Goal: Task Accomplishment & Management: Use online tool/utility

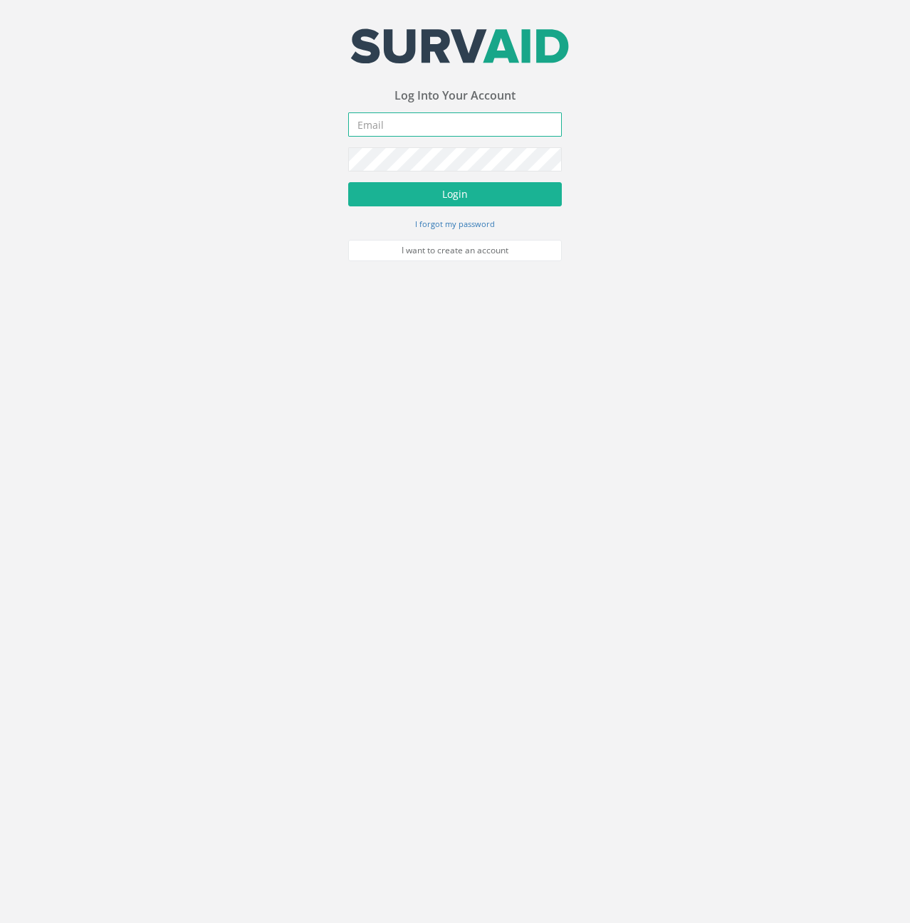
type input "[PERSON_NAME][EMAIL_ADDRESS][PERSON_NAME][DOMAIN_NAME]"
click at [214, 431] on body "Your email address was sucessfully verified - please login below to continue Yo…" at bounding box center [455, 461] width 910 height 923
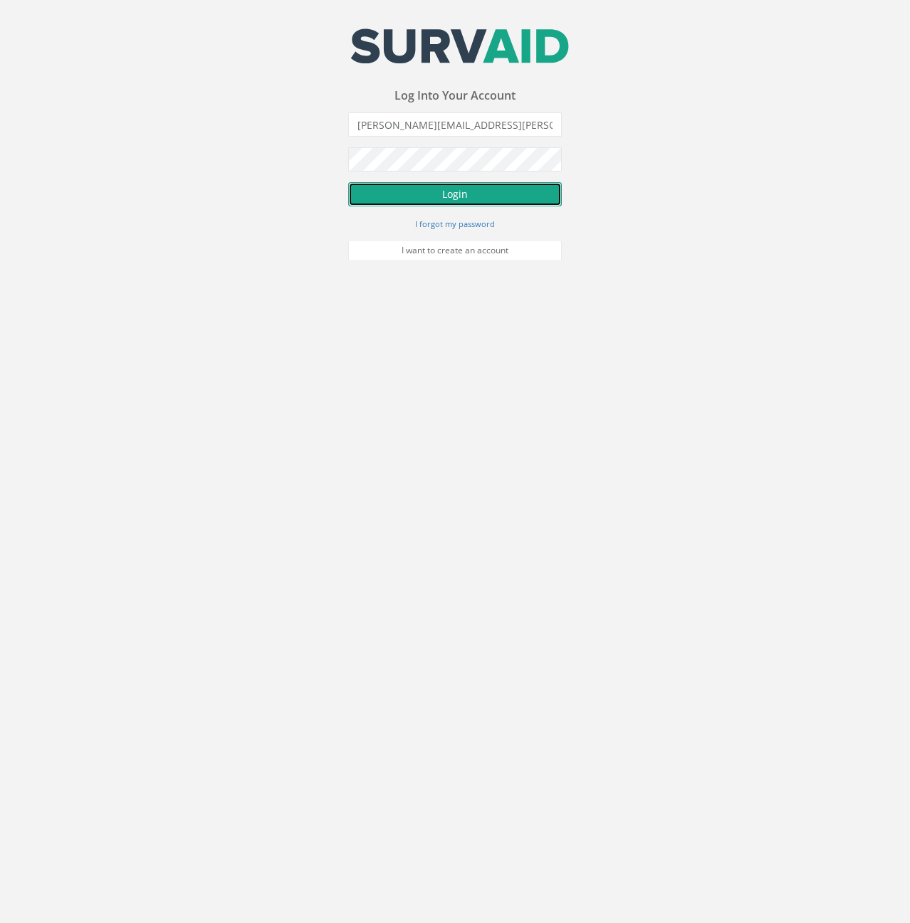
click at [431, 189] on button "Login" at bounding box center [455, 194] width 214 height 24
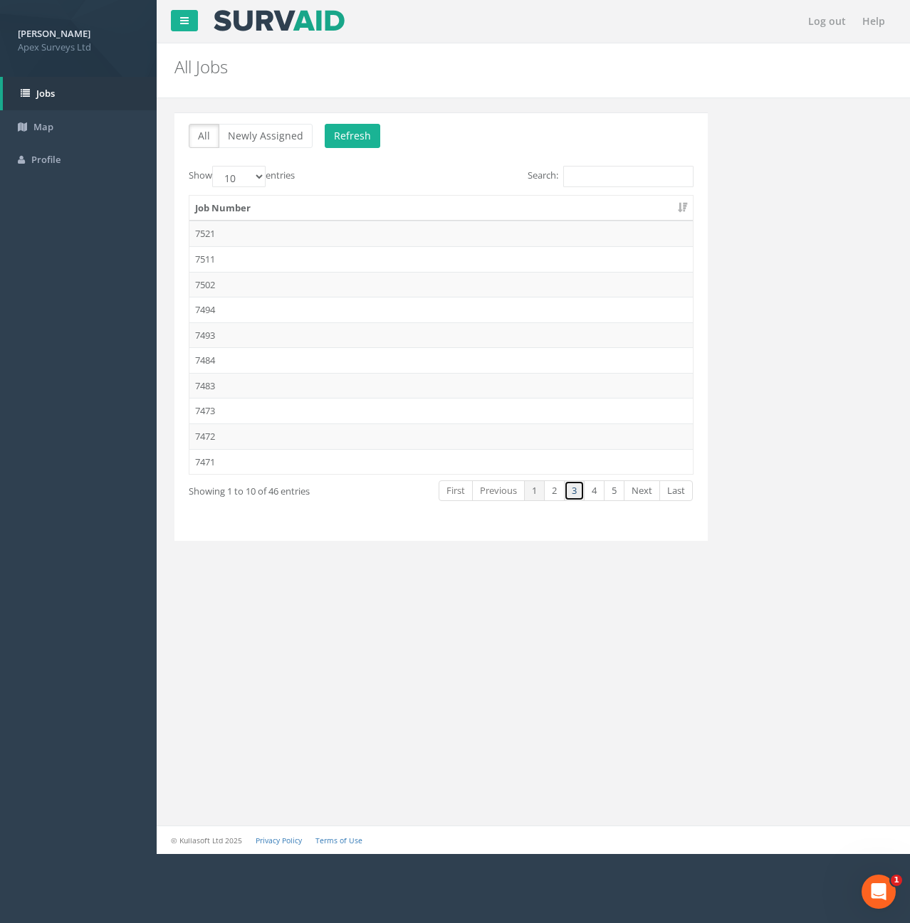
click at [575, 493] on link "3" at bounding box center [574, 491] width 21 height 21
click at [210, 254] on td "7450" at bounding box center [440, 259] width 503 height 26
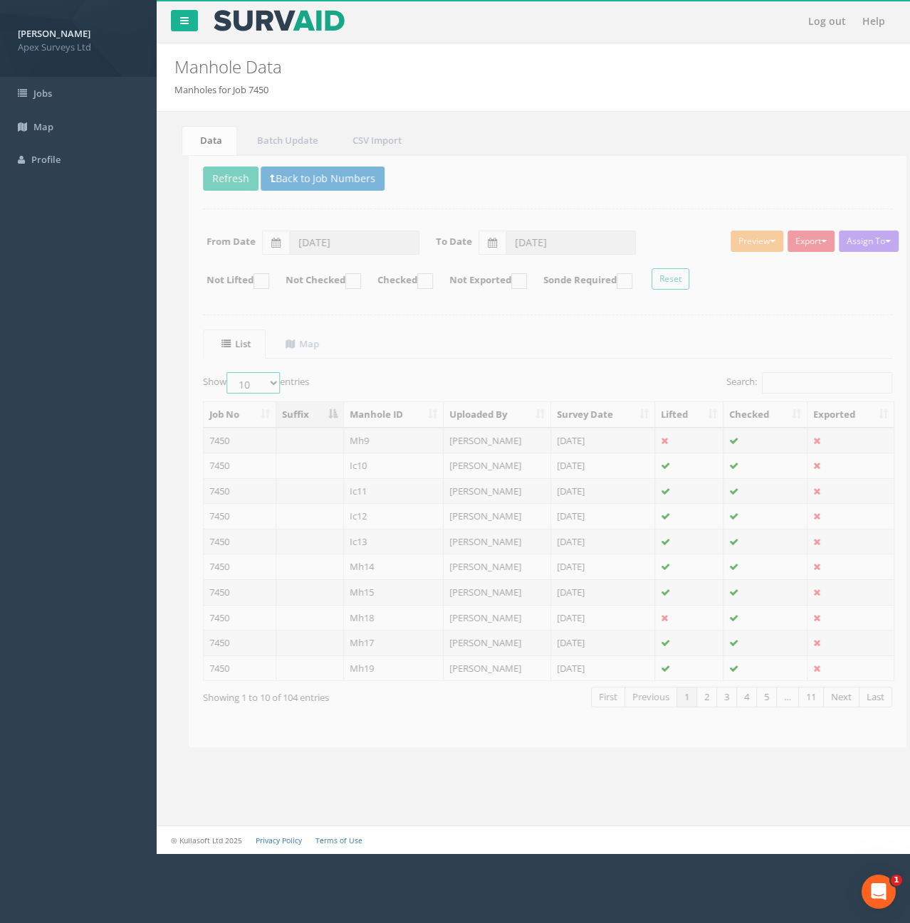
click at [258, 382] on select "10 25 50 100" at bounding box center [238, 382] width 53 height 21
select select "100"
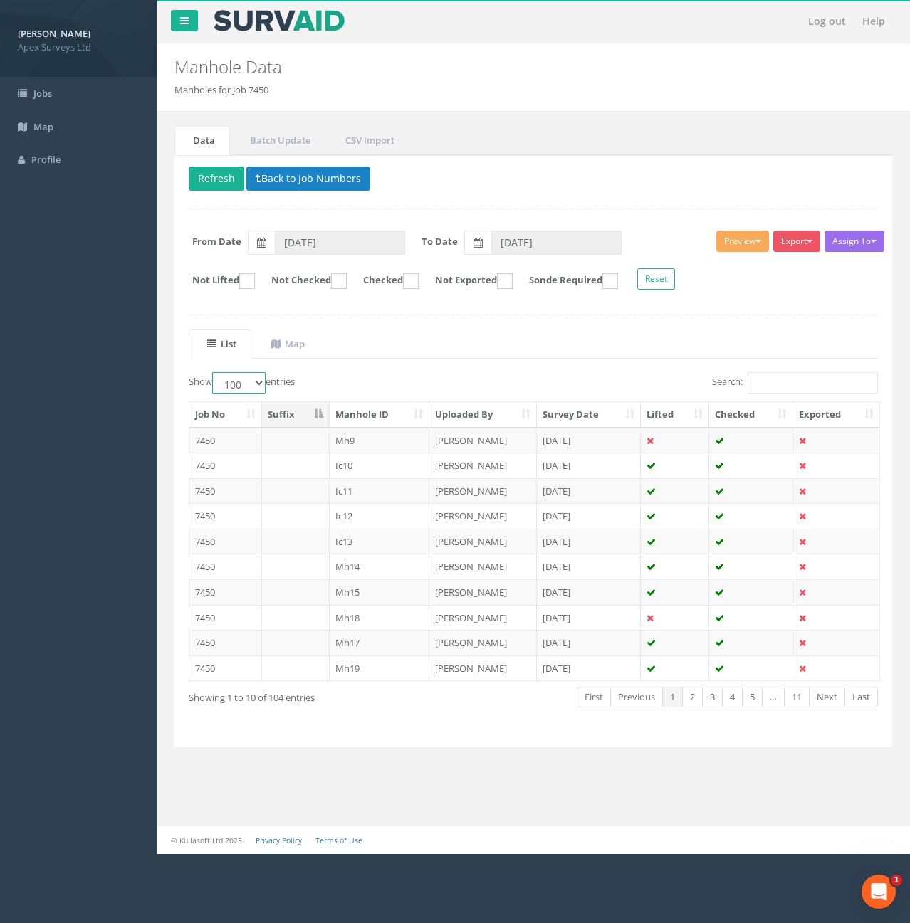
click at [214, 372] on select "10 25 50 100" at bounding box center [238, 382] width 53 height 21
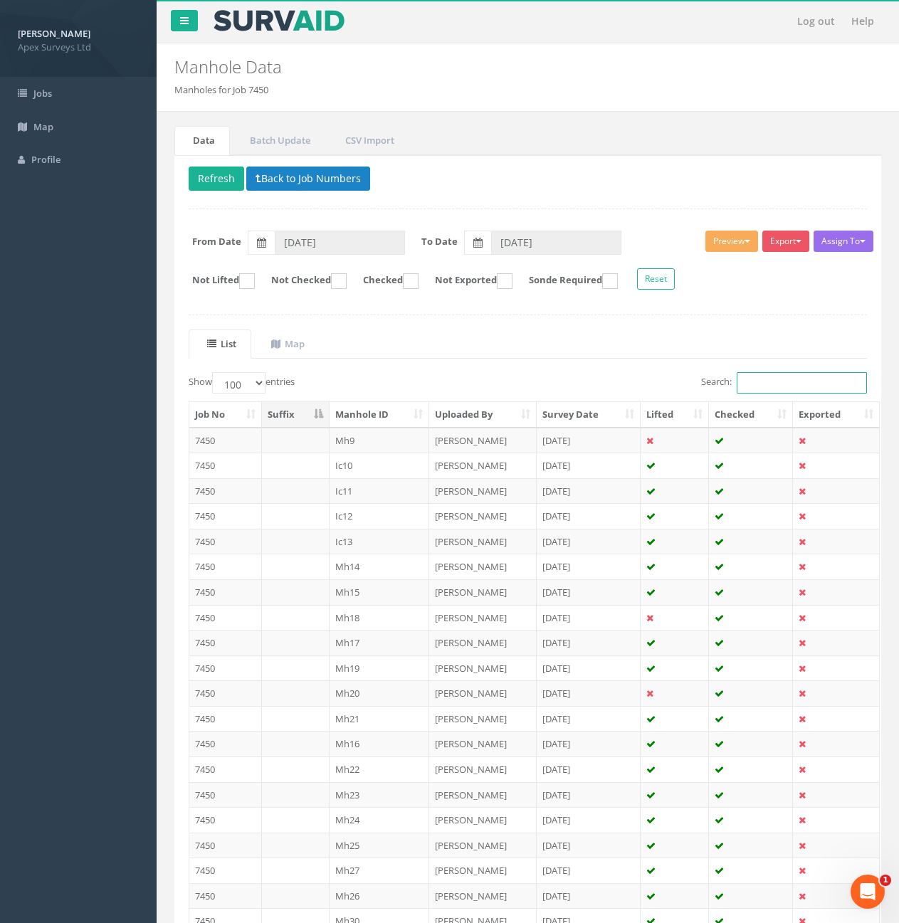
click at [802, 382] on input "Search:" at bounding box center [802, 382] width 130 height 21
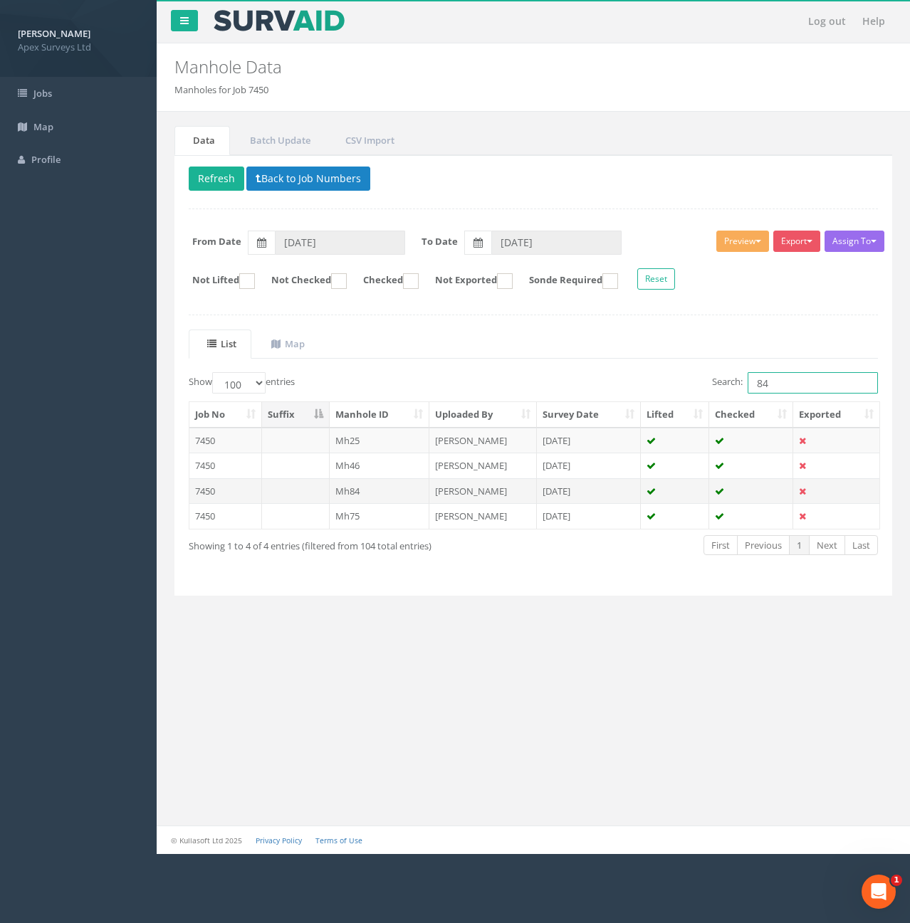
type input "84"
click at [384, 488] on td "Mh84" at bounding box center [380, 491] width 100 height 26
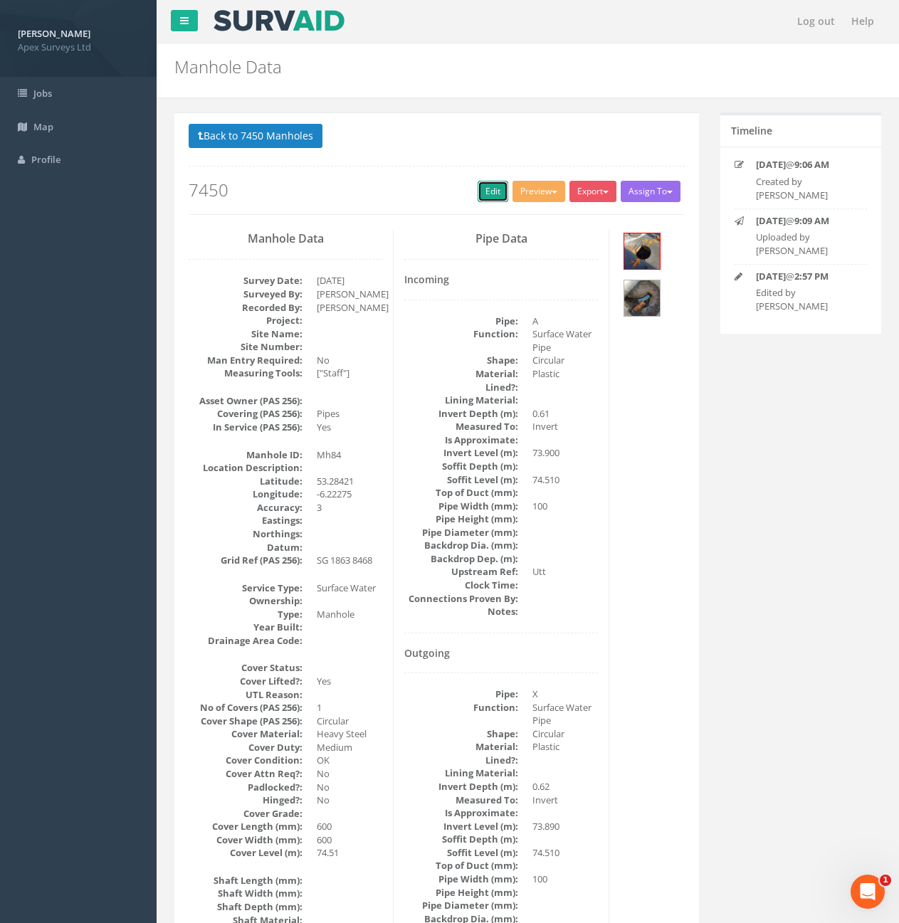
click at [481, 189] on link "Edit" at bounding box center [493, 191] width 31 height 21
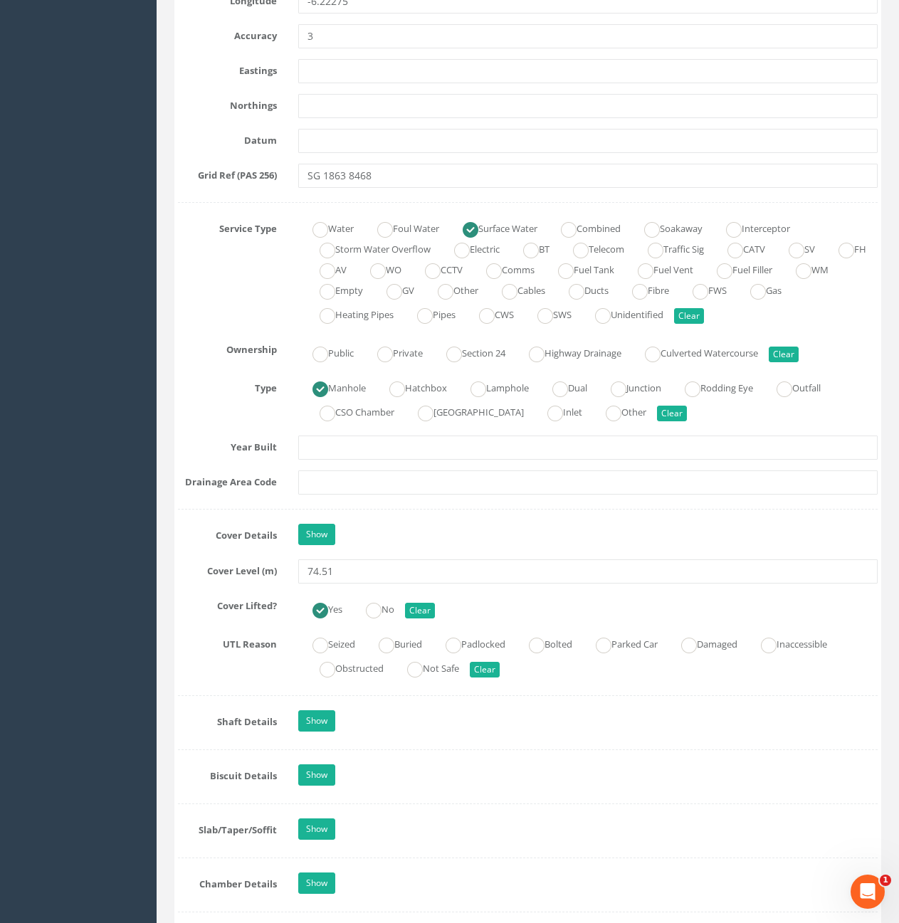
scroll to position [854, 0]
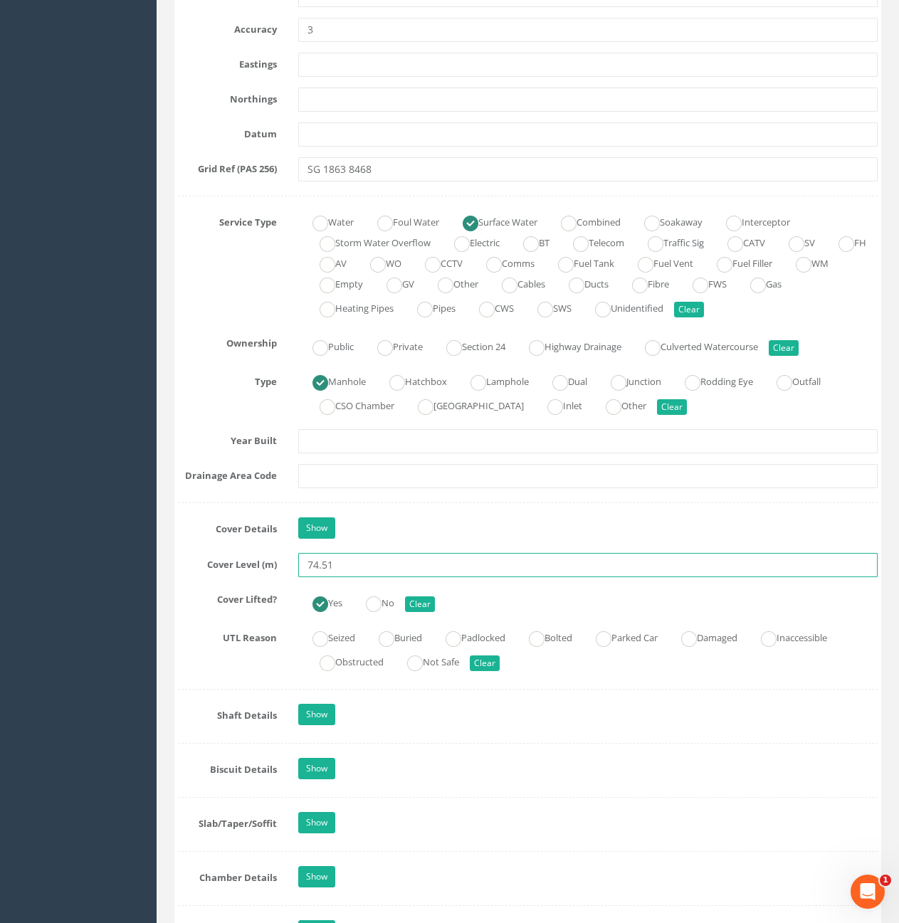
click at [340, 567] on input "74.51" at bounding box center [588, 565] width 580 height 24
type input "74.55"
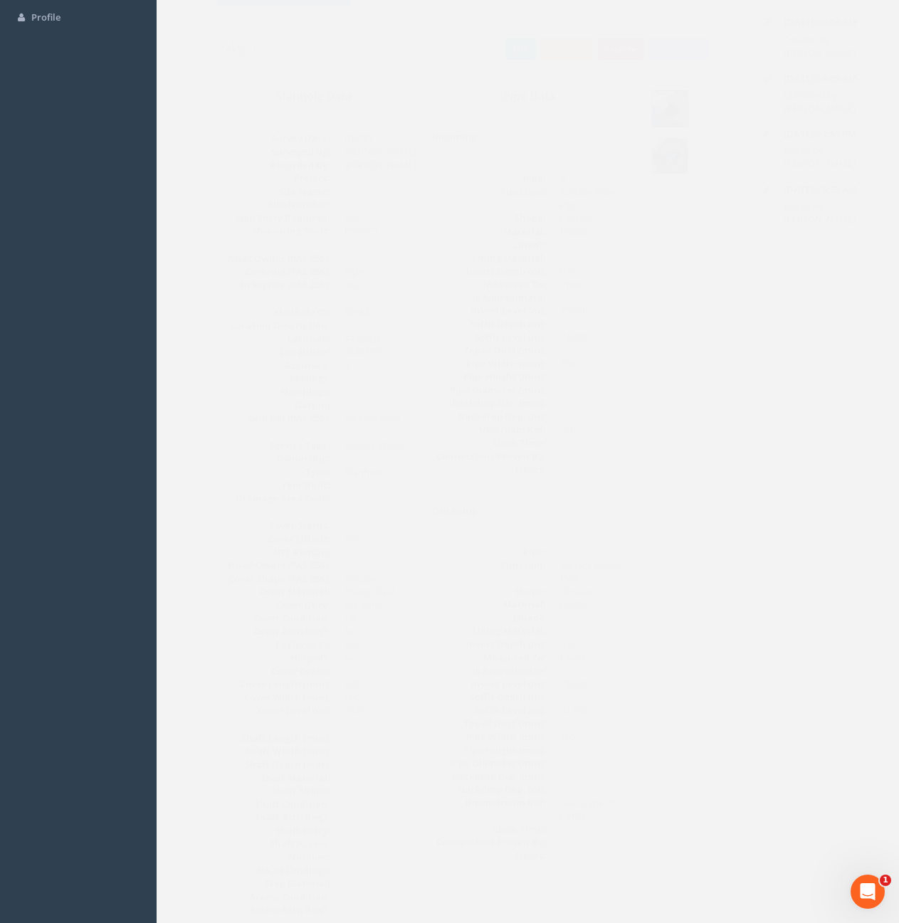
scroll to position [0, 0]
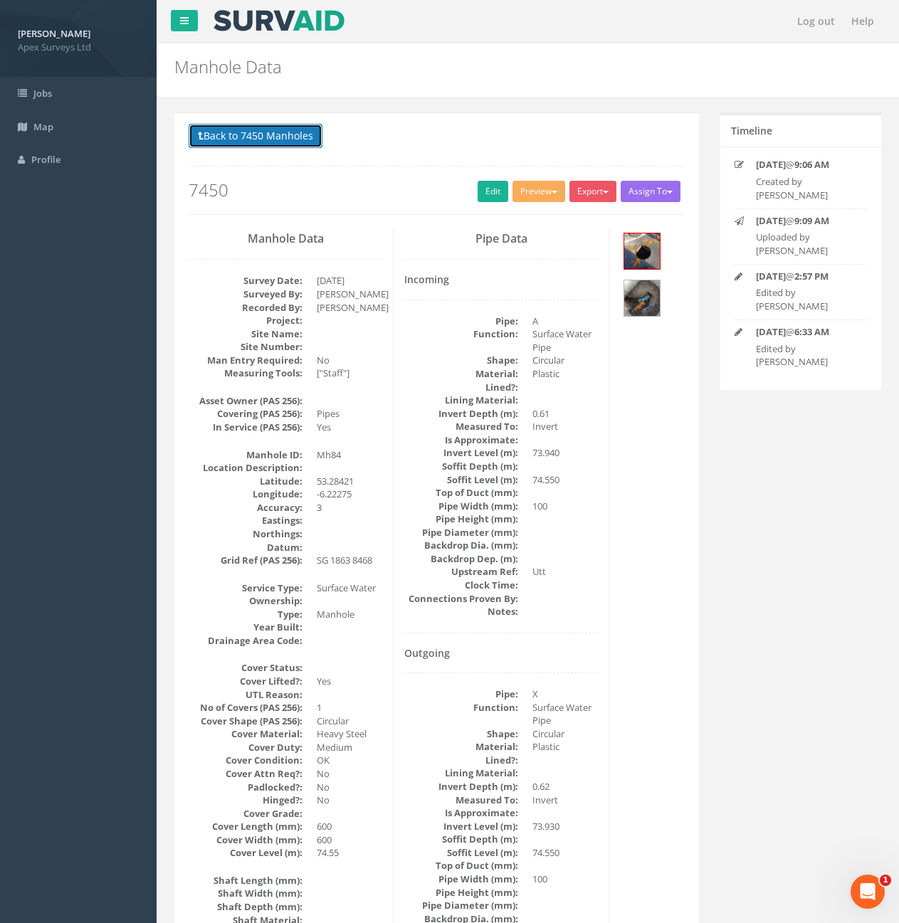
click at [255, 135] on button "Back to 7450 Manholes" at bounding box center [256, 136] width 134 height 24
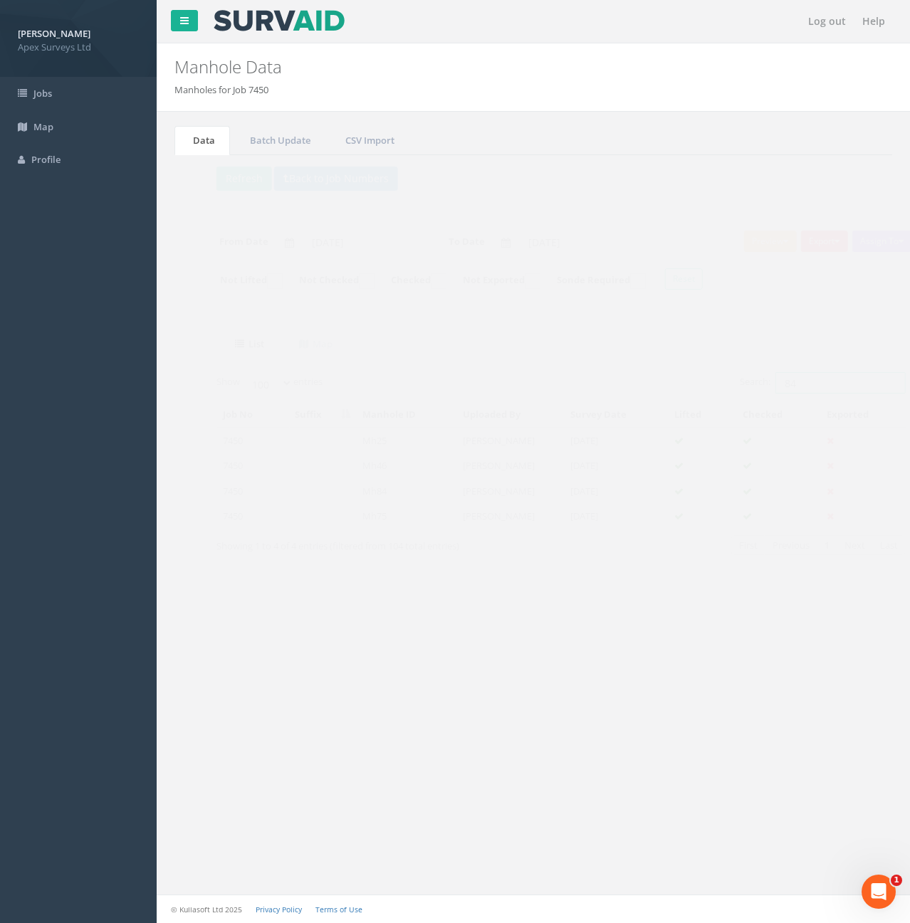
click at [807, 382] on input "84" at bounding box center [813, 382] width 130 height 21
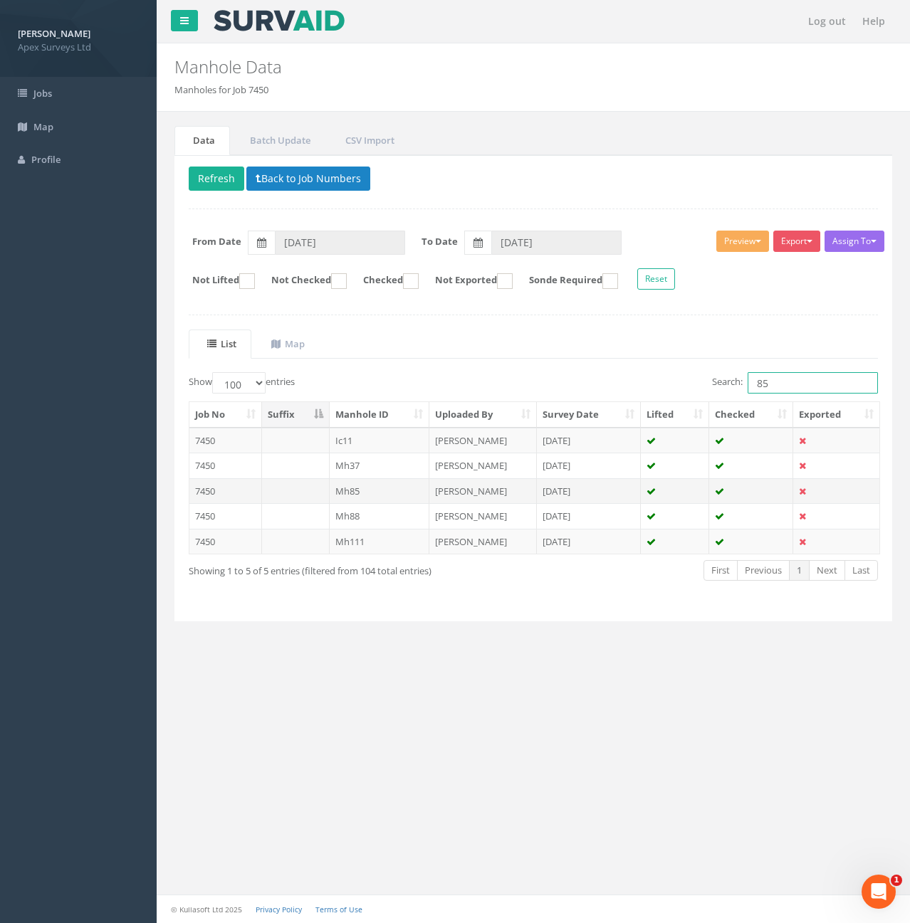
type input "85"
click at [297, 484] on td at bounding box center [296, 491] width 68 height 26
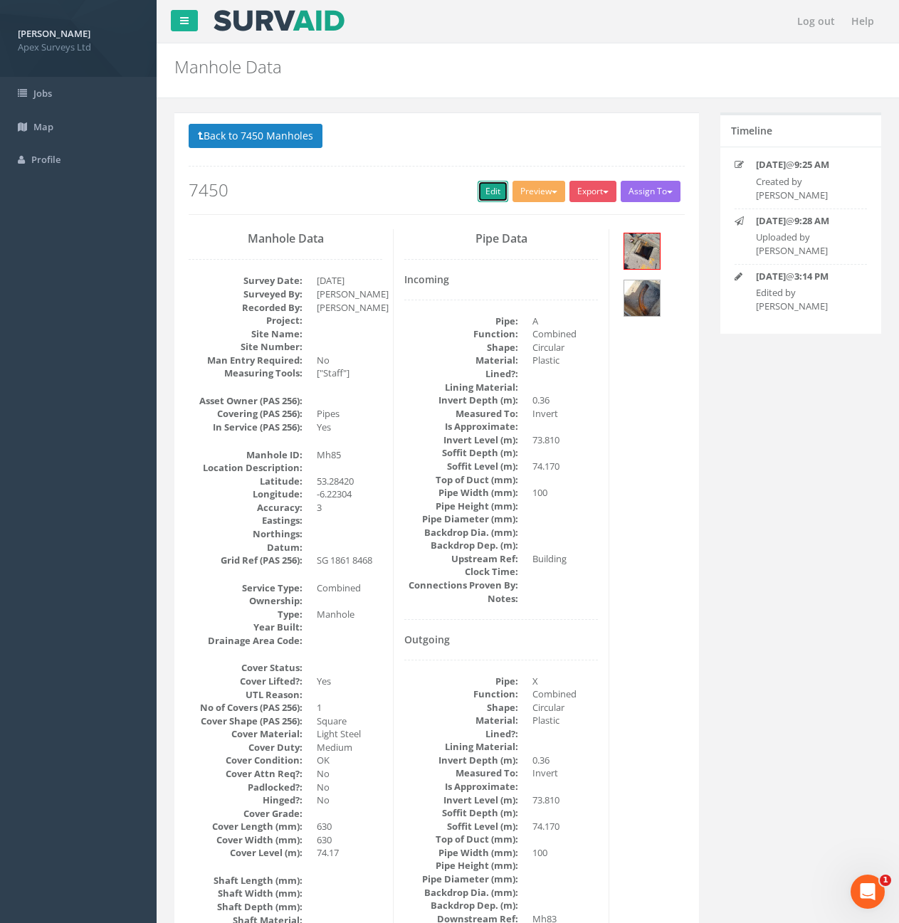
click at [496, 192] on link "Edit" at bounding box center [493, 191] width 31 height 21
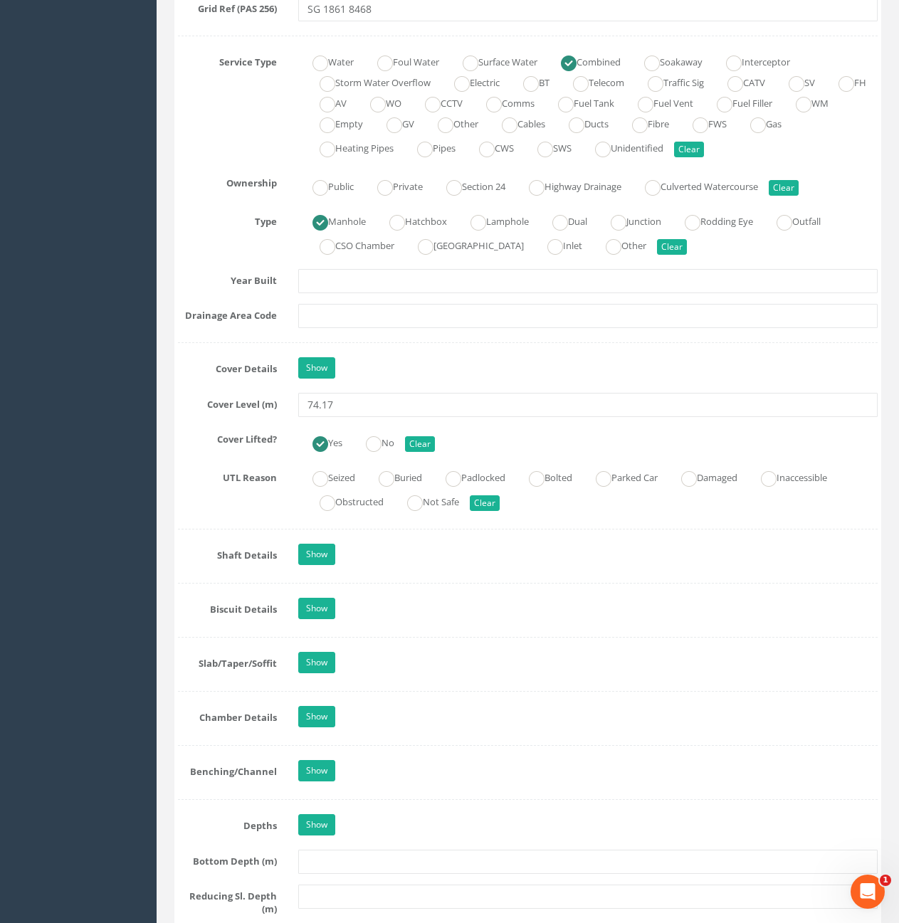
scroll to position [783, 0]
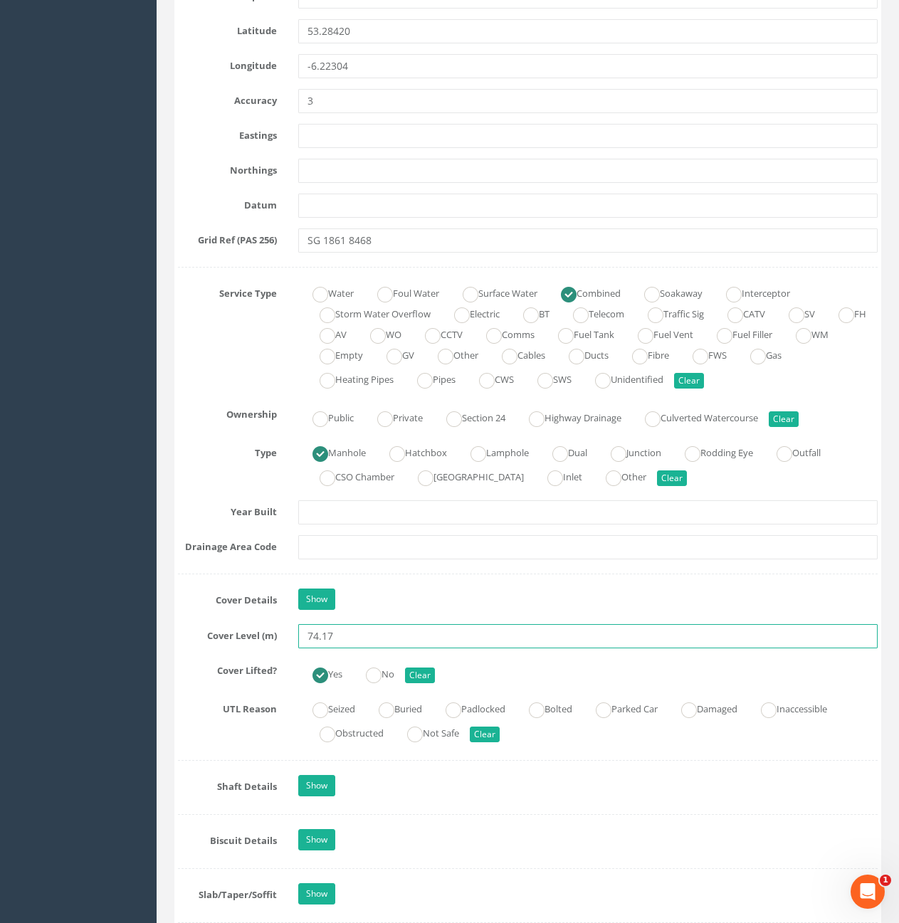
click at [369, 642] on input "74.17" at bounding box center [588, 636] width 580 height 24
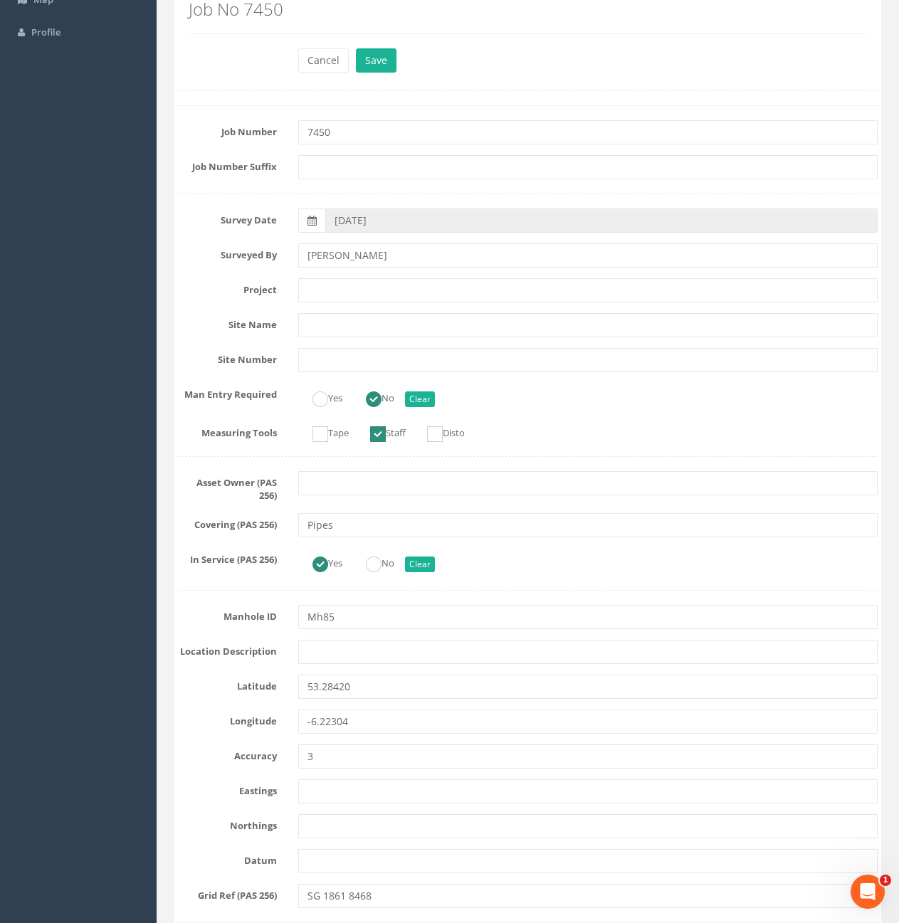
scroll to position [0, 0]
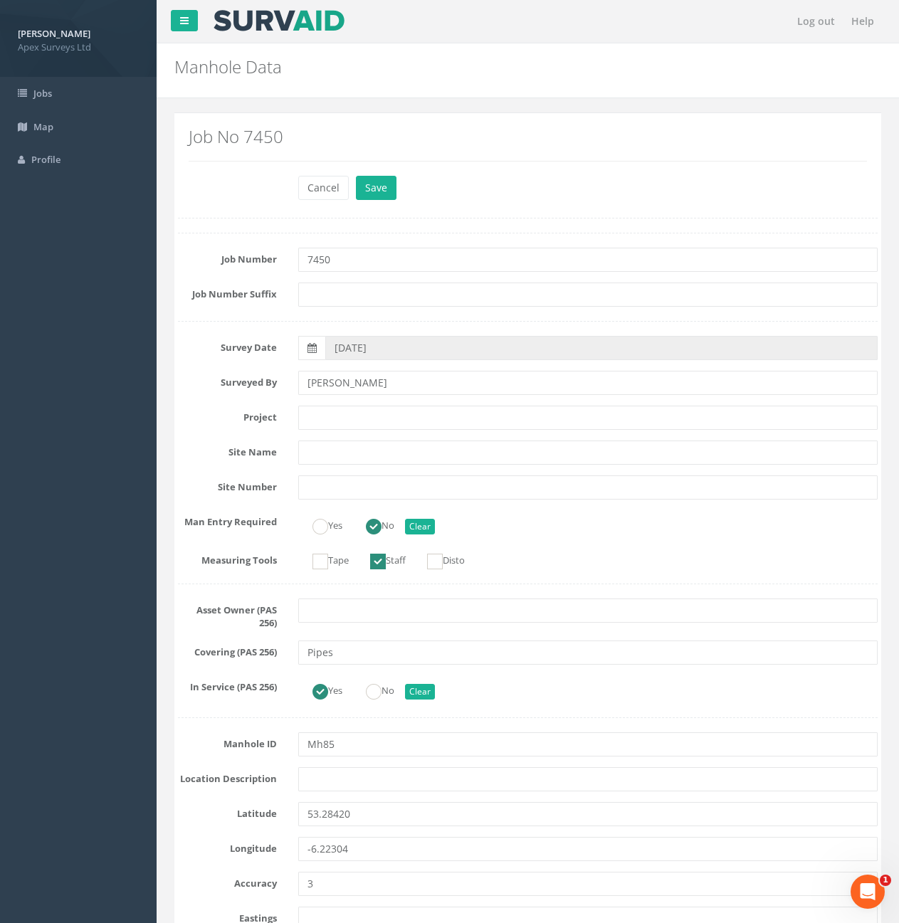
type input "74.52"
click at [315, 189] on button "Cancel" at bounding box center [323, 188] width 51 height 24
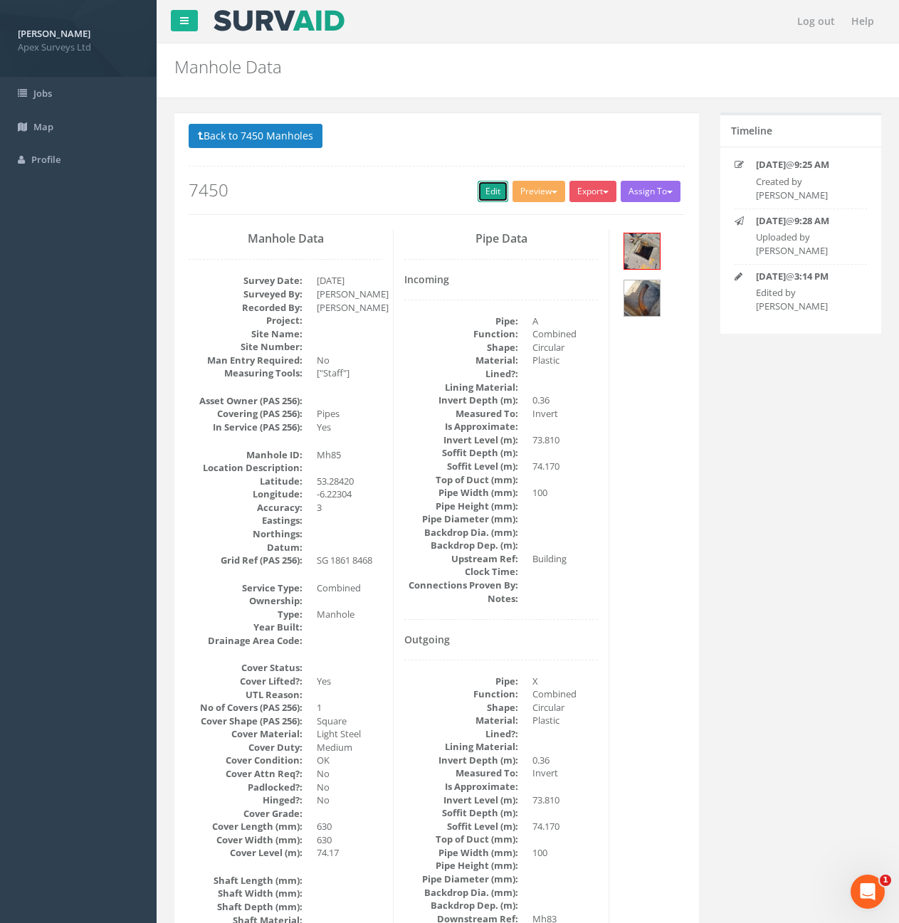
click at [488, 197] on link "Edit" at bounding box center [493, 191] width 31 height 21
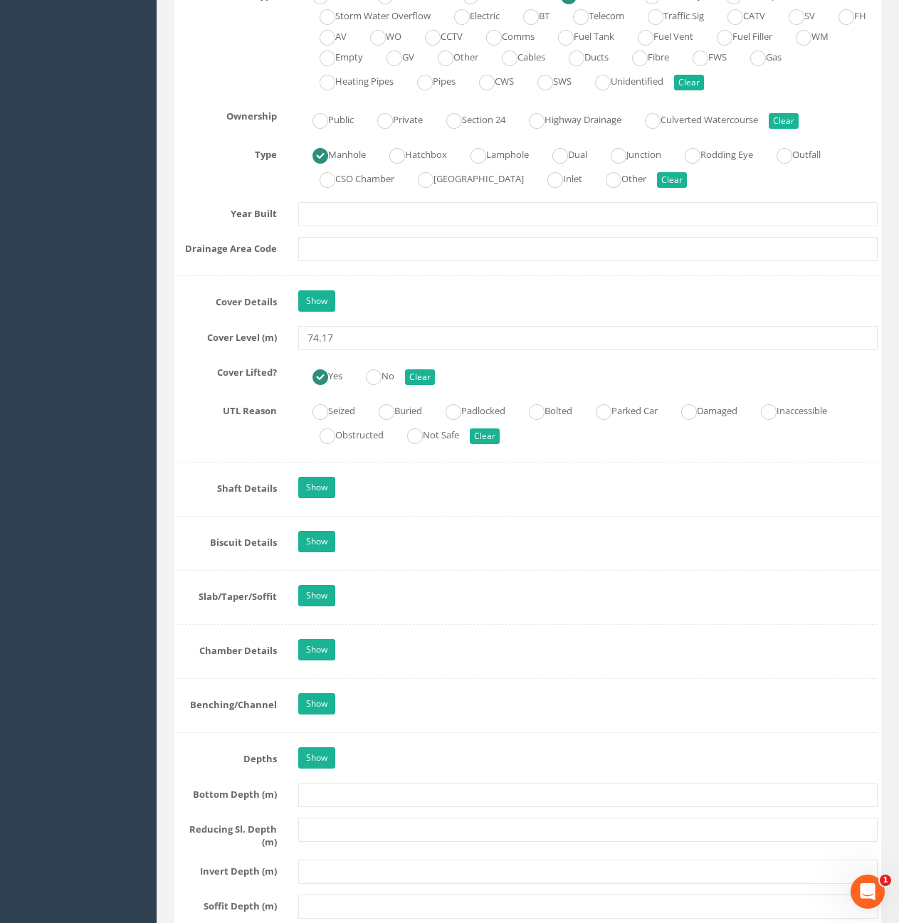
scroll to position [1068, 0]
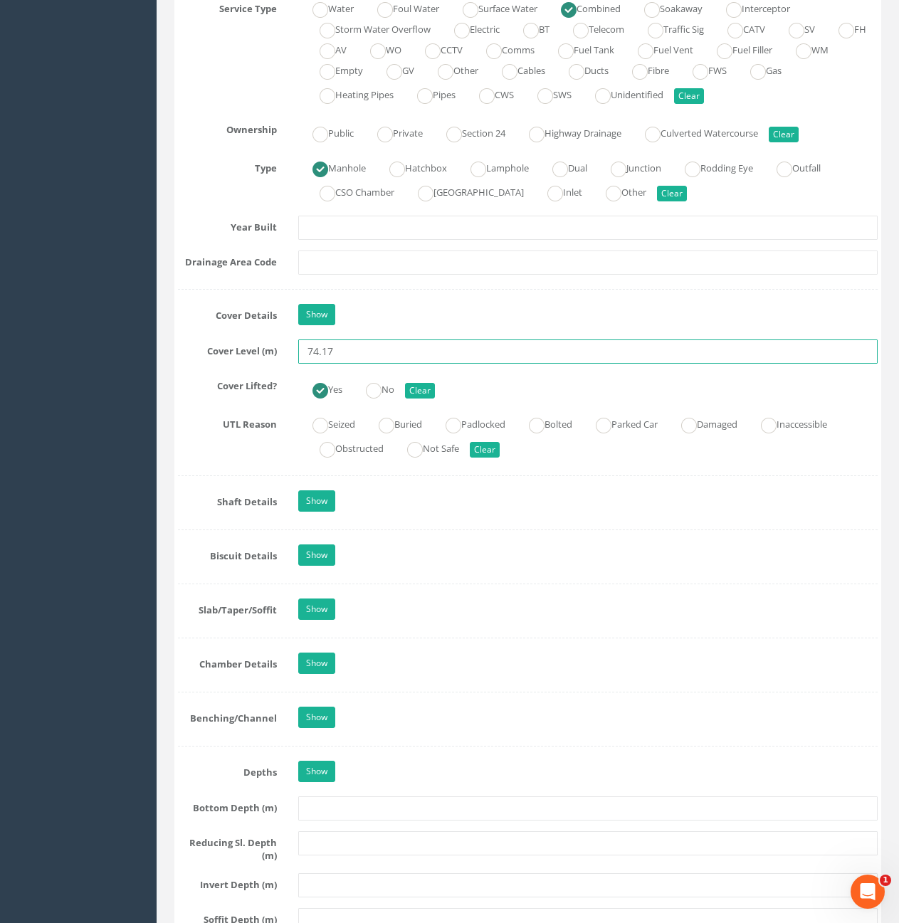
click at [360, 343] on input "74.17" at bounding box center [588, 352] width 580 height 24
type input "74.55"
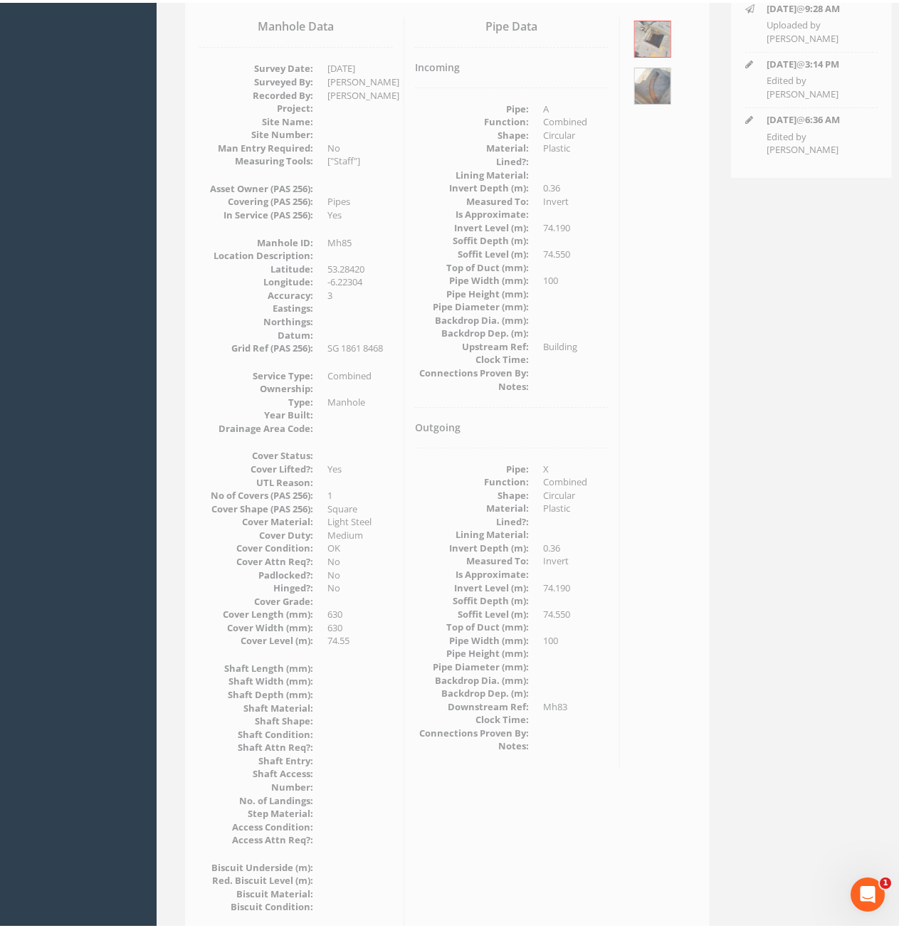
scroll to position [177, 0]
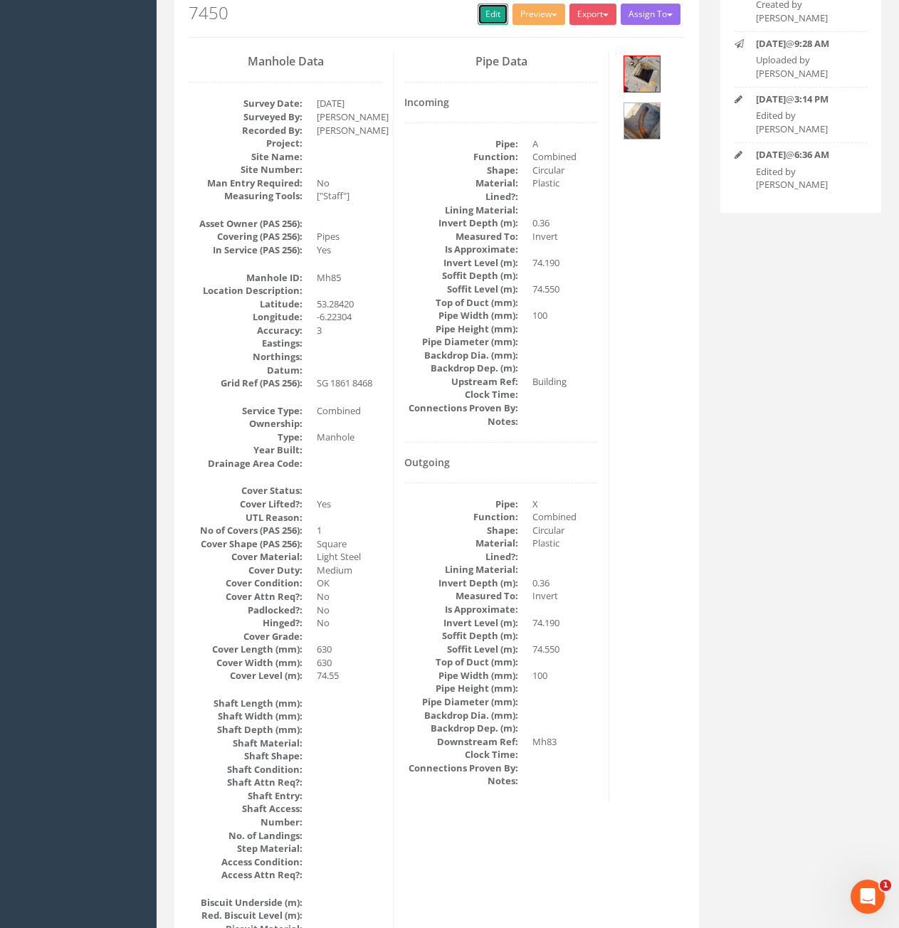
click at [491, 25] on link "Edit" at bounding box center [493, 14] width 31 height 21
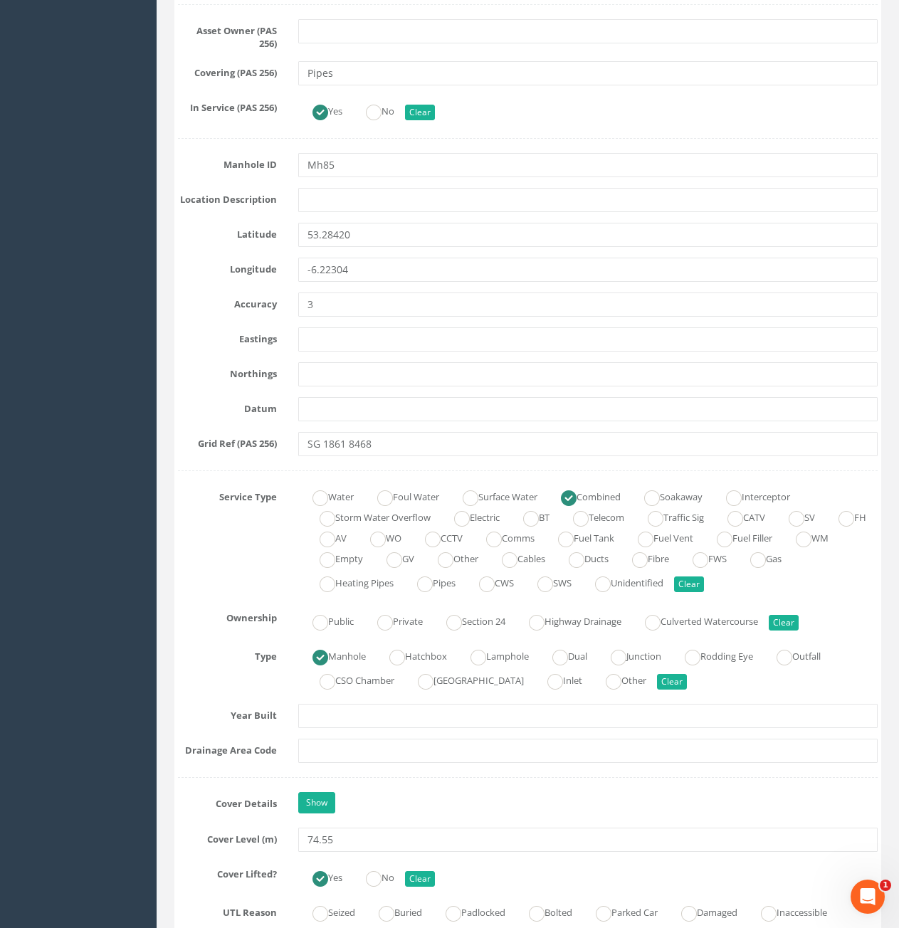
scroll to position [818, 0]
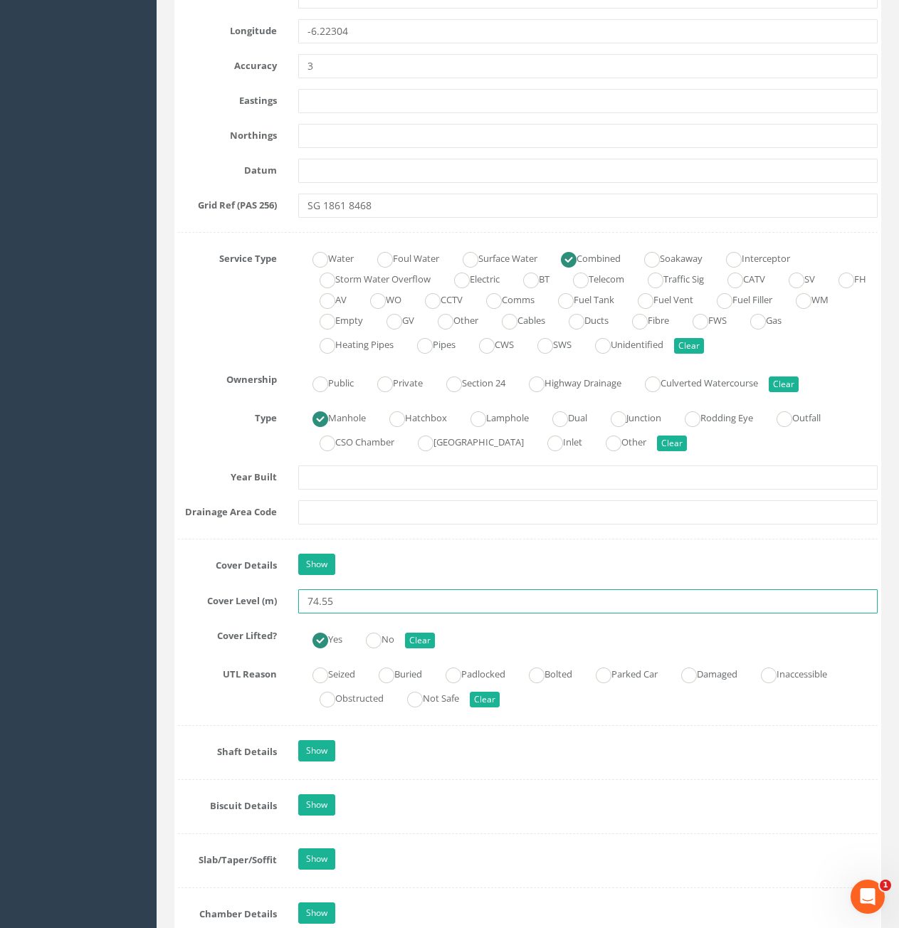
click at [366, 598] on input "74.55" at bounding box center [588, 602] width 580 height 24
type input "74.52"
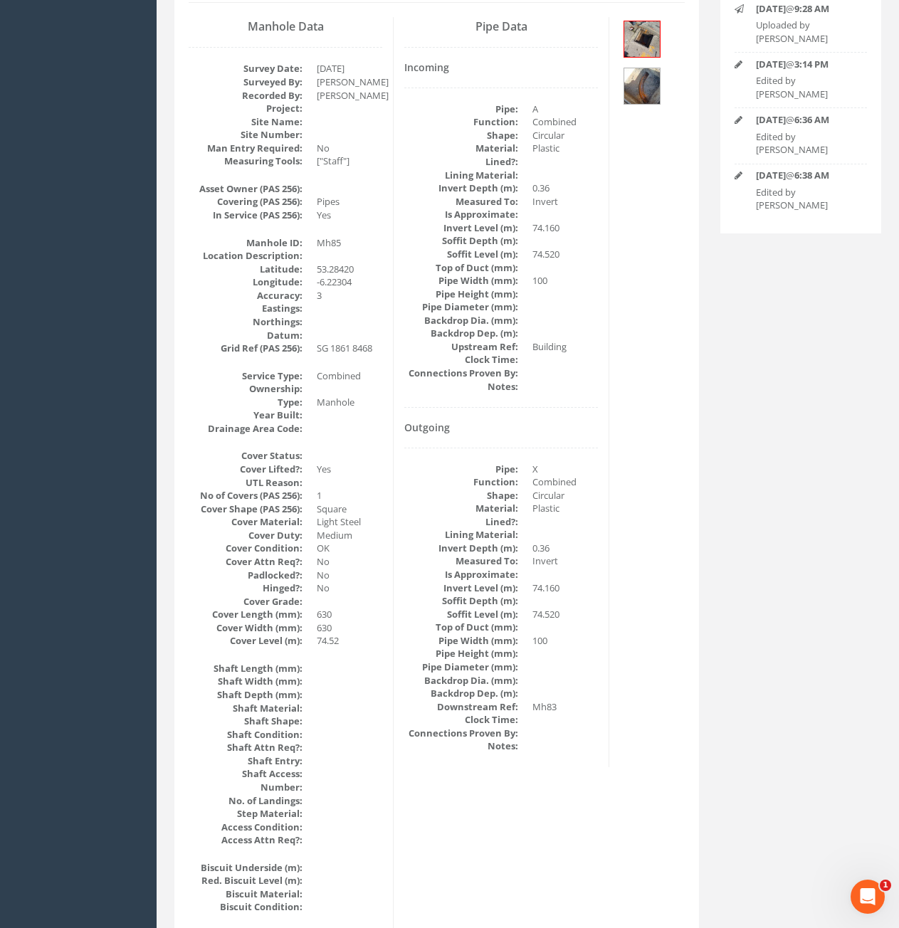
scroll to position [0, 0]
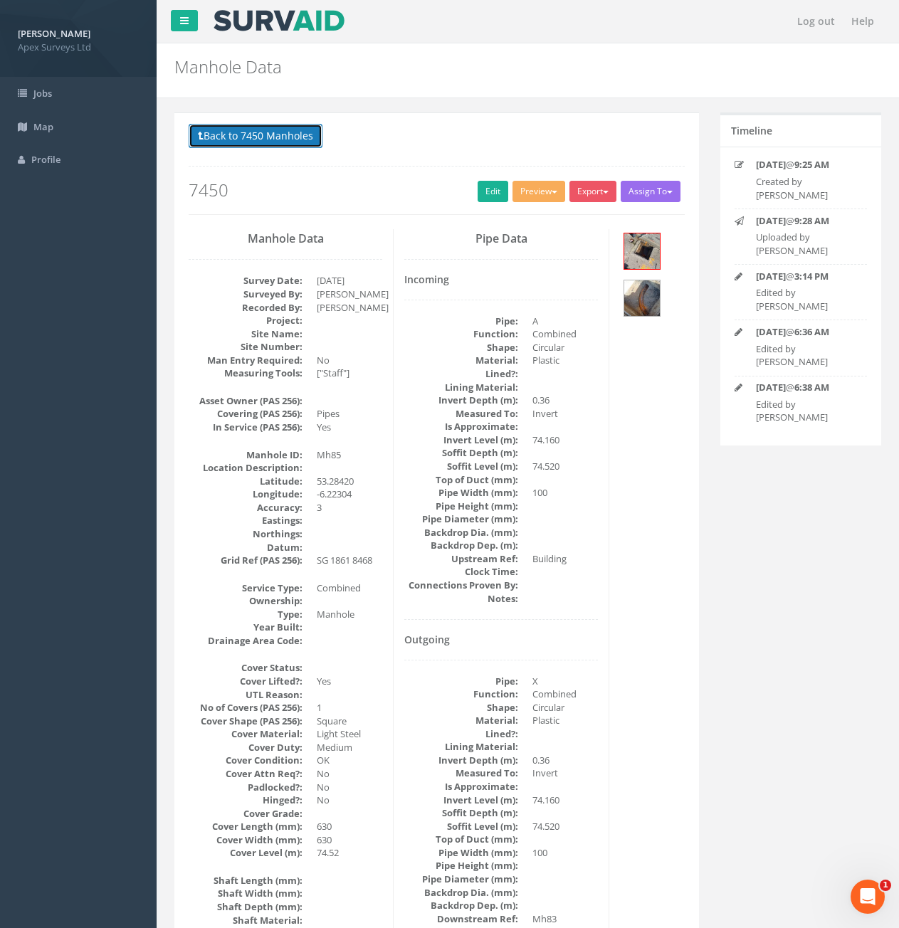
click at [285, 133] on button "Back to 7450 Manholes" at bounding box center [256, 136] width 134 height 24
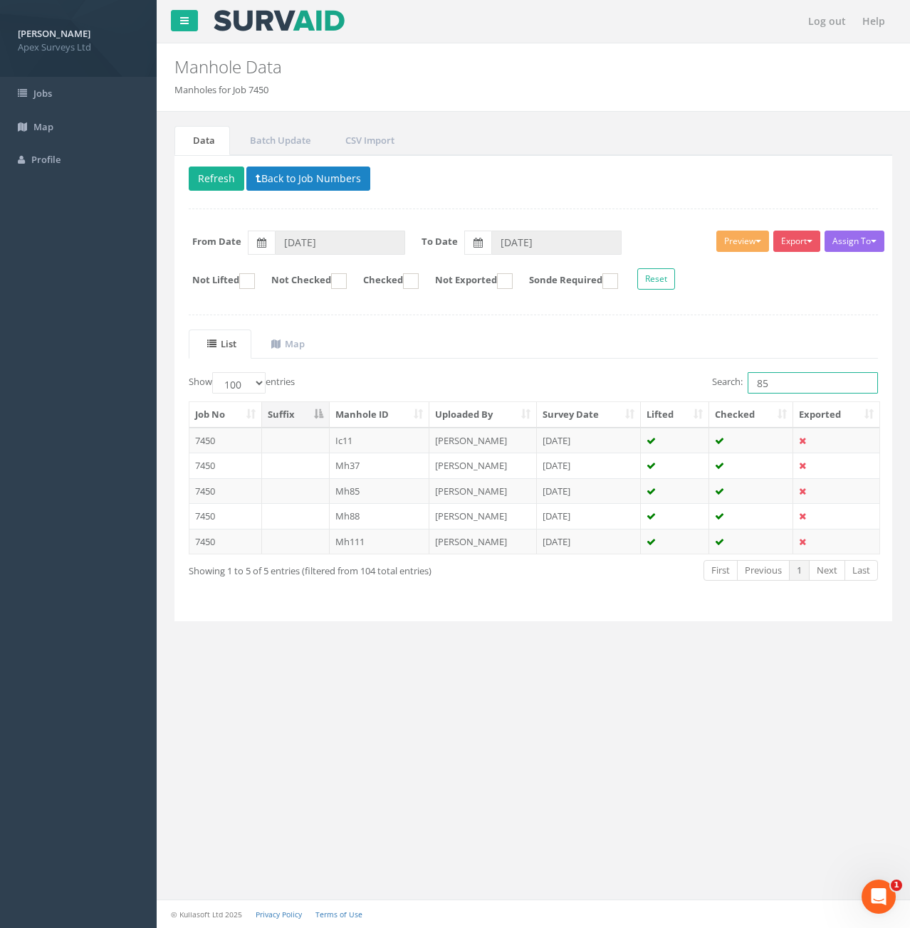
click at [771, 378] on input "85" at bounding box center [813, 382] width 130 height 21
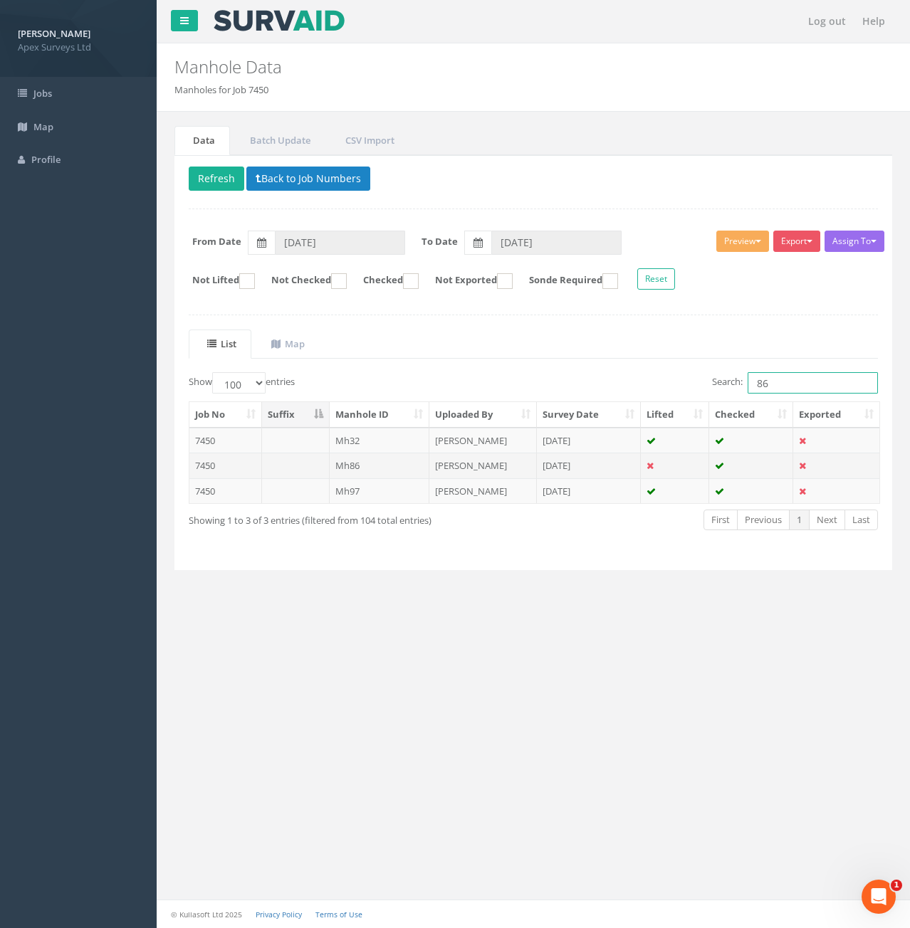
type input "86"
click at [281, 469] on td at bounding box center [296, 466] width 68 height 26
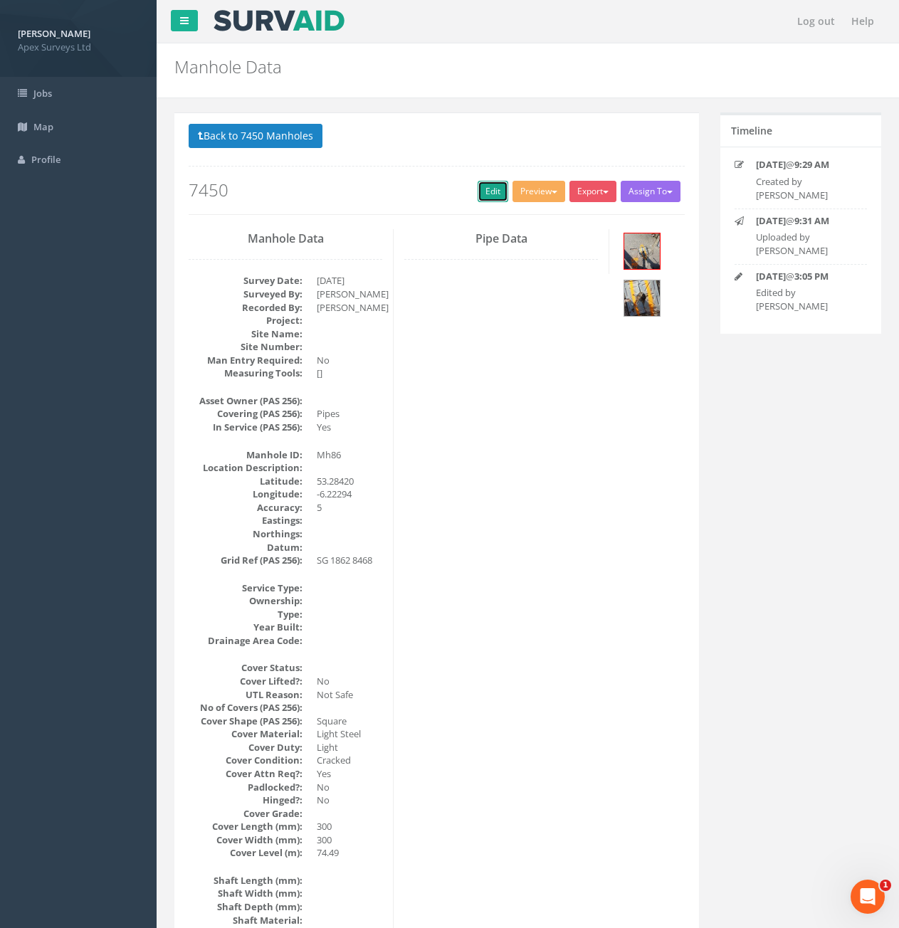
click at [491, 199] on link "Edit" at bounding box center [493, 191] width 31 height 21
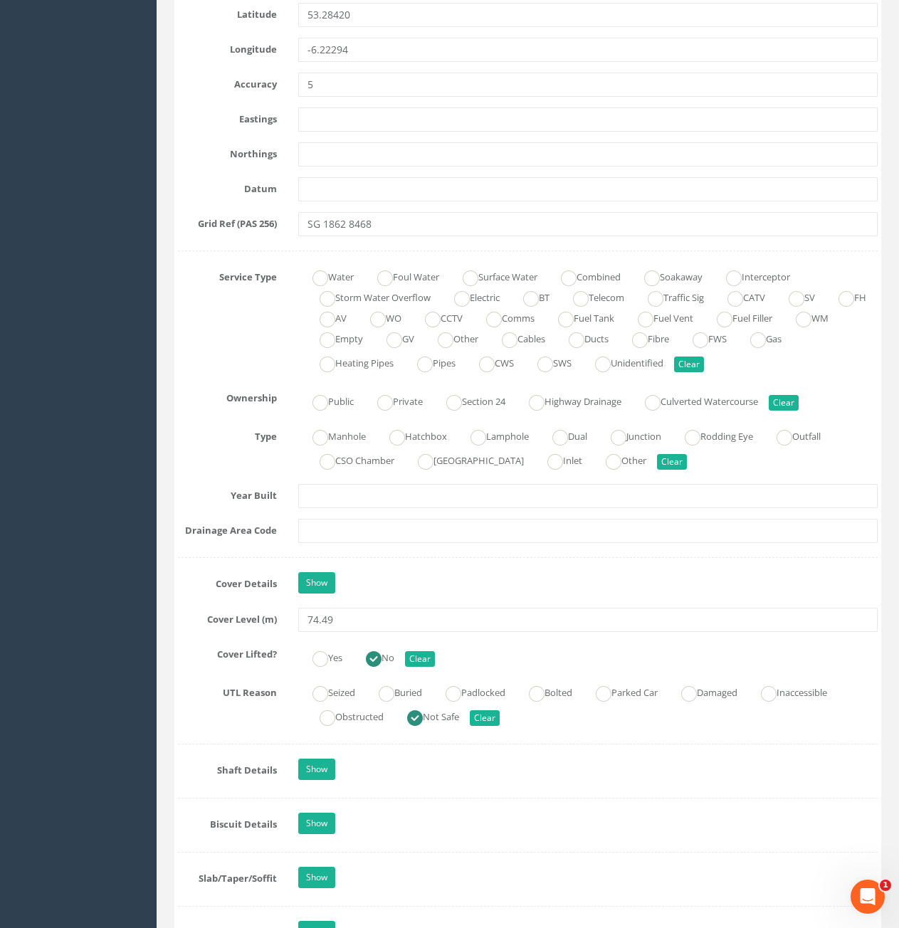
scroll to position [1068, 0]
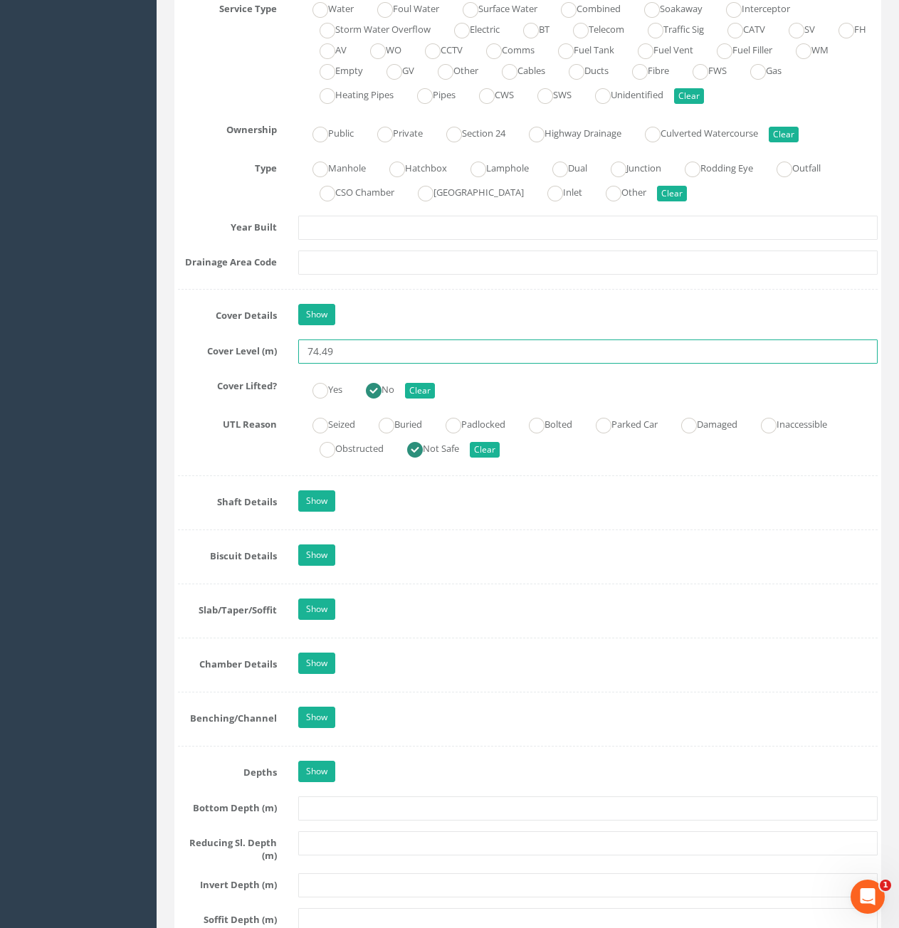
drag, startPoint x: 323, startPoint y: 351, endPoint x: 335, endPoint y: 348, distance: 13.1
click at [335, 348] on input "74.49" at bounding box center [588, 352] width 580 height 24
type input "74.50"
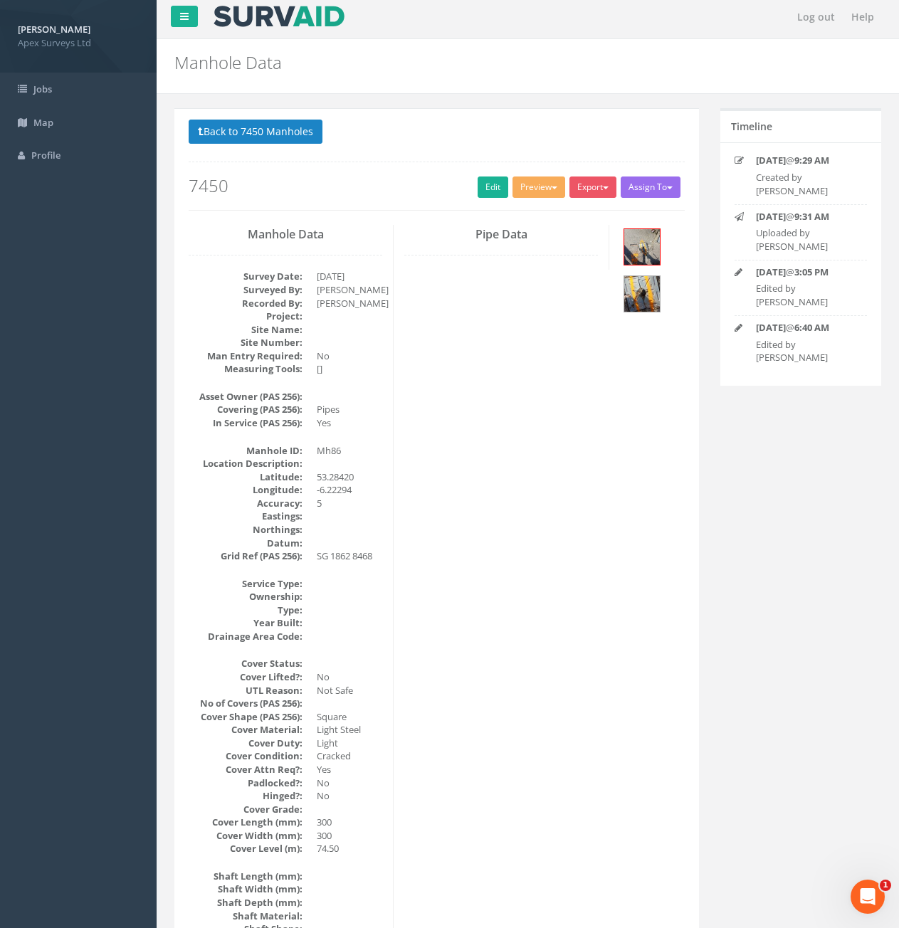
scroll to position [0, 0]
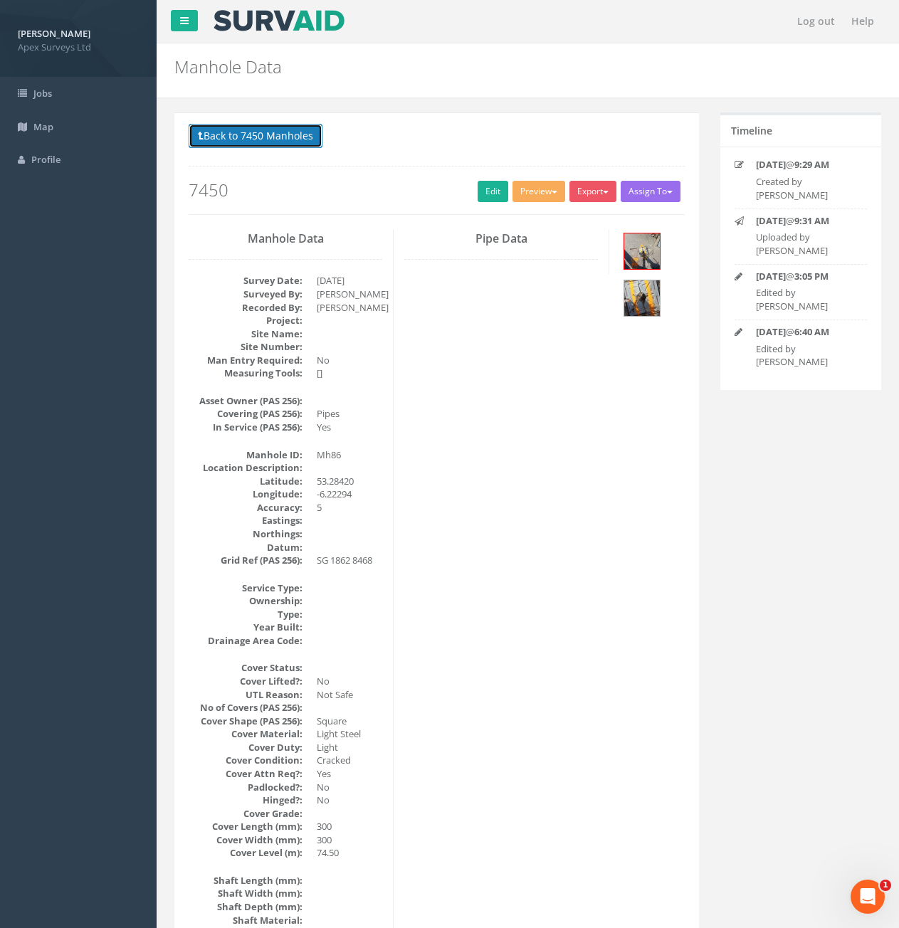
click at [252, 134] on button "Back to 7450 Manholes" at bounding box center [256, 136] width 134 height 24
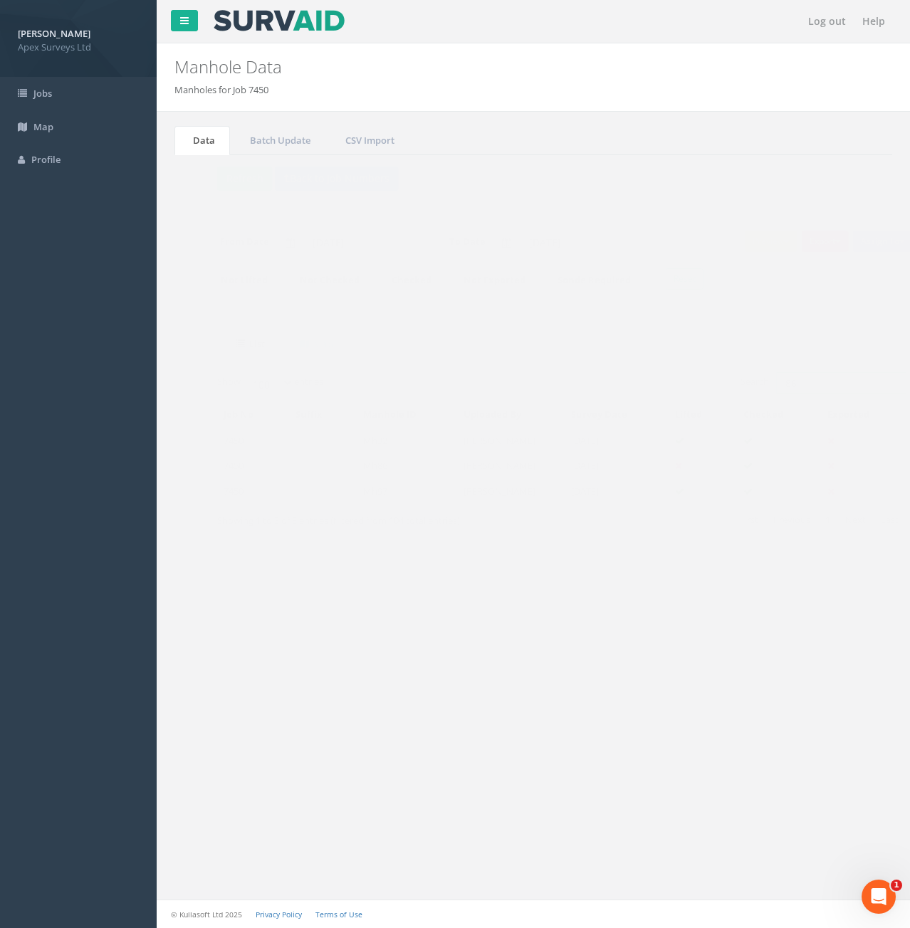
click at [785, 385] on input "86" at bounding box center [813, 382] width 130 height 21
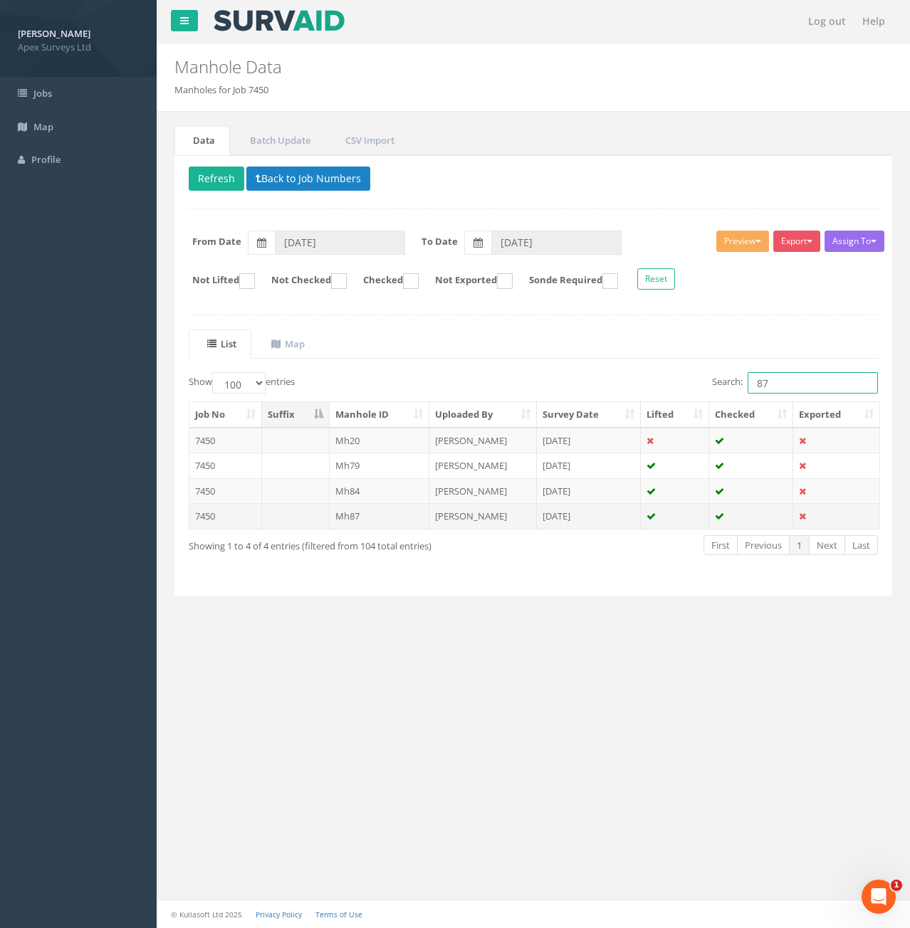
type input "87"
click at [370, 515] on td "Mh87" at bounding box center [380, 516] width 100 height 26
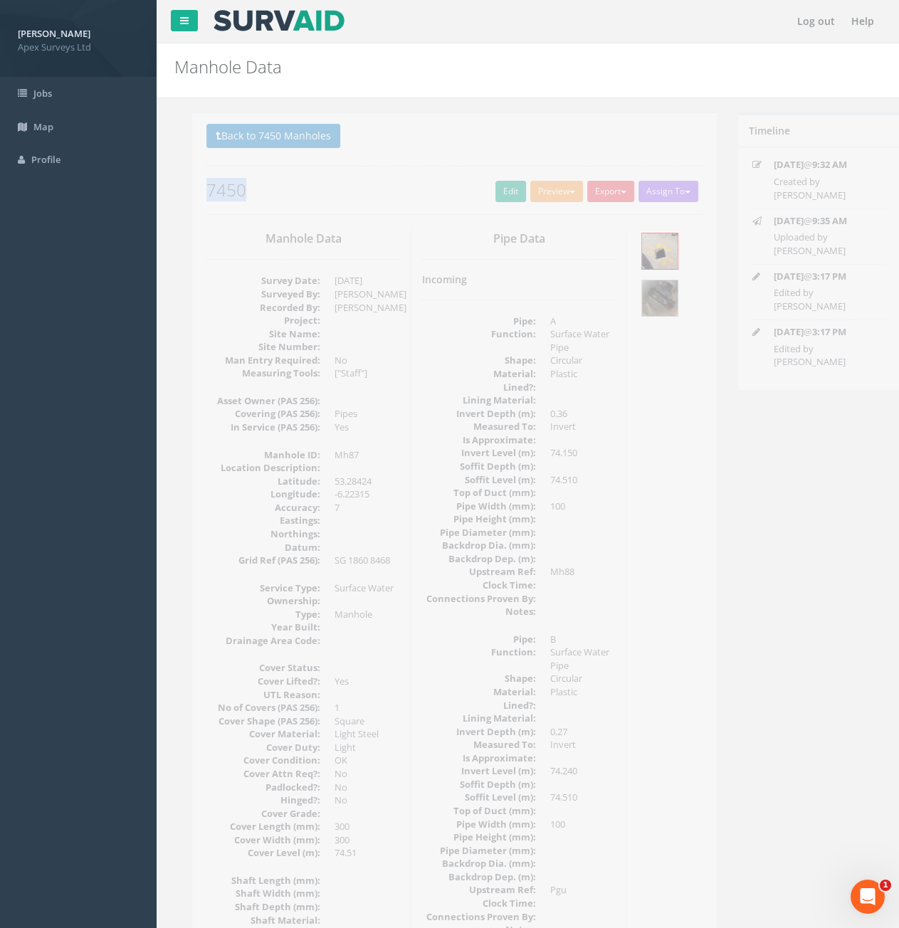
click at [483, 200] on div "Back to 7450 Manholes Back to Map Assign To No Companies Added Export Heathrow …" at bounding box center [437, 169] width 496 height 90
click at [483, 196] on link "Edit" at bounding box center [493, 191] width 31 height 21
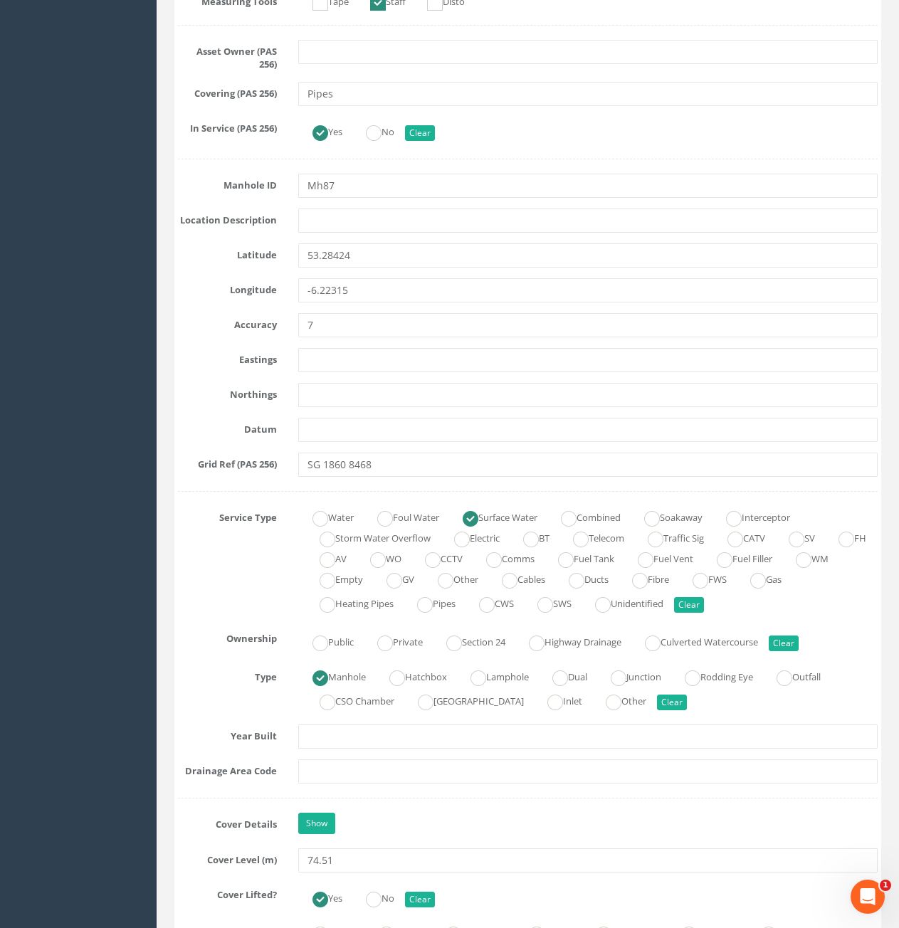
scroll to position [926, 0]
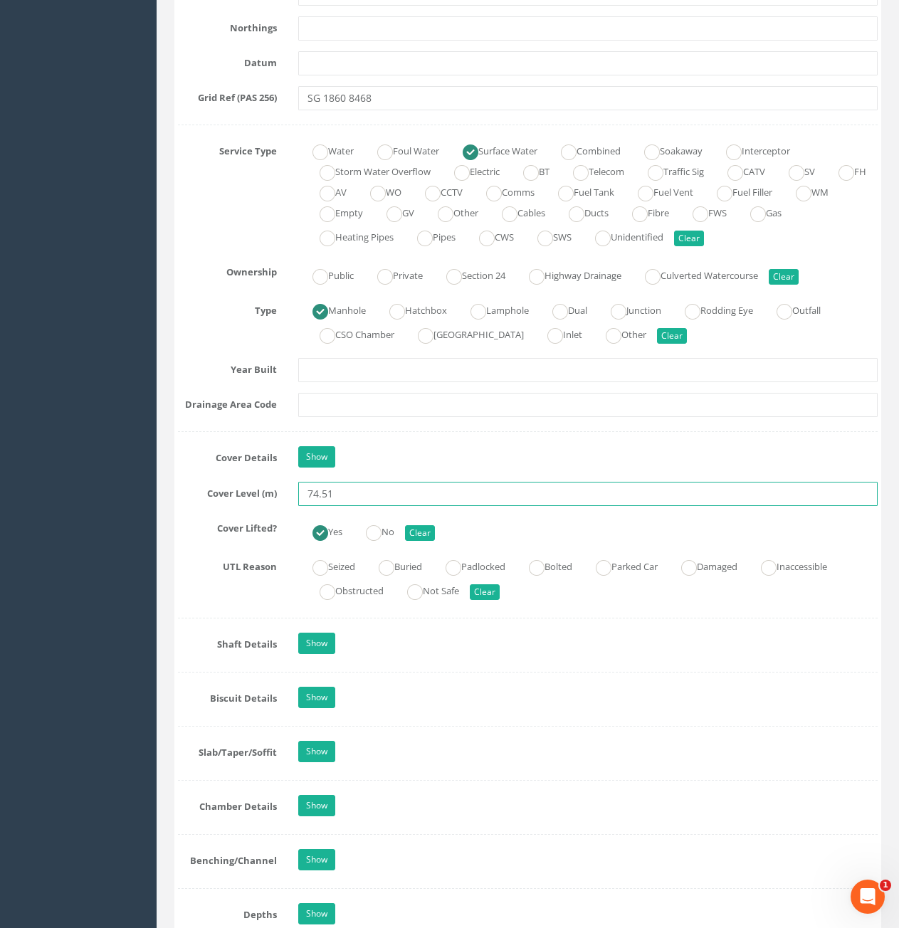
click at [428, 493] on input "74.51" at bounding box center [588, 494] width 580 height 24
type input "74.53"
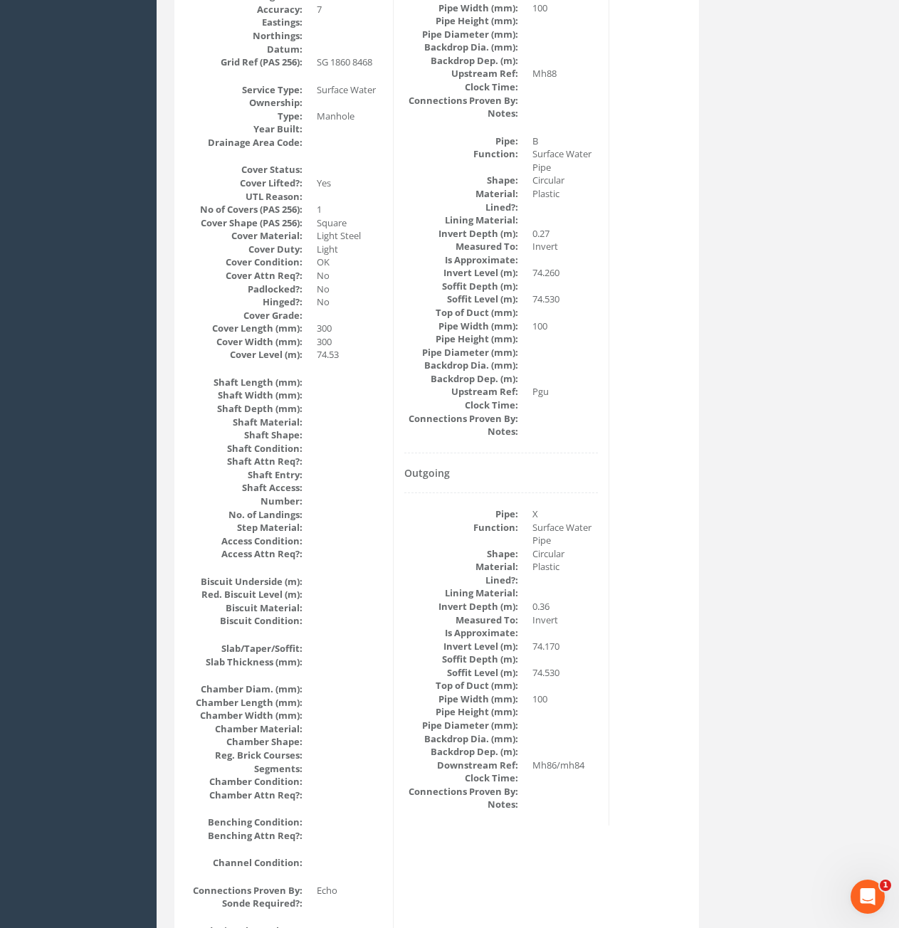
scroll to position [0, 0]
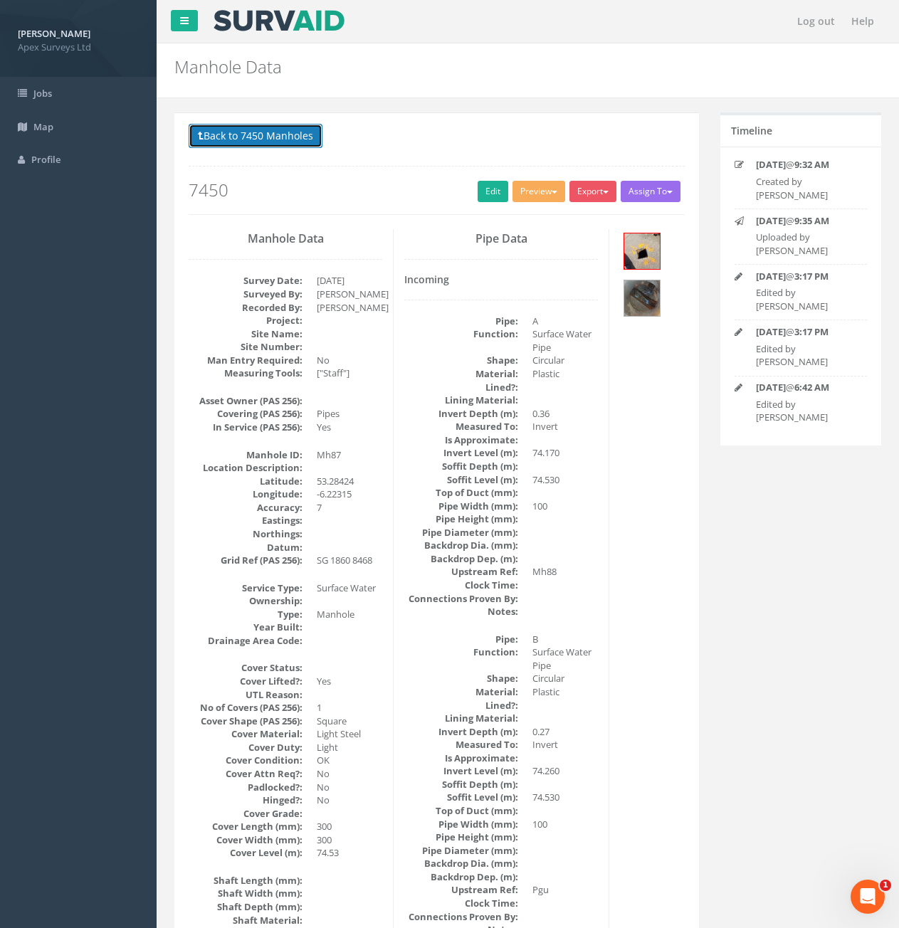
click at [300, 137] on button "Back to 7450 Manholes" at bounding box center [256, 136] width 134 height 24
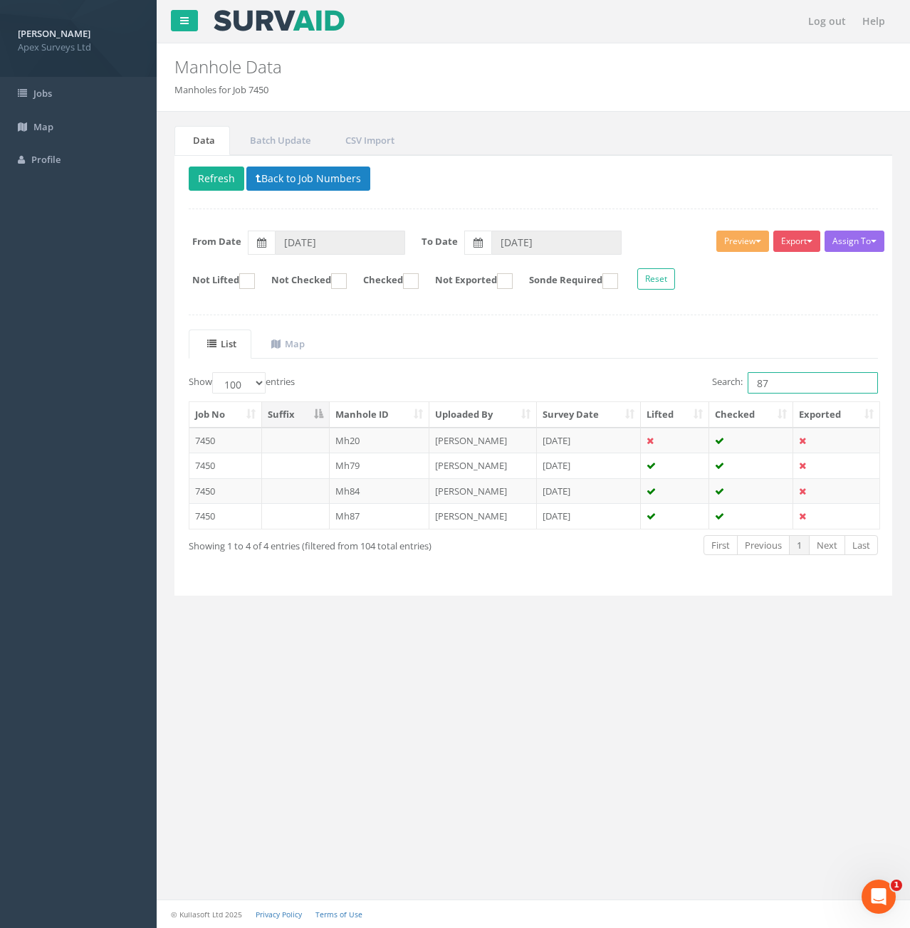
click at [805, 387] on input "87" at bounding box center [813, 382] width 130 height 21
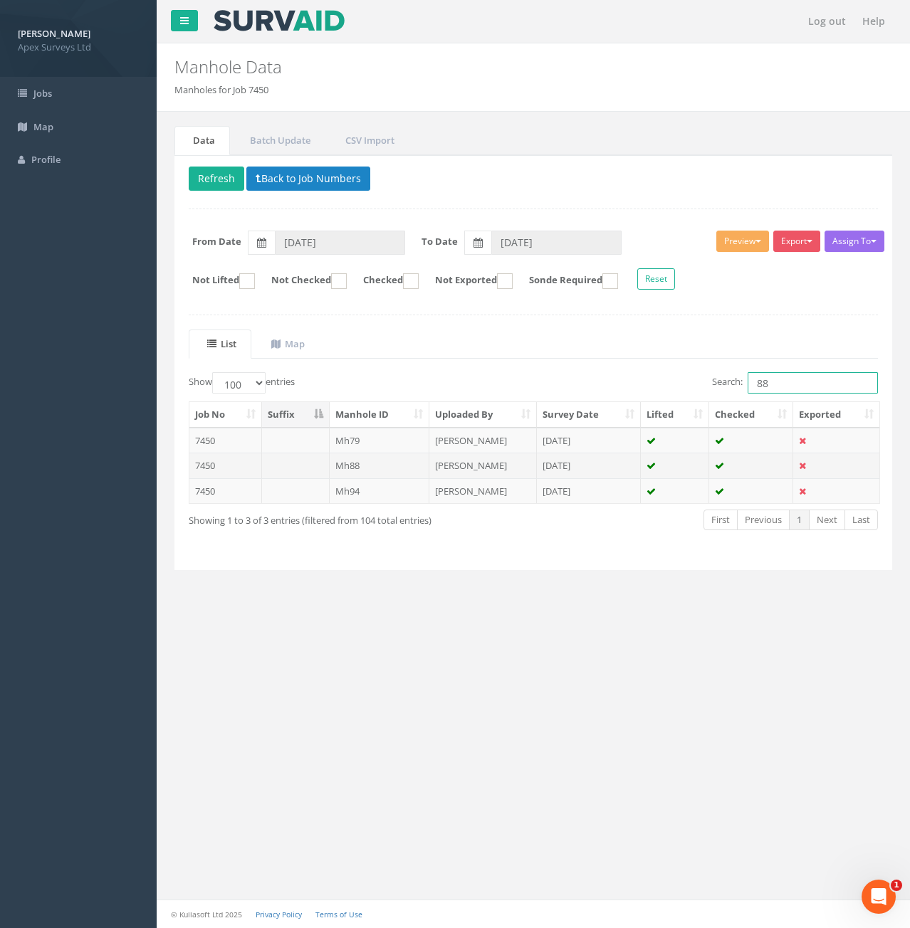
type input "88"
click at [343, 467] on td "Mh88" at bounding box center [380, 466] width 100 height 26
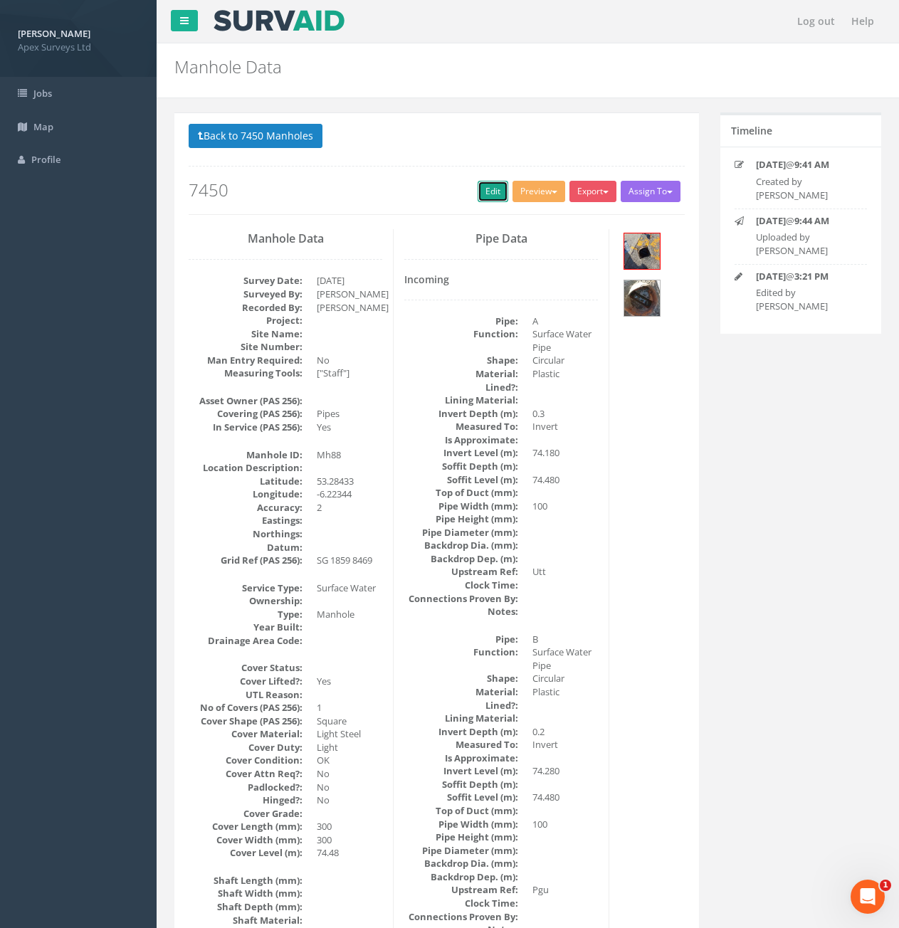
click at [478, 182] on link "Edit" at bounding box center [493, 191] width 31 height 21
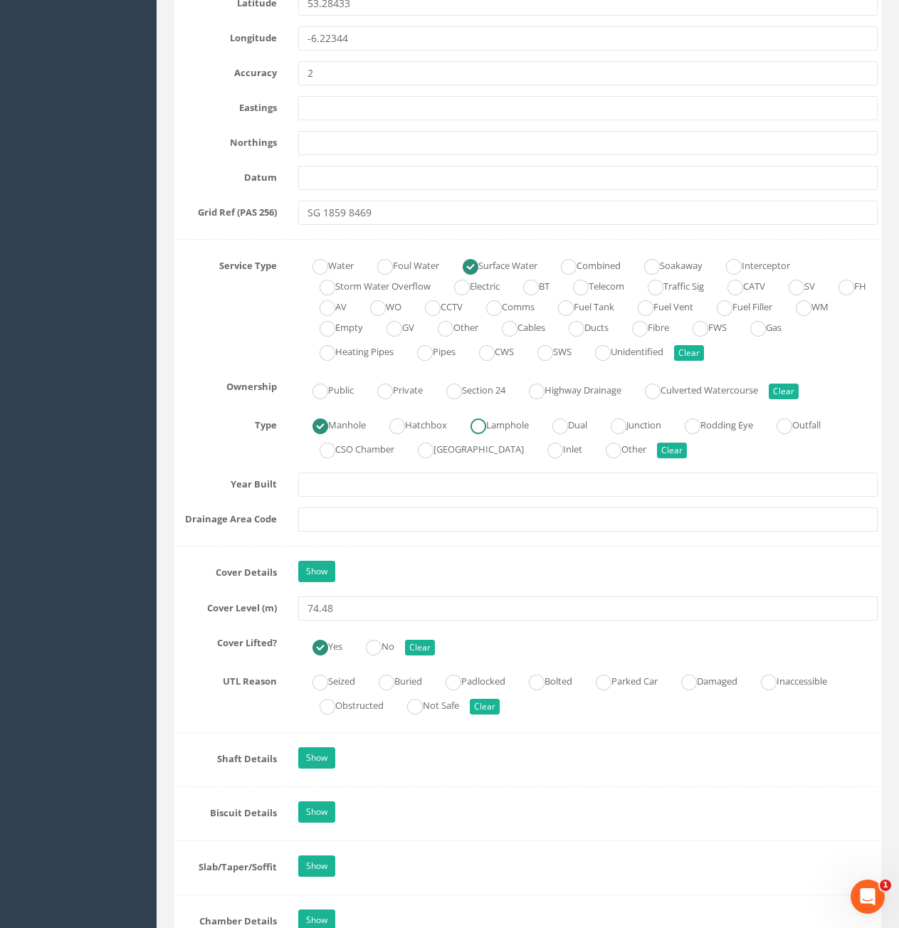
scroll to position [854, 0]
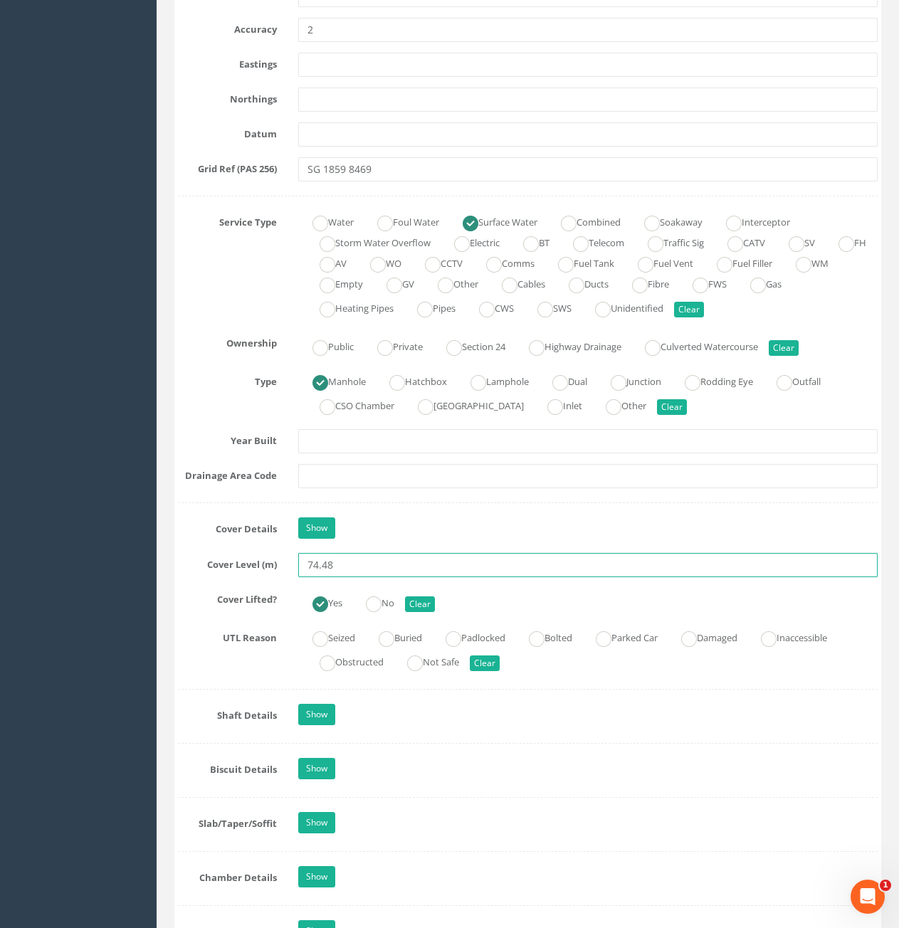
click at [394, 570] on input "74.48" at bounding box center [588, 565] width 580 height 24
type input "74.55"
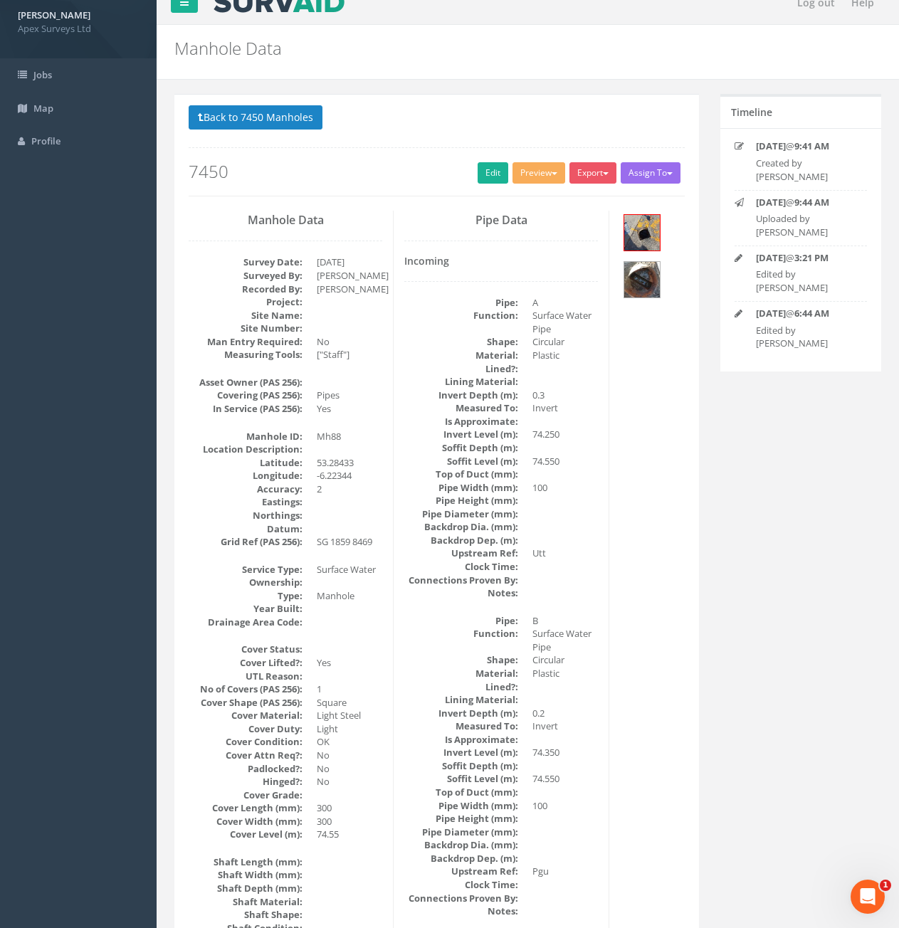
scroll to position [0, 0]
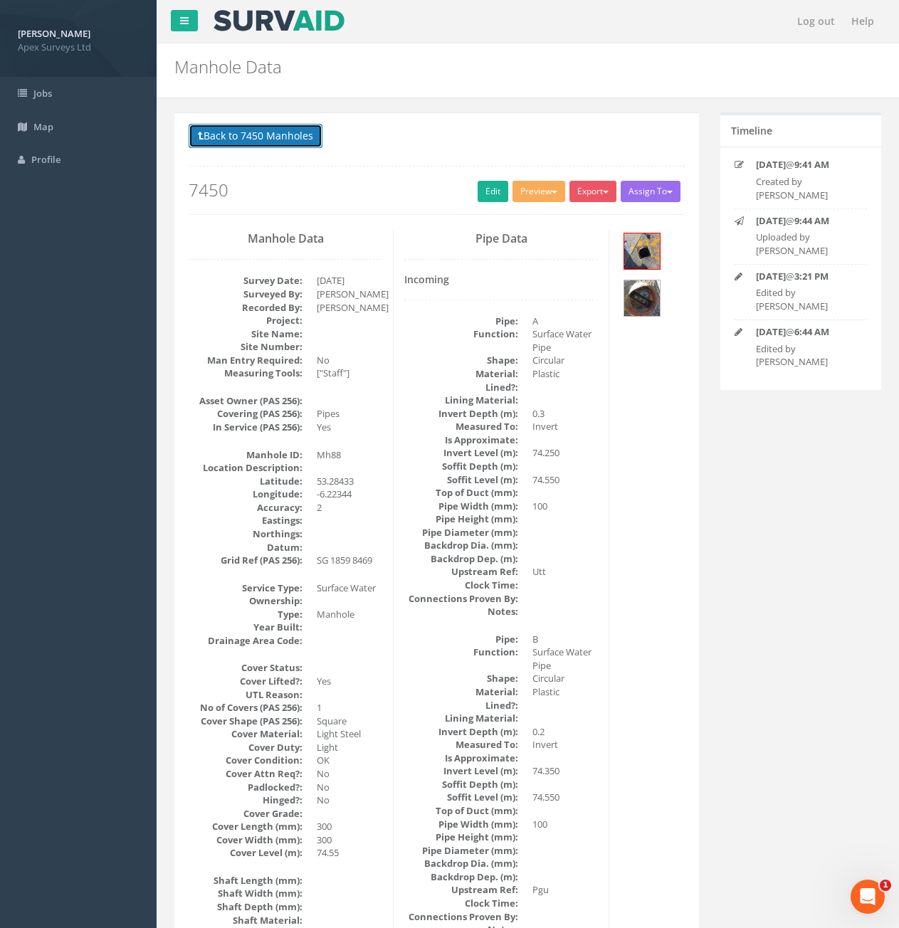
click at [234, 143] on button "Back to 7450 Manholes" at bounding box center [256, 136] width 134 height 24
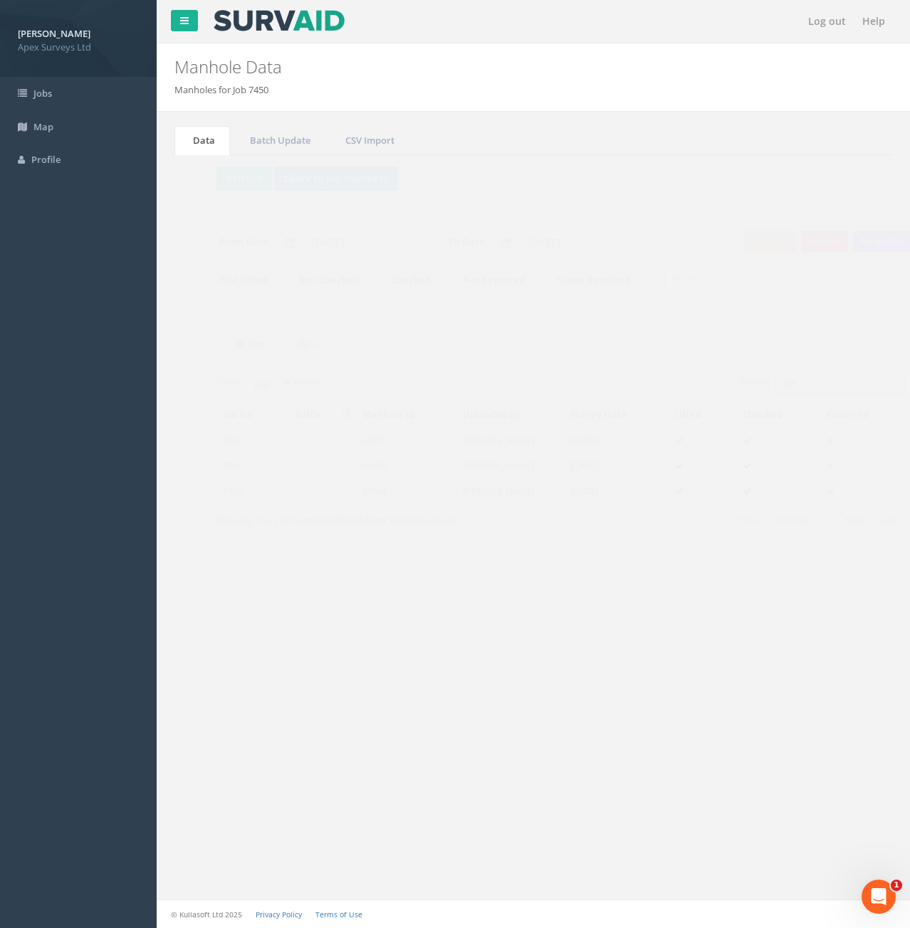
click at [785, 383] on input "88" at bounding box center [813, 382] width 130 height 21
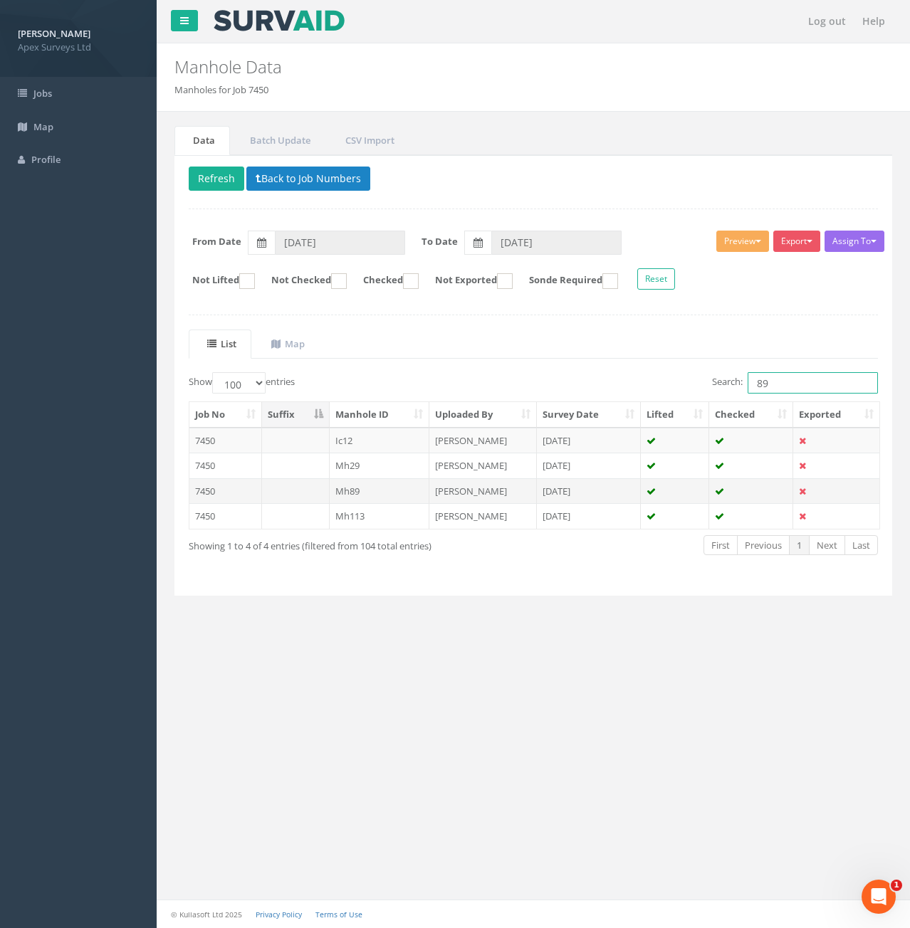
type input "89"
click at [307, 493] on td at bounding box center [296, 491] width 68 height 26
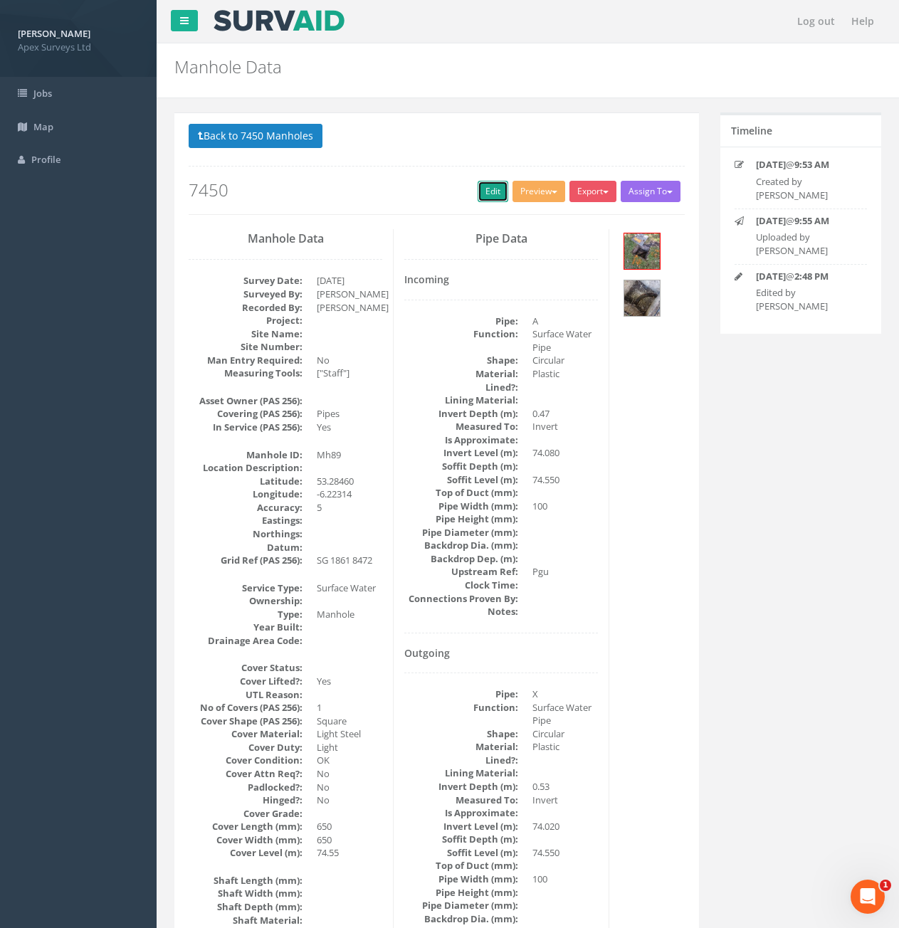
click at [488, 199] on link "Edit" at bounding box center [493, 191] width 31 height 21
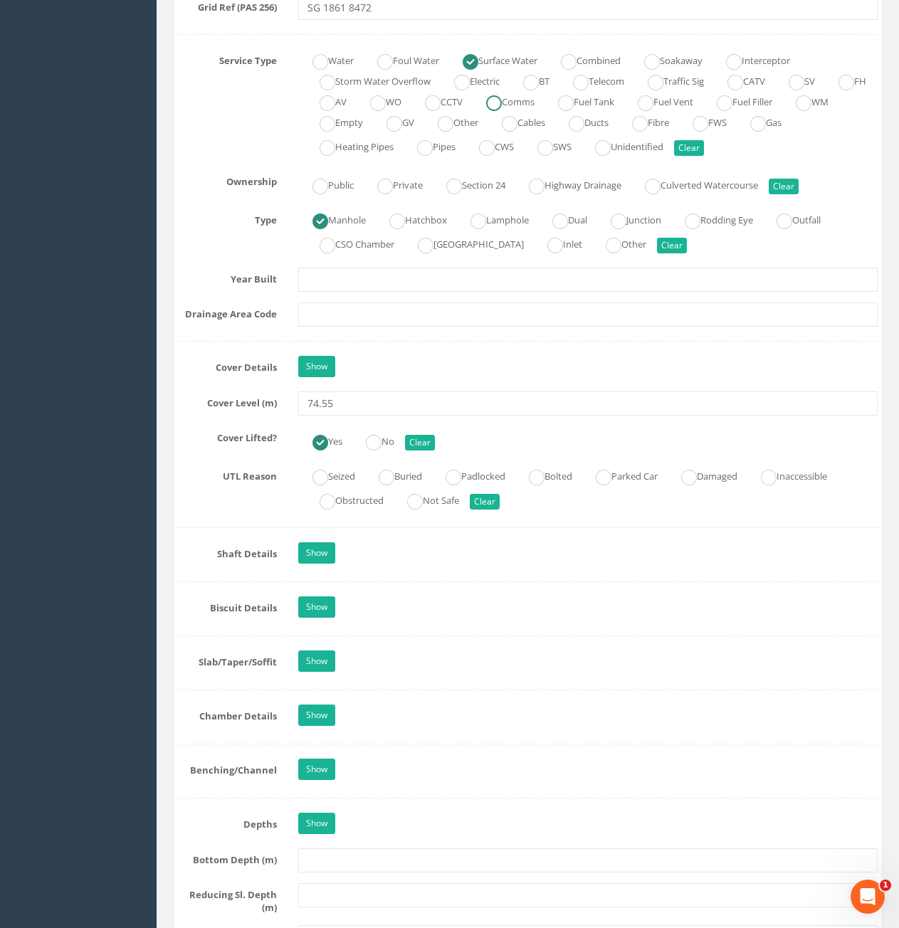
scroll to position [1139, 0]
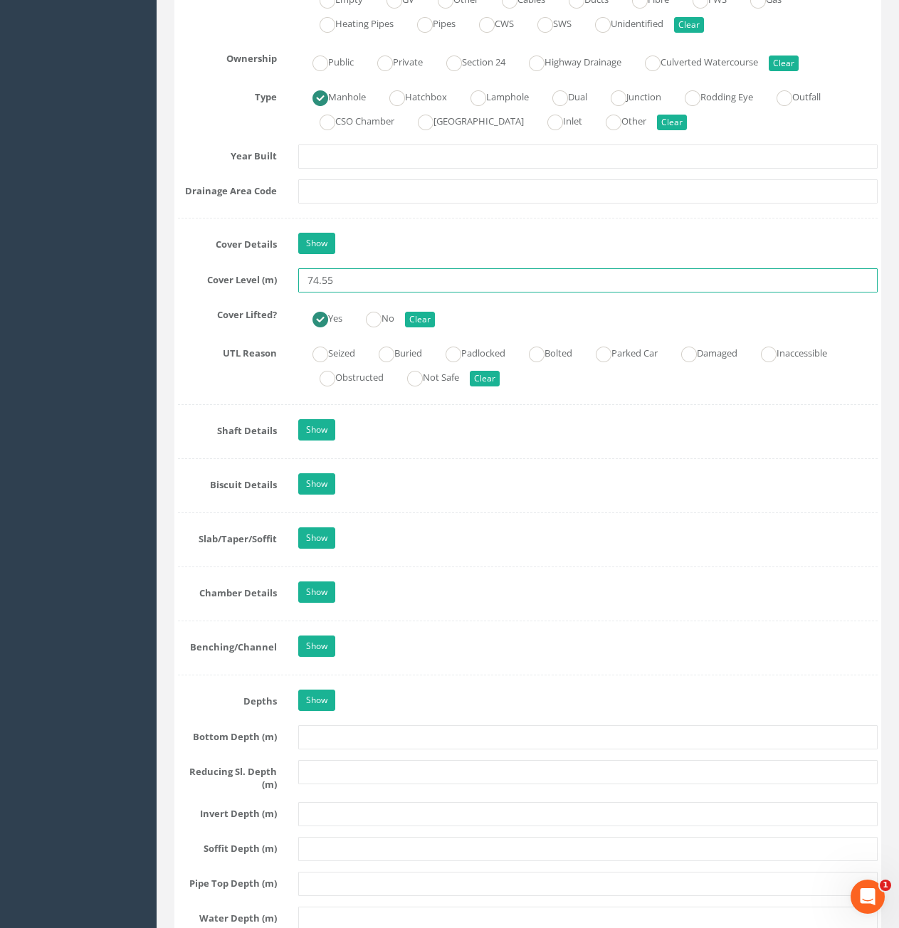
click at [353, 283] on input "74.55" at bounding box center [588, 280] width 580 height 24
type input "74.64"
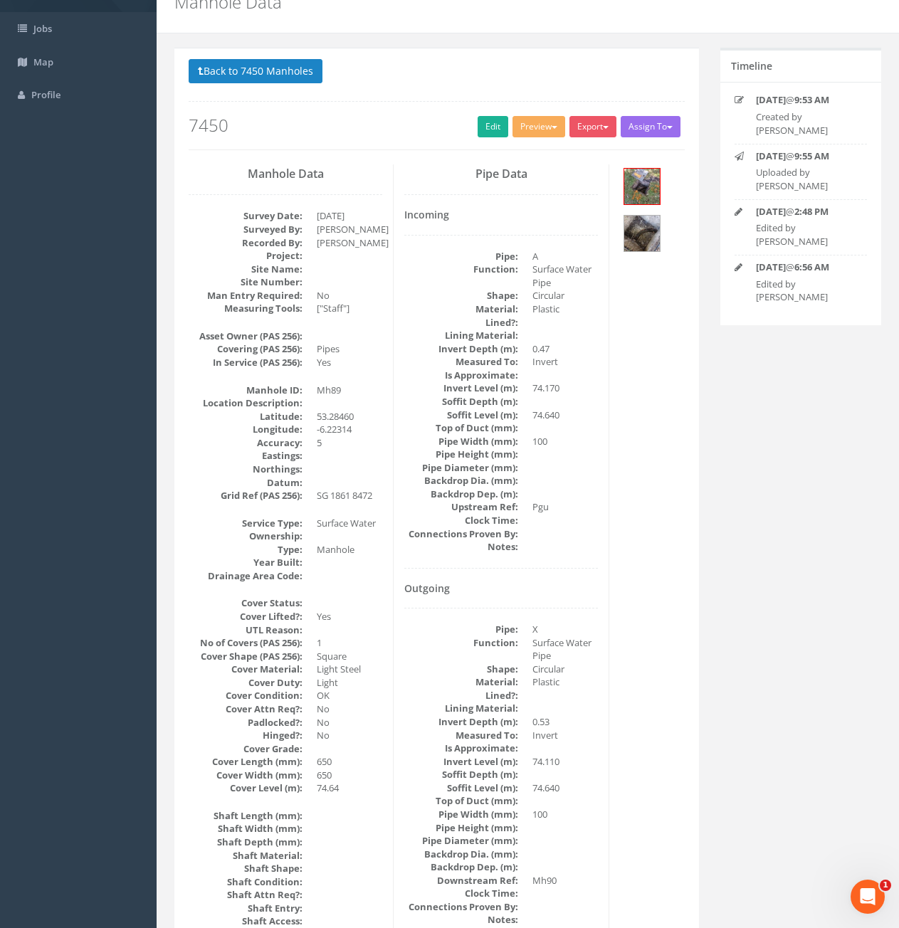
scroll to position [0, 0]
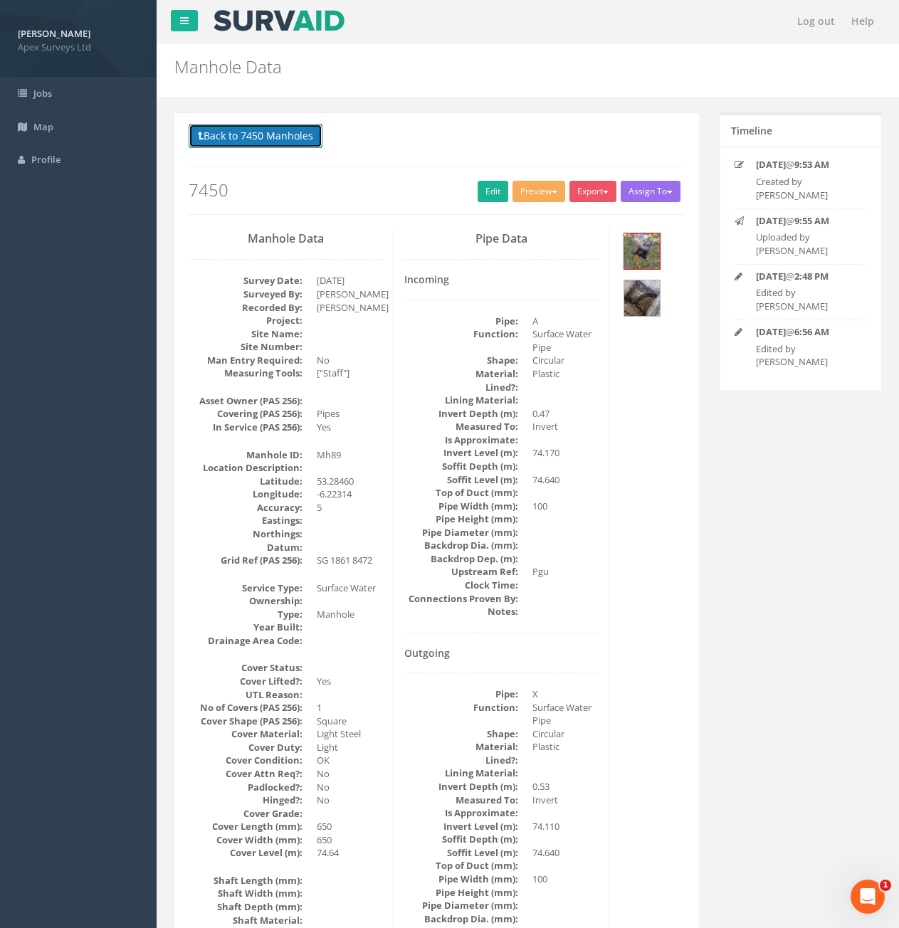
click at [300, 140] on button "Back to 7450 Manholes" at bounding box center [256, 136] width 134 height 24
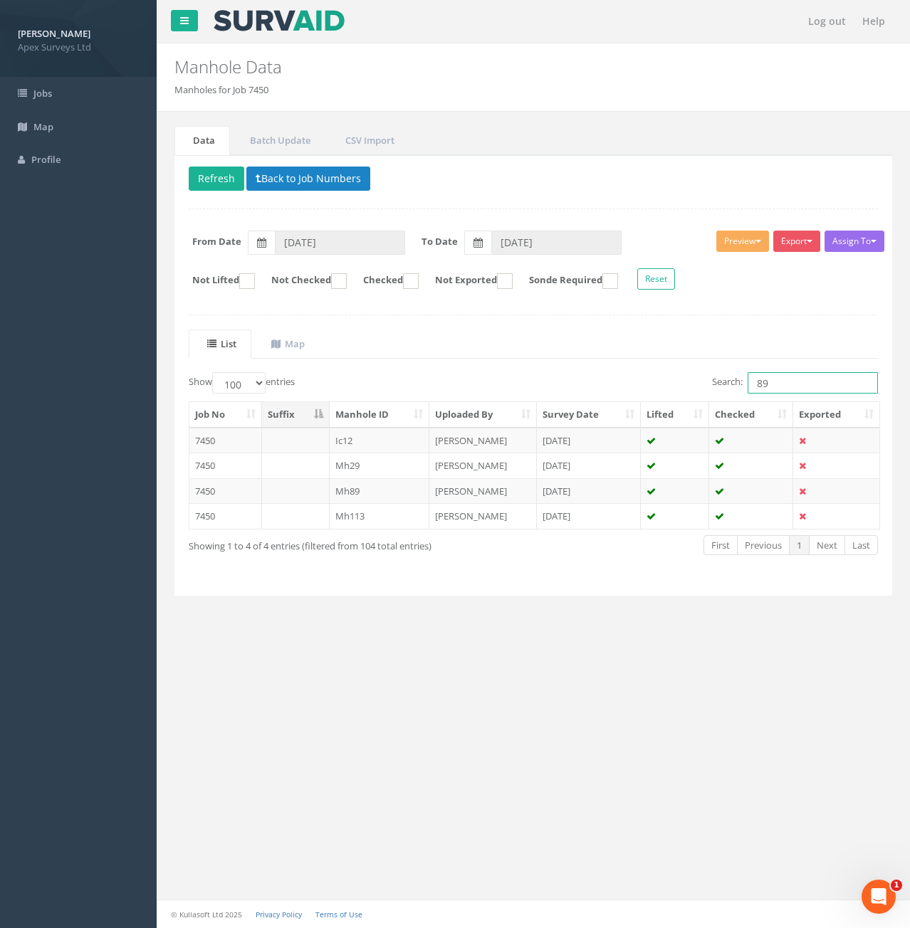
click at [812, 379] on input "89" at bounding box center [813, 382] width 130 height 21
type input "8"
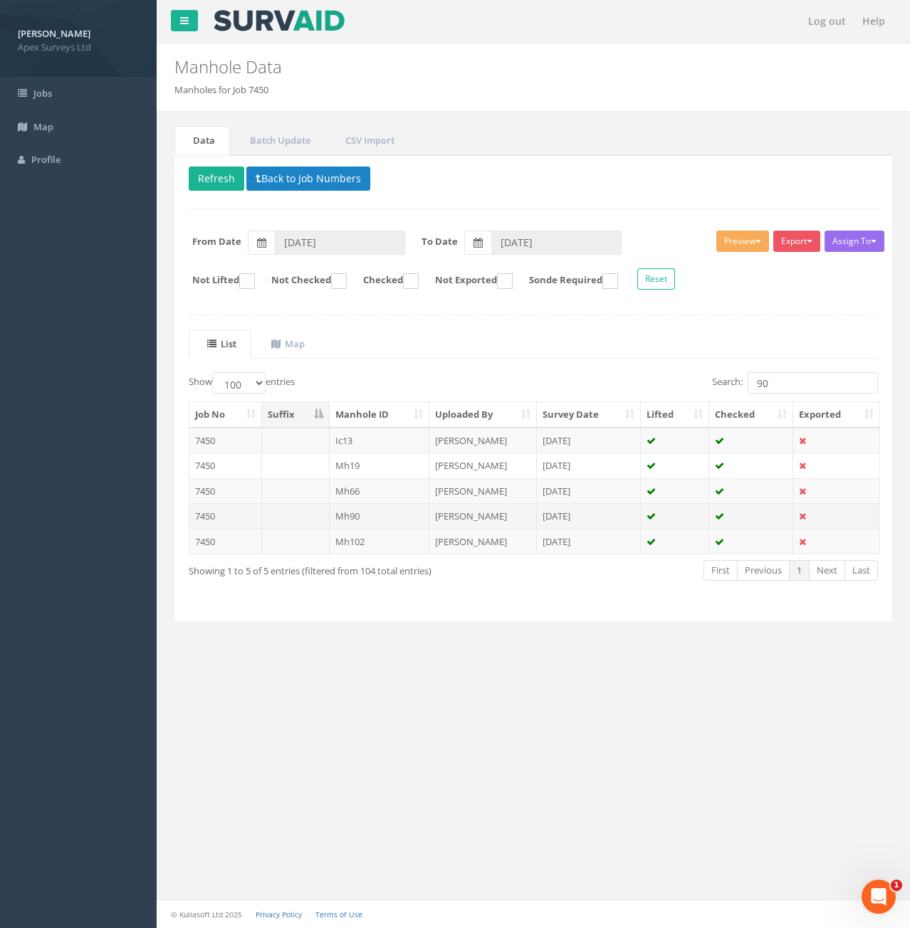
click at [348, 519] on td "Mh90" at bounding box center [380, 516] width 100 height 26
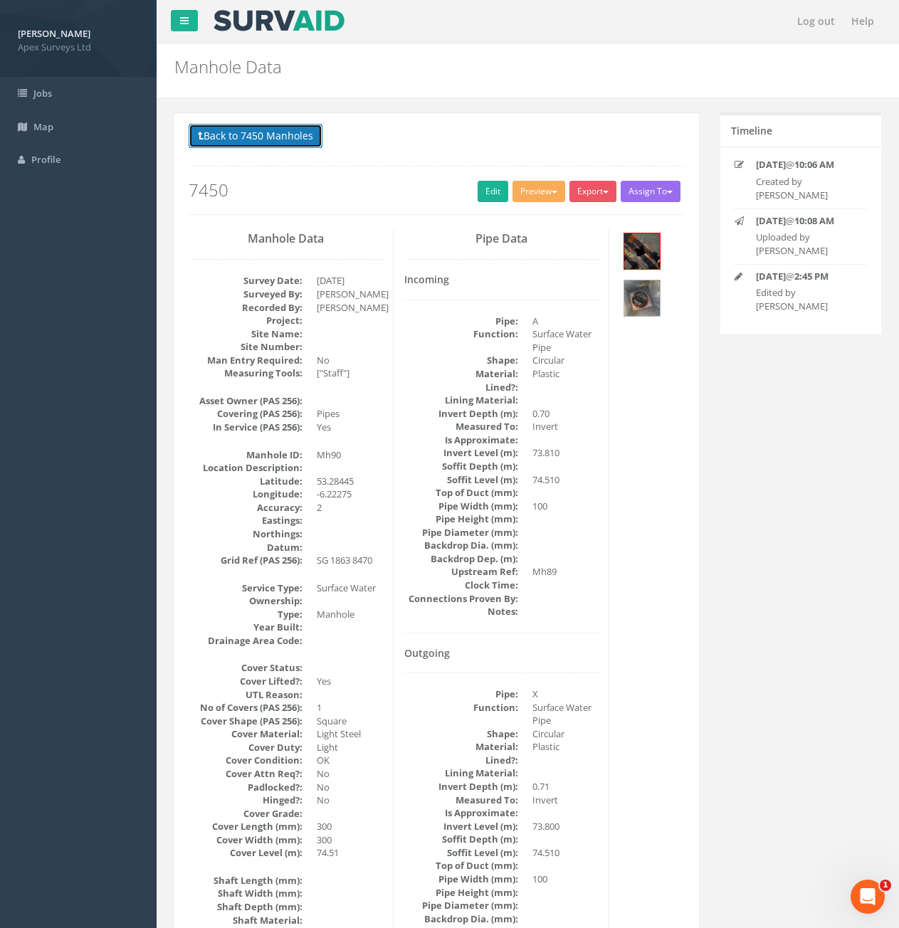
click at [246, 140] on button "Back to 7450 Manholes" at bounding box center [256, 136] width 134 height 24
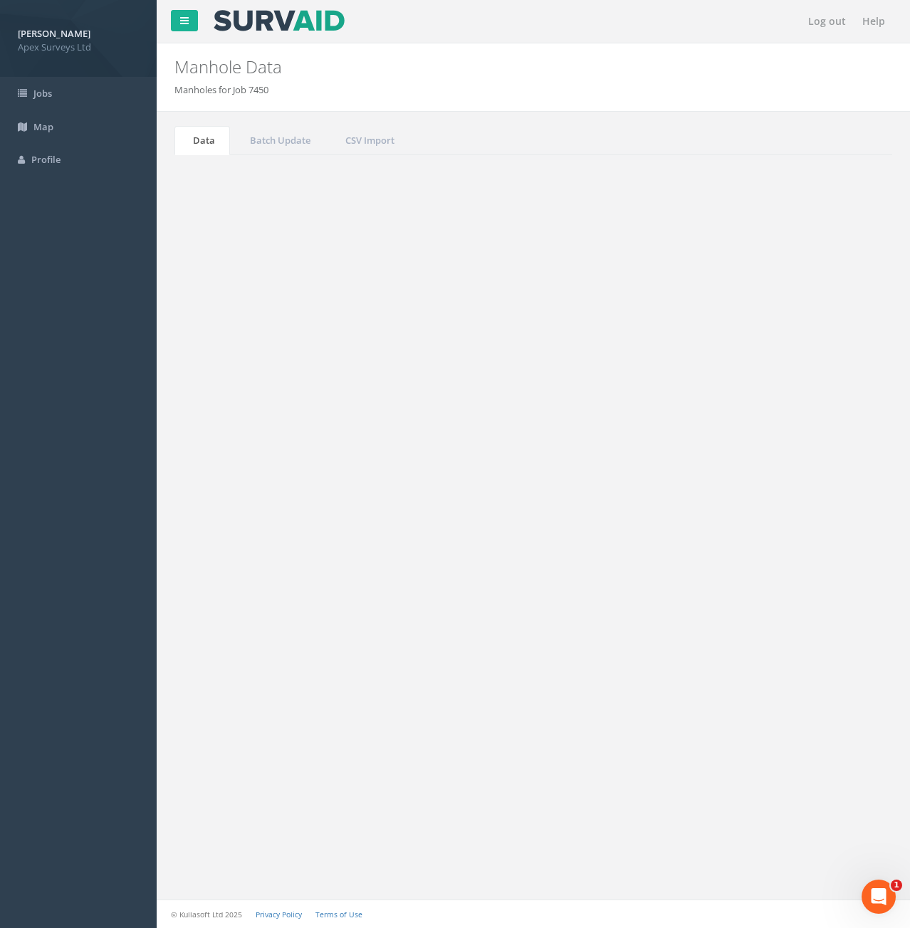
click at [822, 372] on input "90" at bounding box center [813, 382] width 130 height 21
type input "9"
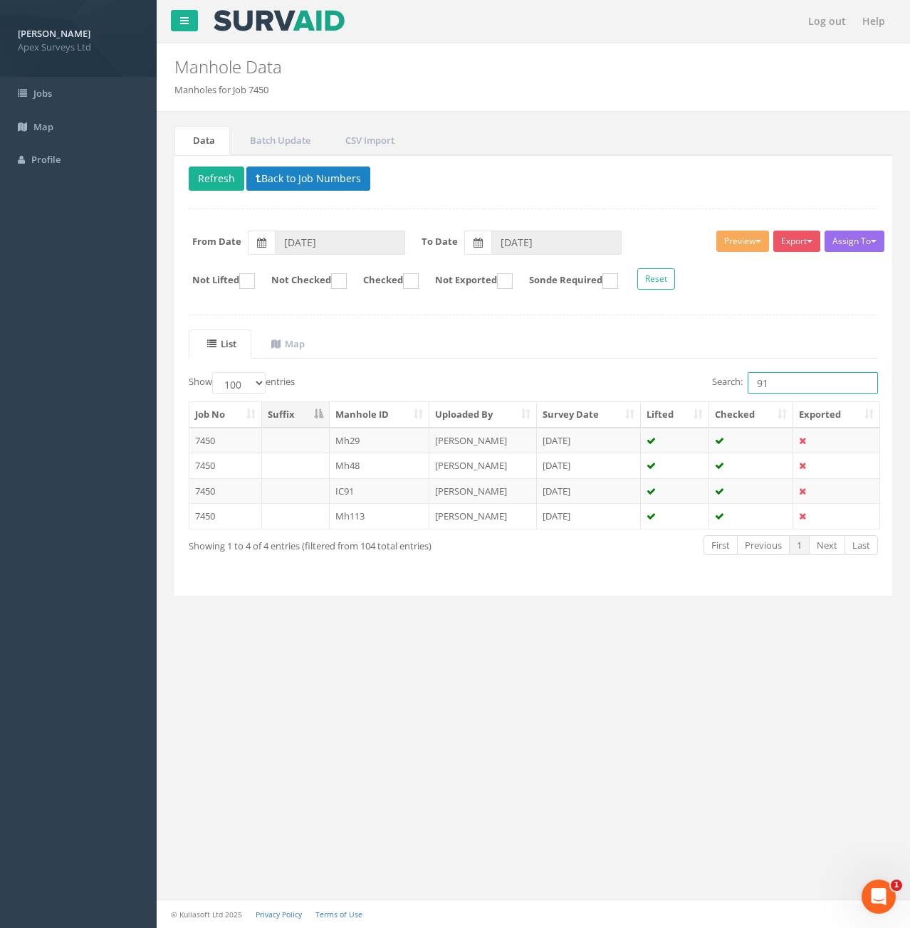
type input "91"
click at [305, 486] on td at bounding box center [296, 491] width 68 height 26
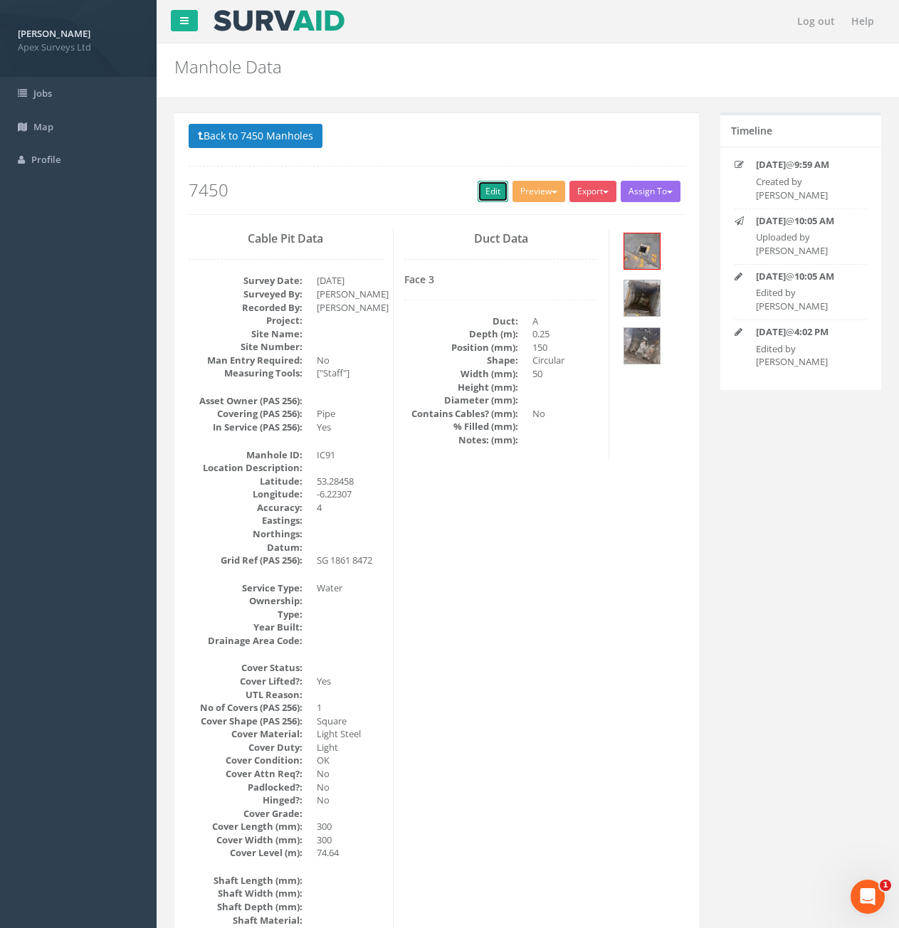
click at [491, 194] on link "Edit" at bounding box center [493, 191] width 31 height 21
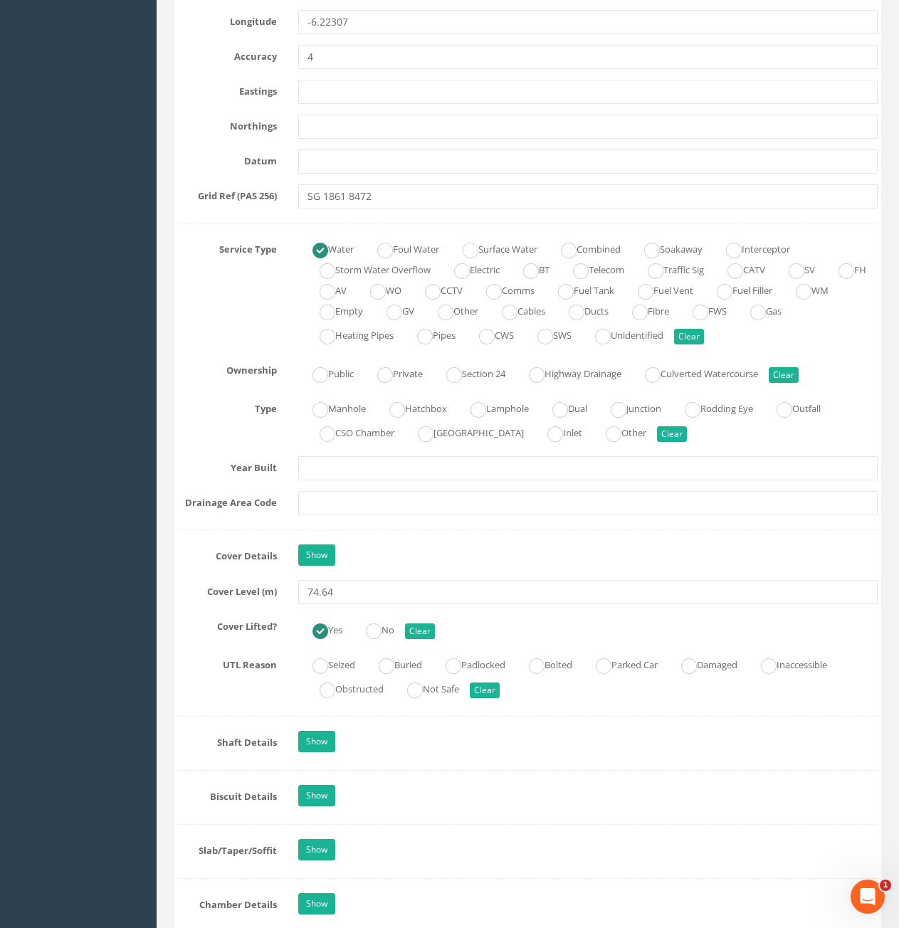
scroll to position [926, 0]
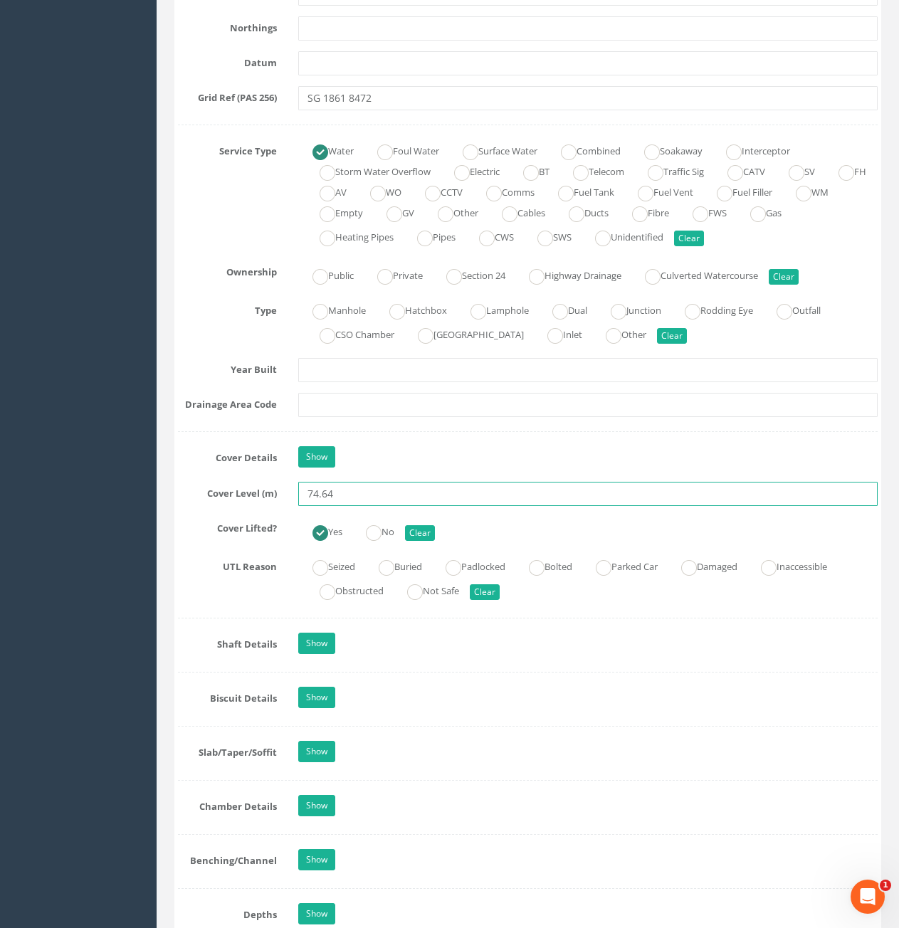
click at [367, 497] on input "74.64" at bounding box center [588, 494] width 580 height 24
type input "74.59"
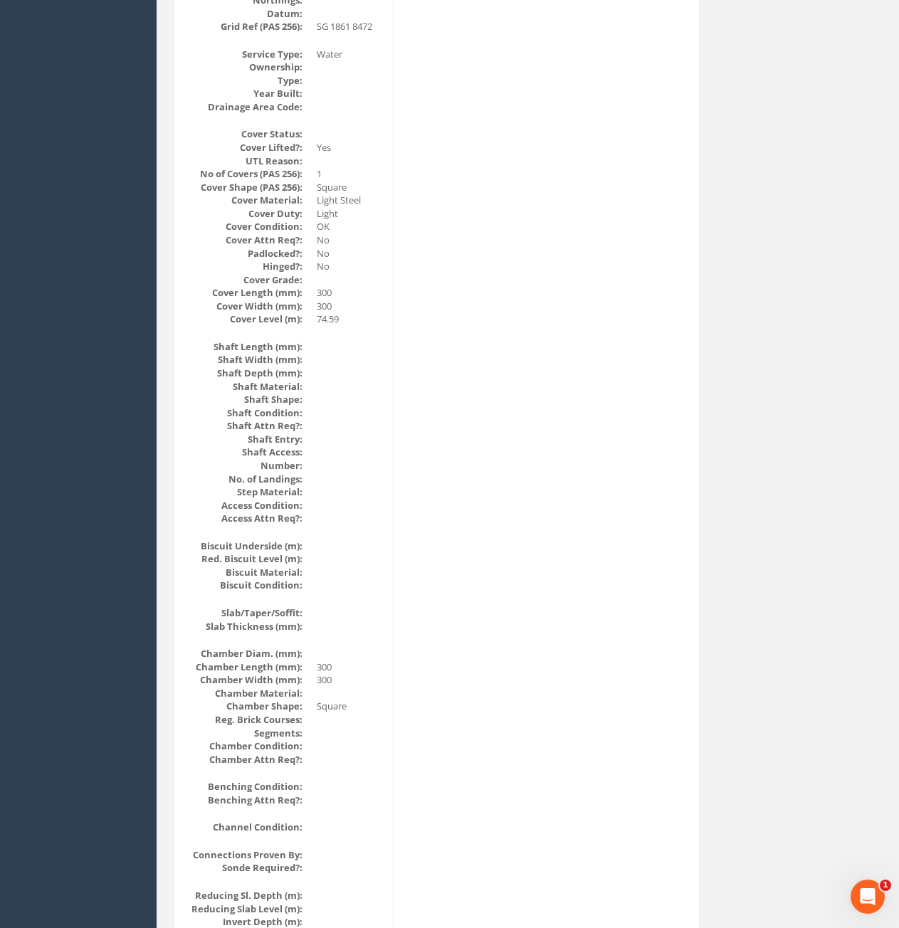
scroll to position [0, 0]
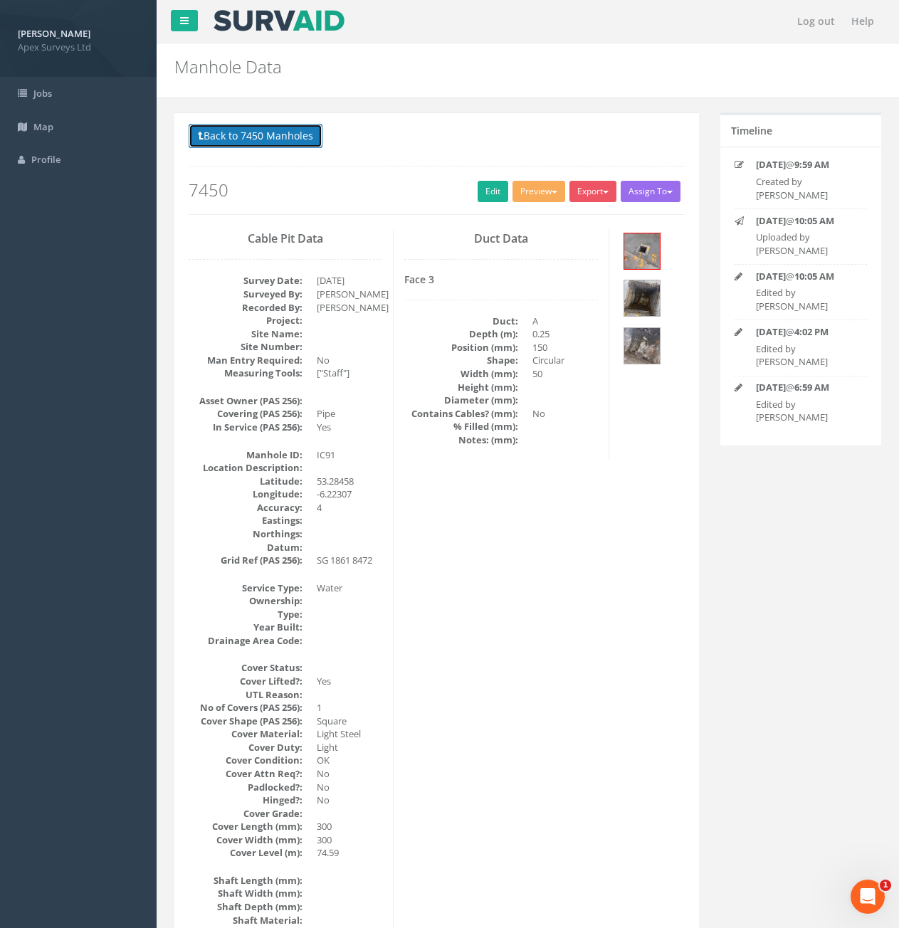
click at [246, 132] on button "Back to 7450 Manholes" at bounding box center [256, 136] width 134 height 24
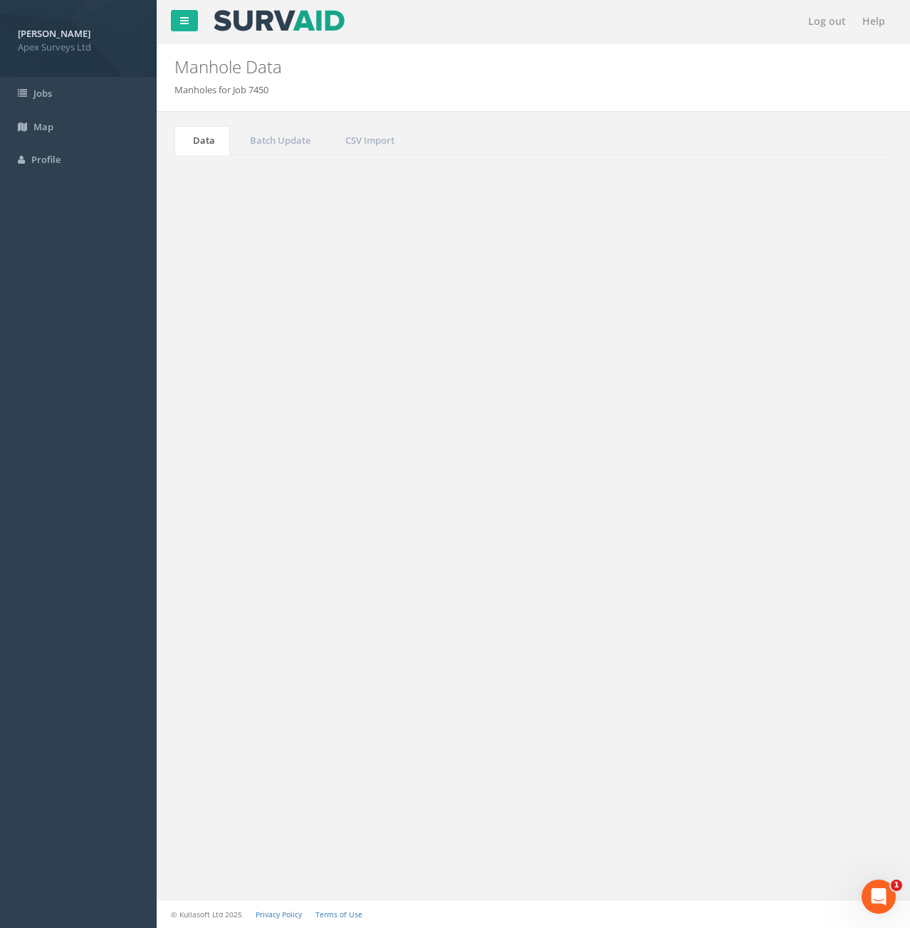
click at [779, 384] on input "91" at bounding box center [813, 382] width 130 height 21
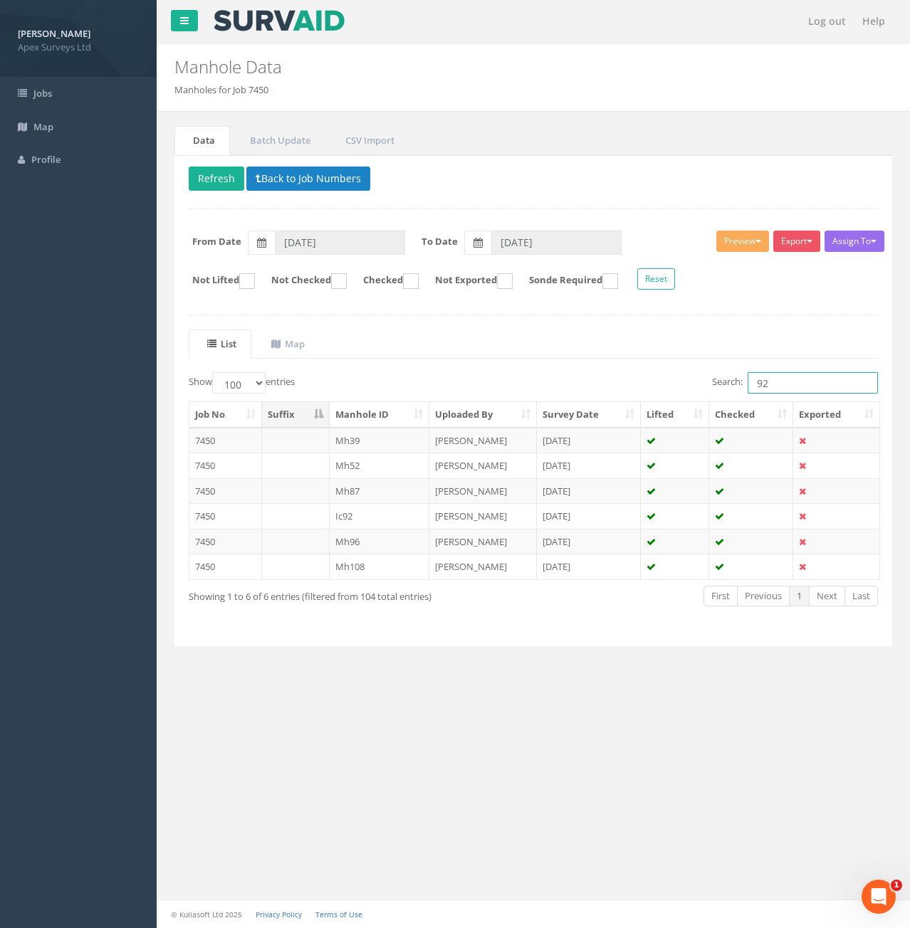
type input "92"
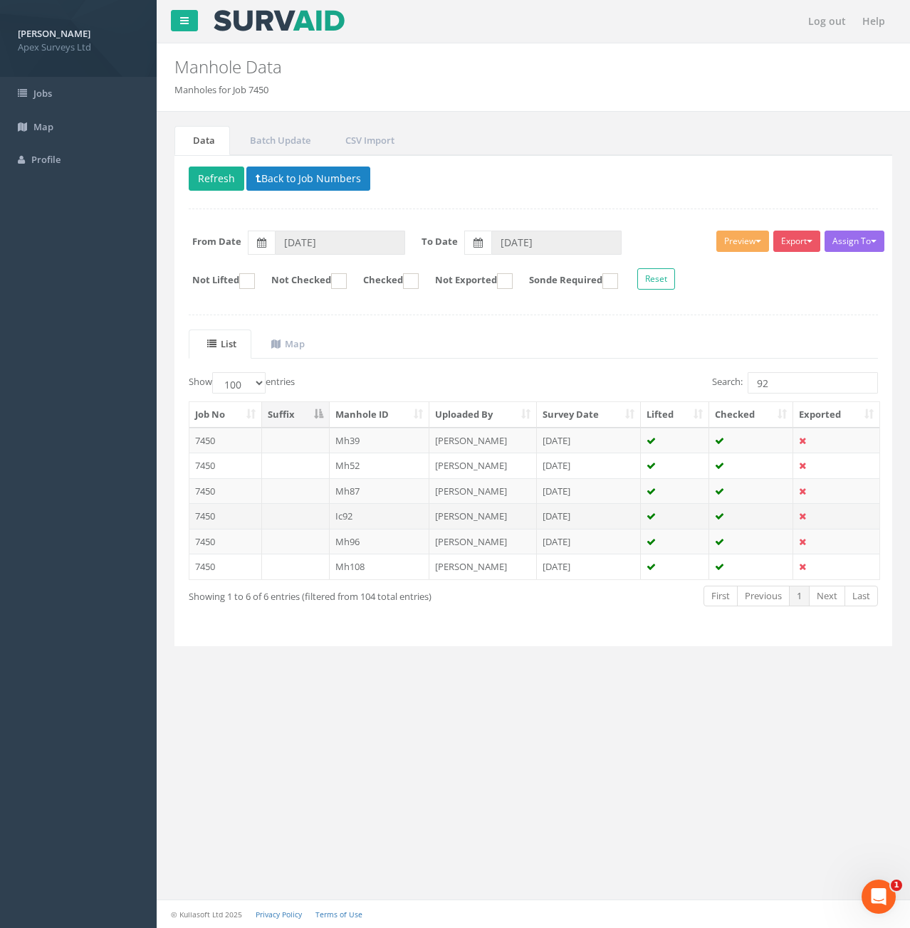
click at [367, 519] on td "Ic92" at bounding box center [380, 516] width 100 height 26
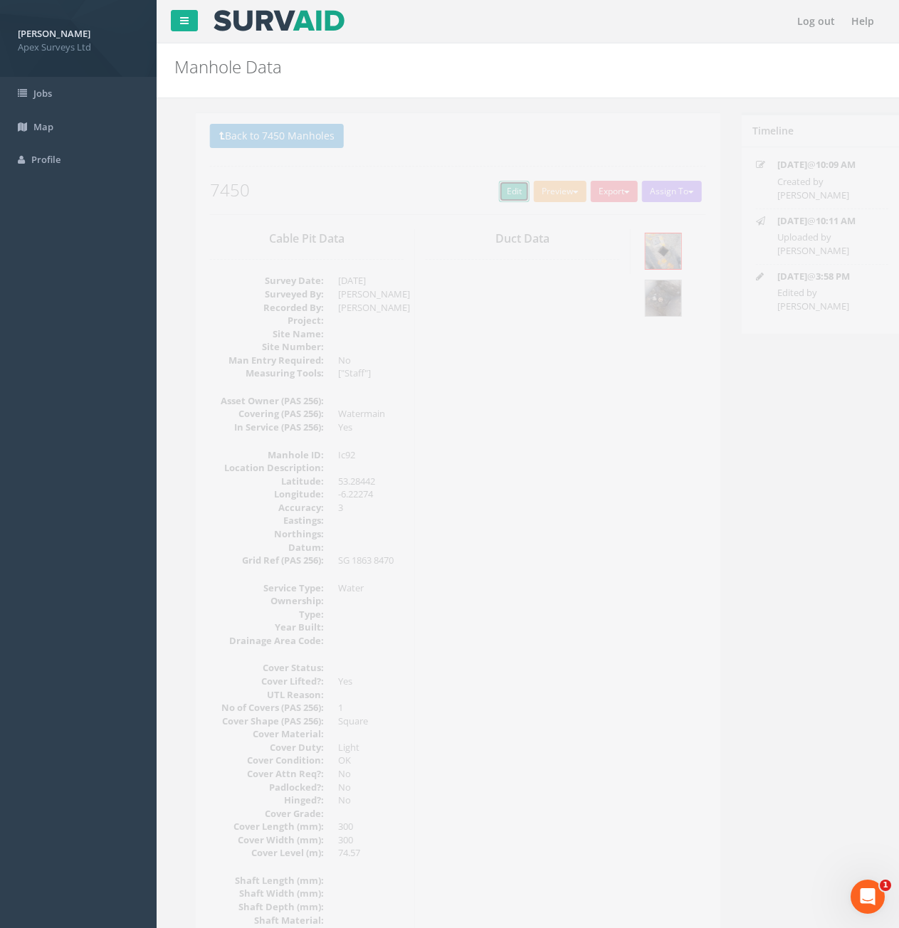
click at [492, 197] on link "Edit" at bounding box center [493, 191] width 31 height 21
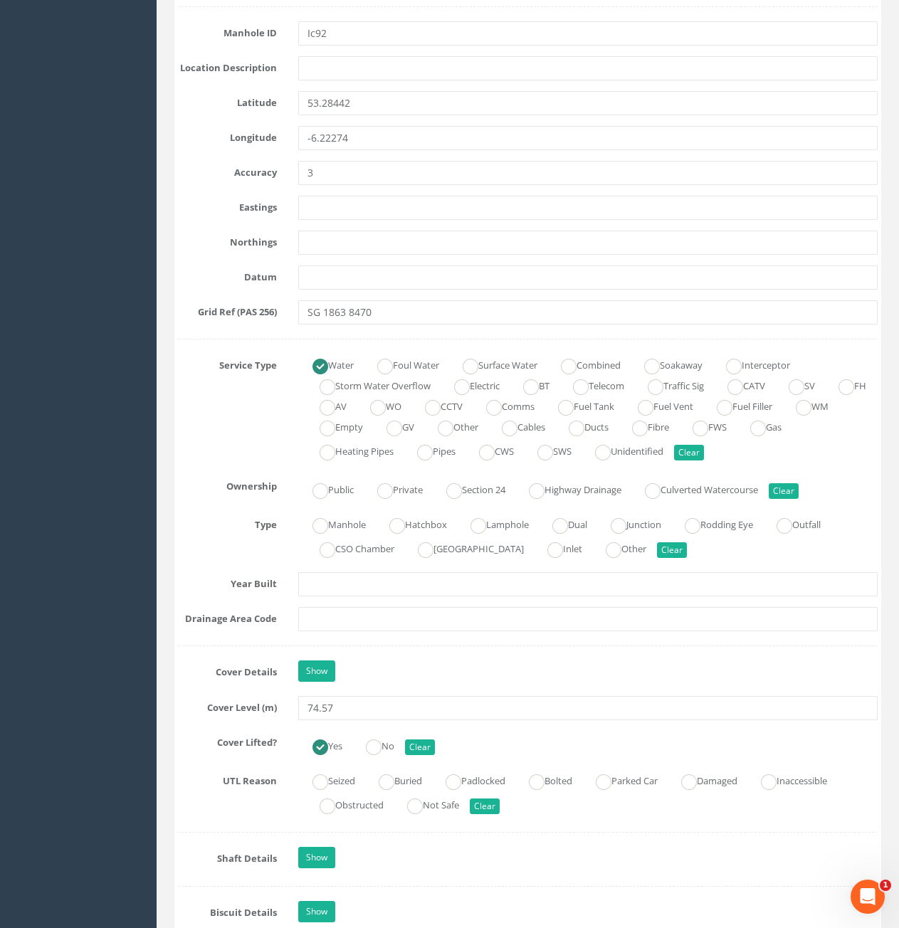
scroll to position [712, 0]
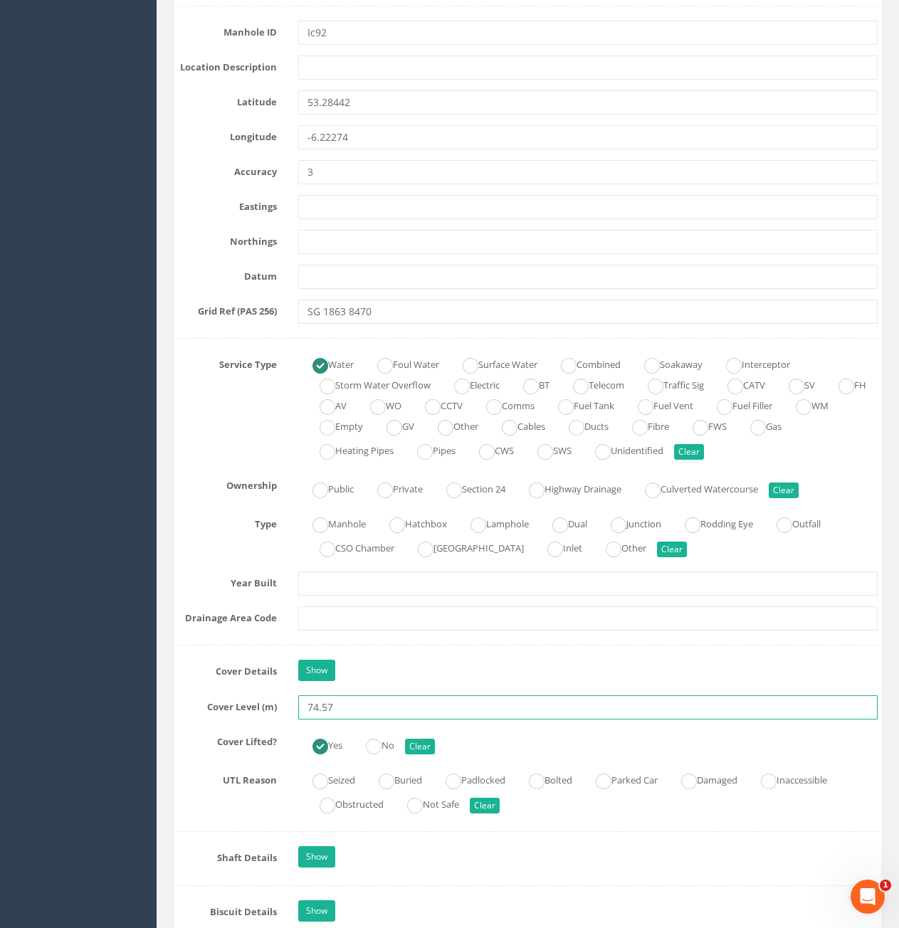
click at [340, 714] on input "74.57" at bounding box center [588, 708] width 580 height 24
type input "74.49"
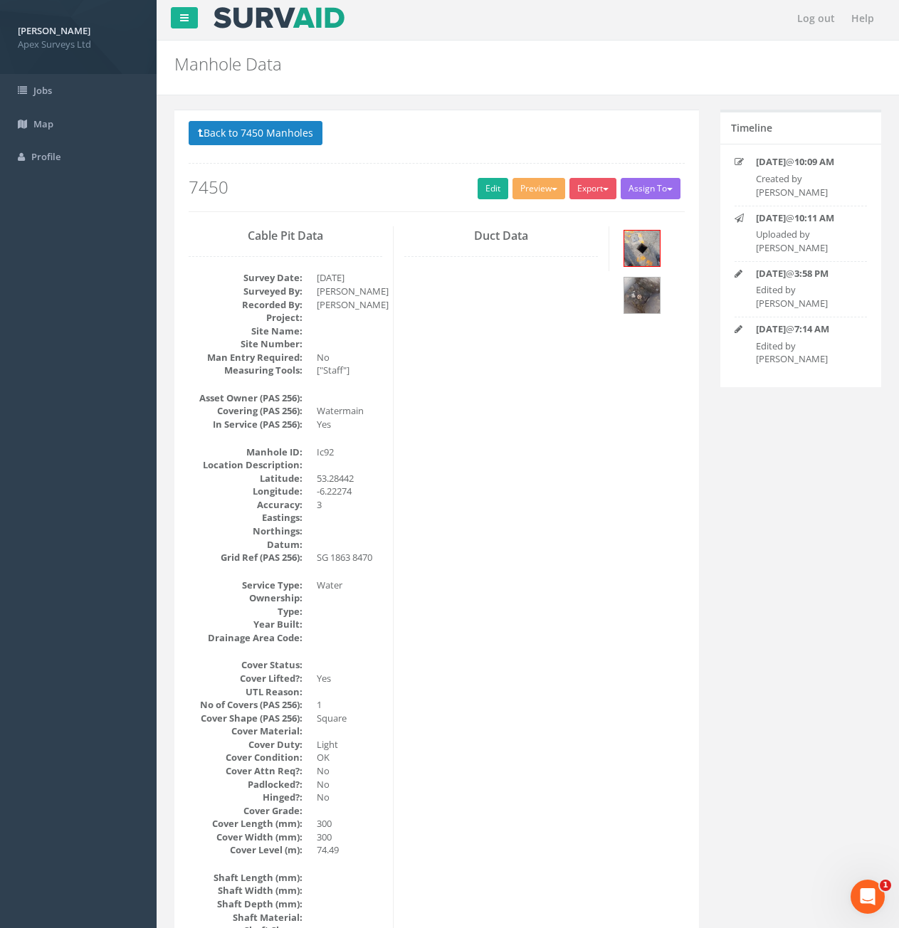
scroll to position [0, 0]
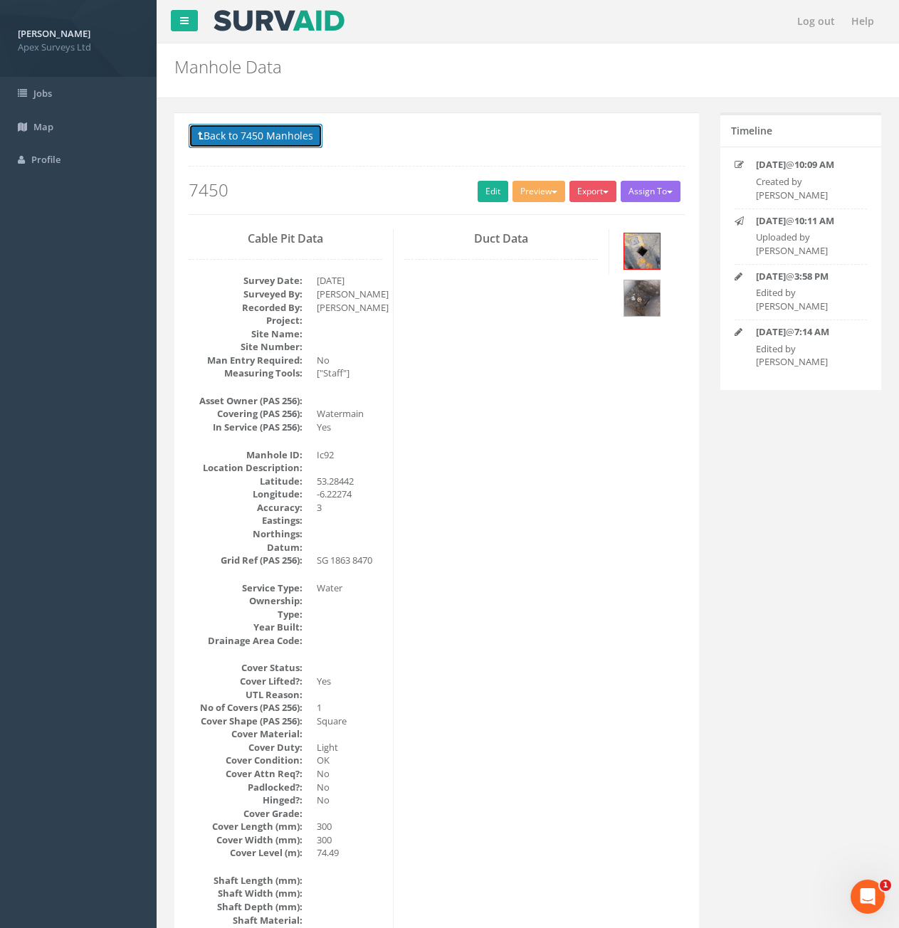
click at [258, 132] on button "Back to 7450 Manholes" at bounding box center [256, 136] width 134 height 24
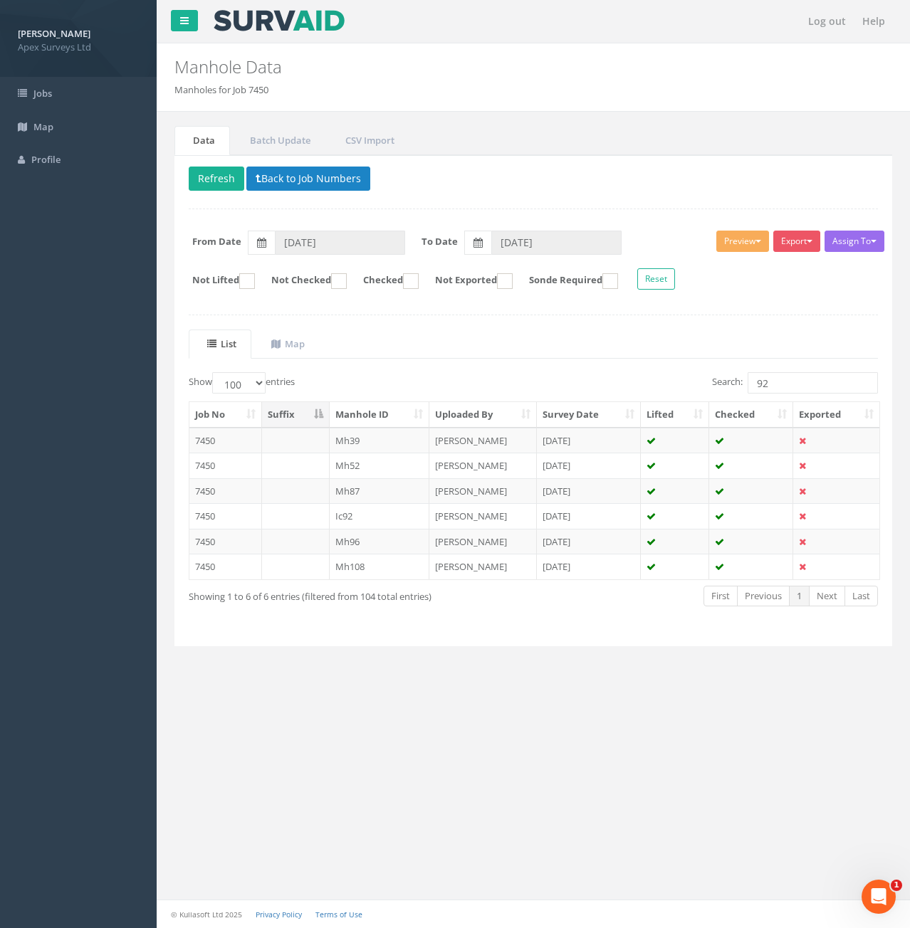
click at [799, 372] on div "List Map Show 10 25 50 100 entries Search: 92 Job No Suffix Manhole ID Uploaded…" at bounding box center [533, 481] width 689 height 303
click at [799, 385] on input "92" at bounding box center [813, 382] width 130 height 21
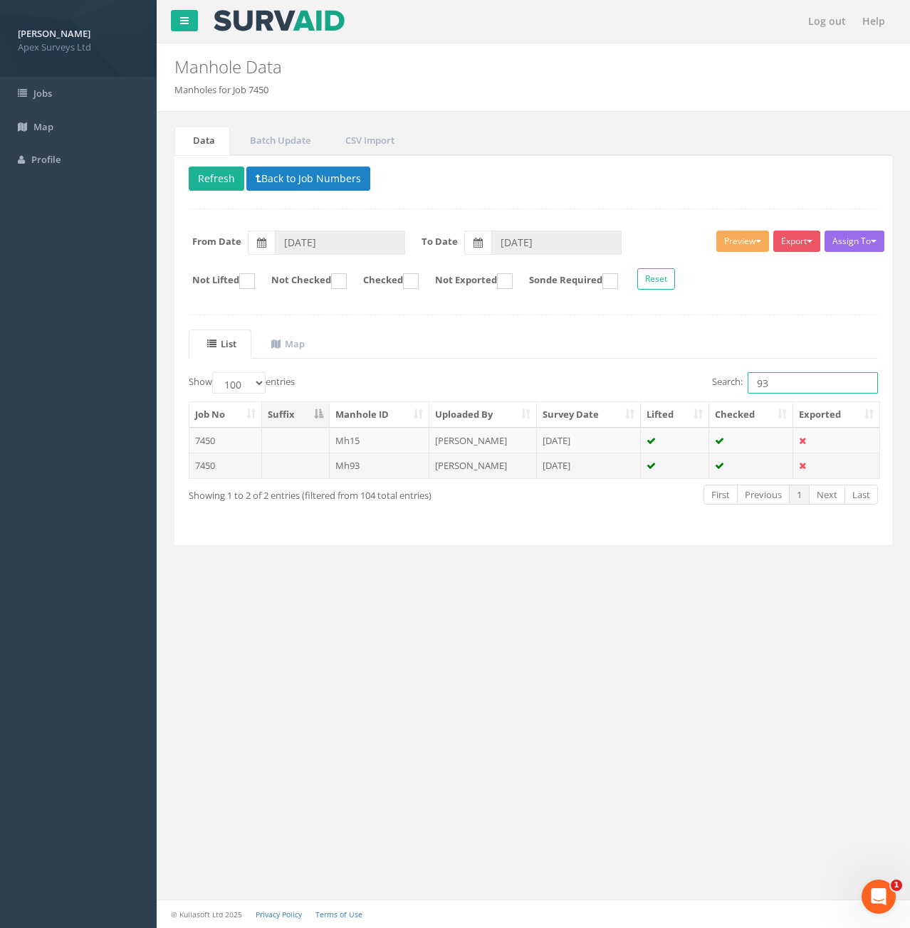
type input "93"
click at [408, 469] on td "Mh93" at bounding box center [380, 466] width 100 height 26
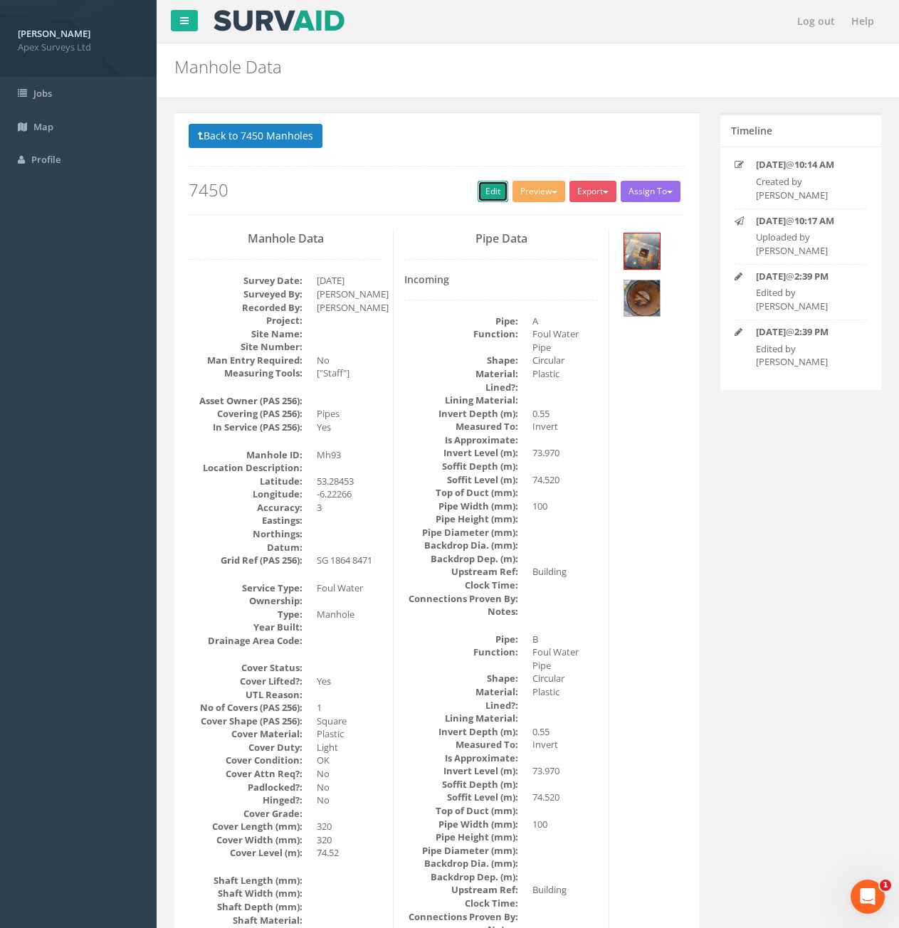
click at [485, 197] on link "Edit" at bounding box center [493, 191] width 31 height 21
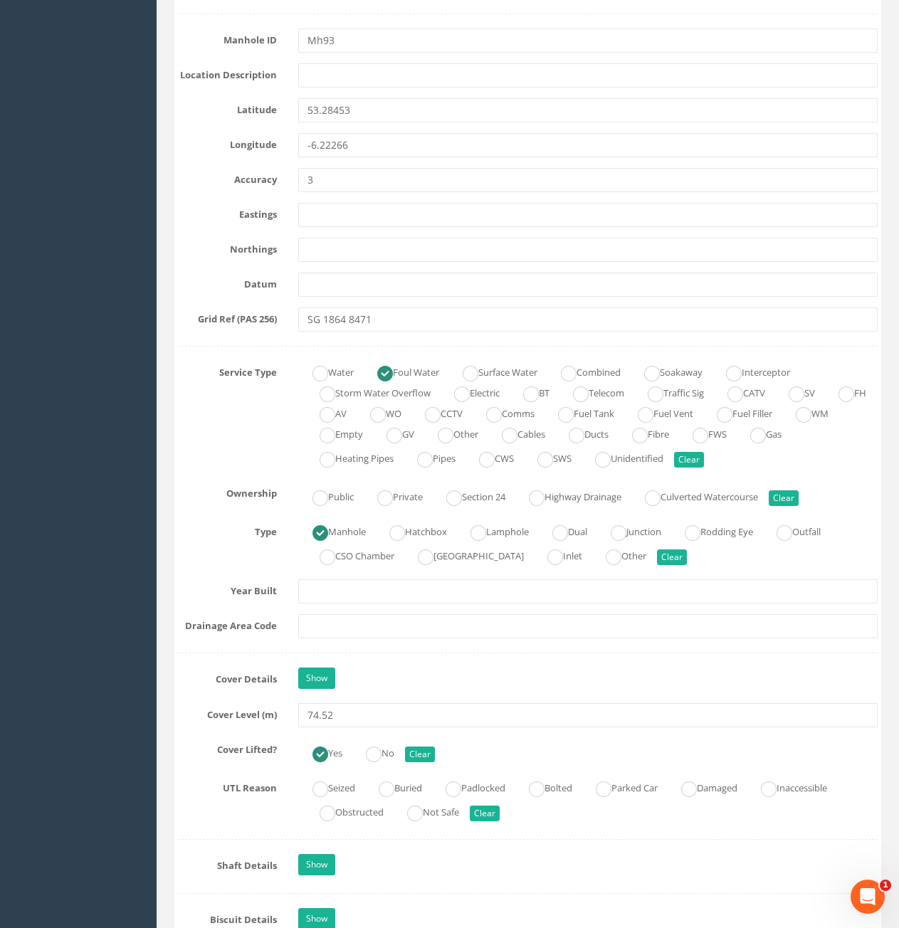
scroll to position [1139, 0]
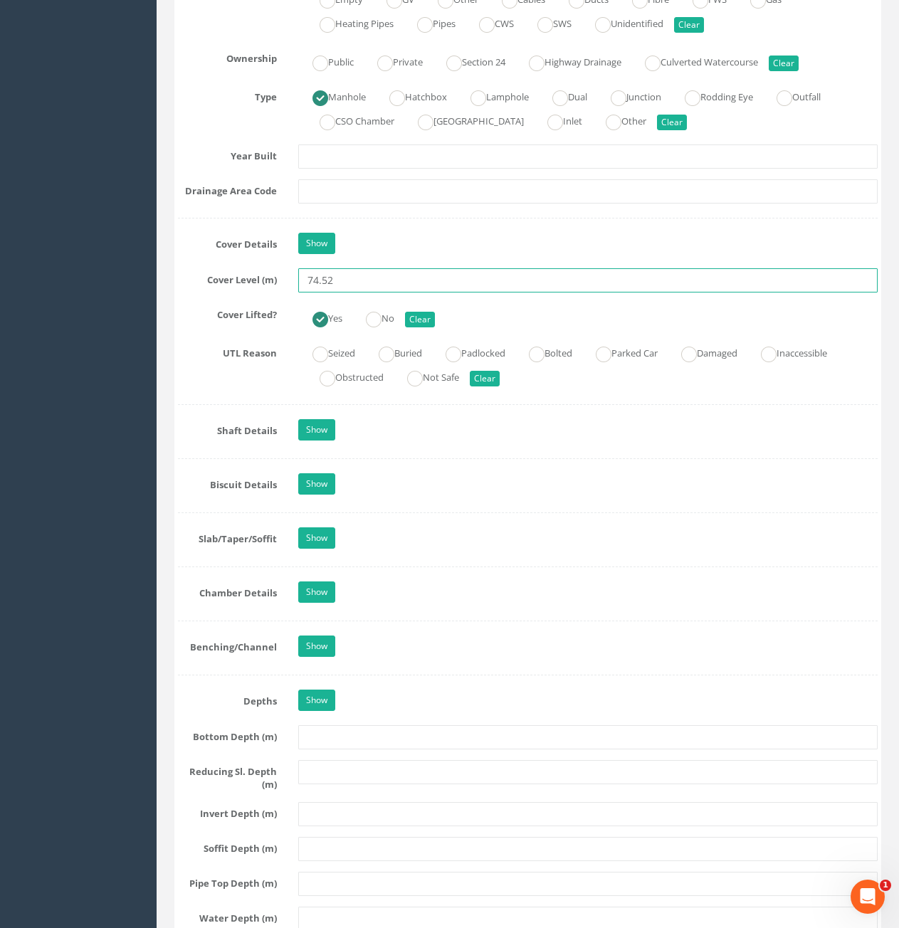
click at [353, 278] on input "74.52" at bounding box center [588, 280] width 580 height 24
type input "74.56"
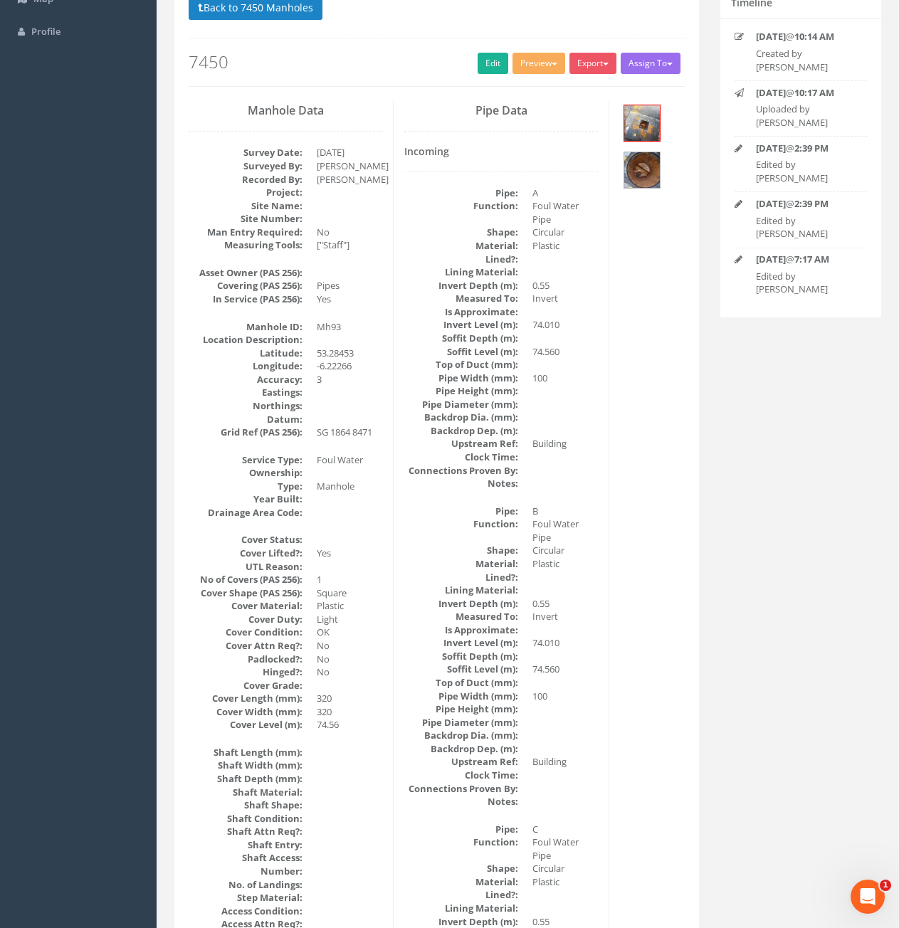
scroll to position [0, 0]
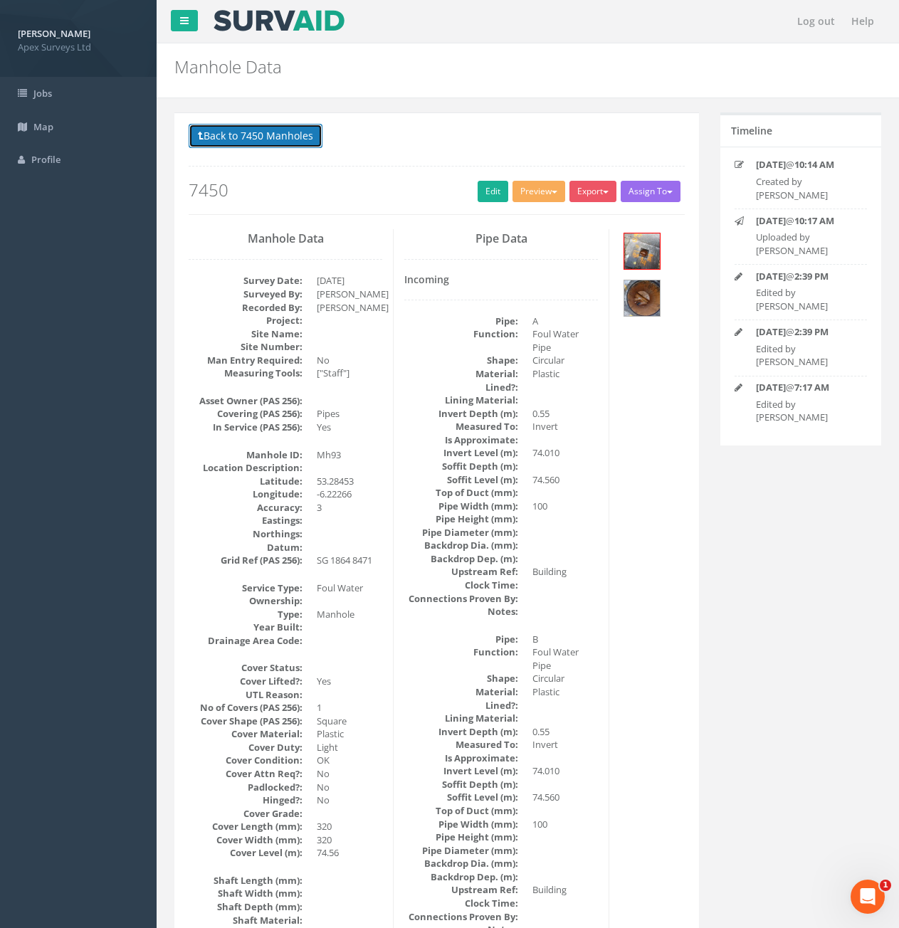
click at [259, 147] on button "Back to 7450 Manholes" at bounding box center [256, 136] width 134 height 24
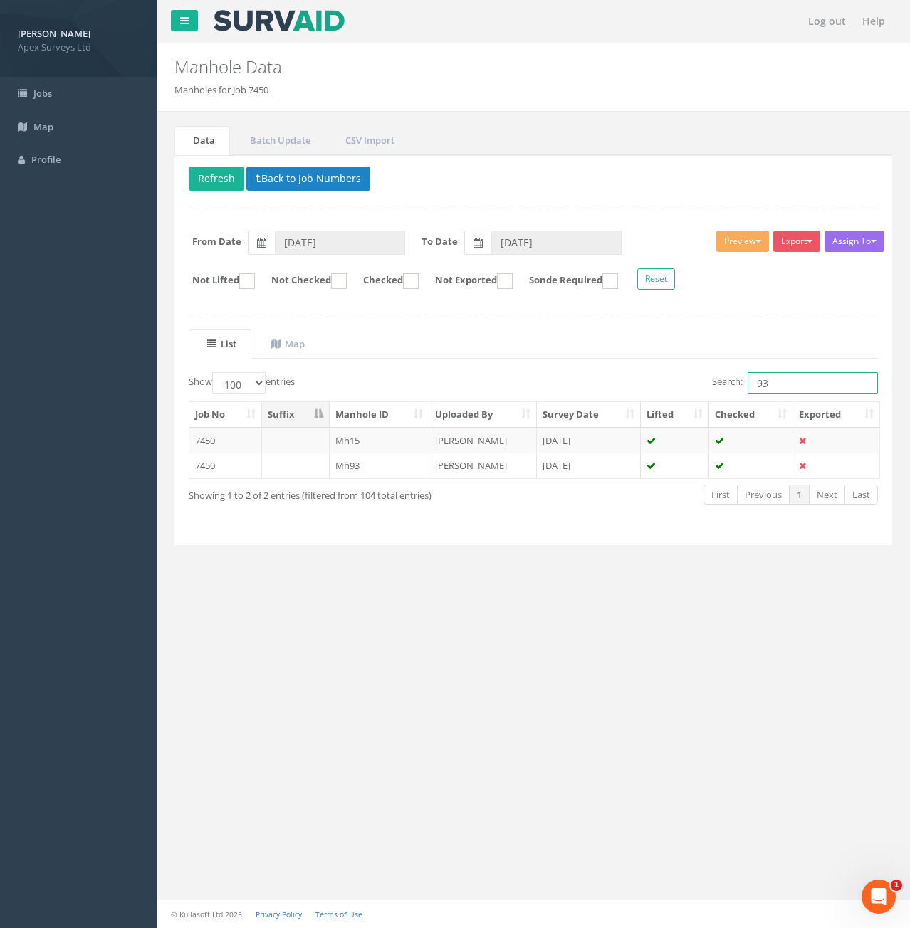
click at [777, 384] on input "93" at bounding box center [813, 382] width 130 height 21
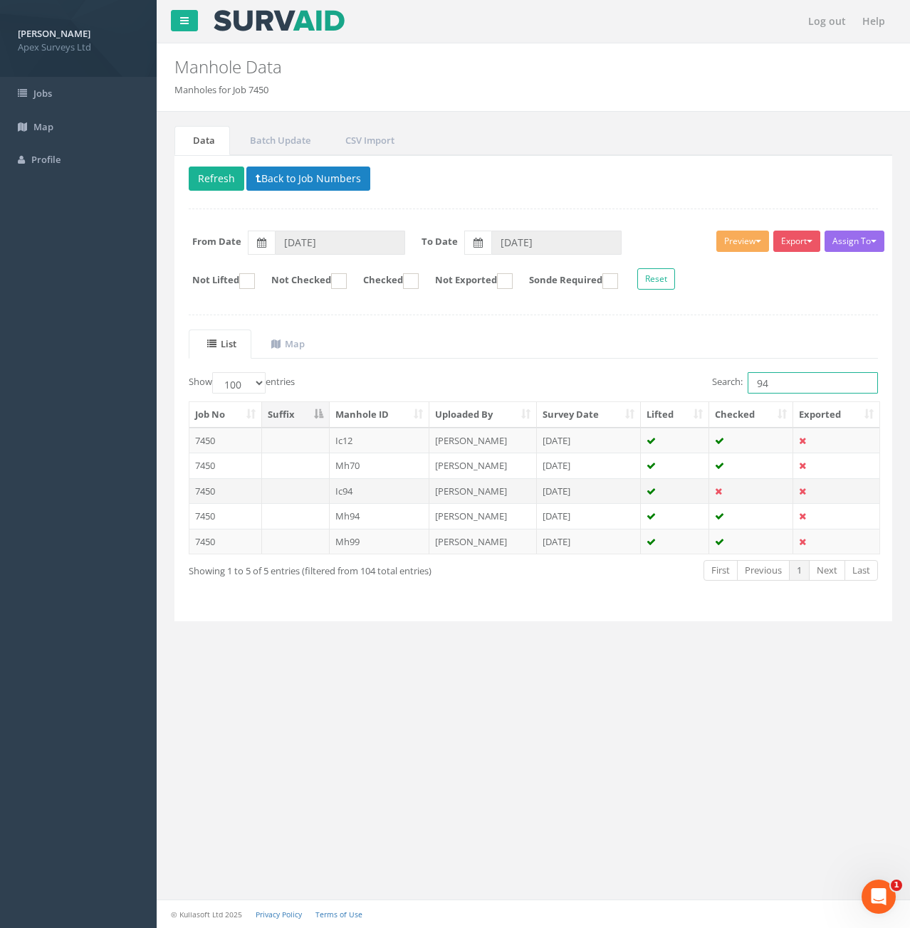
type input "94"
click at [310, 492] on td at bounding box center [296, 491] width 68 height 26
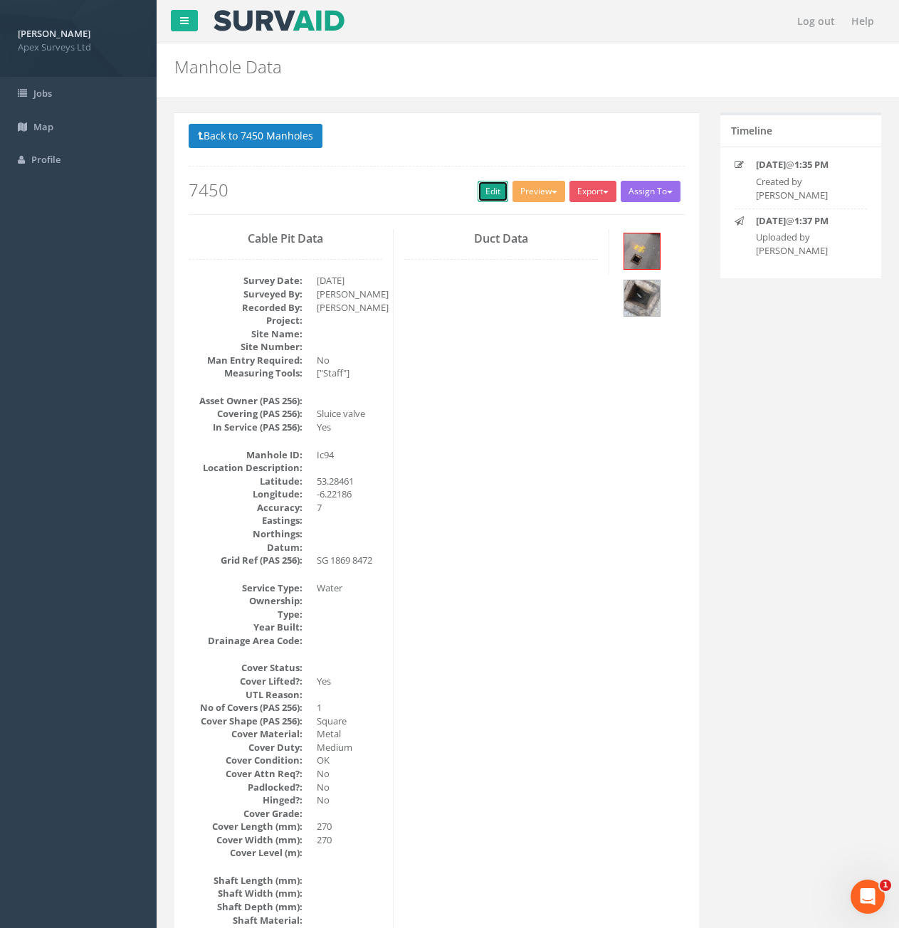
click at [478, 195] on link "Edit" at bounding box center [493, 191] width 31 height 21
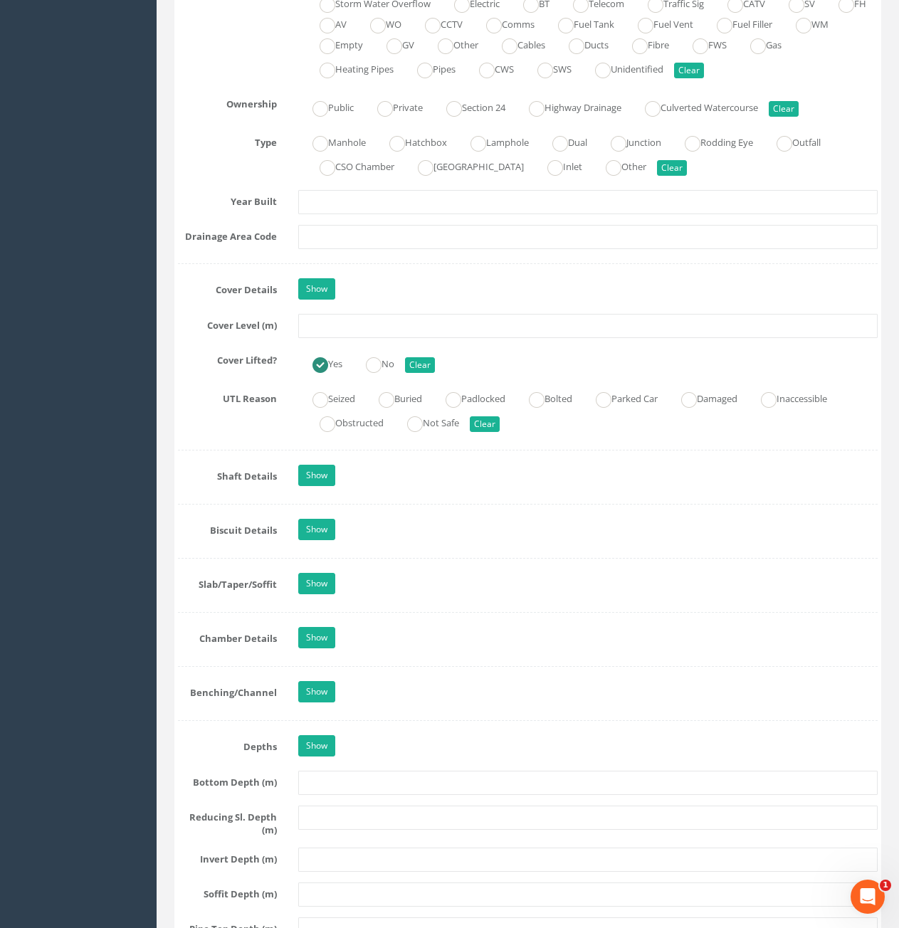
scroll to position [1139, 0]
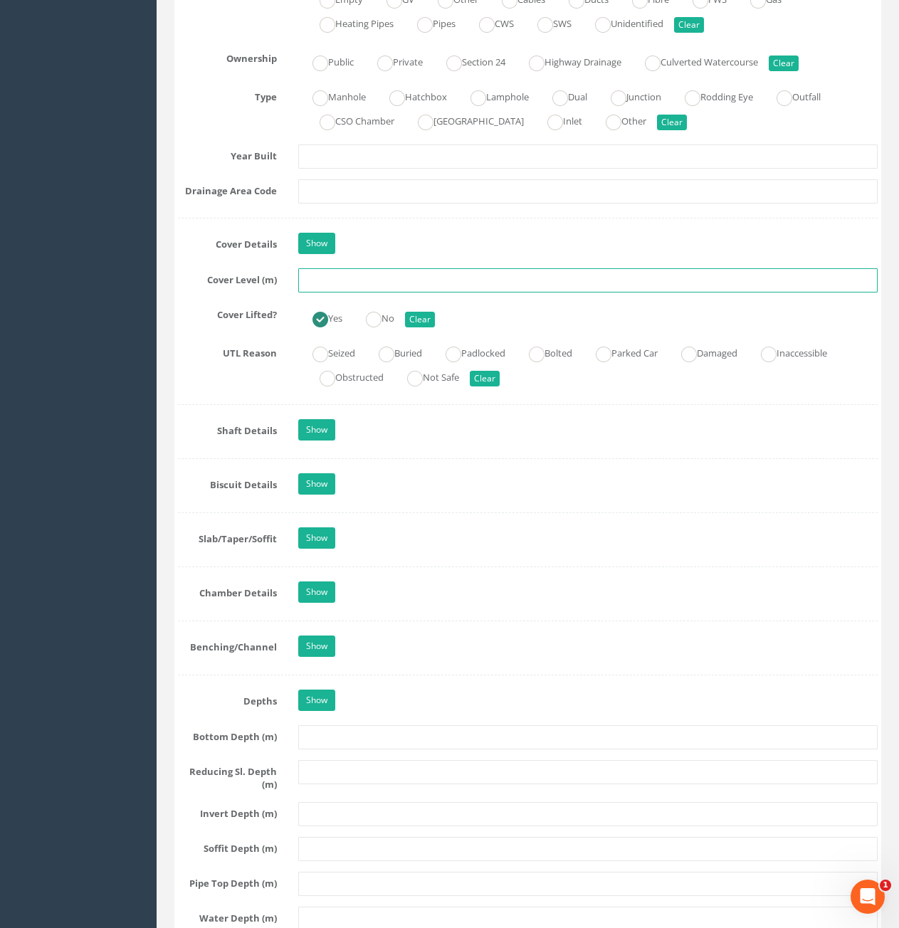
click at [384, 277] on input "text" at bounding box center [588, 280] width 580 height 24
type input "73.98"
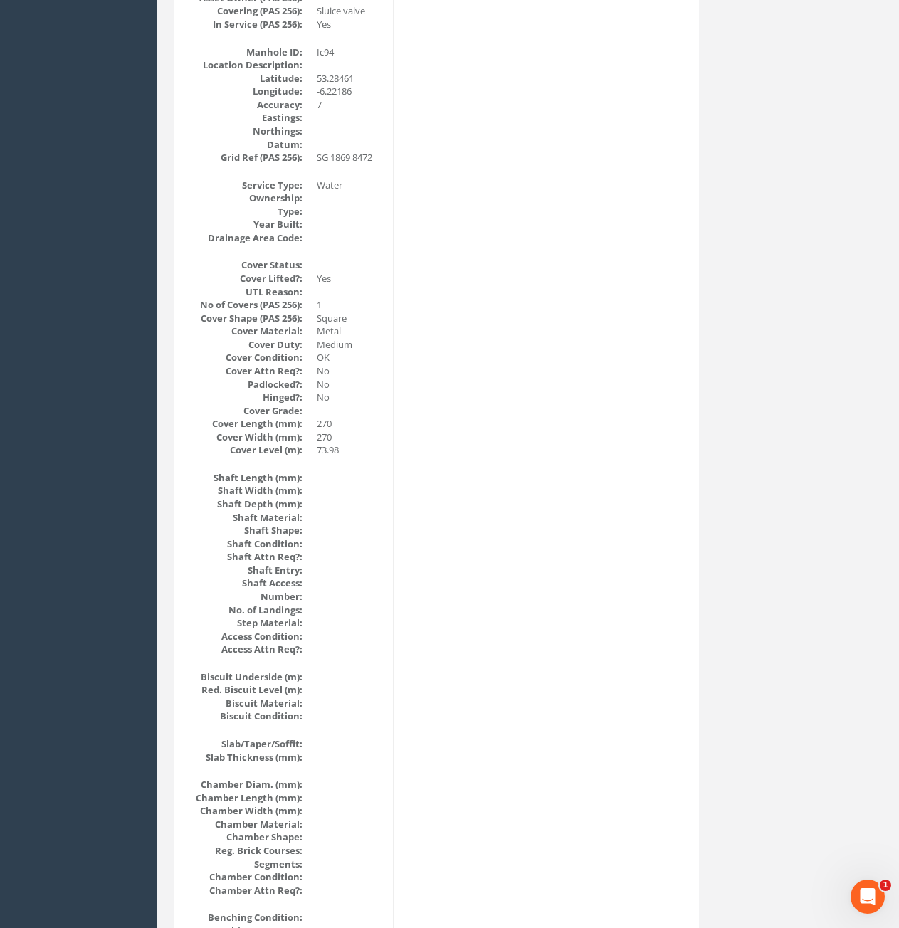
scroll to position [0, 0]
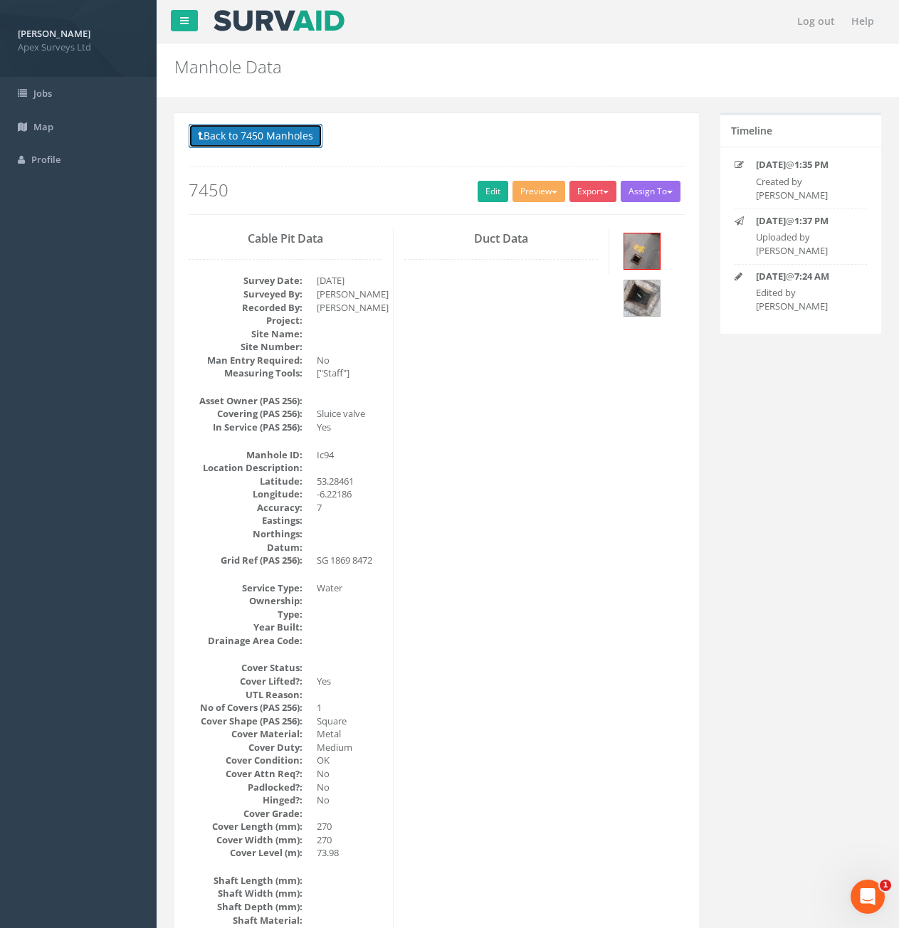
click at [295, 134] on button "Back to 7450 Manholes" at bounding box center [256, 136] width 134 height 24
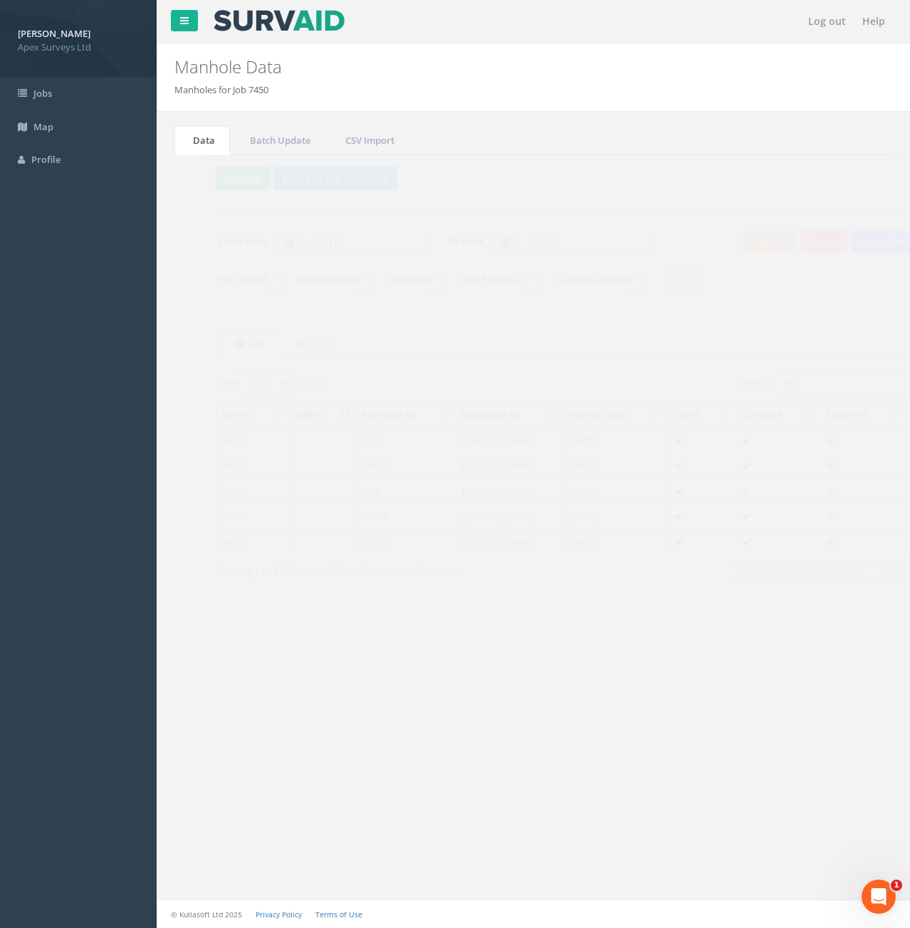
click at [379, 517] on td "Mh94" at bounding box center [380, 516] width 100 height 26
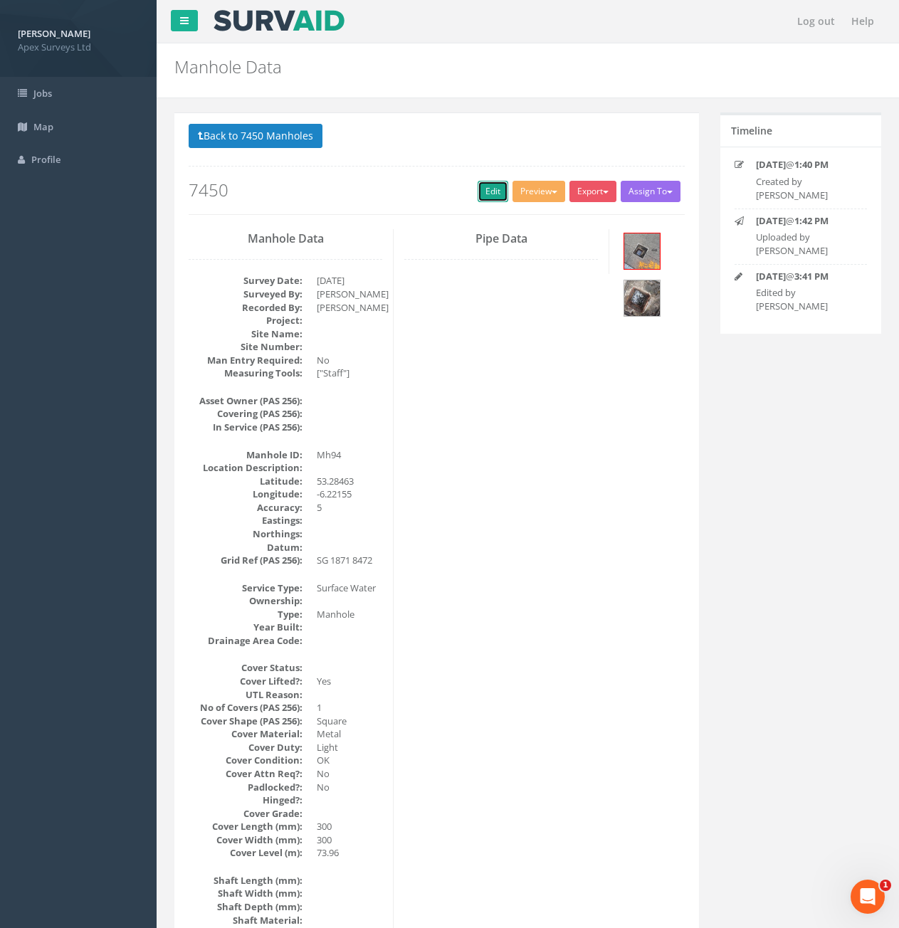
click at [485, 192] on link "Edit" at bounding box center [493, 191] width 31 height 21
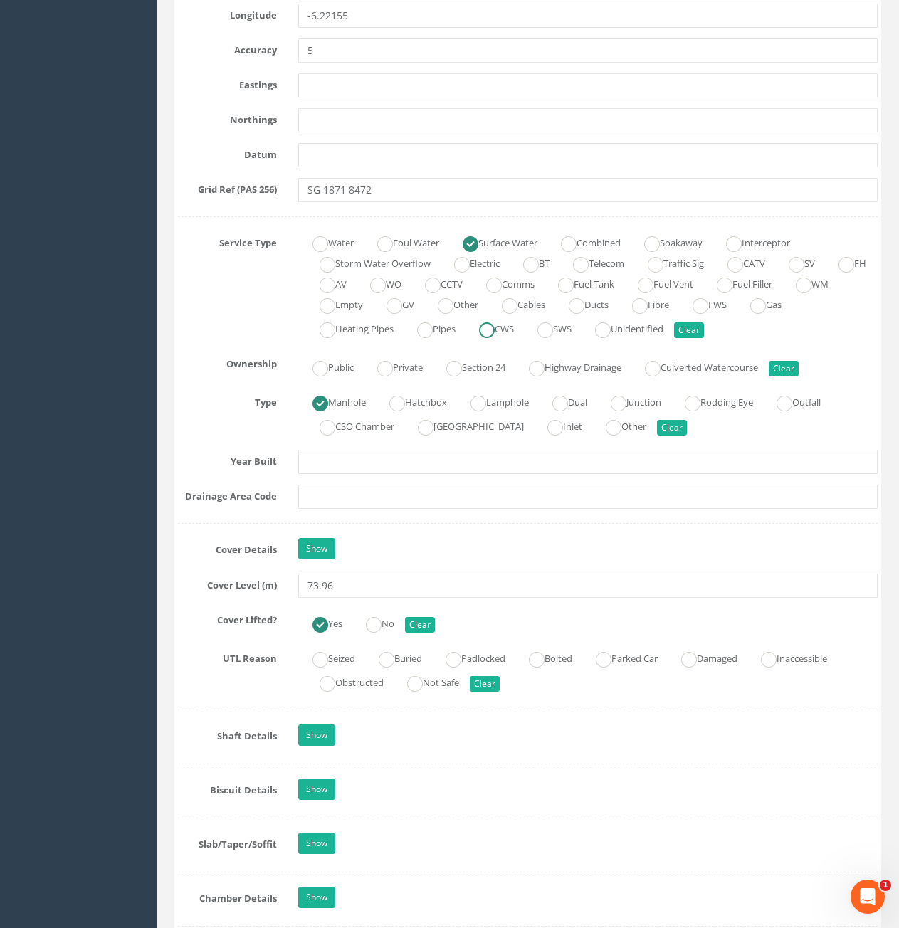
scroll to position [1068, 0]
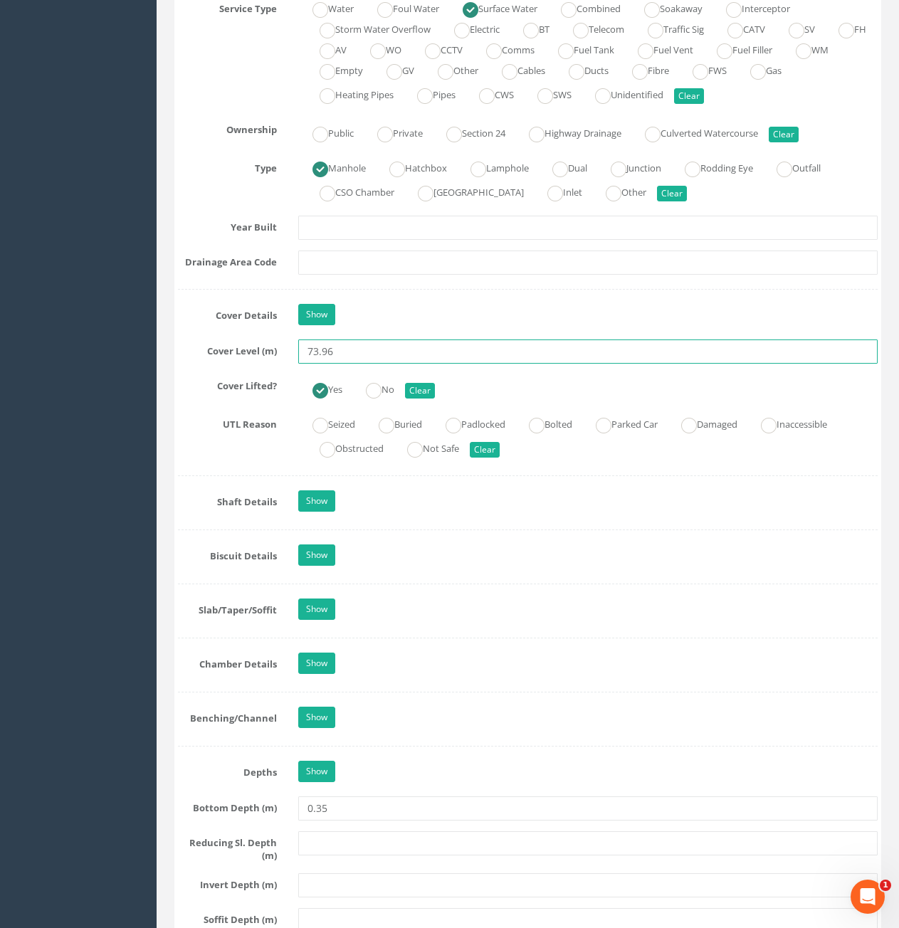
click at [339, 347] on input "73.96" at bounding box center [588, 352] width 580 height 24
type input "73.98"
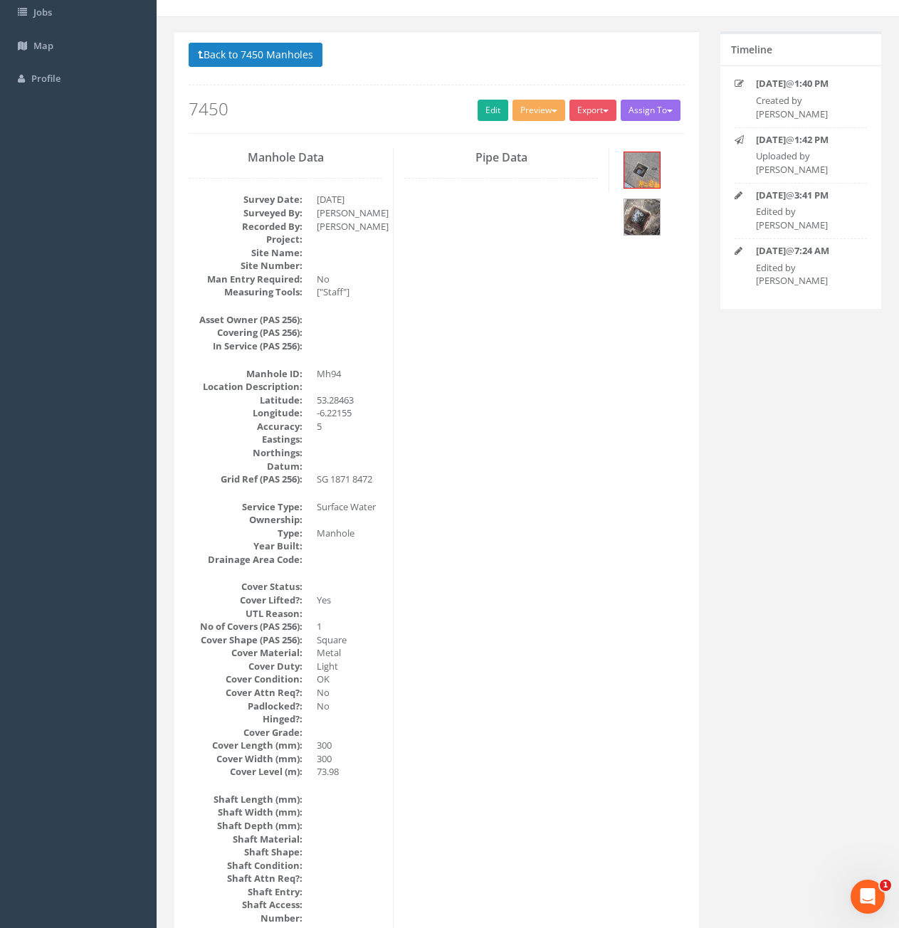
scroll to position [0, 0]
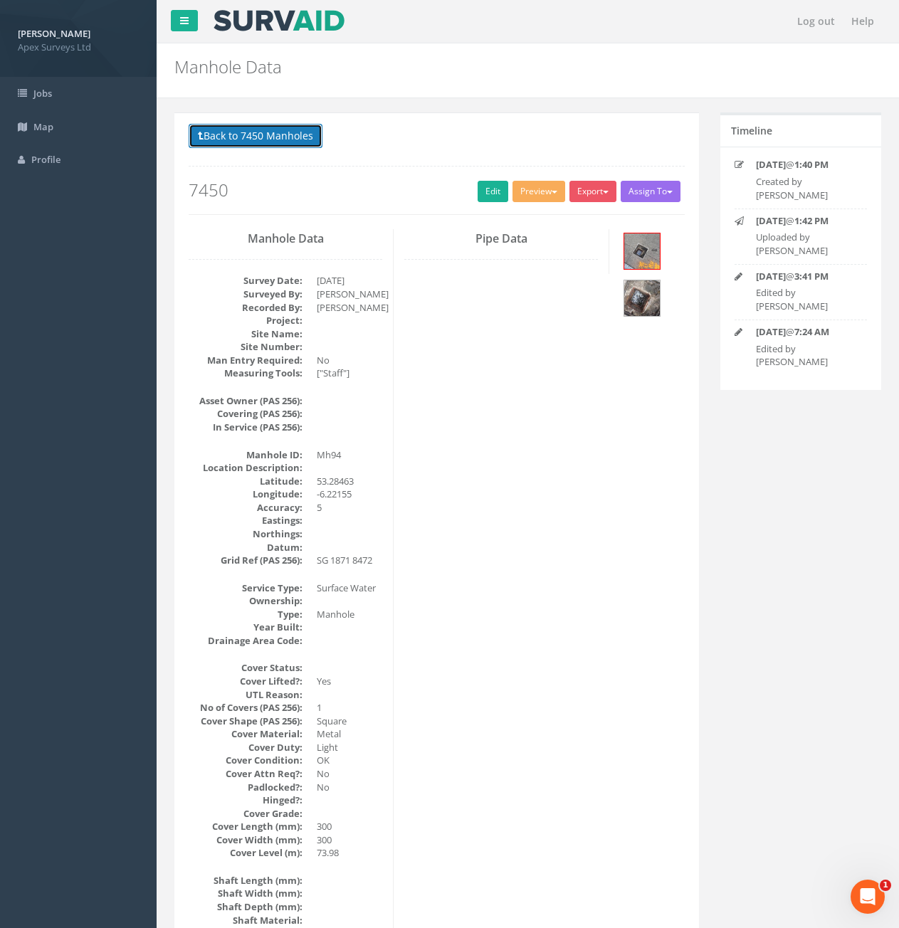
click at [253, 139] on button "Back to 7450 Manholes" at bounding box center [256, 136] width 134 height 24
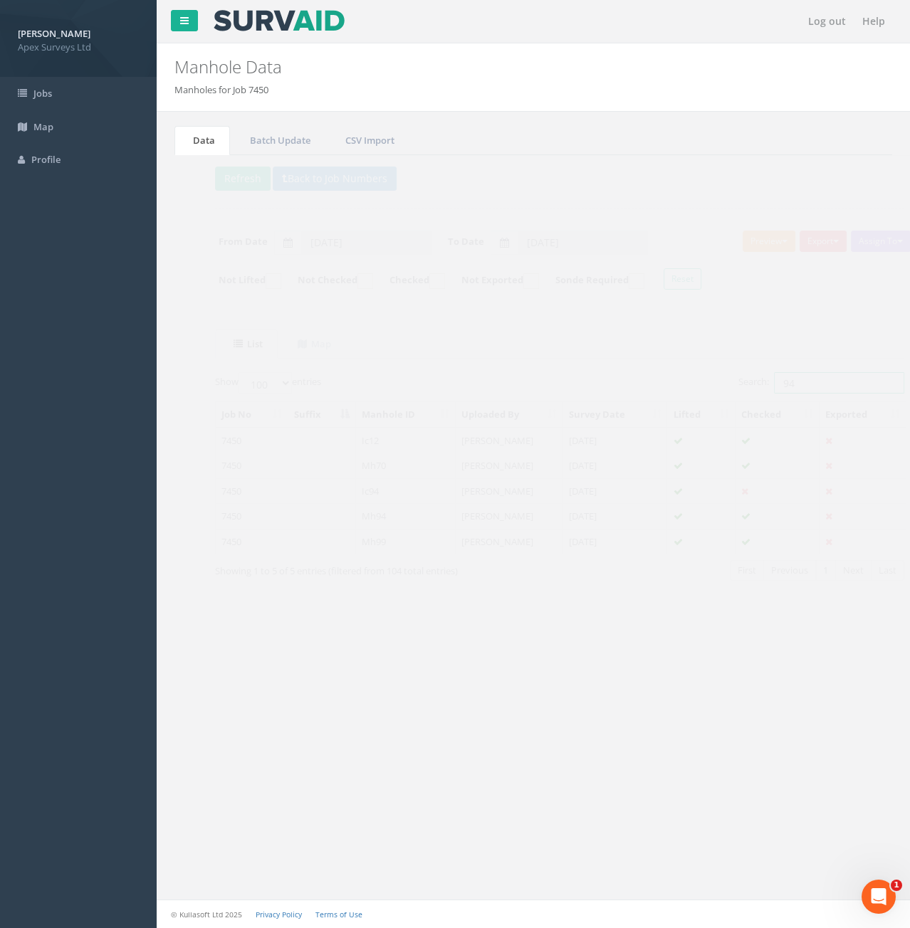
click at [805, 384] on input "94" at bounding box center [813, 382] width 130 height 21
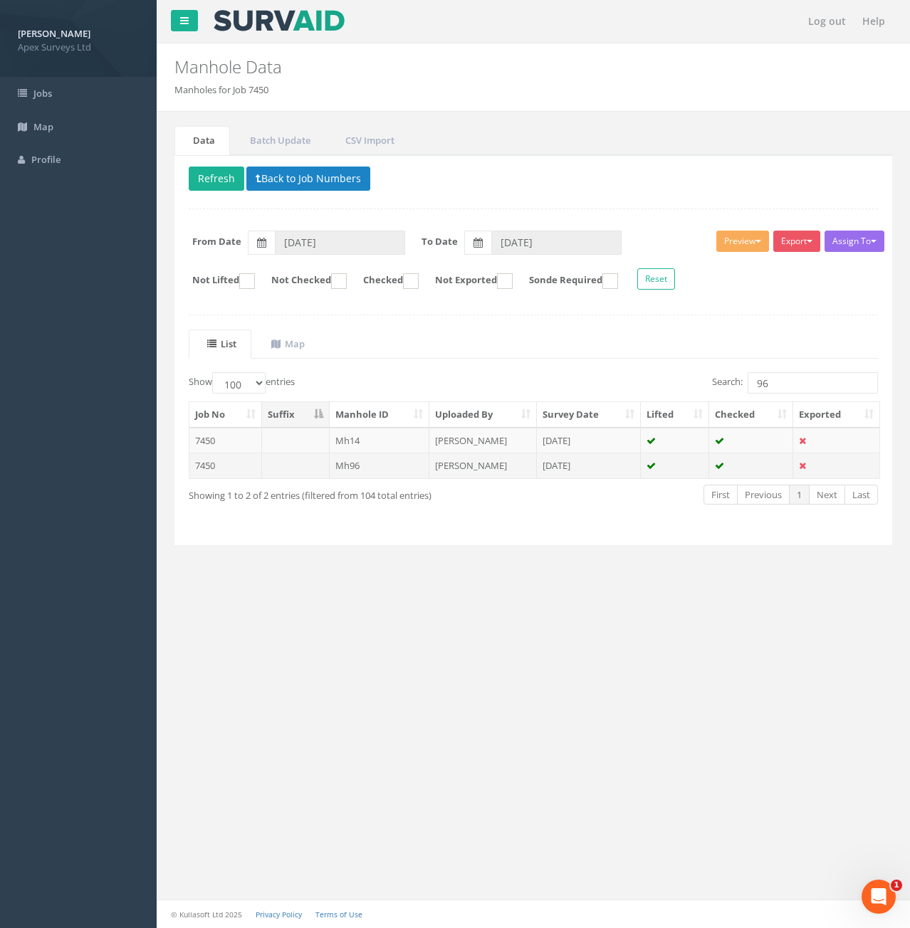
click at [417, 473] on td "Mh96" at bounding box center [380, 466] width 100 height 26
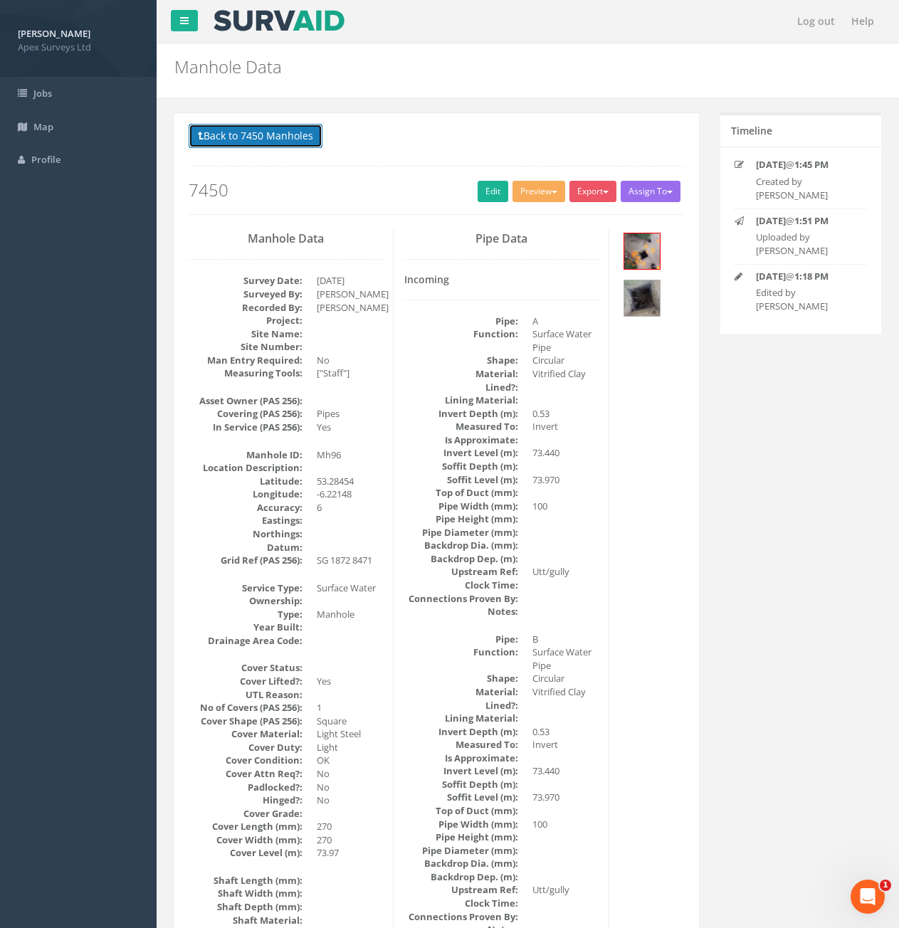
click at [286, 130] on button "Back to 7450 Manholes" at bounding box center [256, 136] width 134 height 24
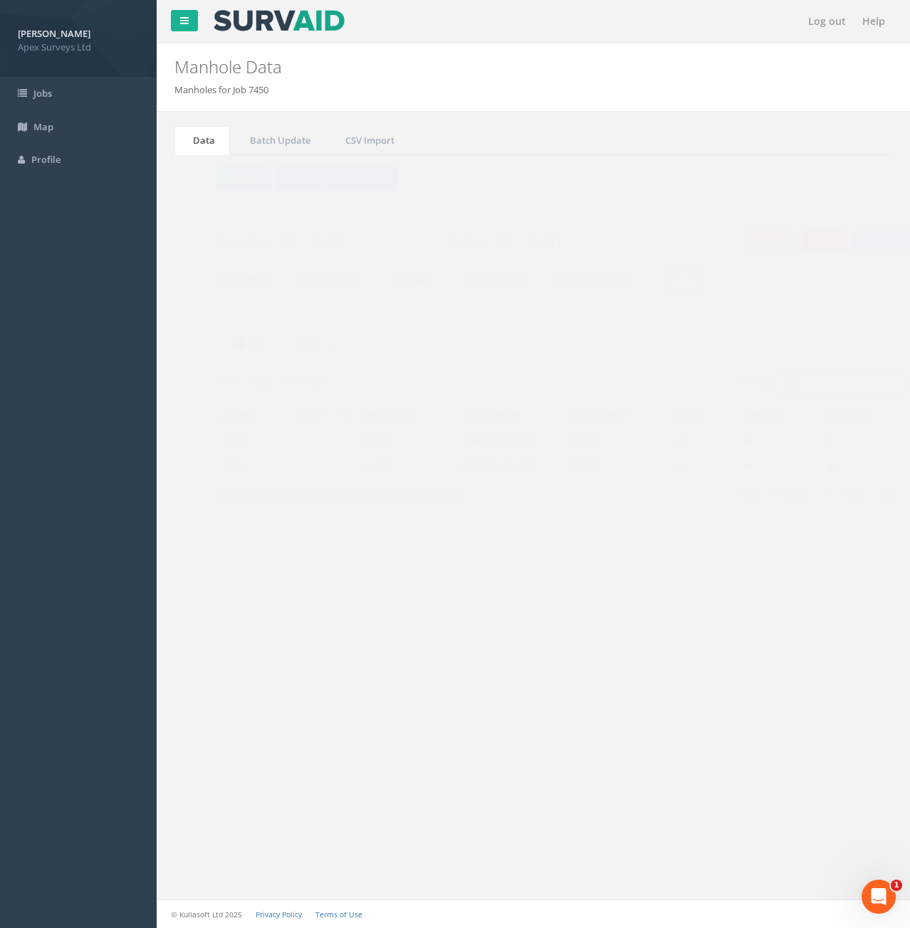
click at [797, 386] on input "96" at bounding box center [813, 382] width 130 height 21
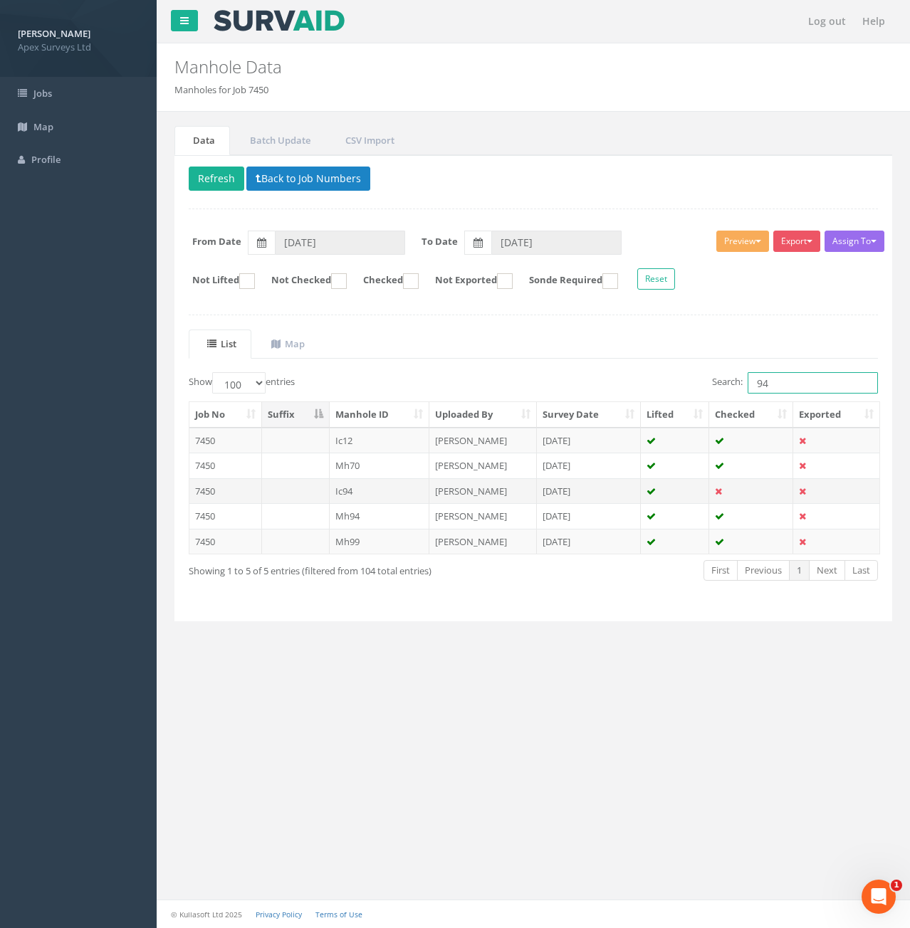
type input "94"
click at [377, 488] on td "Ic94" at bounding box center [380, 491] width 100 height 26
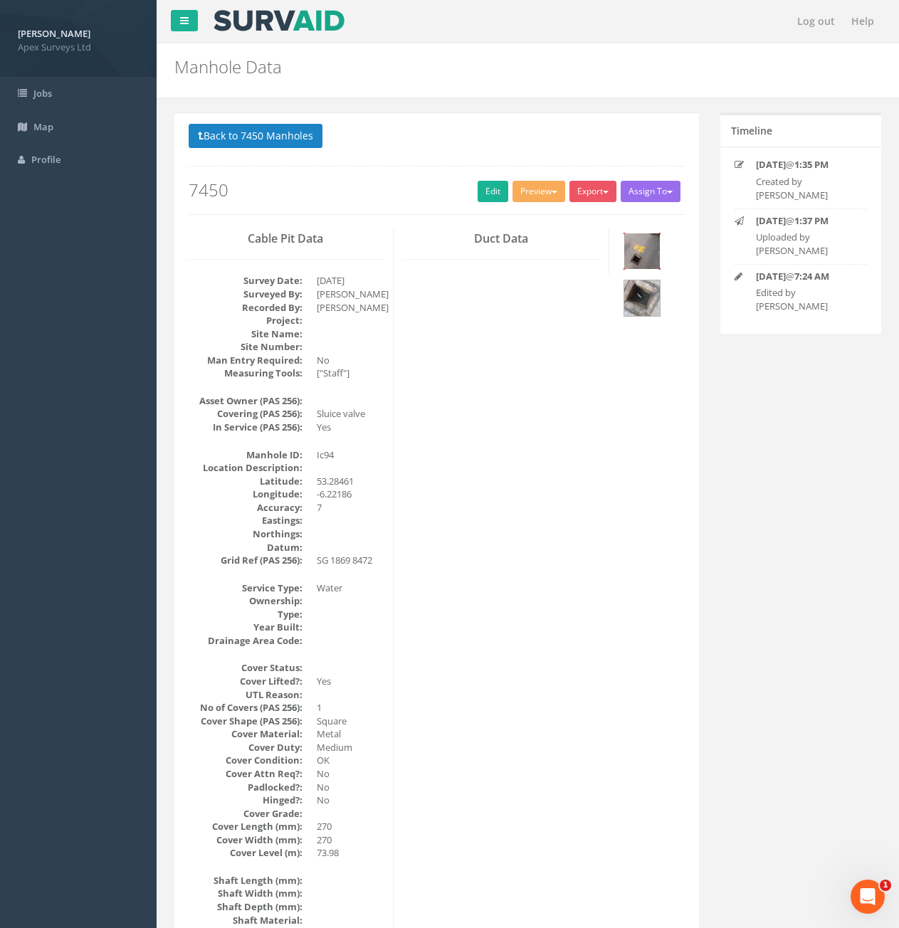
click at [657, 250] on img at bounding box center [642, 252] width 36 height 36
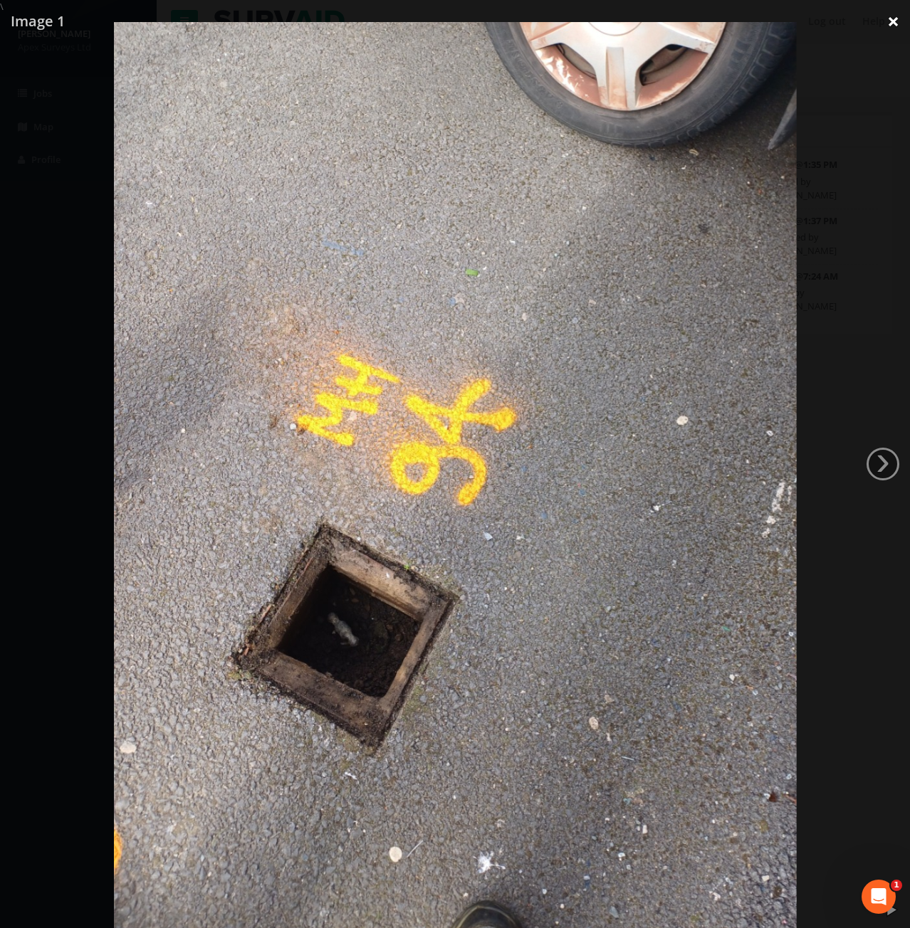
click at [885, 23] on link "×" at bounding box center [892, 21] width 33 height 43
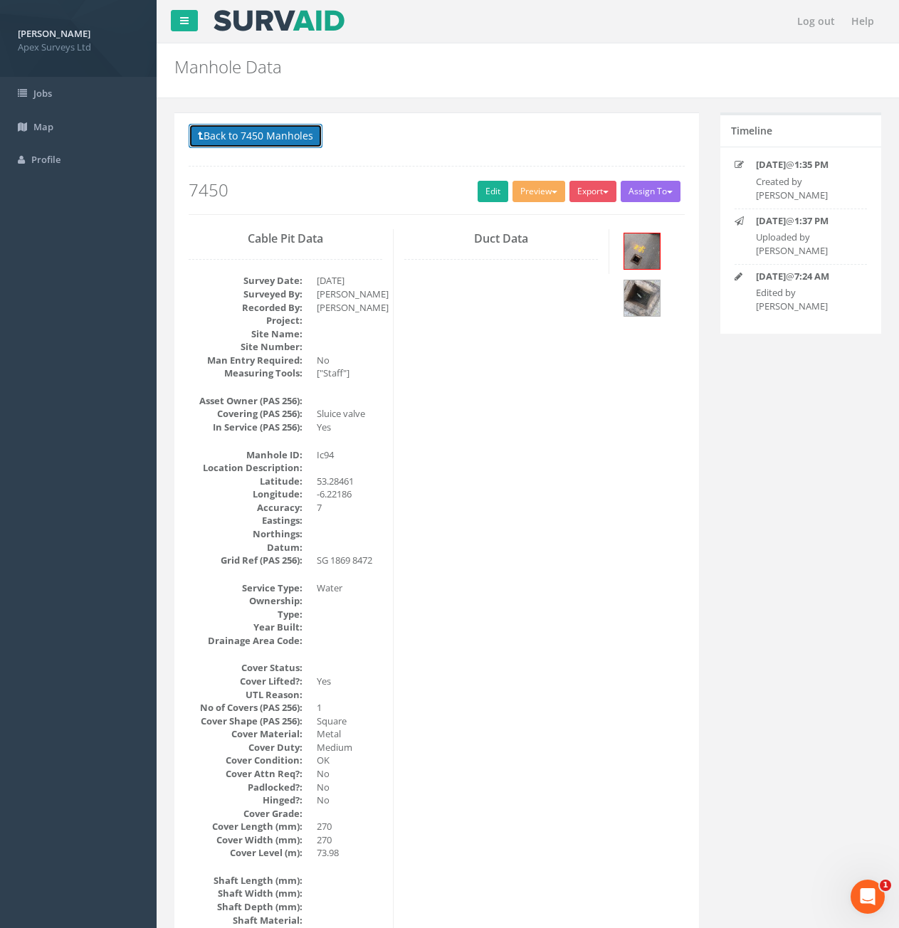
click at [273, 137] on button "Back to 7450 Manholes" at bounding box center [256, 136] width 134 height 24
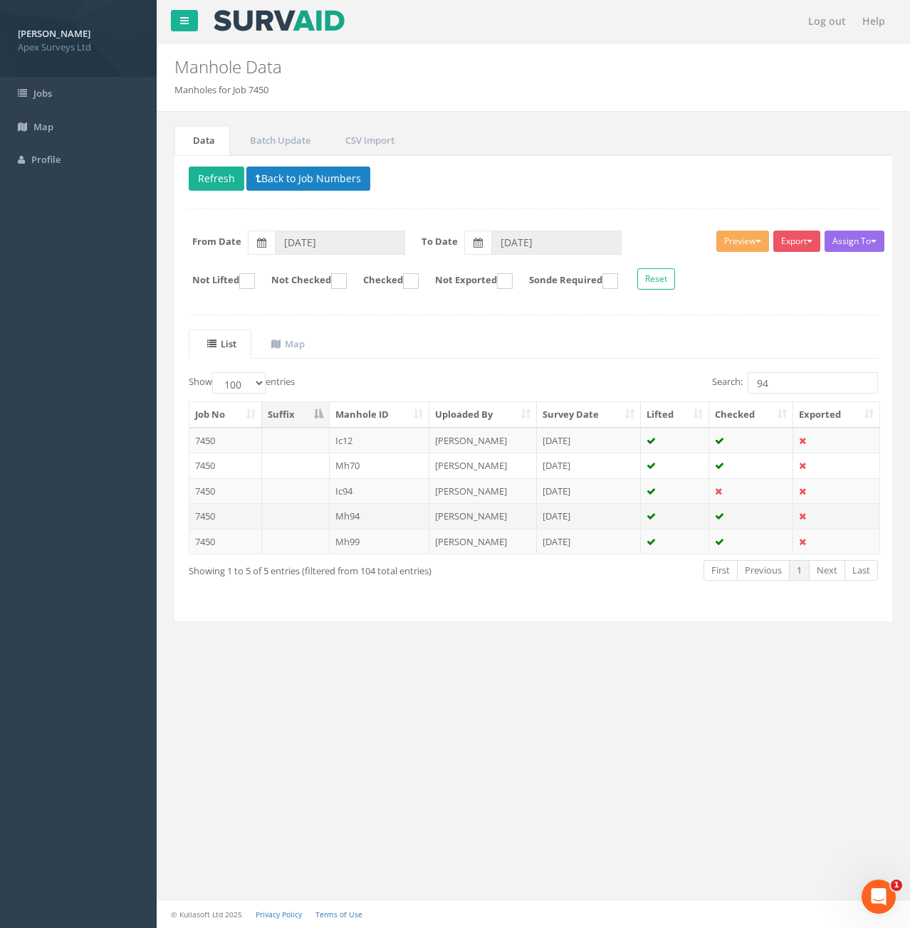
click at [383, 520] on td "Mh94" at bounding box center [380, 516] width 100 height 26
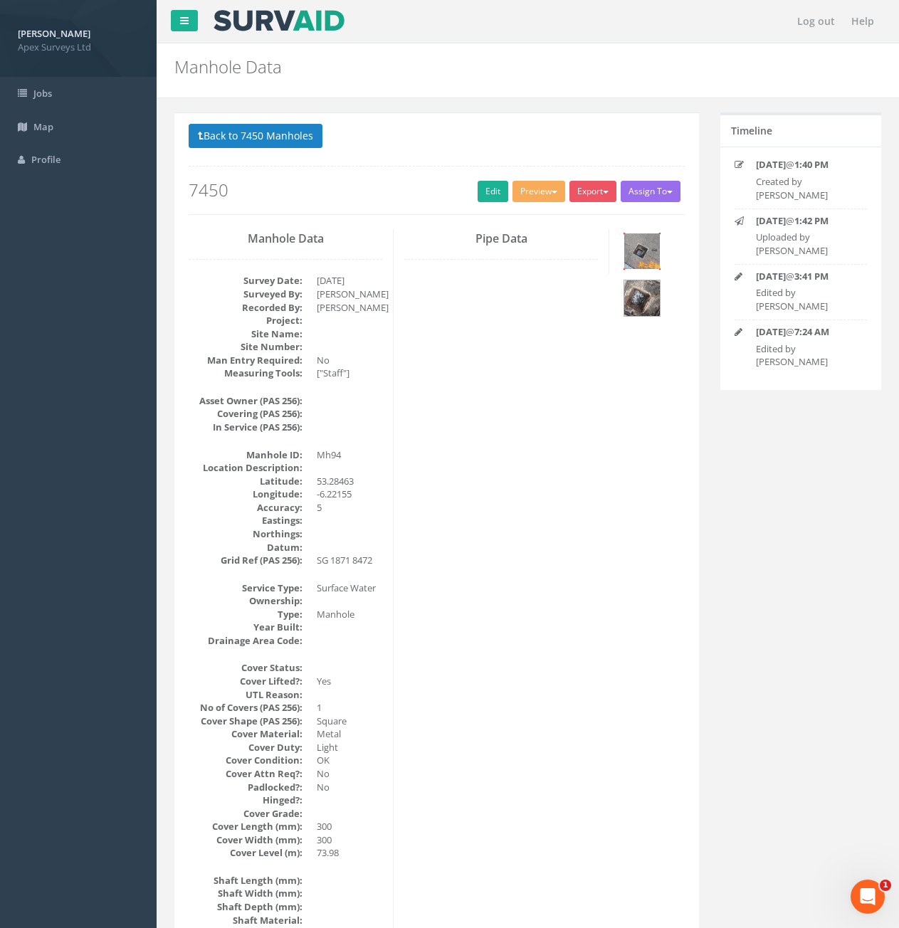
click at [642, 248] on img at bounding box center [642, 252] width 36 height 36
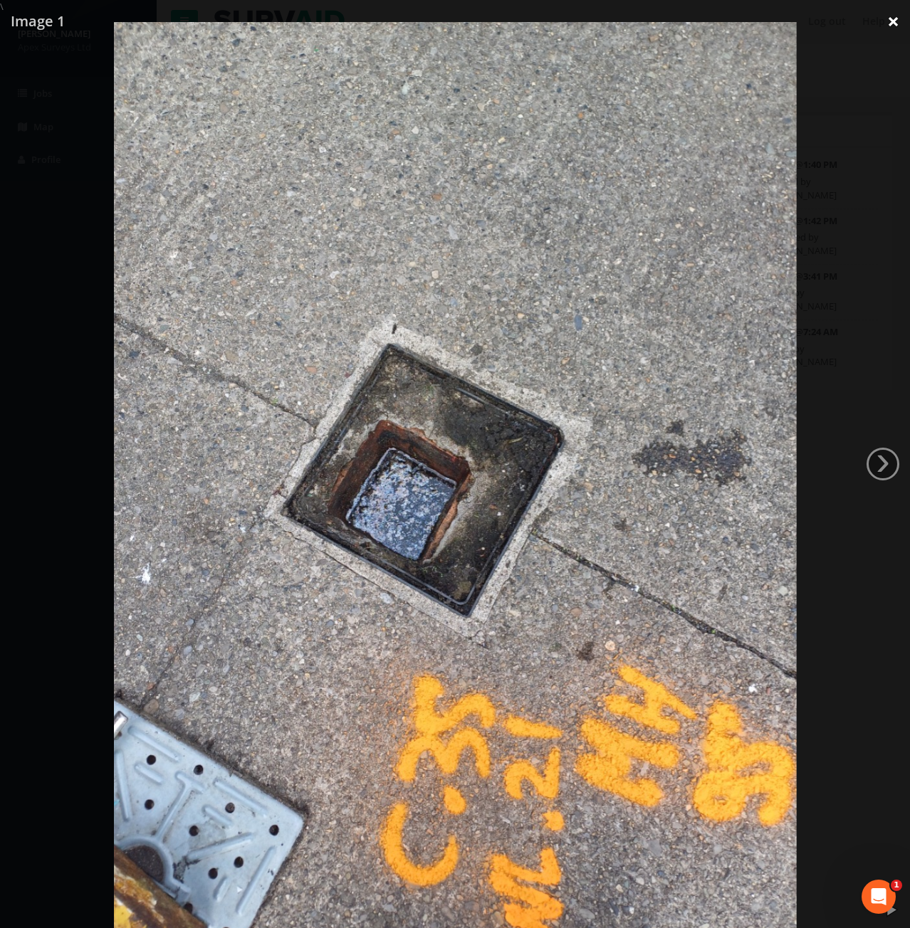
click at [894, 27] on link "×" at bounding box center [892, 21] width 33 height 43
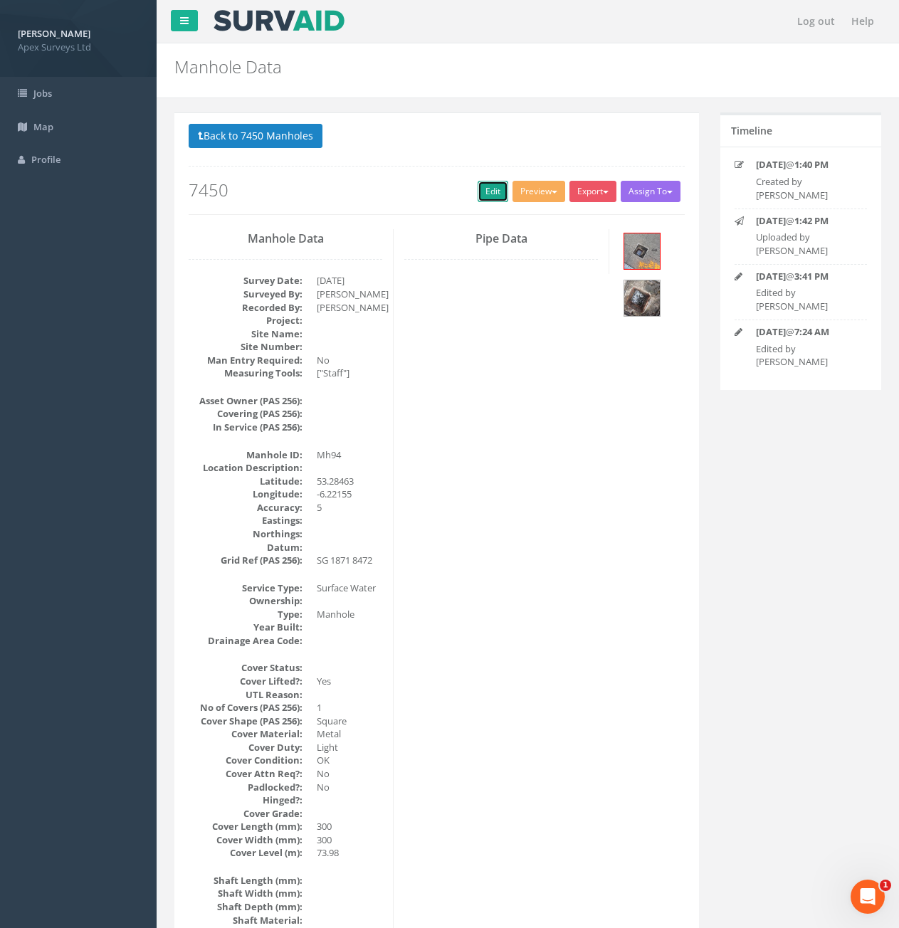
click at [480, 190] on link "Edit" at bounding box center [493, 191] width 31 height 21
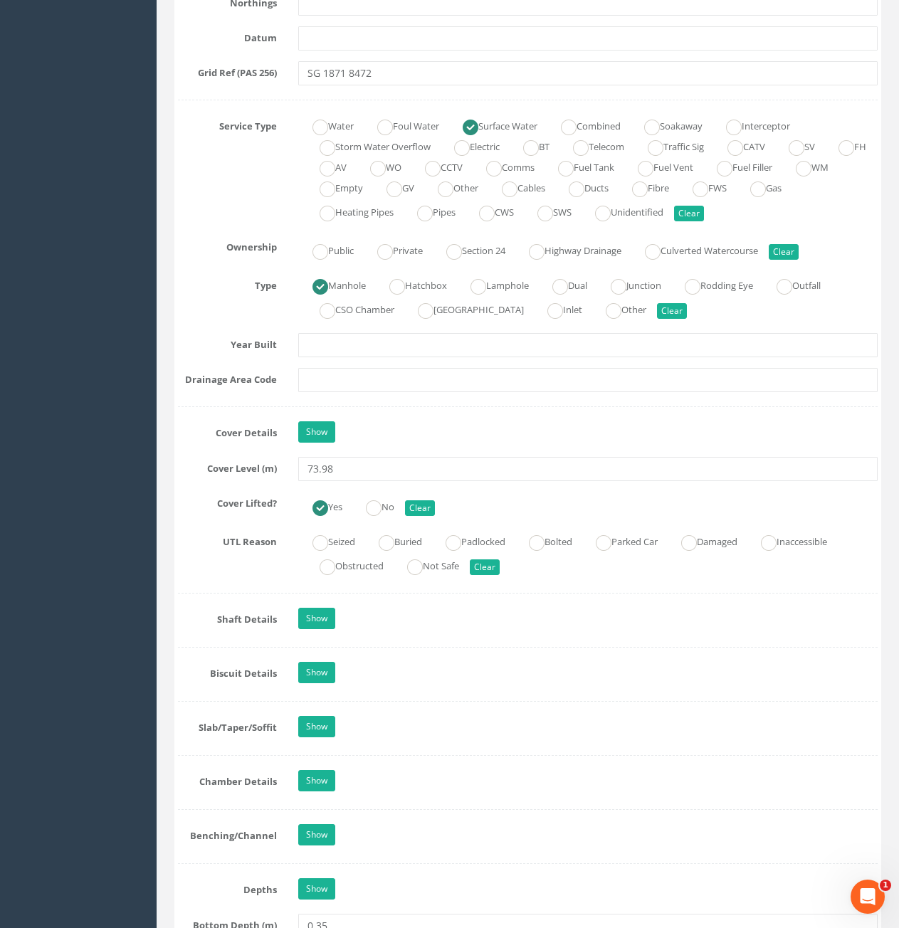
scroll to position [1068, 0]
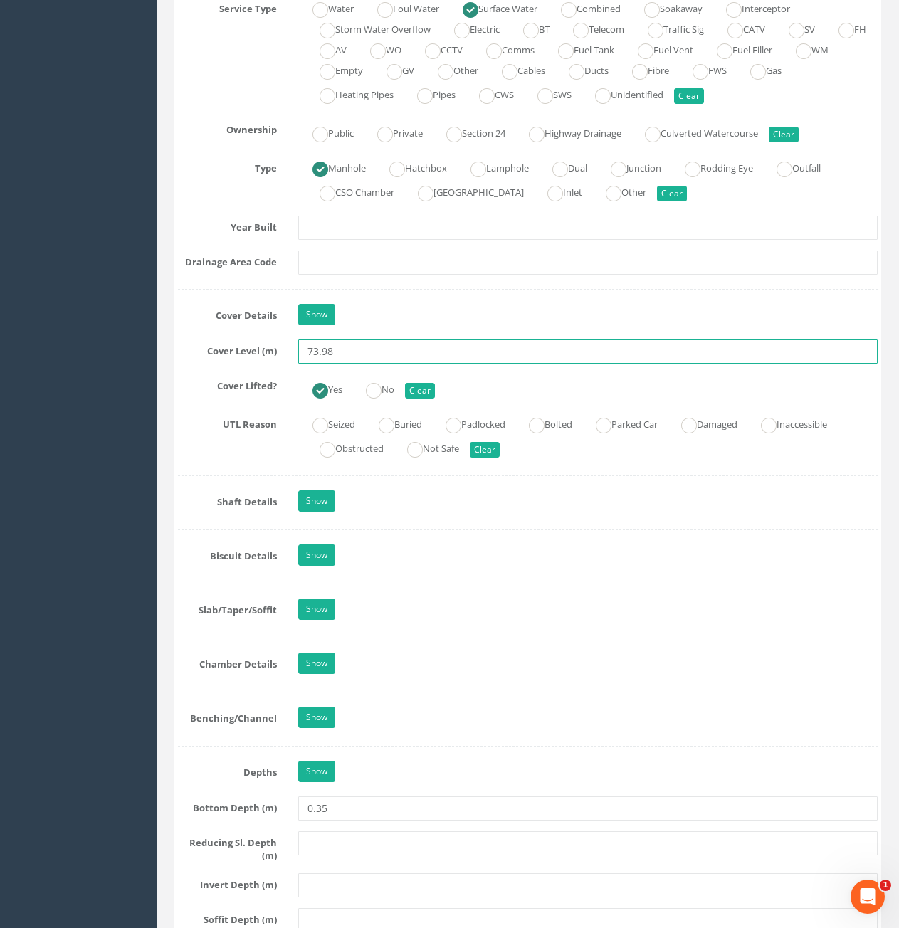
click at [366, 350] on input "73.98" at bounding box center [588, 352] width 580 height 24
click at [403, 350] on input "73.9" at bounding box center [588, 352] width 580 height 24
type input "73.95"
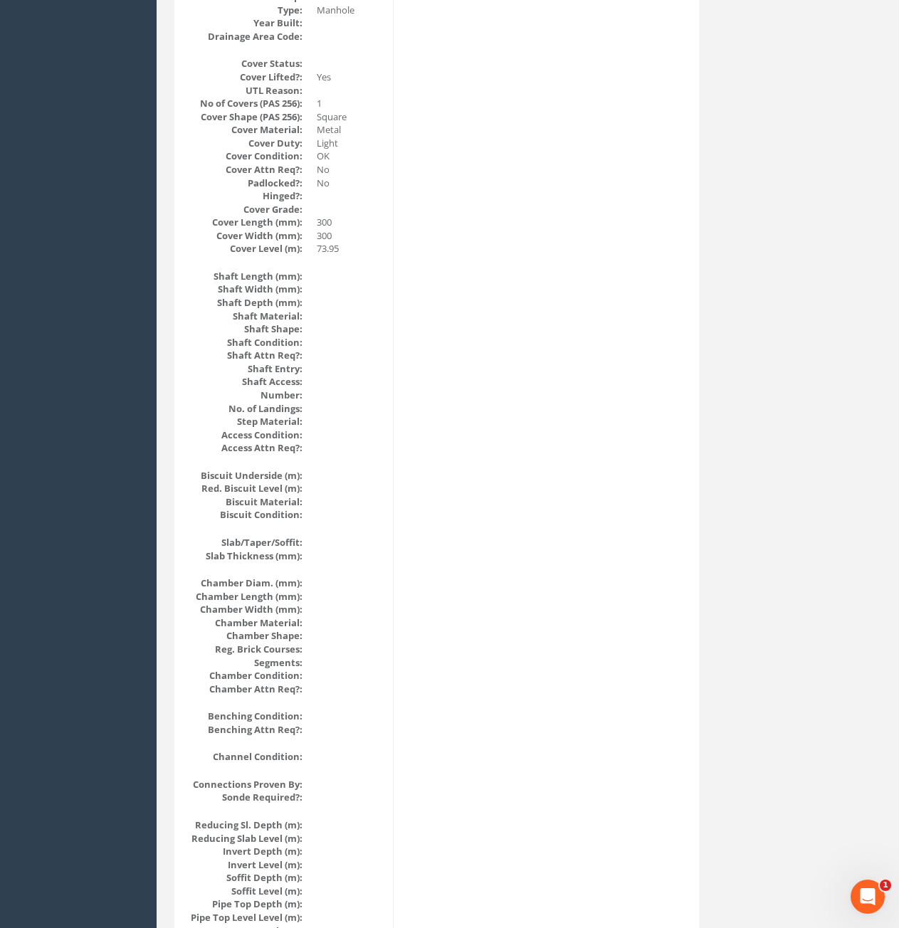
scroll to position [0, 0]
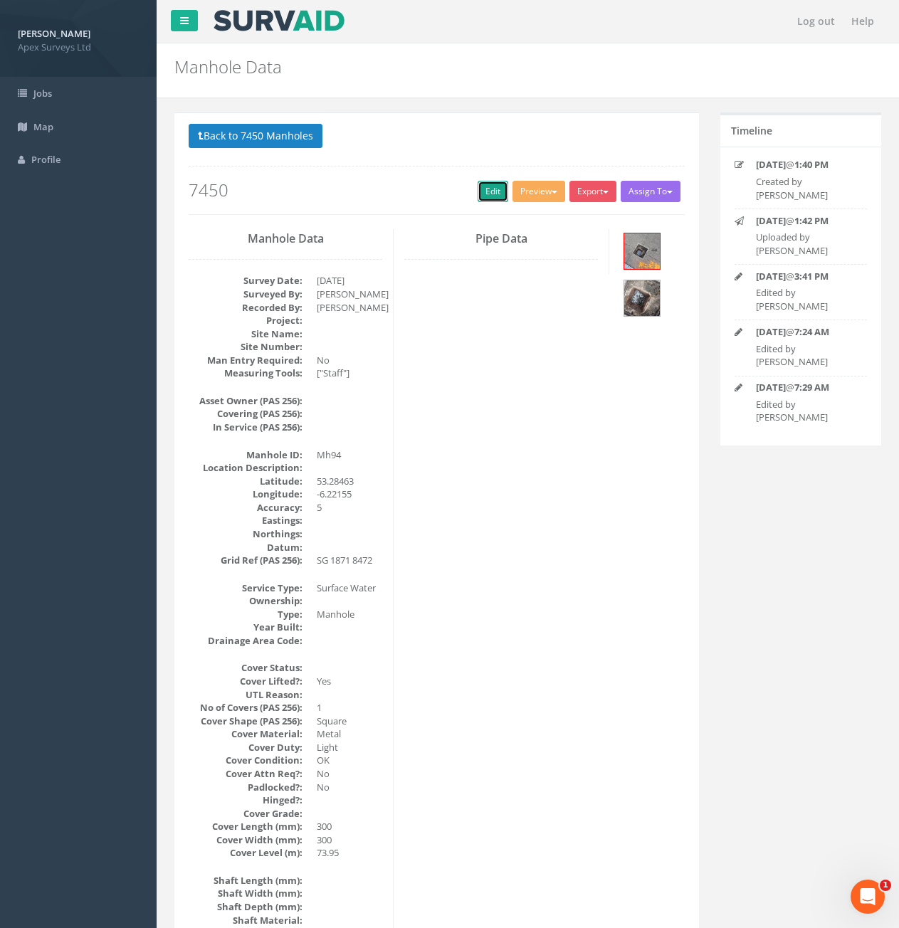
click at [484, 189] on link "Edit" at bounding box center [493, 191] width 31 height 21
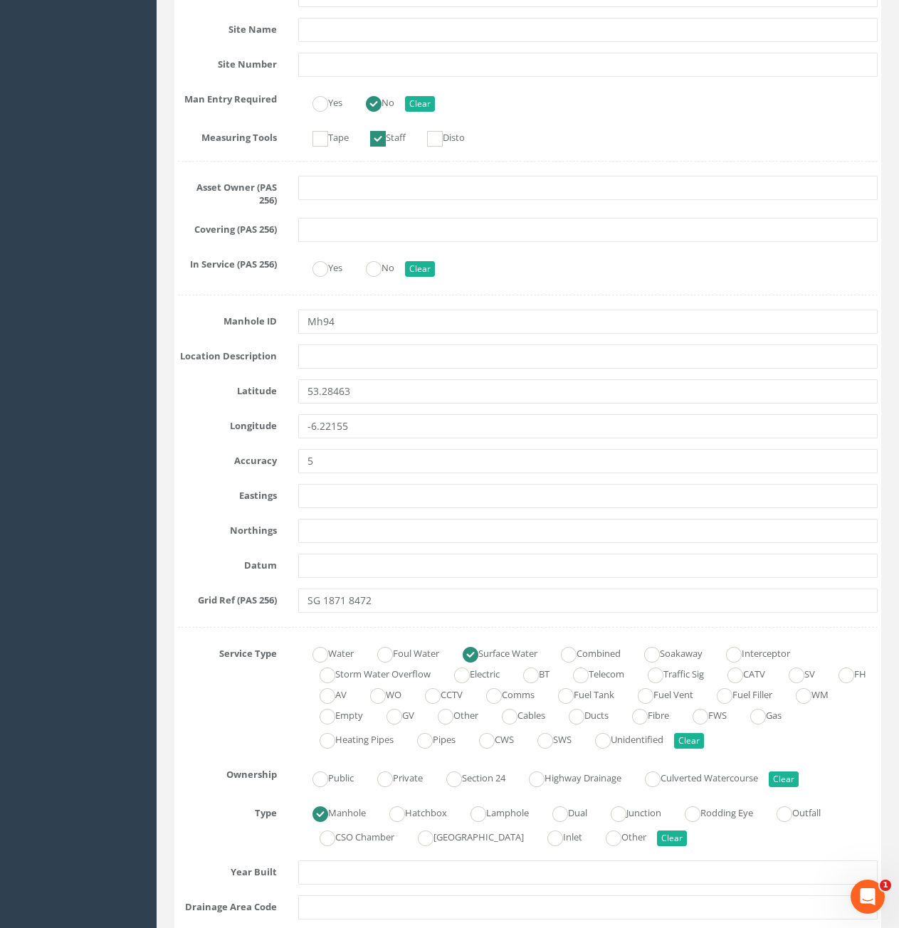
scroll to position [427, 0]
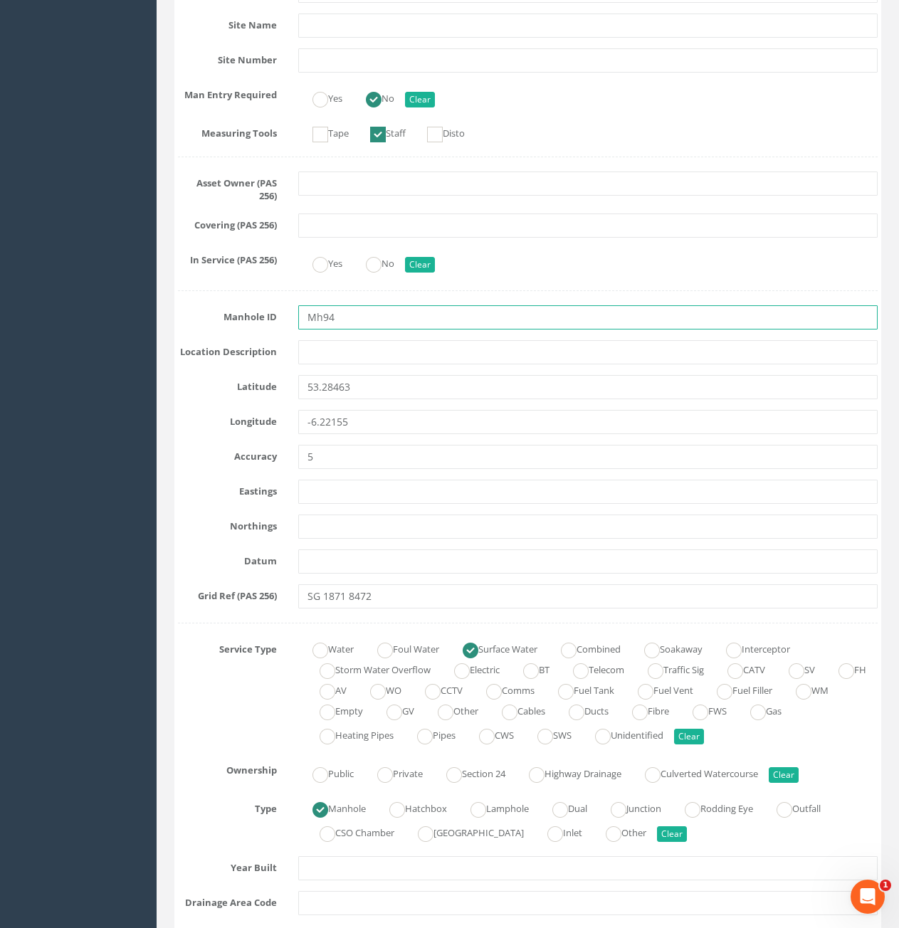
click at [341, 310] on input "Mh94" at bounding box center [588, 317] width 580 height 24
type input "Mh95"
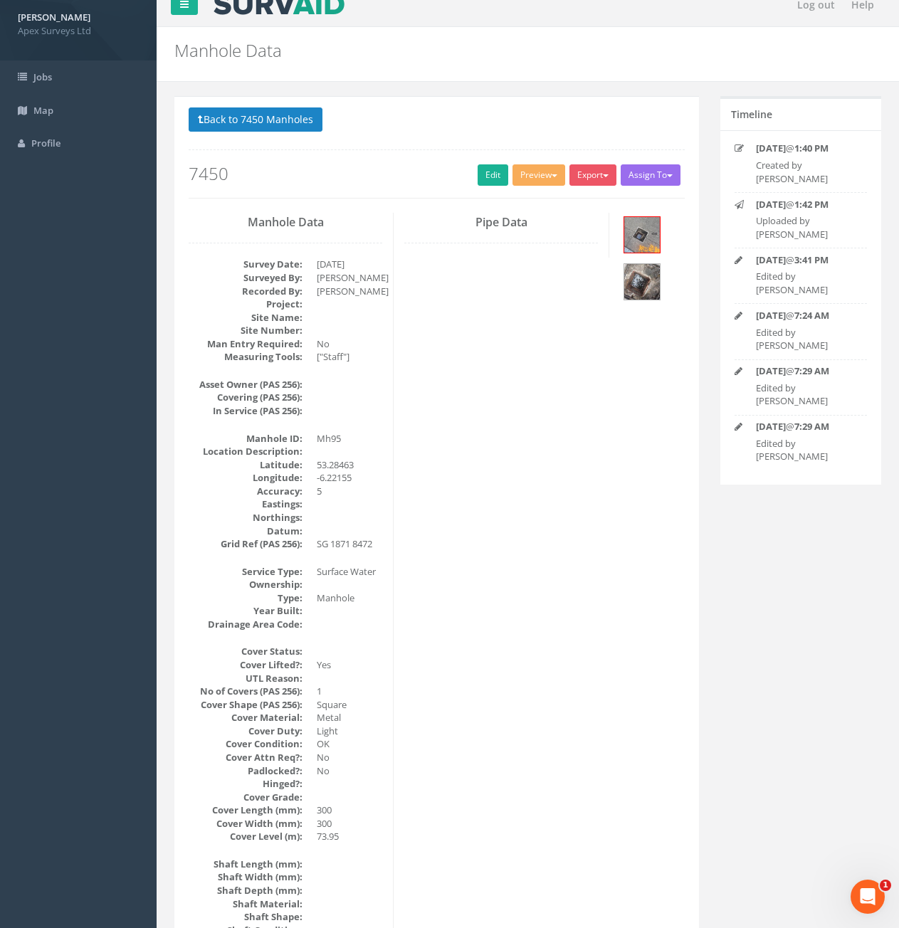
scroll to position [0, 0]
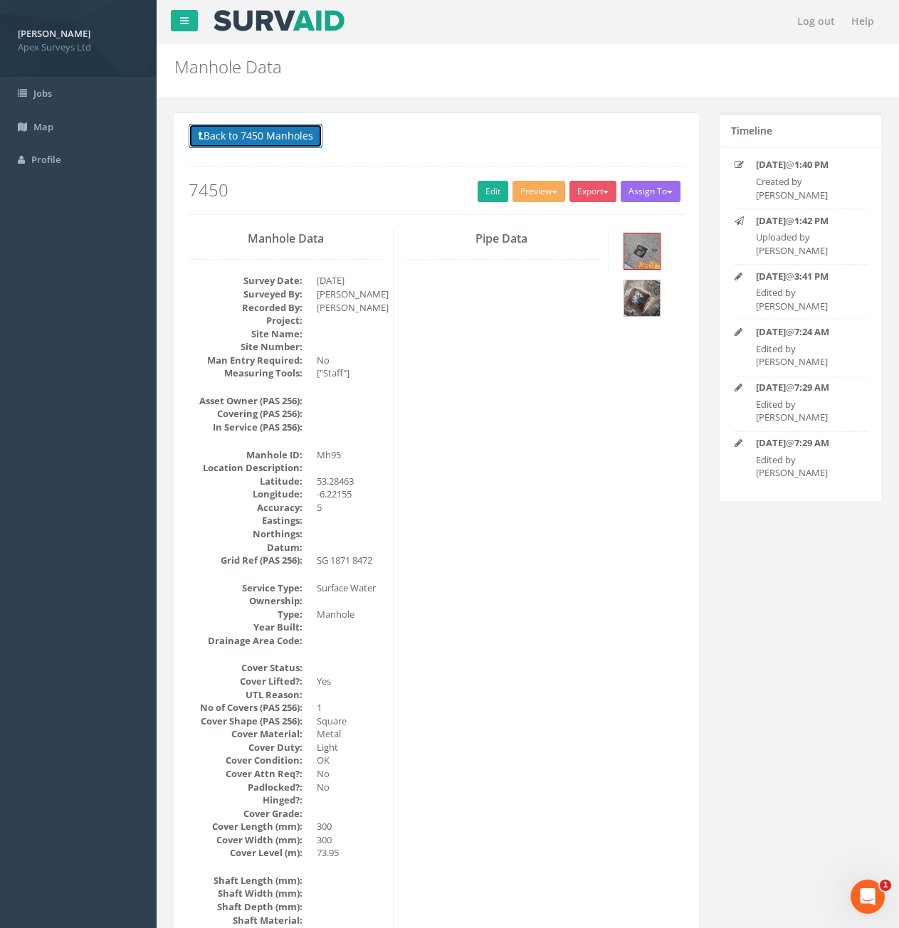
click at [257, 141] on button "Back to 7450 Manholes" at bounding box center [256, 136] width 134 height 24
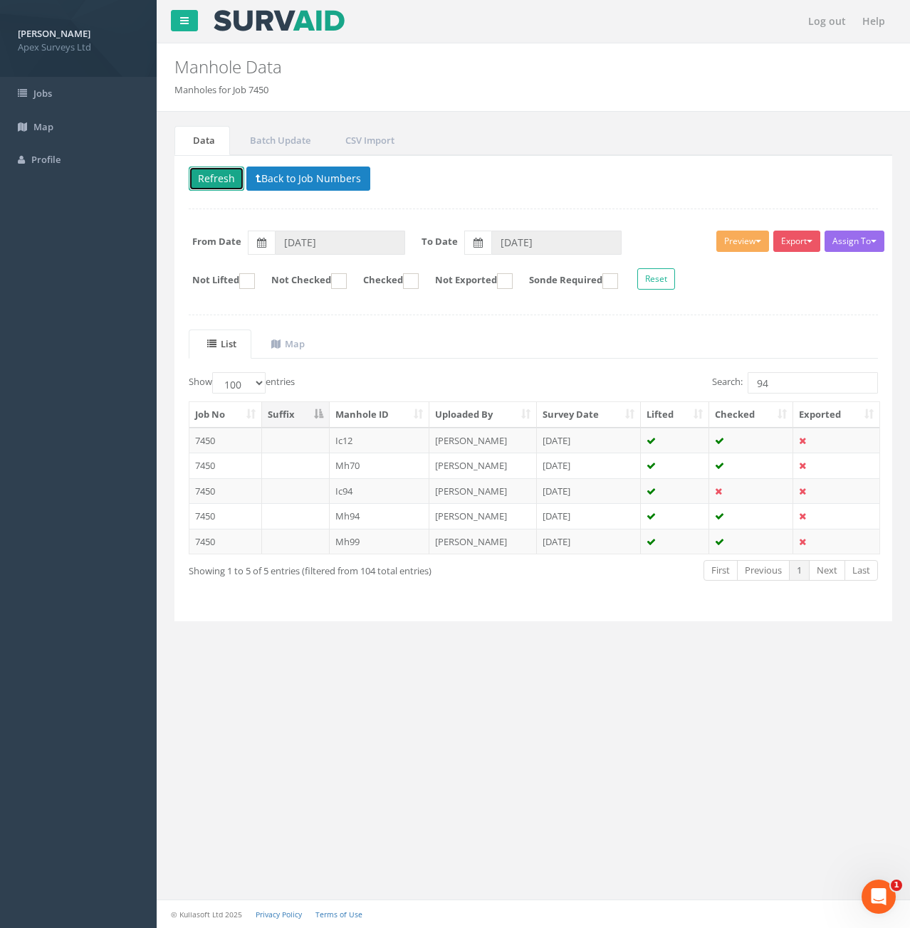
click at [216, 187] on button "Refresh" at bounding box center [217, 179] width 56 height 24
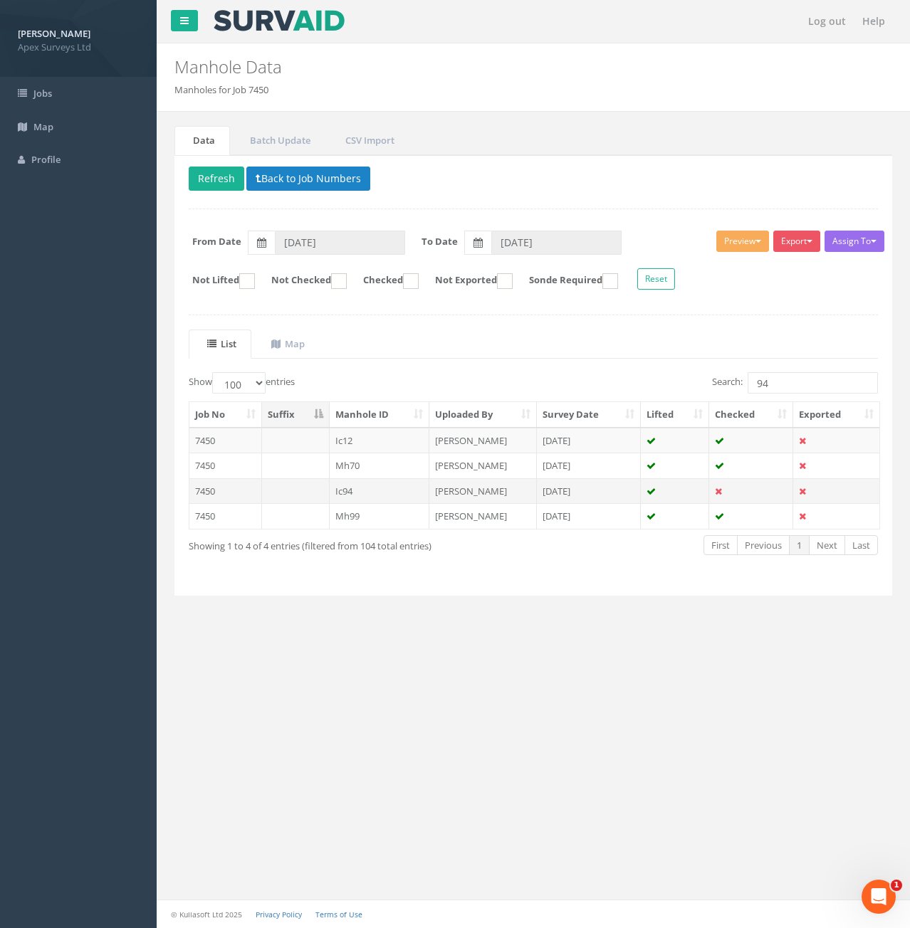
click at [308, 490] on td at bounding box center [296, 491] width 68 height 26
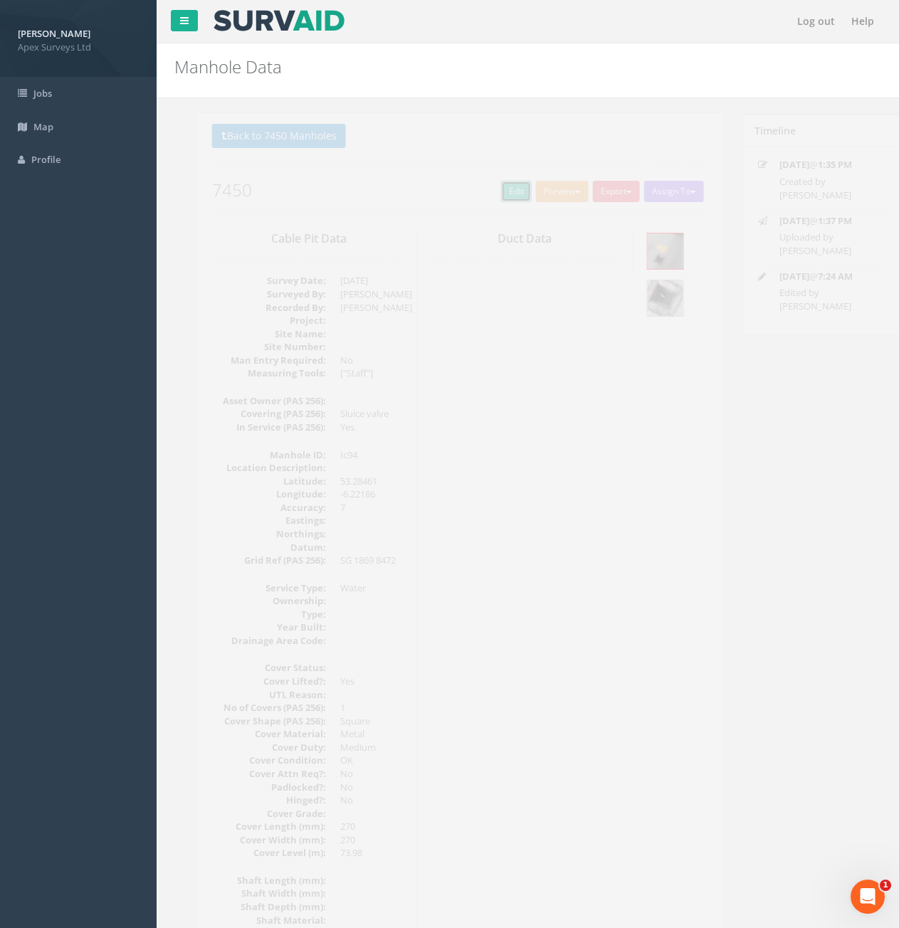
click at [490, 185] on link "Edit" at bounding box center [493, 191] width 31 height 21
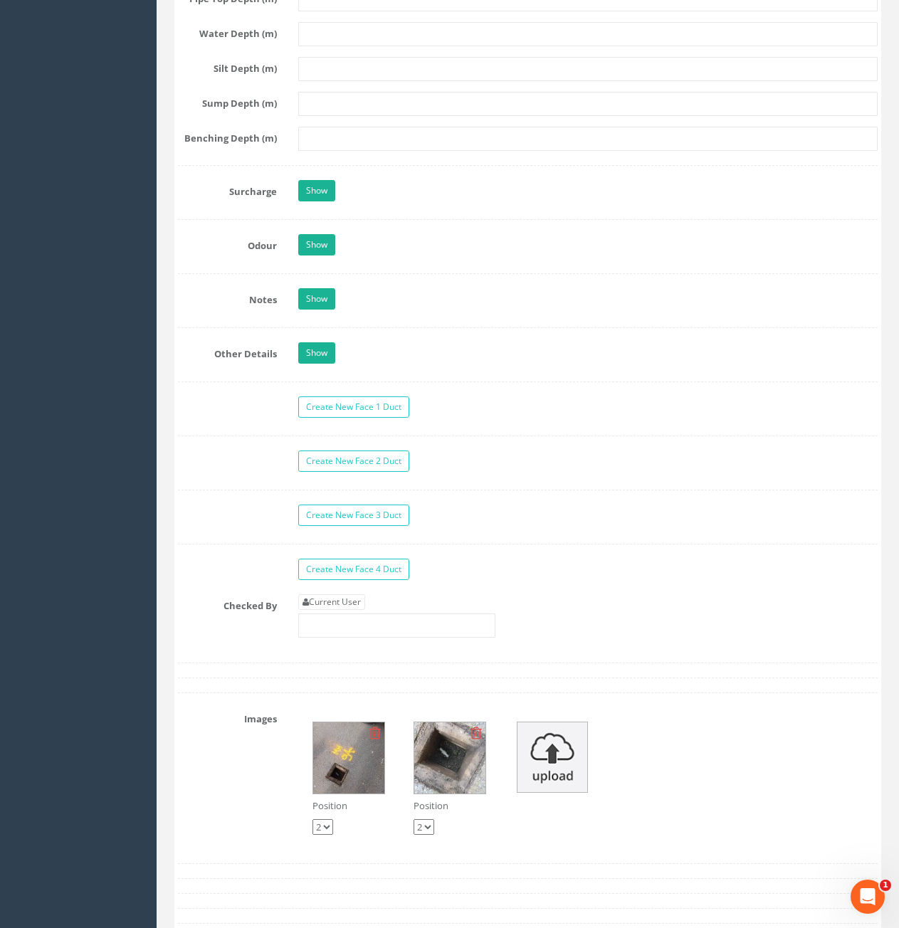
scroll to position [1994, 0]
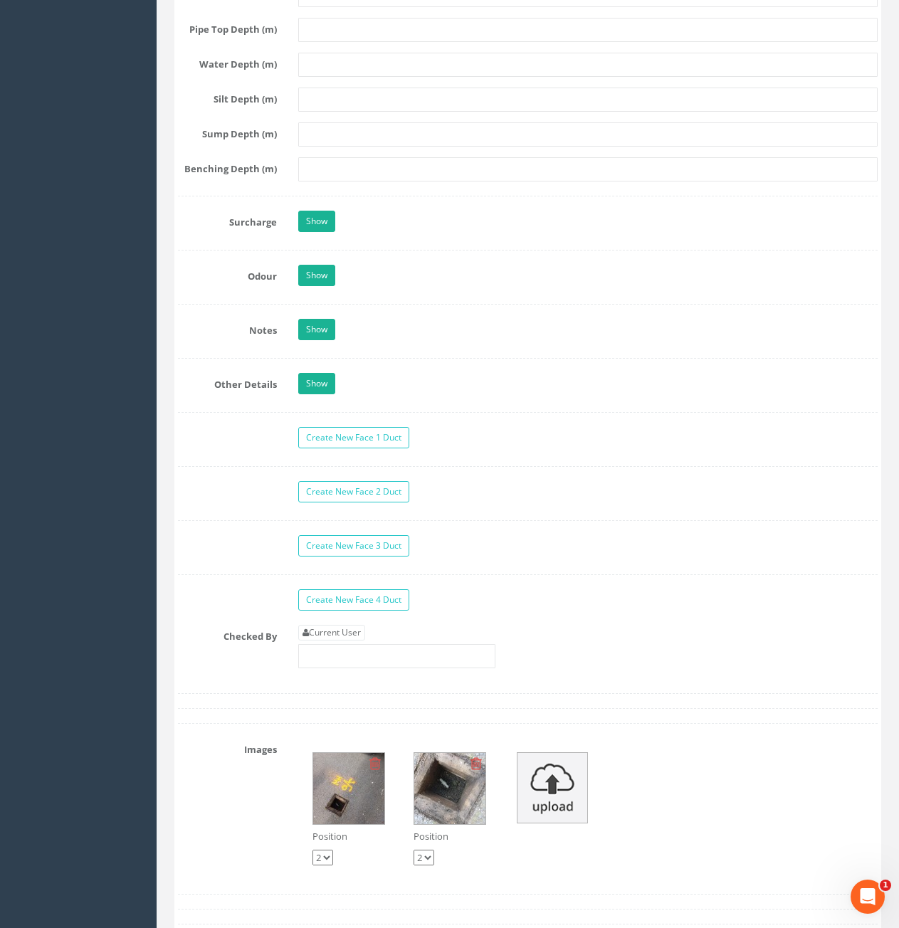
click at [365, 807] on img at bounding box center [348, 788] width 71 height 71
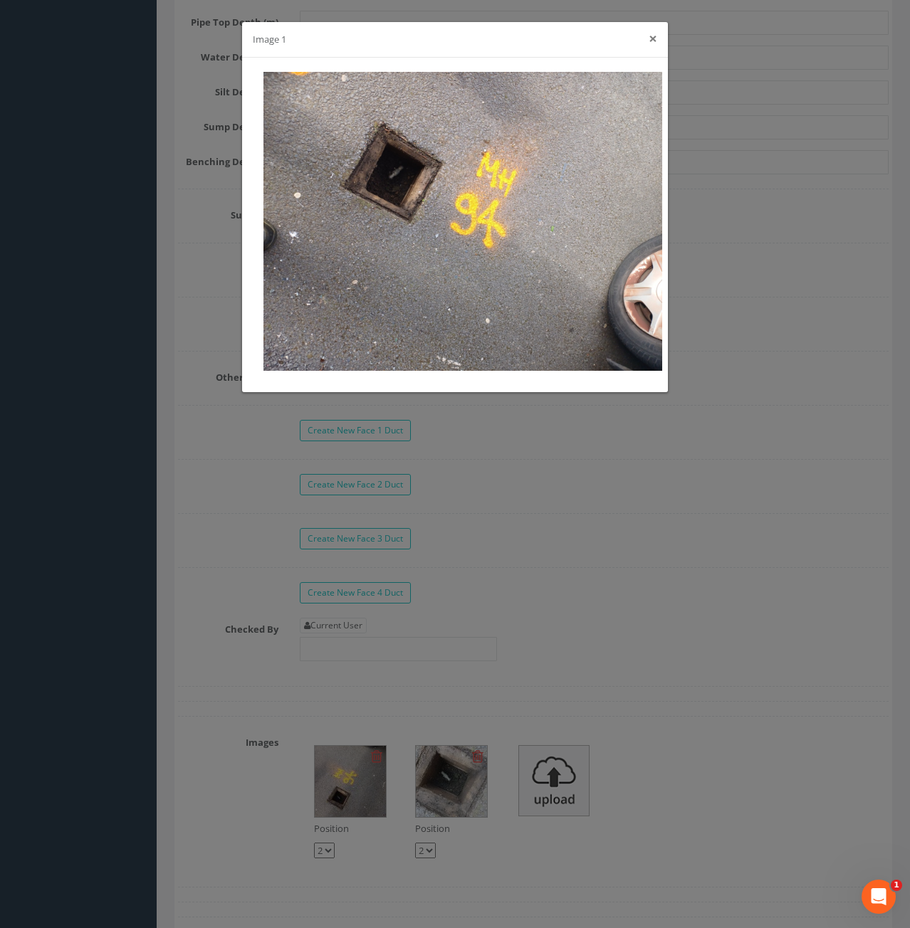
click at [654, 40] on button "×" at bounding box center [653, 38] width 9 height 15
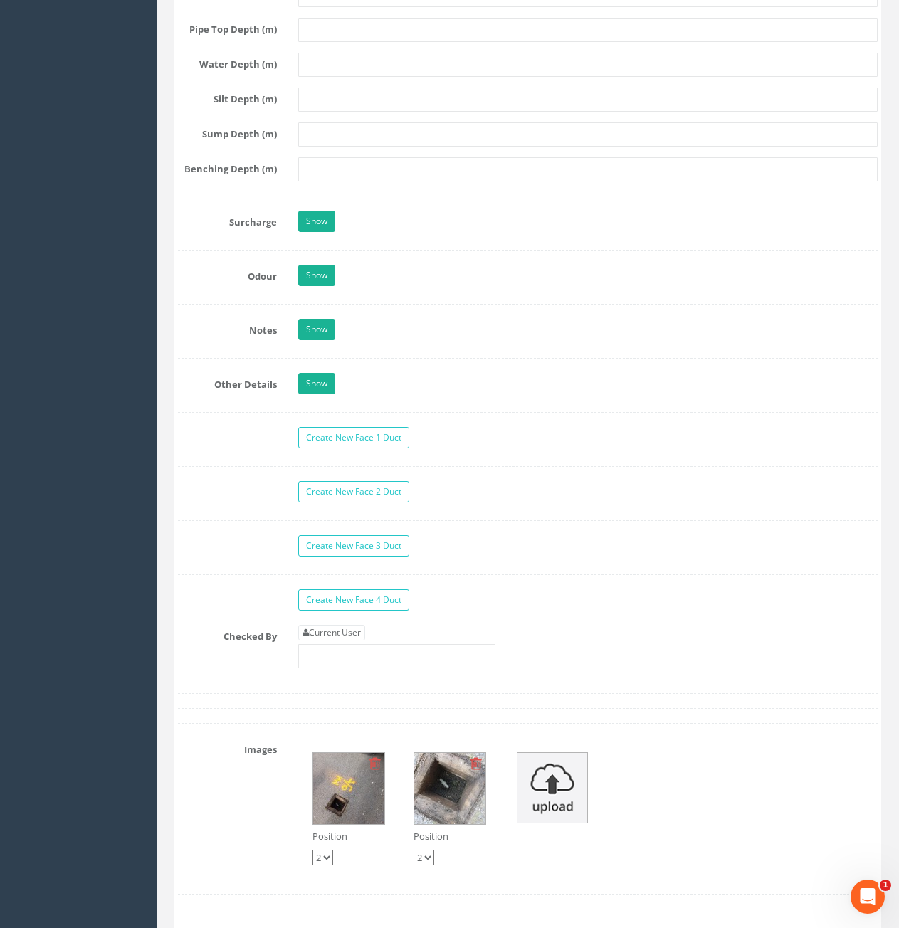
click at [461, 798] on img at bounding box center [449, 788] width 71 height 71
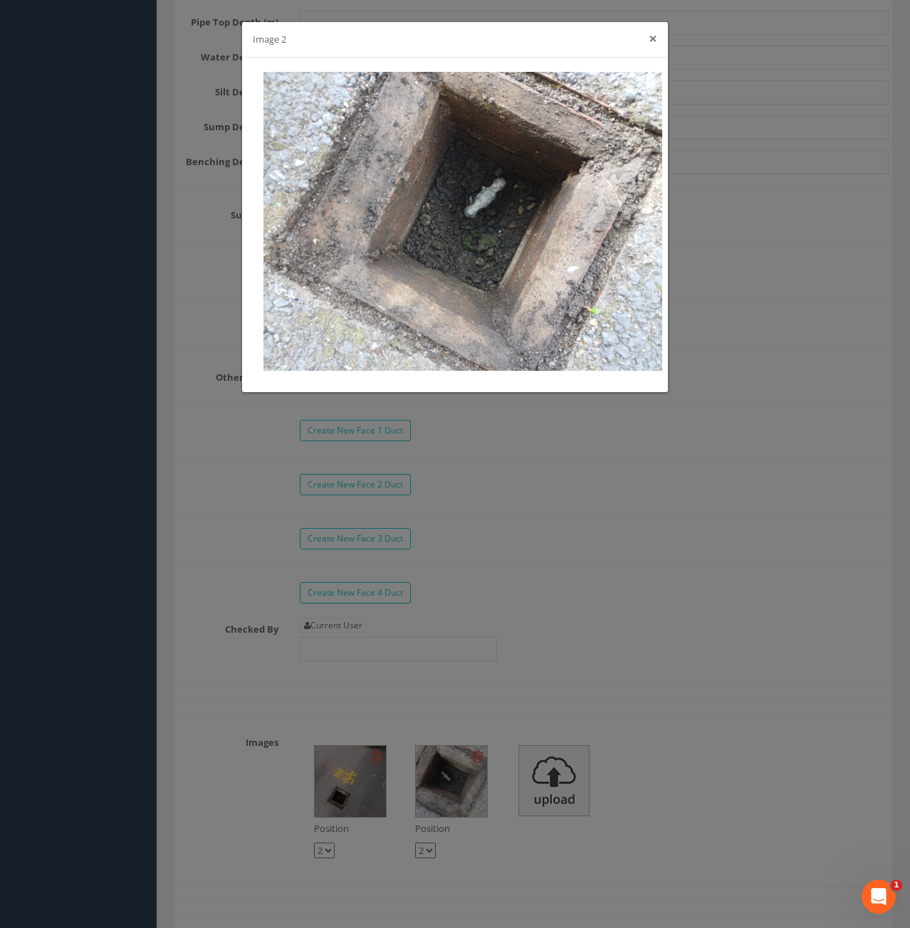
click at [651, 38] on button "×" at bounding box center [653, 38] width 9 height 15
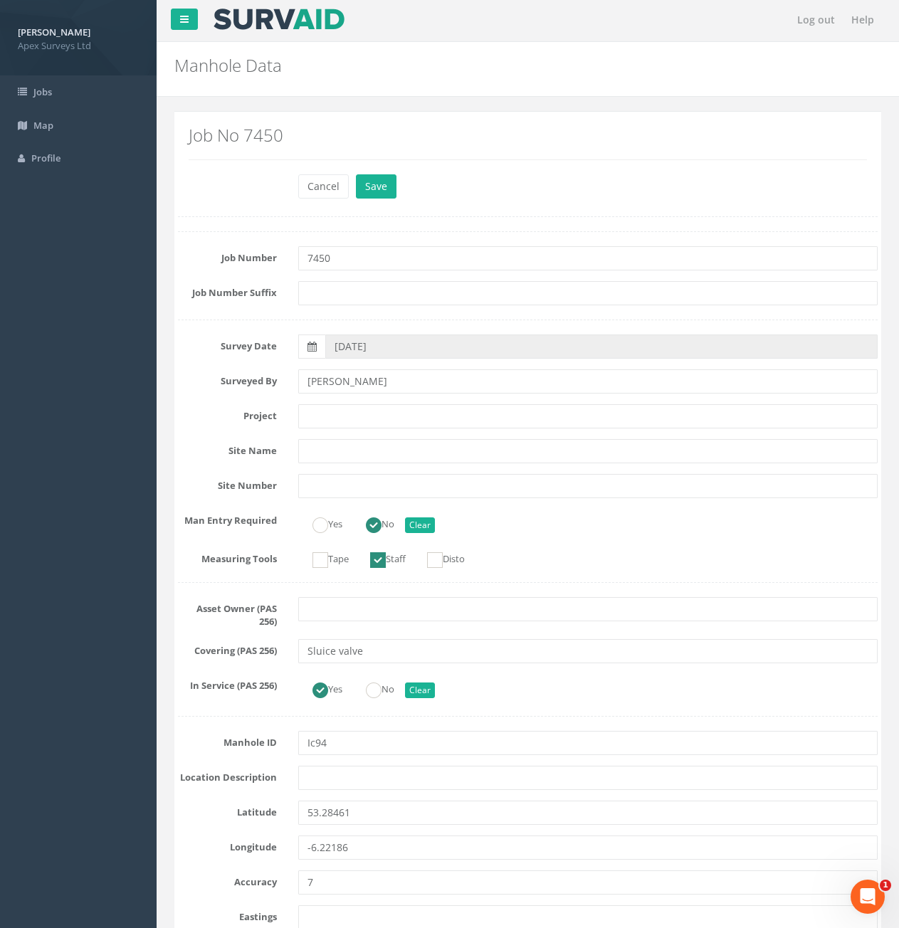
scroll to position [0, 0]
click at [374, 182] on button "Save" at bounding box center [376, 188] width 41 height 24
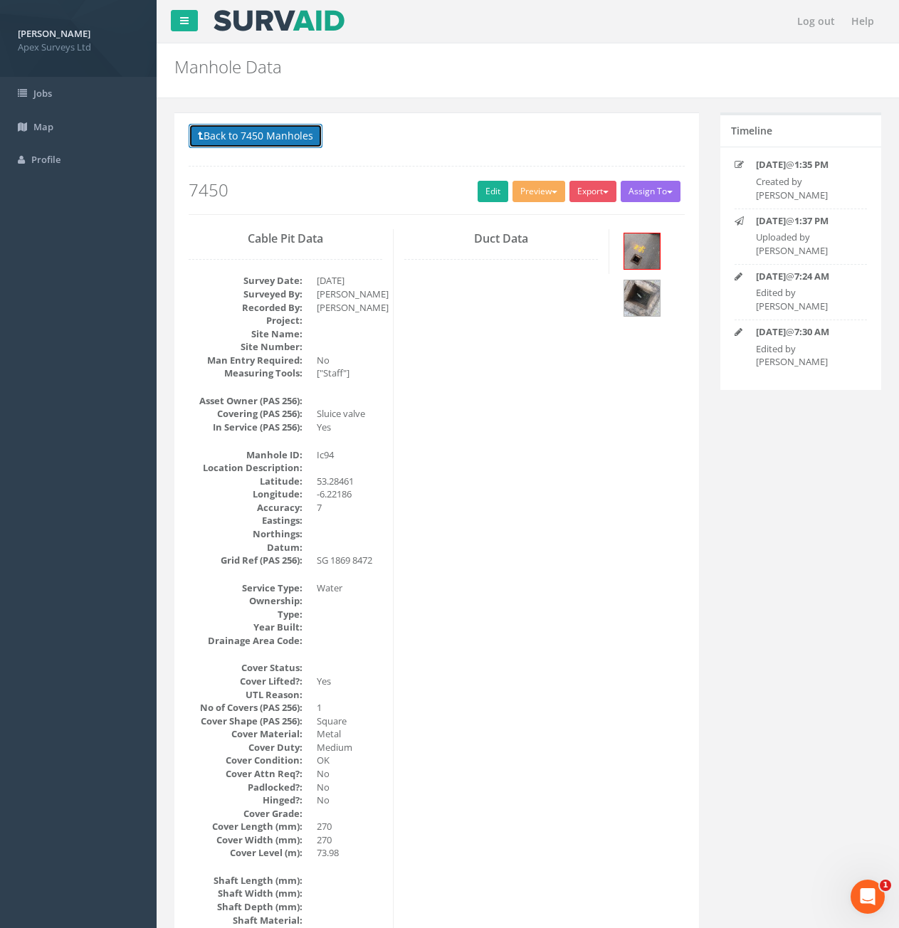
click at [246, 140] on button "Back to 7450 Manholes" at bounding box center [256, 136] width 134 height 24
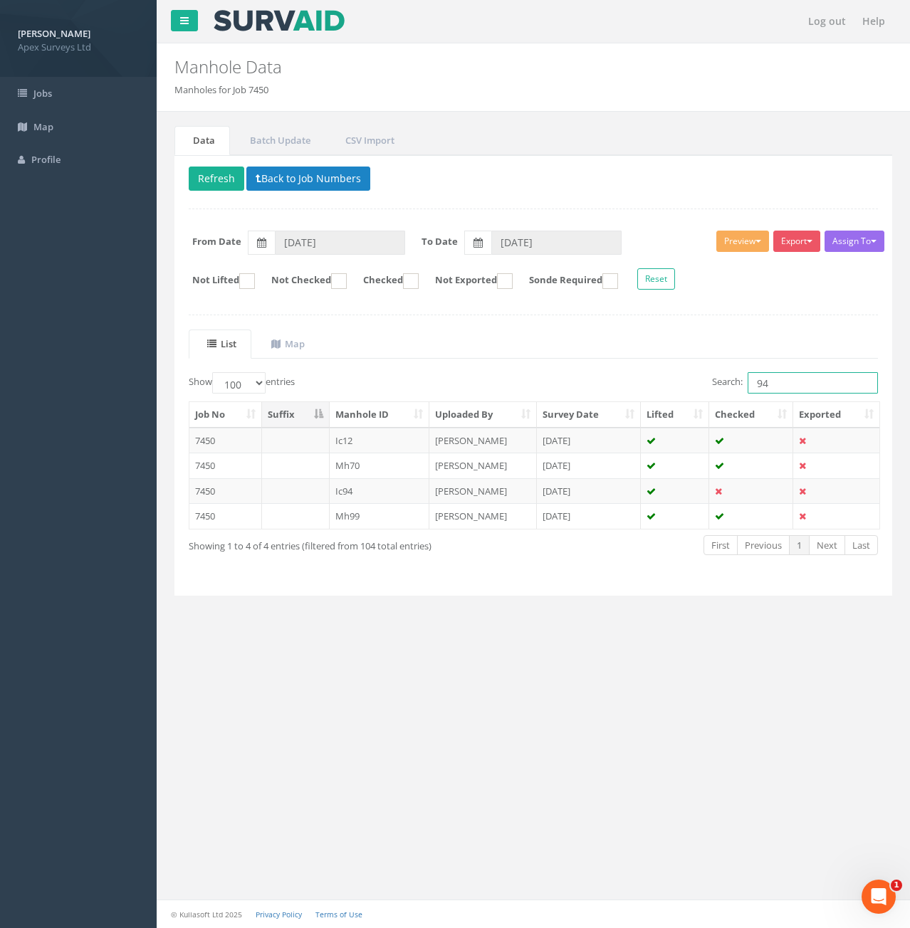
click at [793, 391] on input "94" at bounding box center [813, 382] width 130 height 21
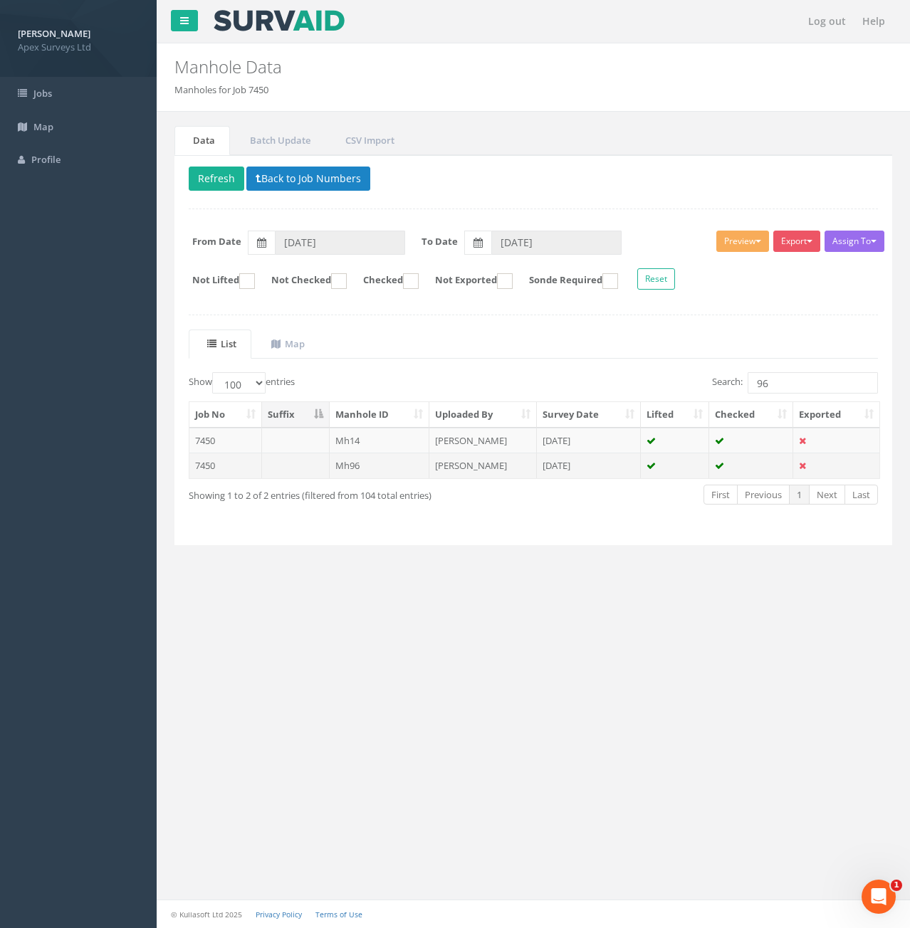
click at [298, 468] on td at bounding box center [296, 466] width 68 height 26
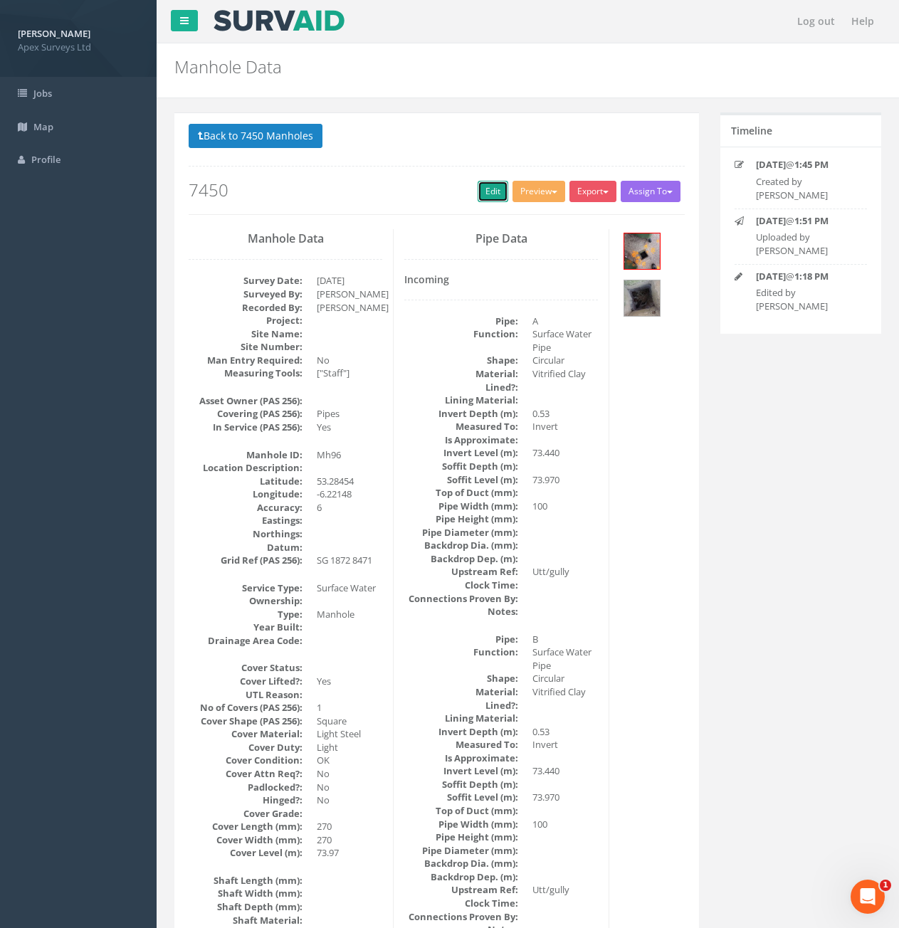
click at [483, 192] on link "Edit" at bounding box center [493, 191] width 31 height 21
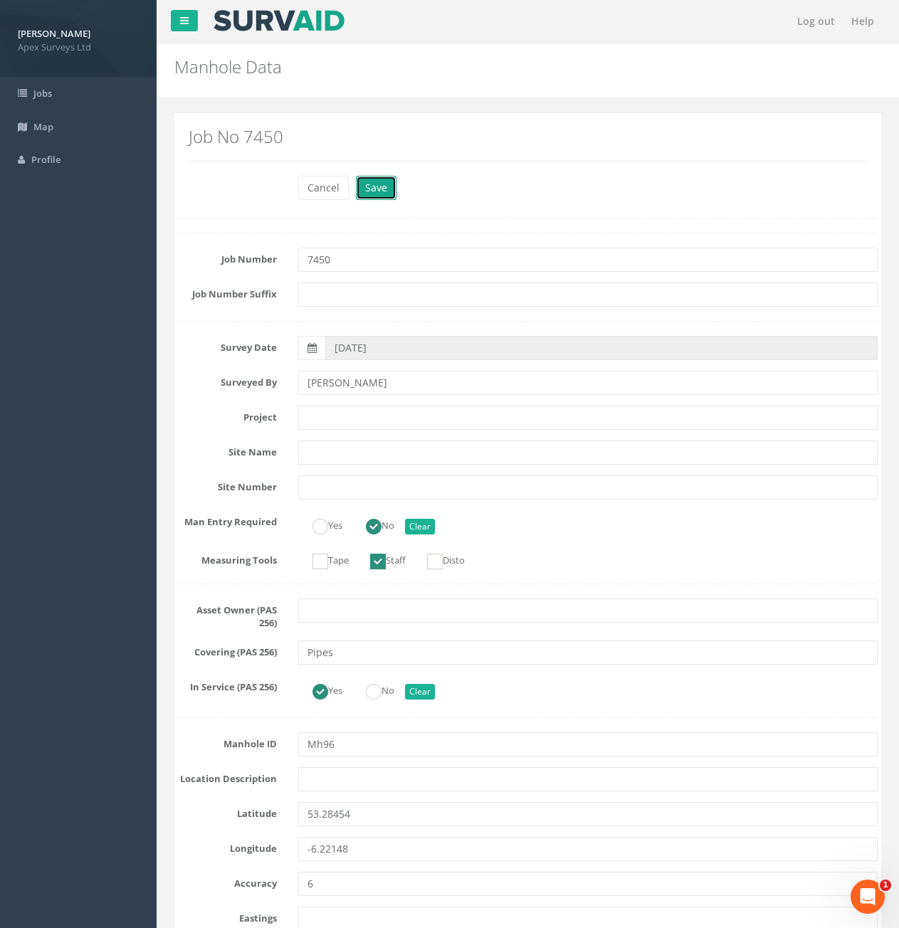
click at [363, 183] on button "Save" at bounding box center [376, 188] width 41 height 24
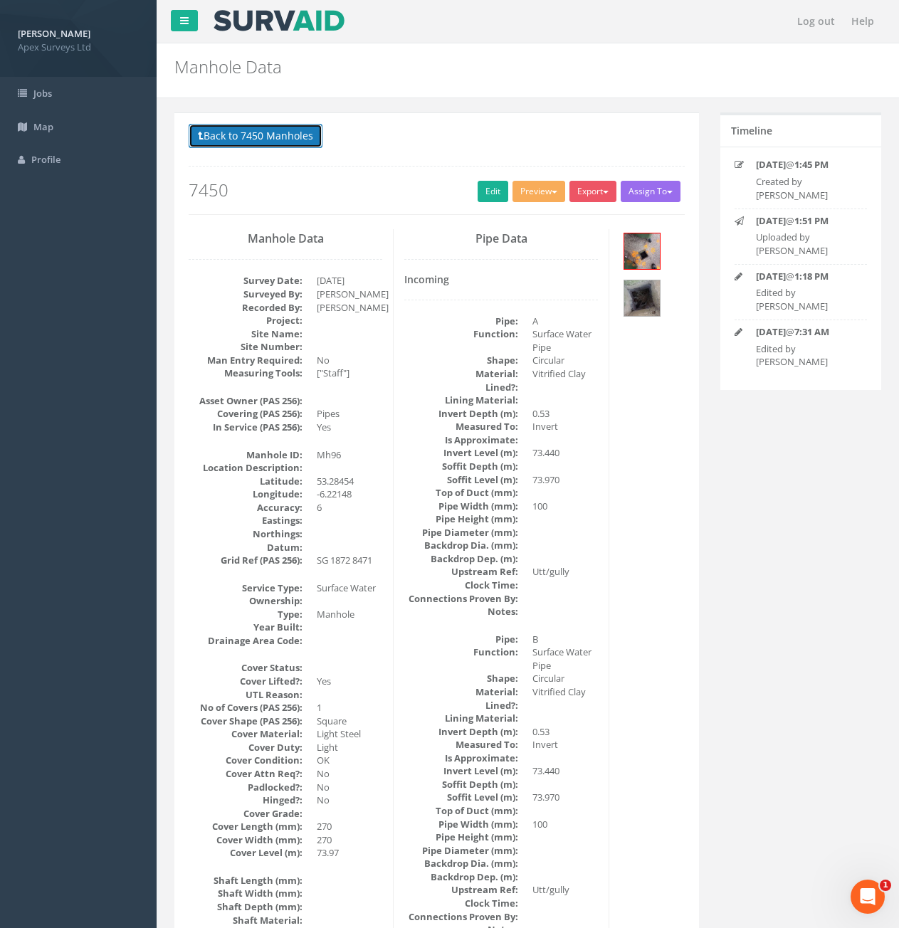
click at [227, 135] on button "Back to 7450 Manholes" at bounding box center [256, 136] width 134 height 24
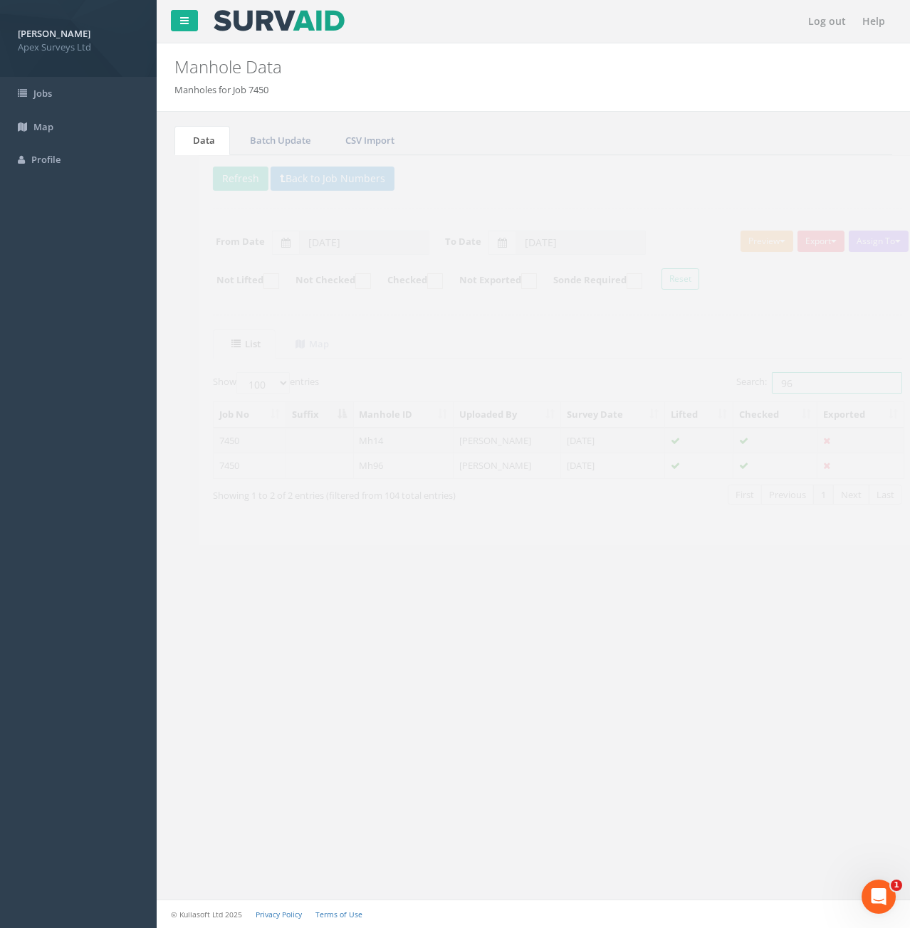
click at [795, 386] on input "96" at bounding box center [813, 382] width 130 height 21
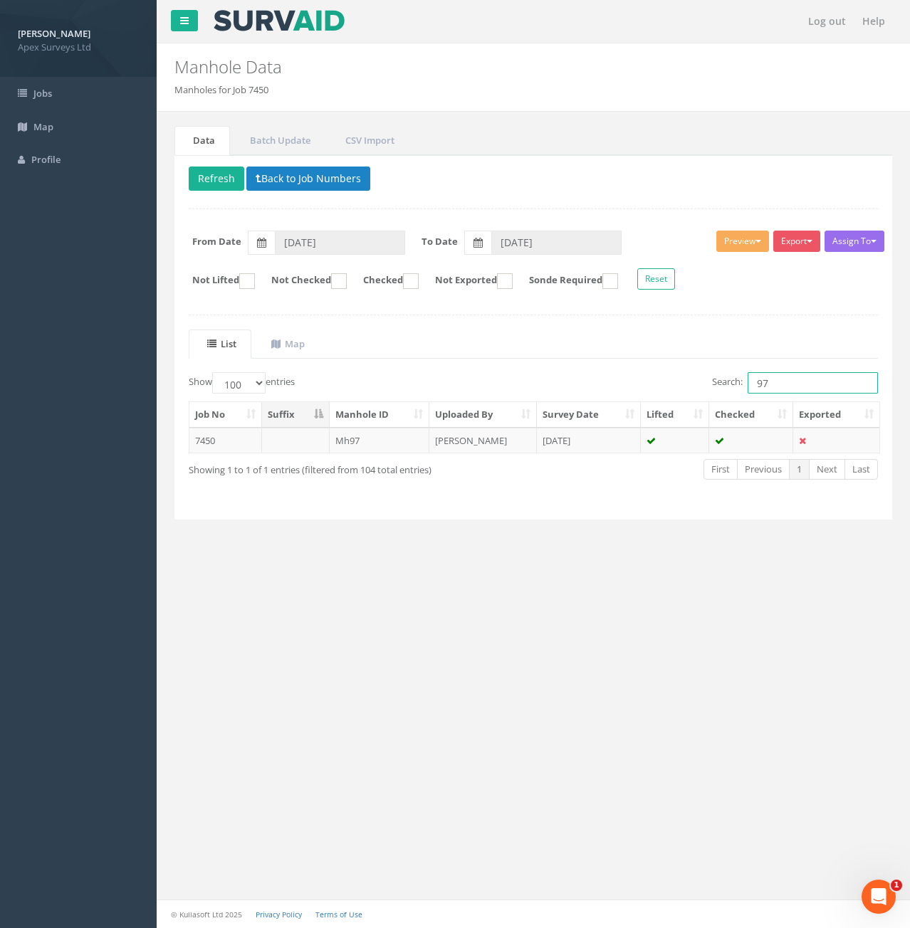
type input "97"
click at [360, 439] on td "Mh97" at bounding box center [380, 441] width 100 height 26
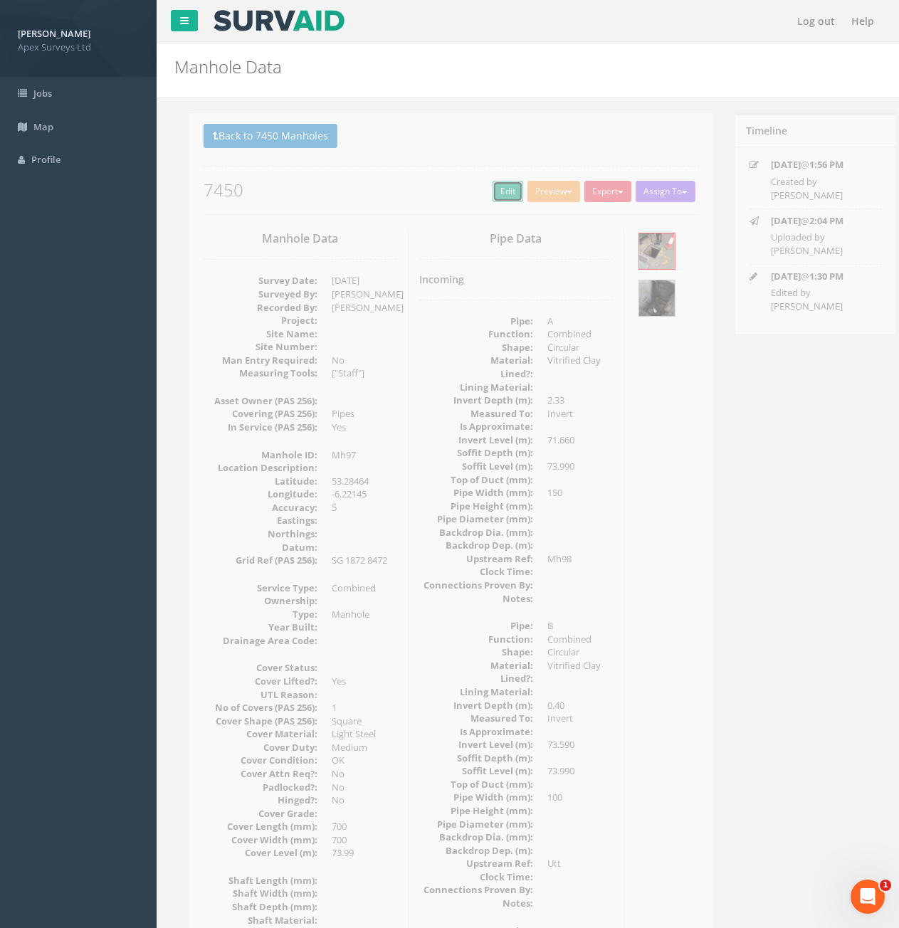
click at [478, 194] on link "Edit" at bounding box center [493, 191] width 31 height 21
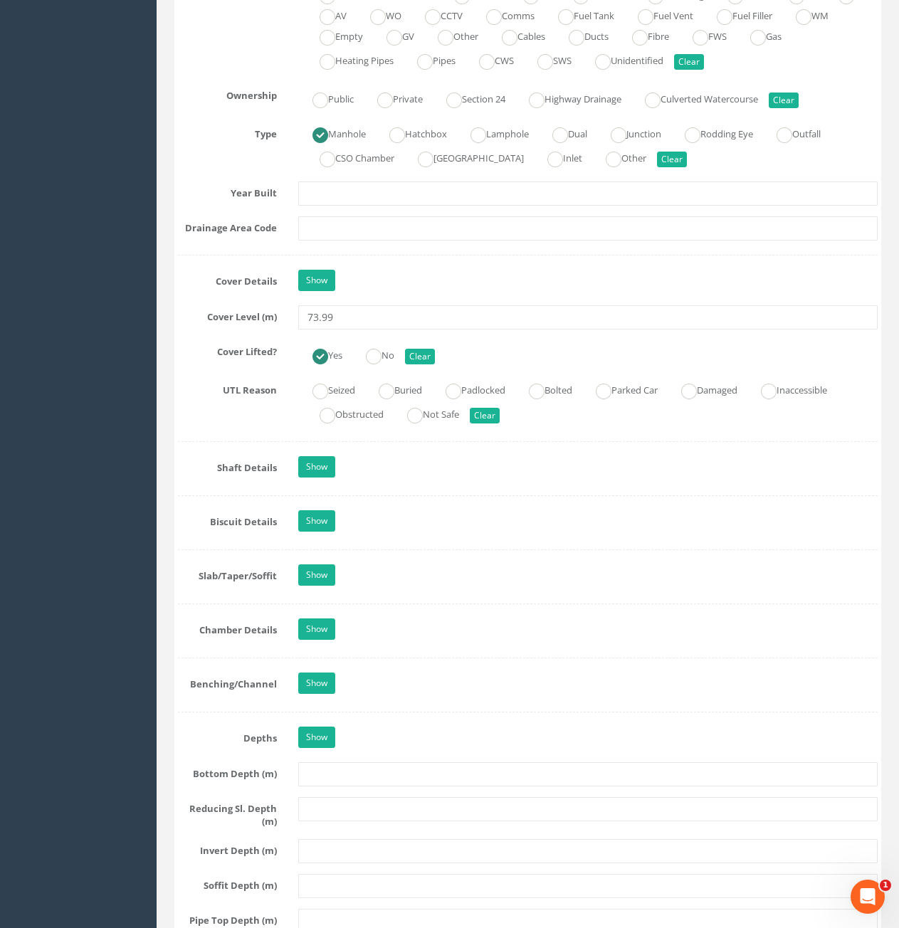
scroll to position [1139, 0]
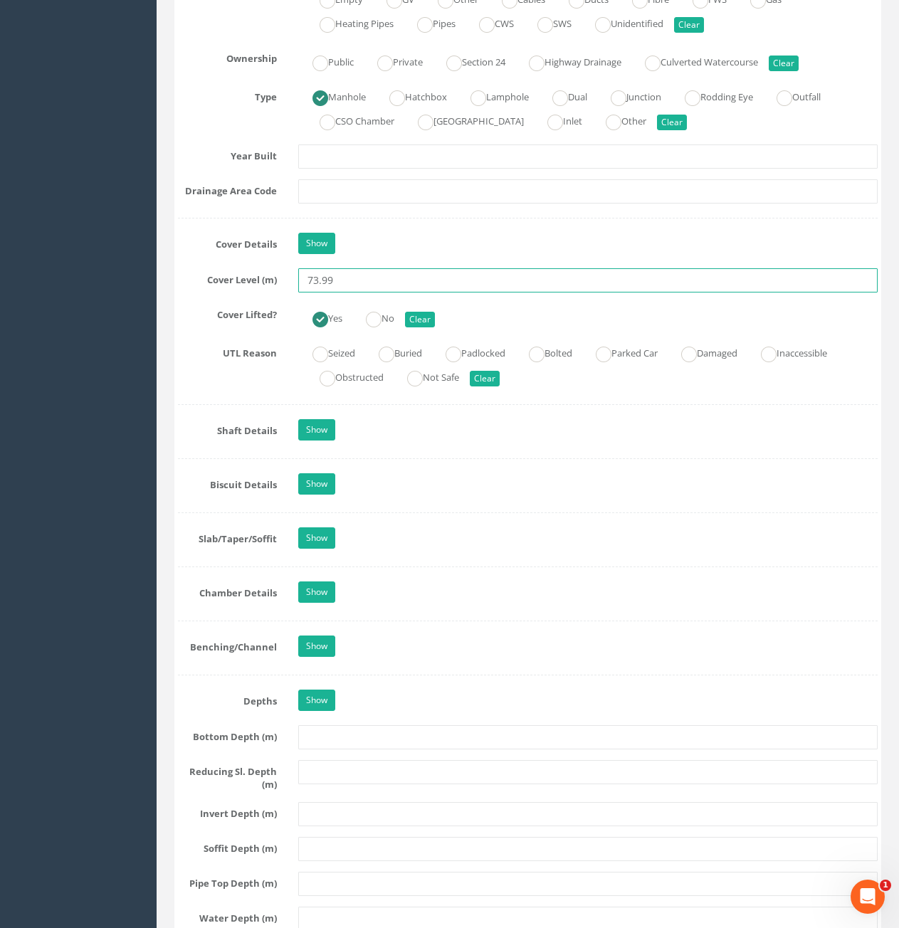
click at [399, 285] on input "73.99" at bounding box center [588, 280] width 580 height 24
type input "74.01"
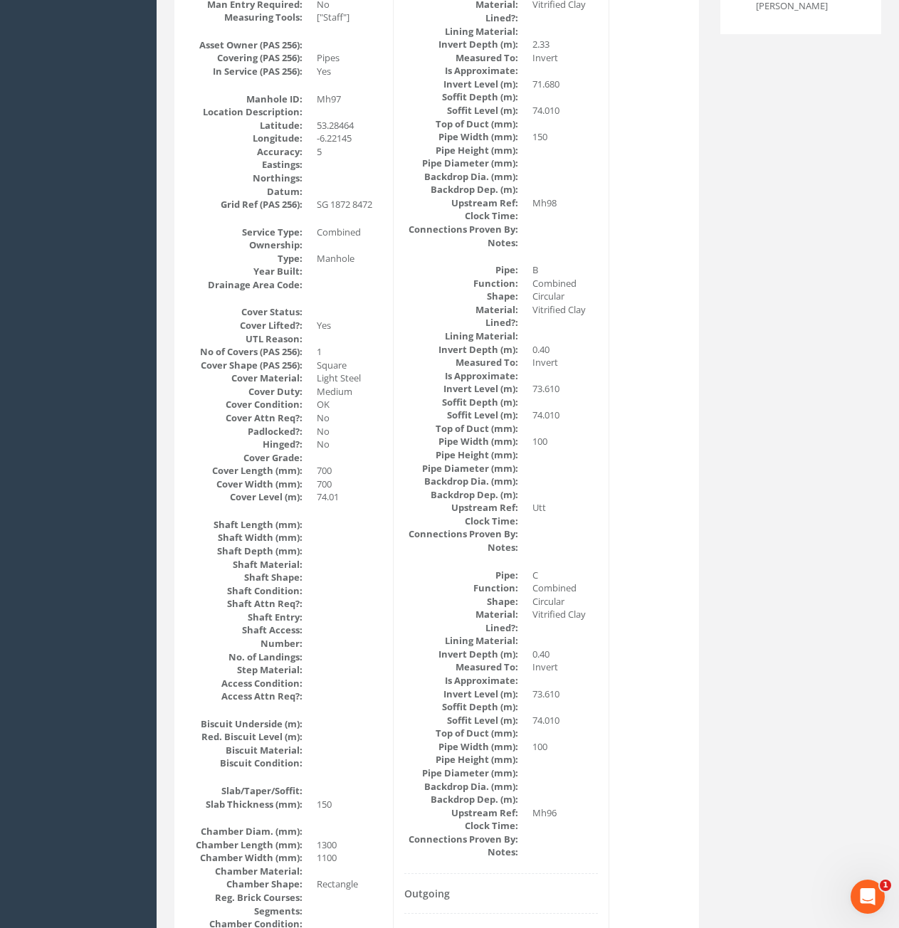
scroll to position [0, 0]
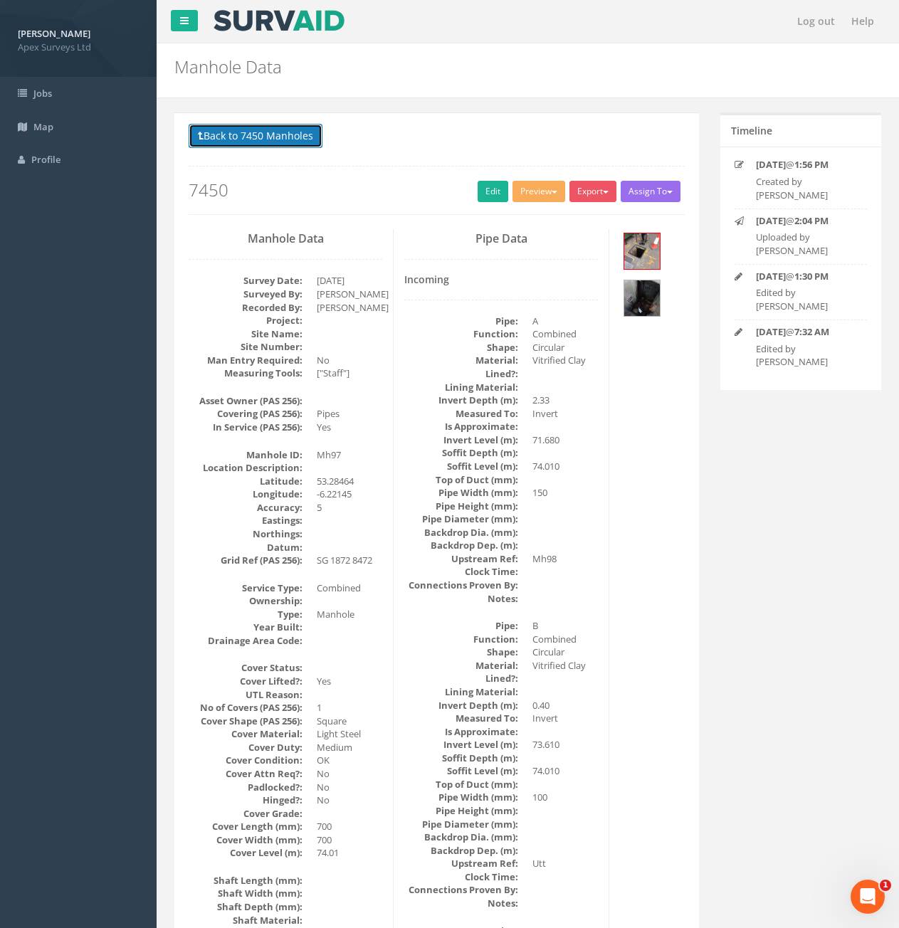
click at [260, 147] on button "Back to 7450 Manholes" at bounding box center [256, 136] width 134 height 24
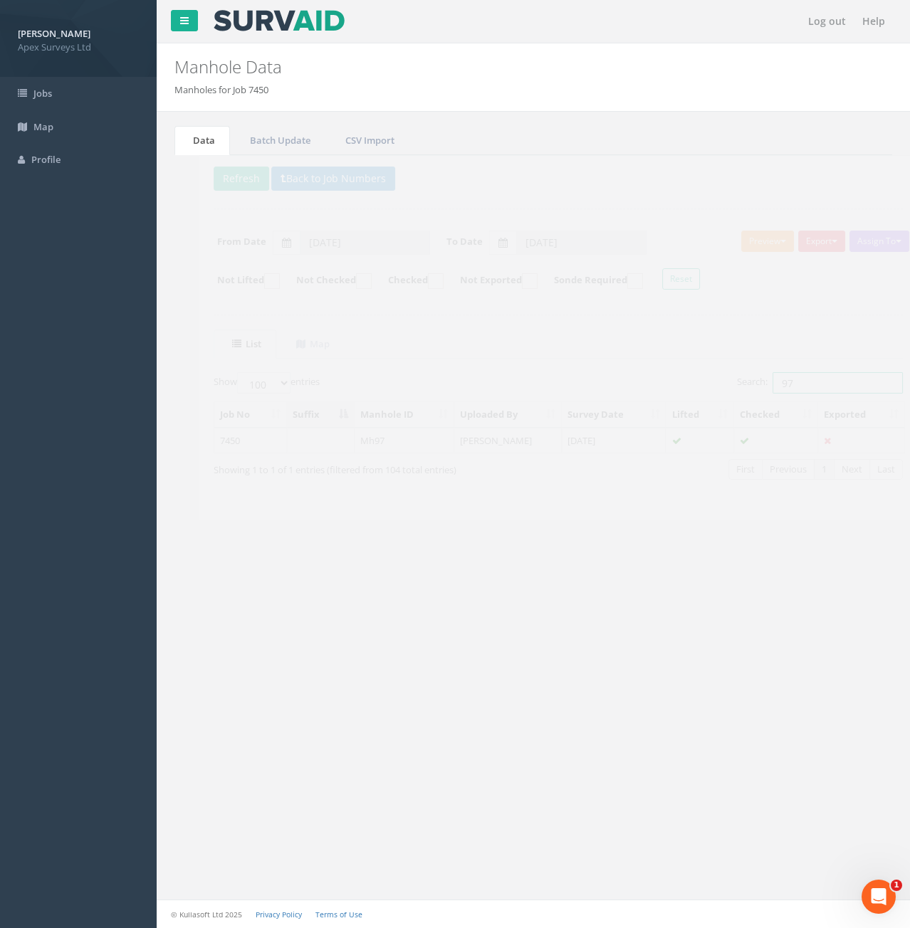
click at [825, 388] on input "97" at bounding box center [813, 382] width 130 height 21
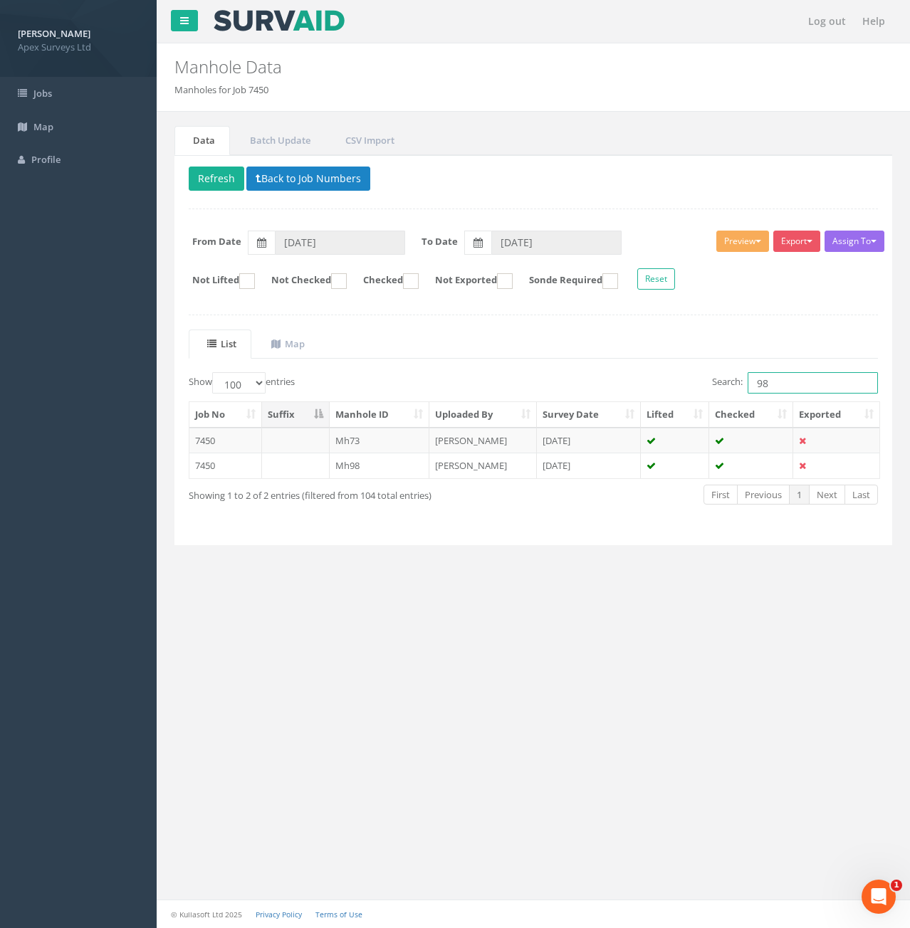
click at [822, 392] on input "98" at bounding box center [813, 382] width 130 height 21
type input "98"
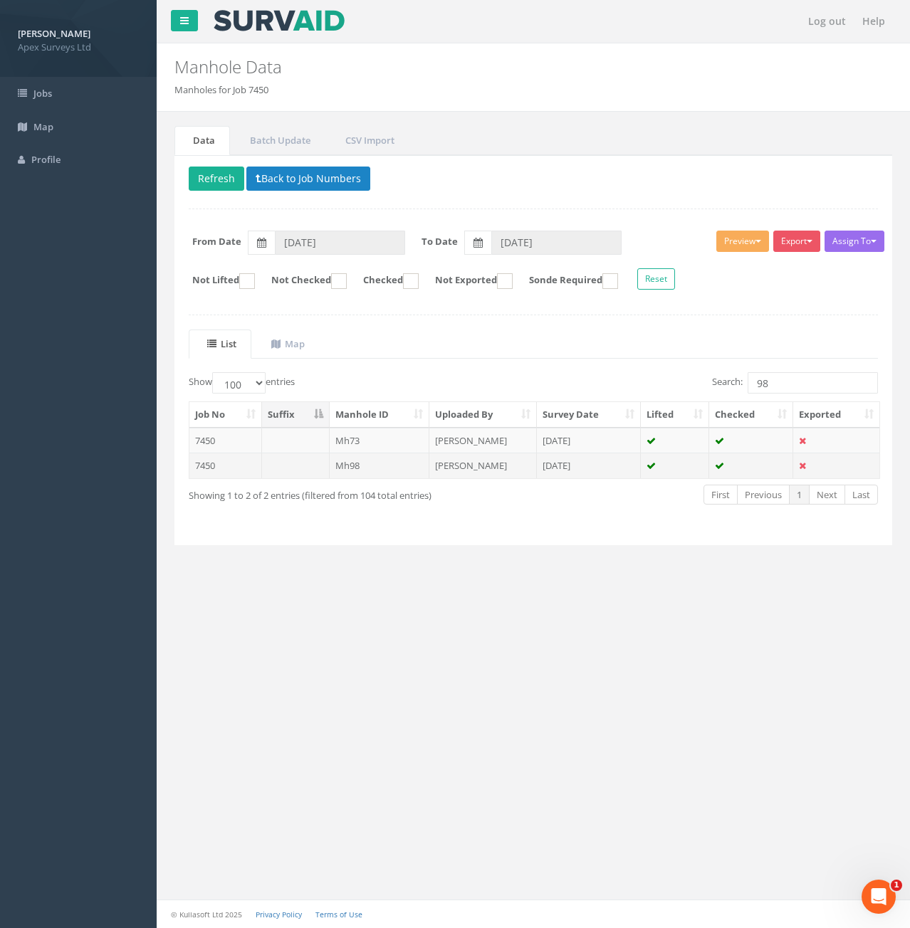
click at [300, 475] on td at bounding box center [296, 466] width 68 height 26
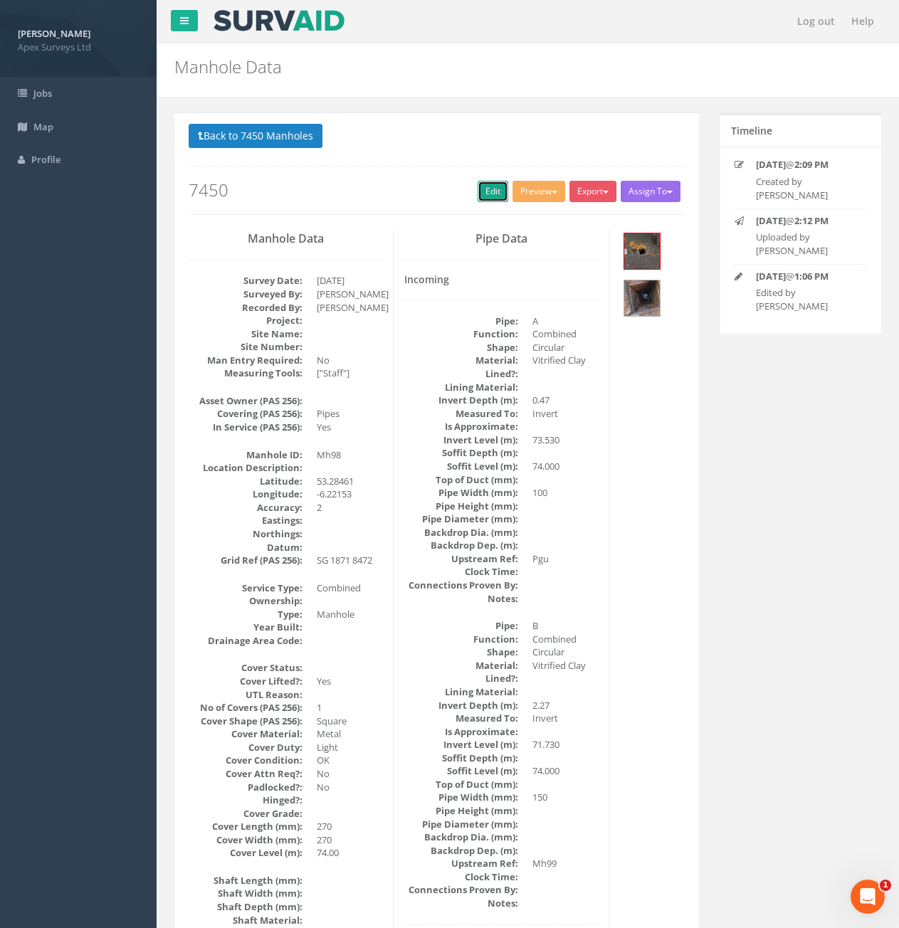
click at [496, 188] on link "Edit" at bounding box center [493, 191] width 31 height 21
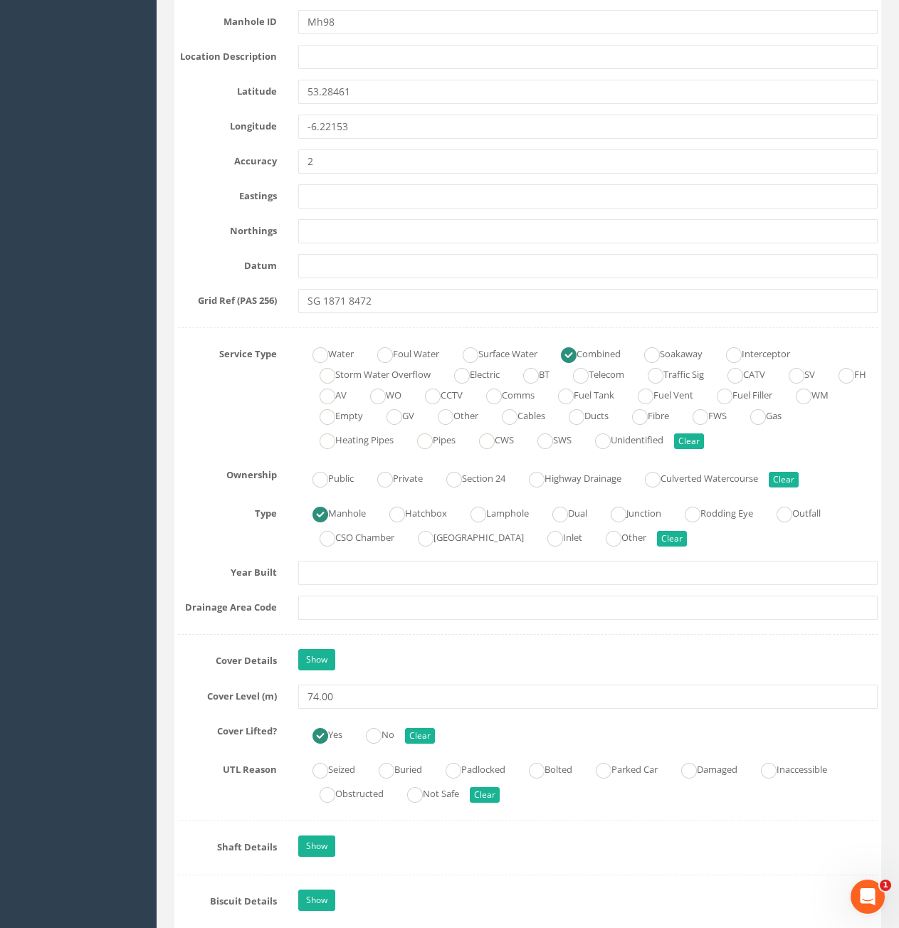
scroll to position [854, 0]
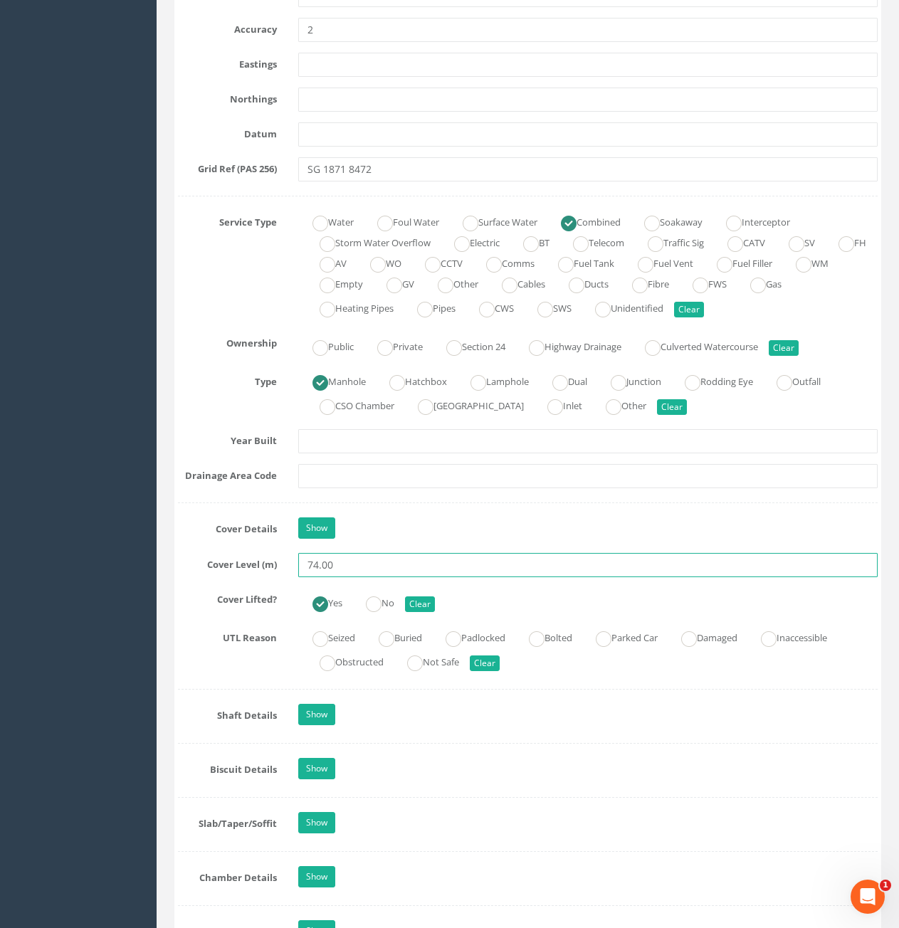
drag, startPoint x: 328, startPoint y: 564, endPoint x: 351, endPoint y: 564, distance: 22.8
click at [351, 564] on input "74.00" at bounding box center [588, 565] width 580 height 24
type input "74.01"
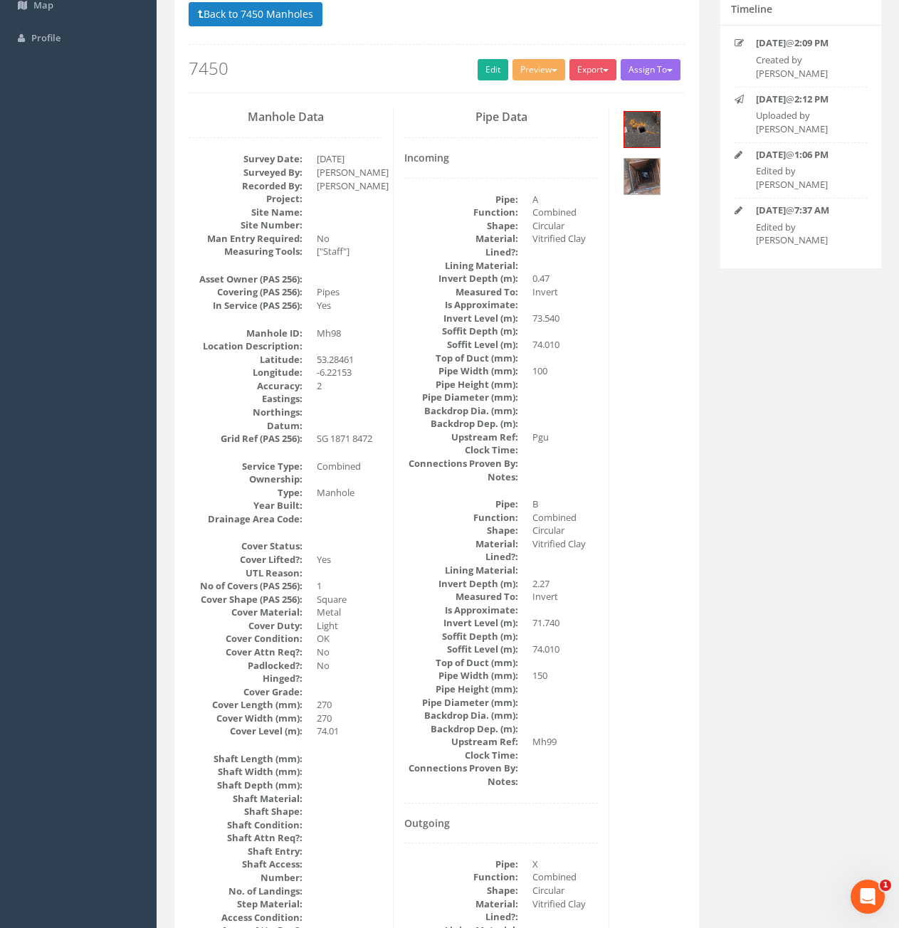
scroll to position [0, 0]
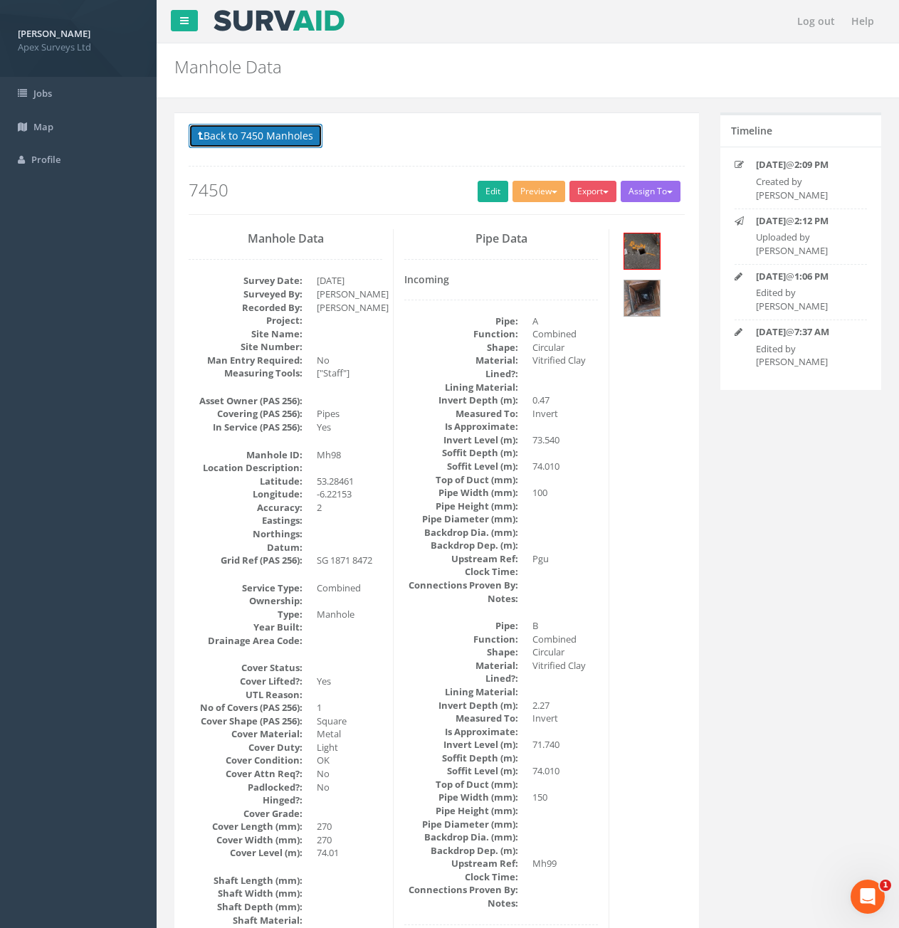
click at [223, 136] on button "Back to 7450 Manholes" at bounding box center [256, 136] width 134 height 24
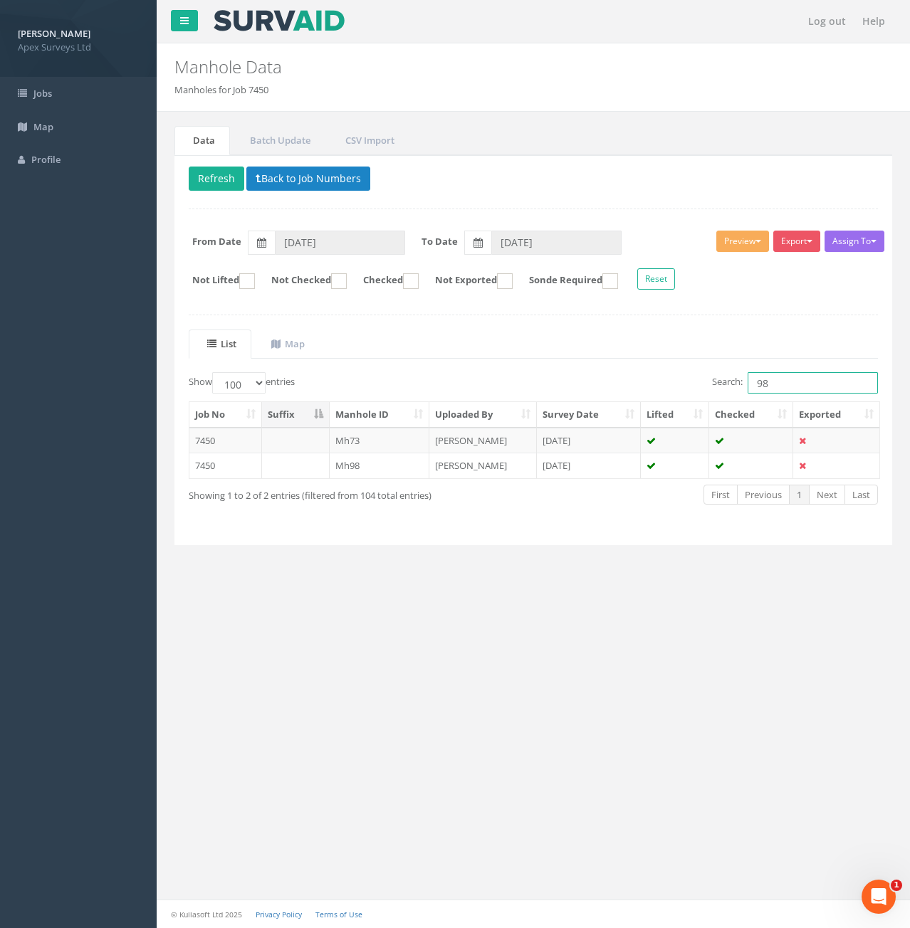
click at [782, 378] on input "98" at bounding box center [813, 382] width 130 height 21
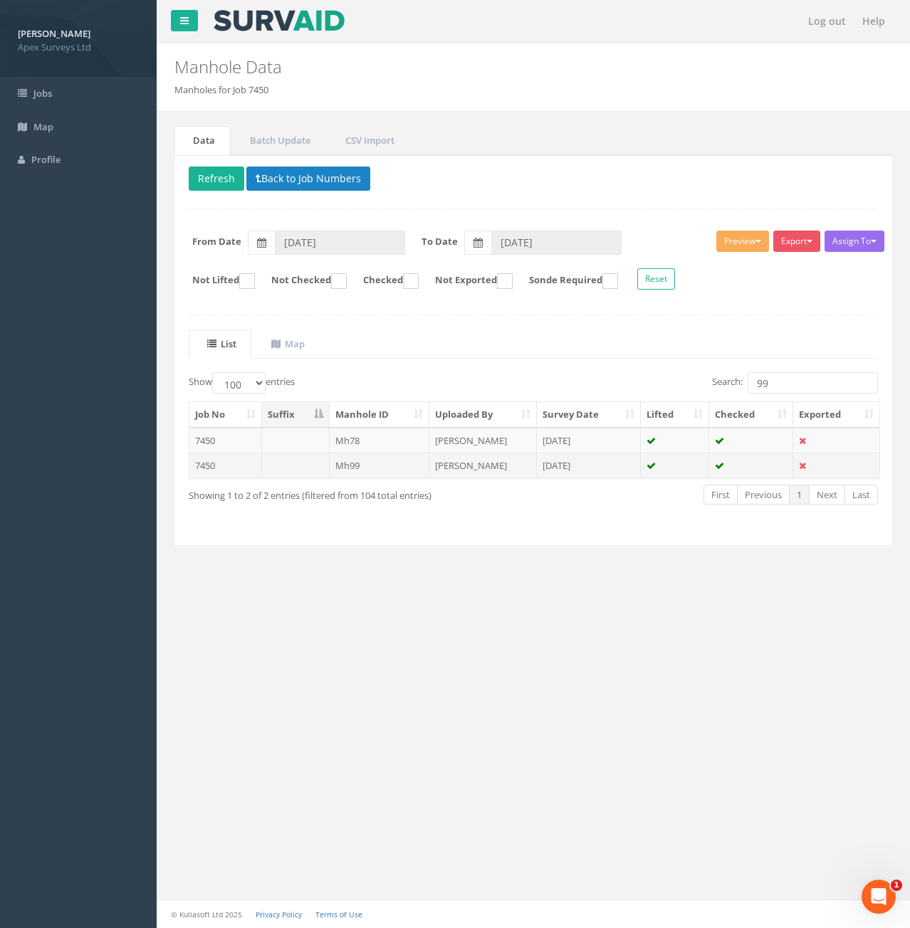
click at [382, 473] on td "Mh99" at bounding box center [380, 466] width 100 height 26
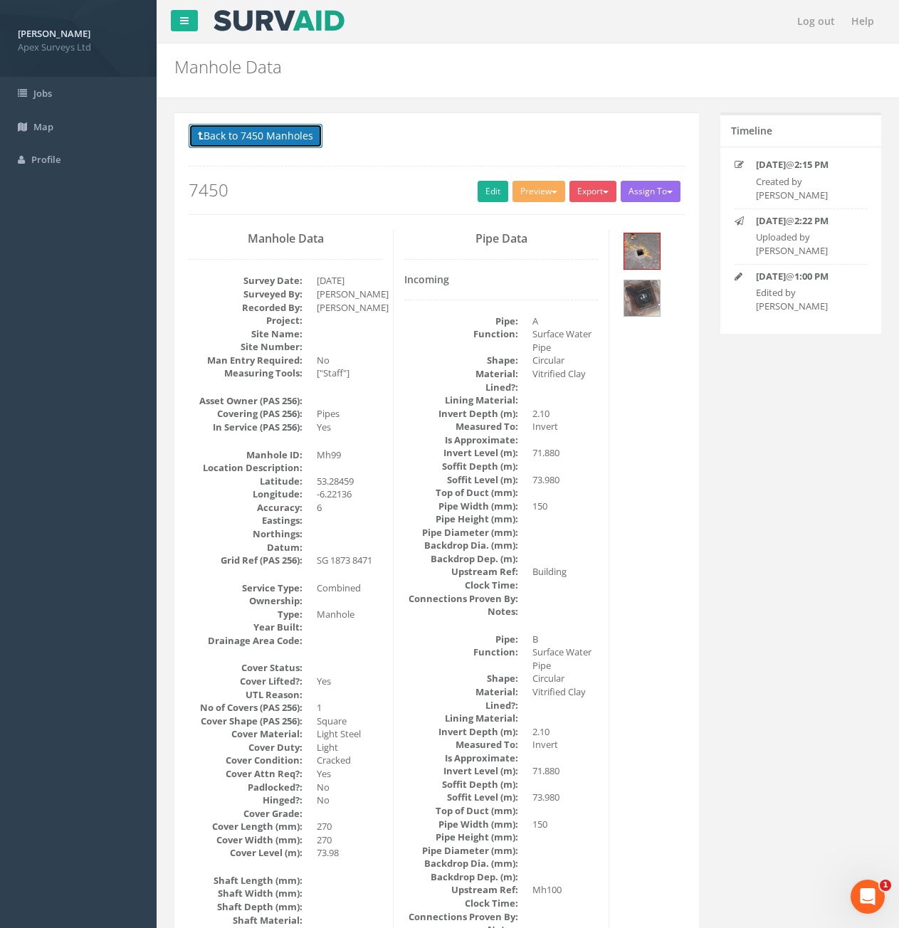
click at [281, 135] on button "Back to 7450 Manholes" at bounding box center [256, 136] width 134 height 24
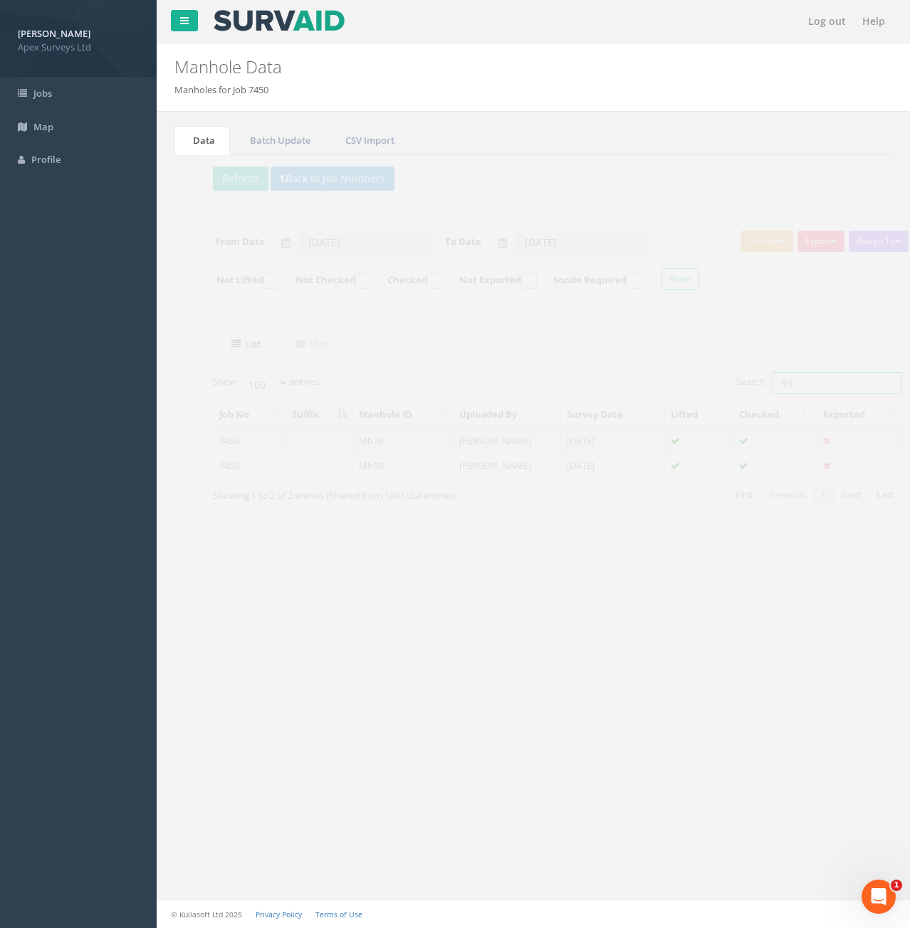
click at [810, 374] on input "99" at bounding box center [813, 382] width 130 height 21
type input "9"
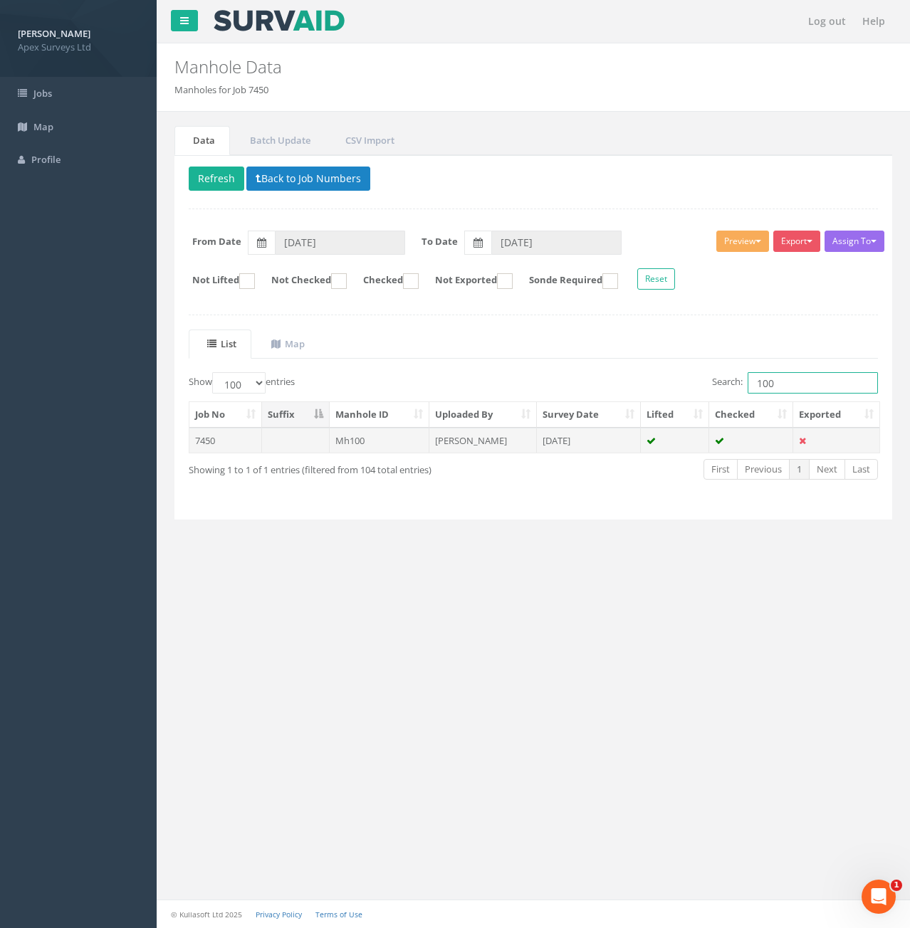
type input "100"
click at [276, 444] on td at bounding box center [296, 441] width 68 height 26
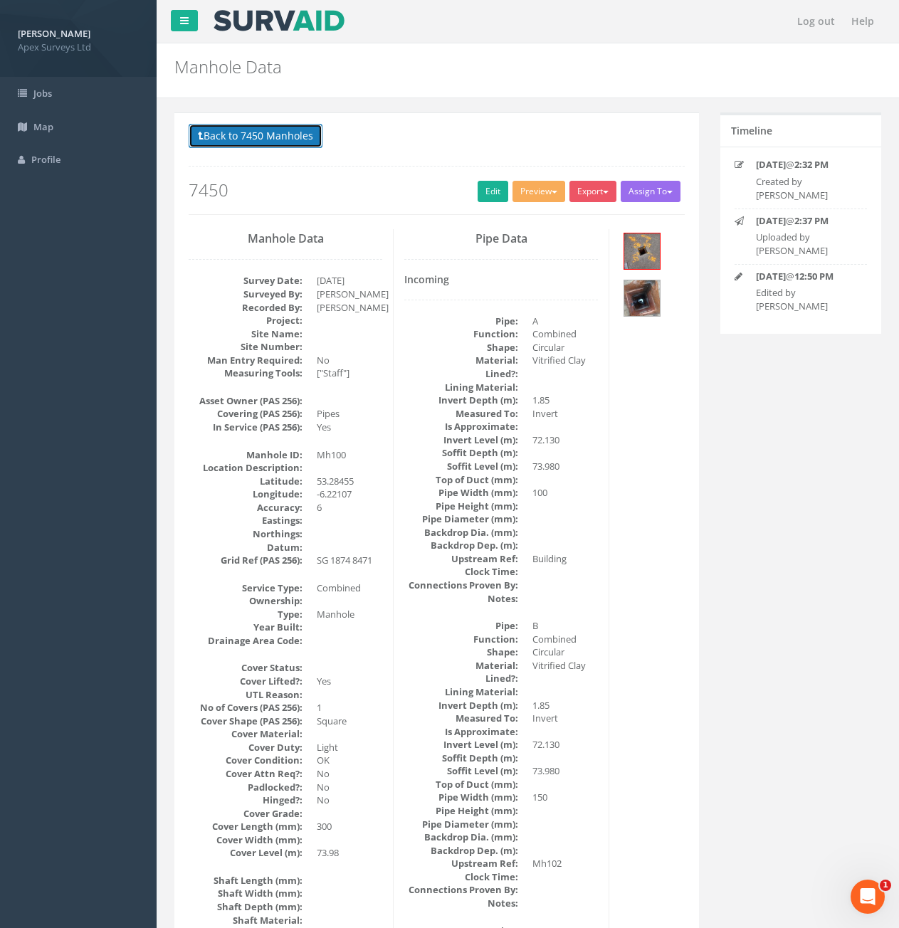
click at [256, 132] on button "Back to 7450 Manholes" at bounding box center [256, 136] width 134 height 24
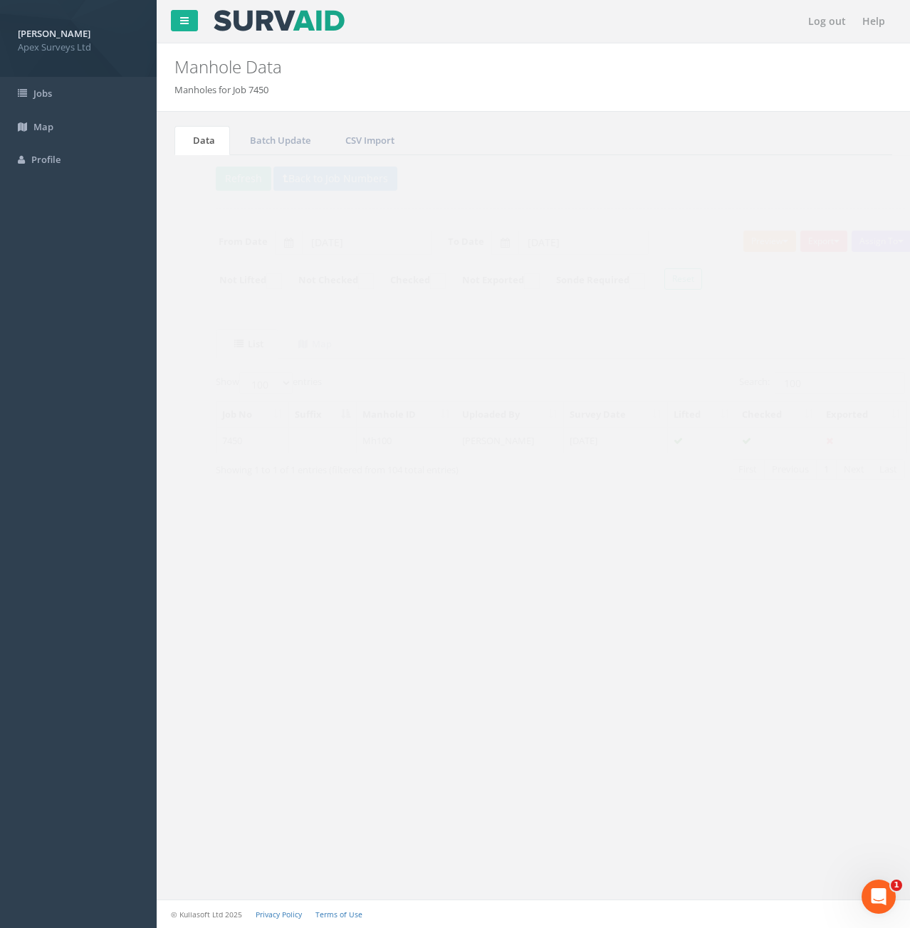
click at [349, 442] on td "Mh100" at bounding box center [380, 441] width 100 height 26
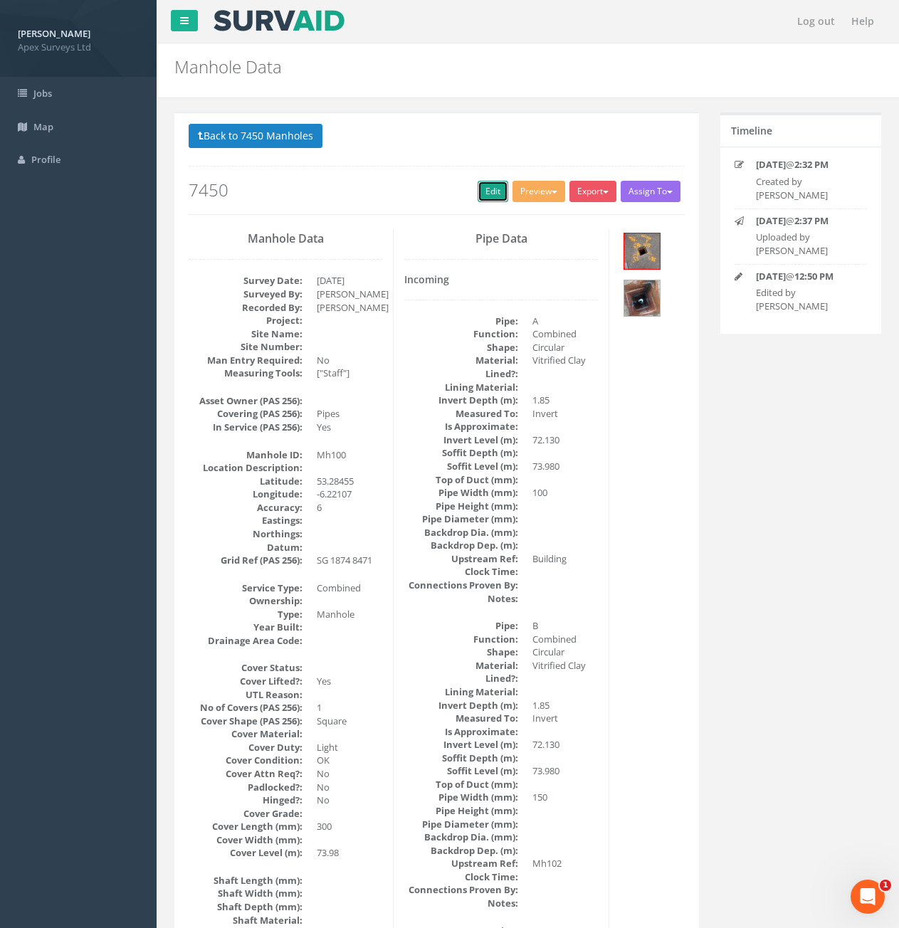
click at [485, 194] on link "Edit" at bounding box center [493, 191] width 31 height 21
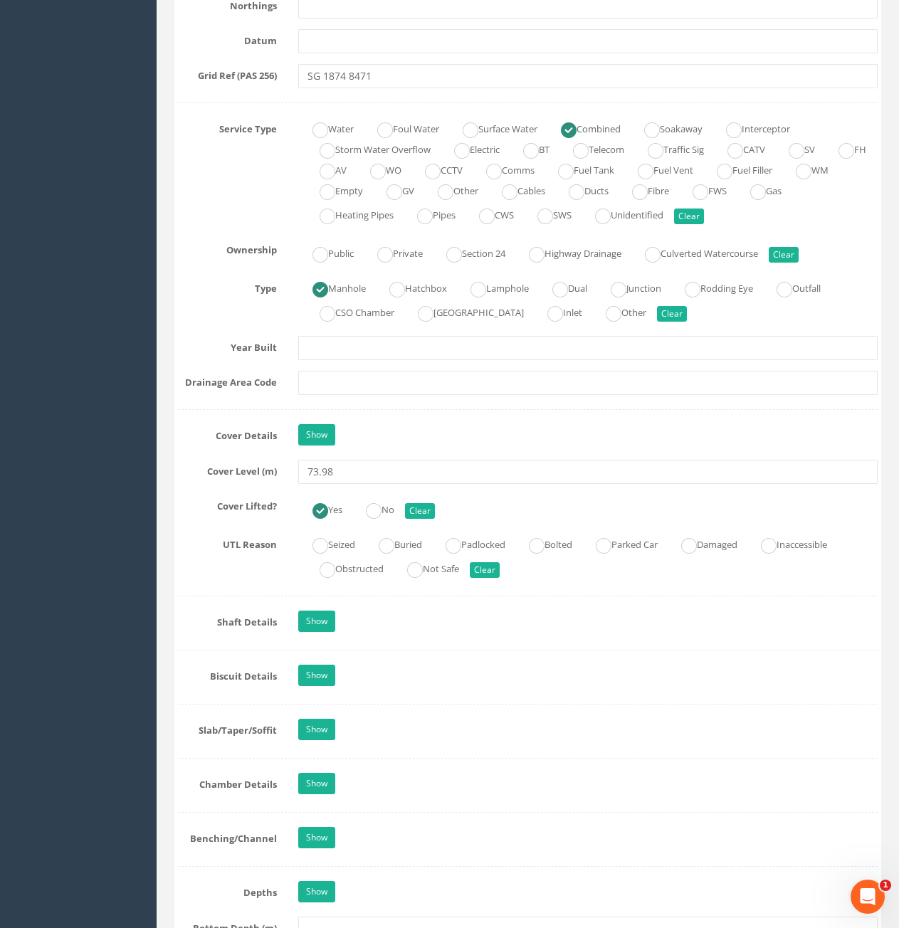
scroll to position [997, 0]
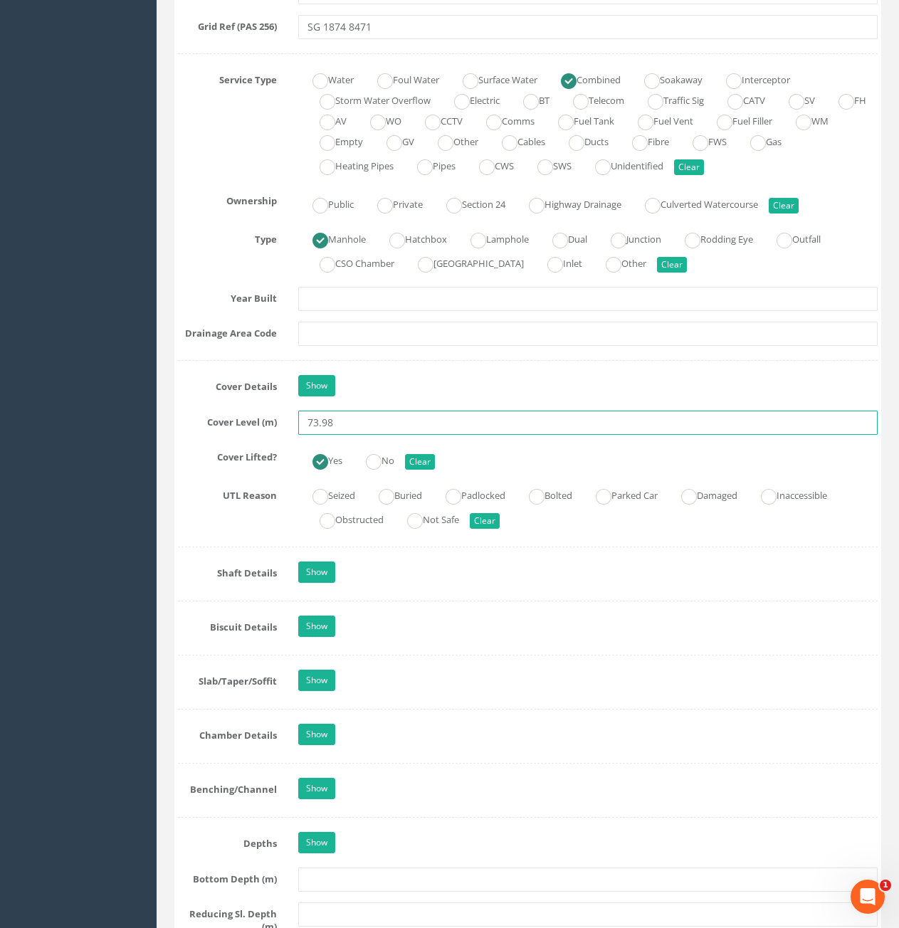
click at [374, 417] on input "73.98" at bounding box center [588, 423] width 580 height 24
type input "73.99"
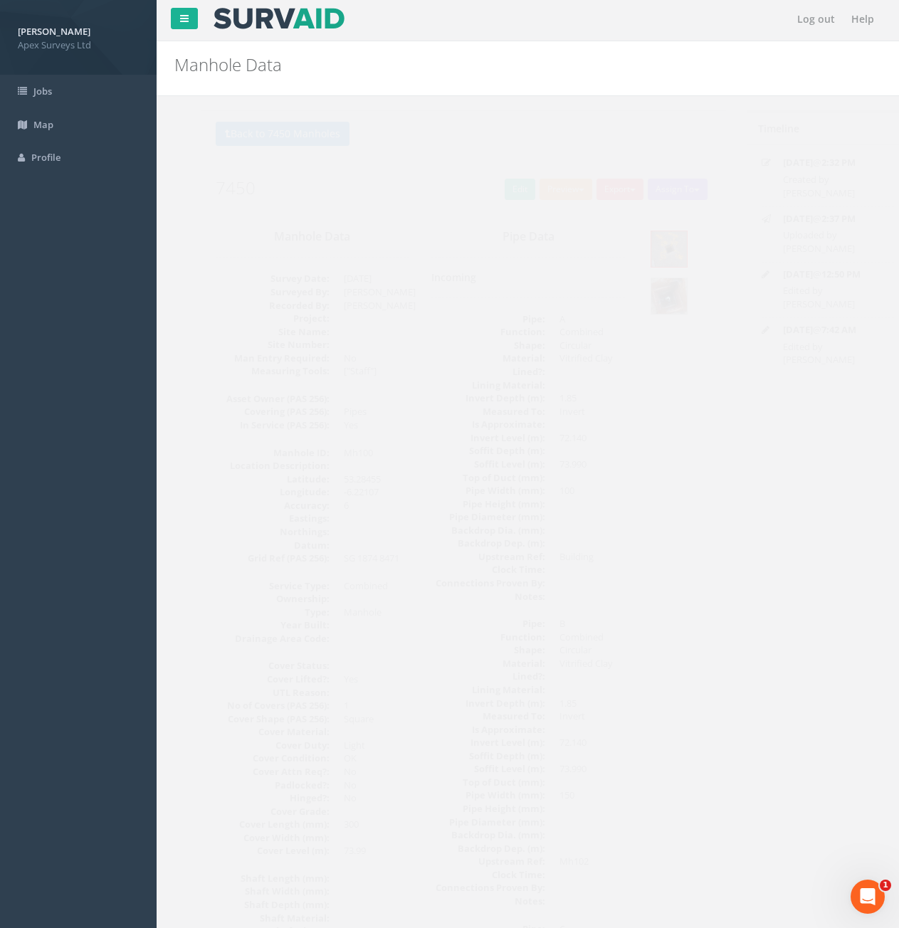
scroll to position [0, 0]
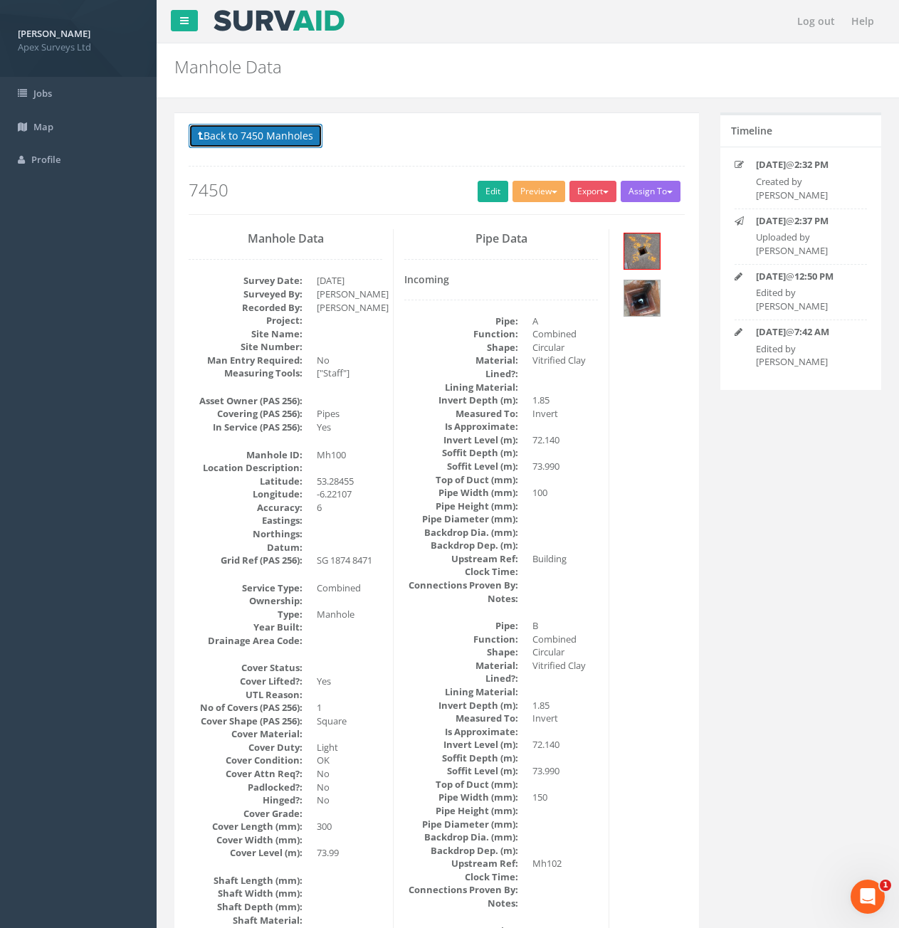
click at [284, 131] on button "Back to 7450 Manholes" at bounding box center [256, 136] width 134 height 24
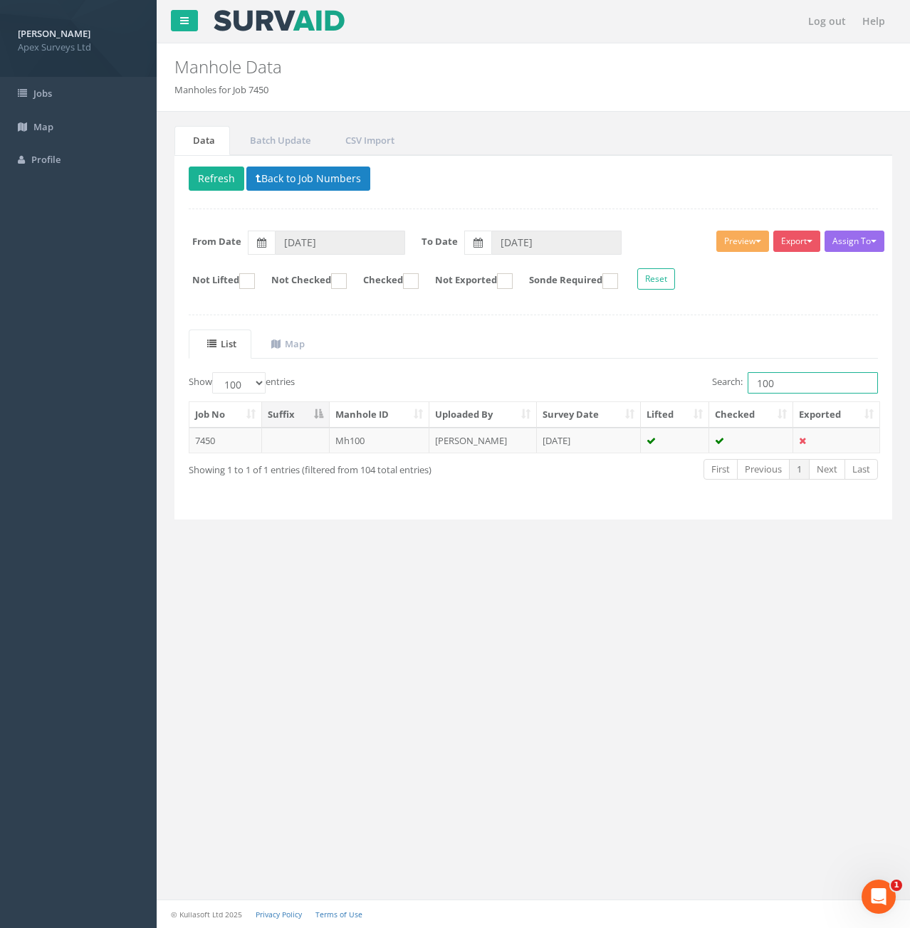
click at [779, 389] on input "100" at bounding box center [813, 382] width 130 height 21
type input "101"
click at [369, 446] on td "Mh101" at bounding box center [380, 441] width 100 height 26
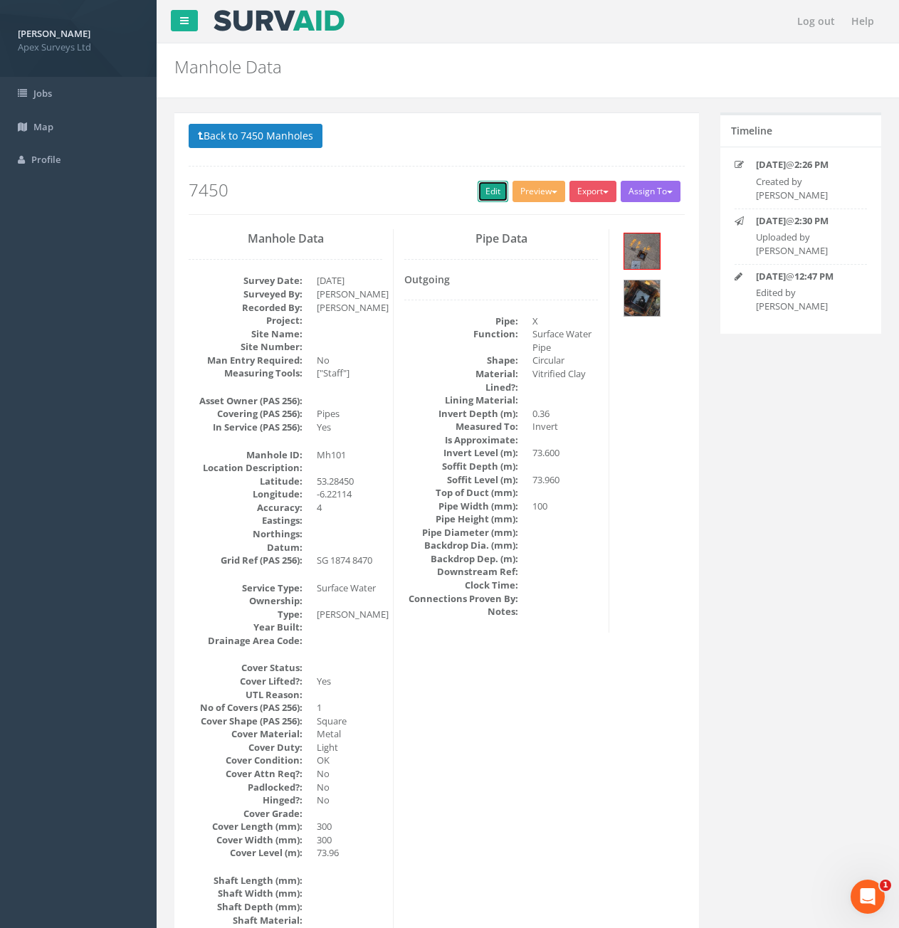
click at [490, 195] on link "Edit" at bounding box center [493, 191] width 31 height 21
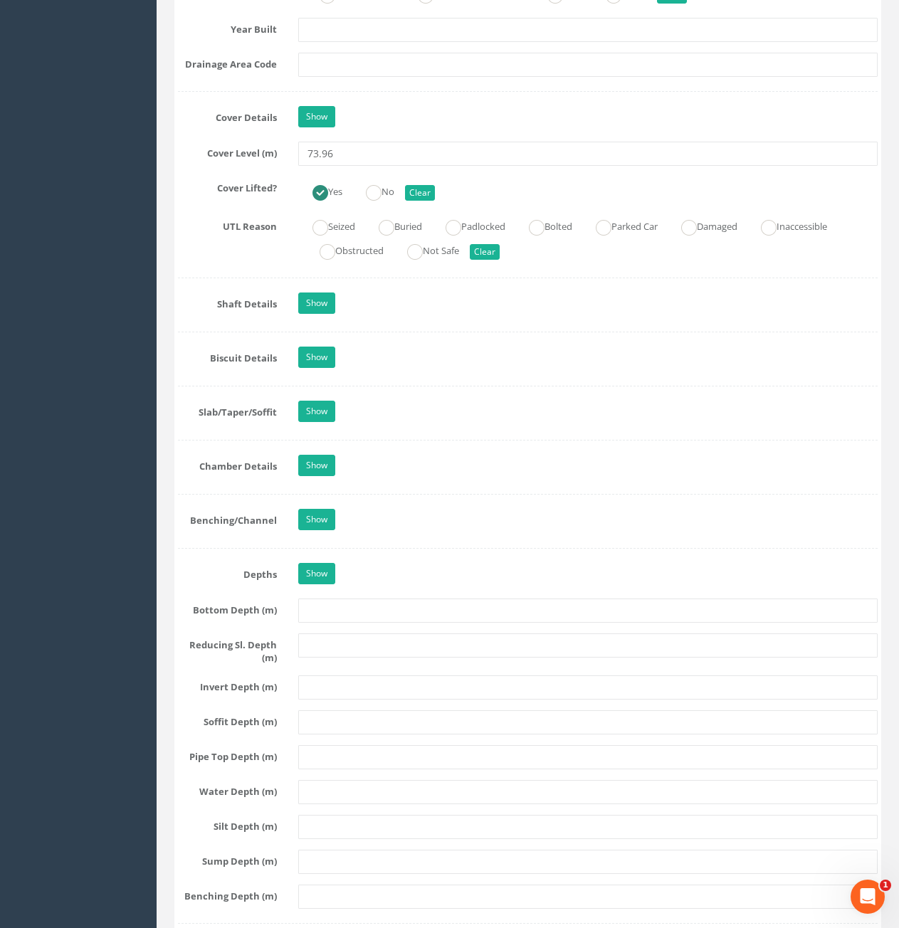
scroll to position [1353, 0]
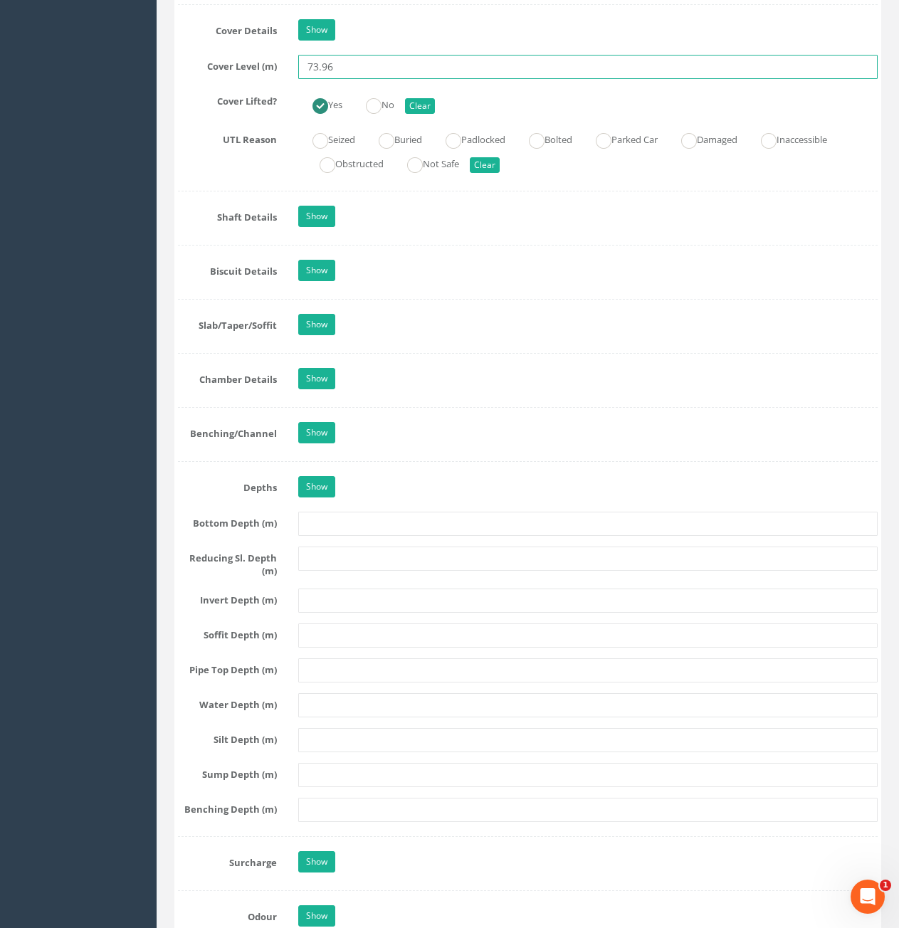
click at [372, 76] on input "73.96" at bounding box center [588, 67] width 580 height 24
type input "73.94"
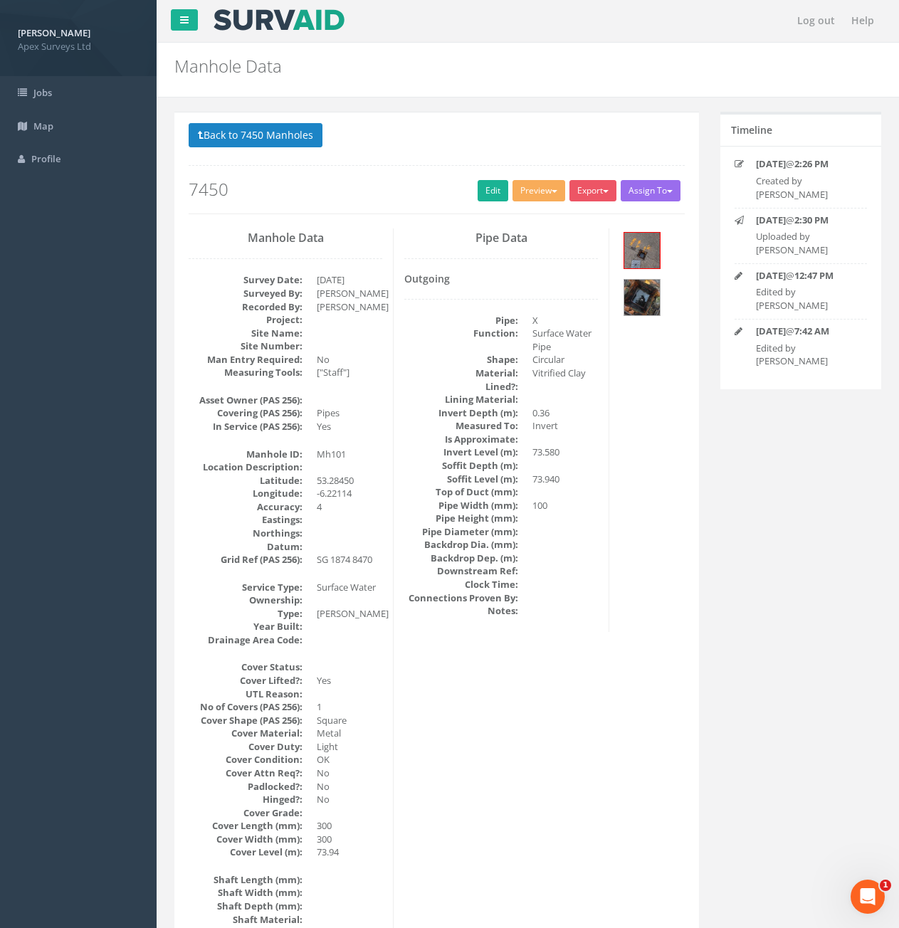
scroll to position [0, 0]
drag, startPoint x: 251, startPoint y: 125, endPoint x: 259, endPoint y: 127, distance: 9.0
click at [252, 126] on button "Back to 7450 Manholes" at bounding box center [256, 136] width 134 height 24
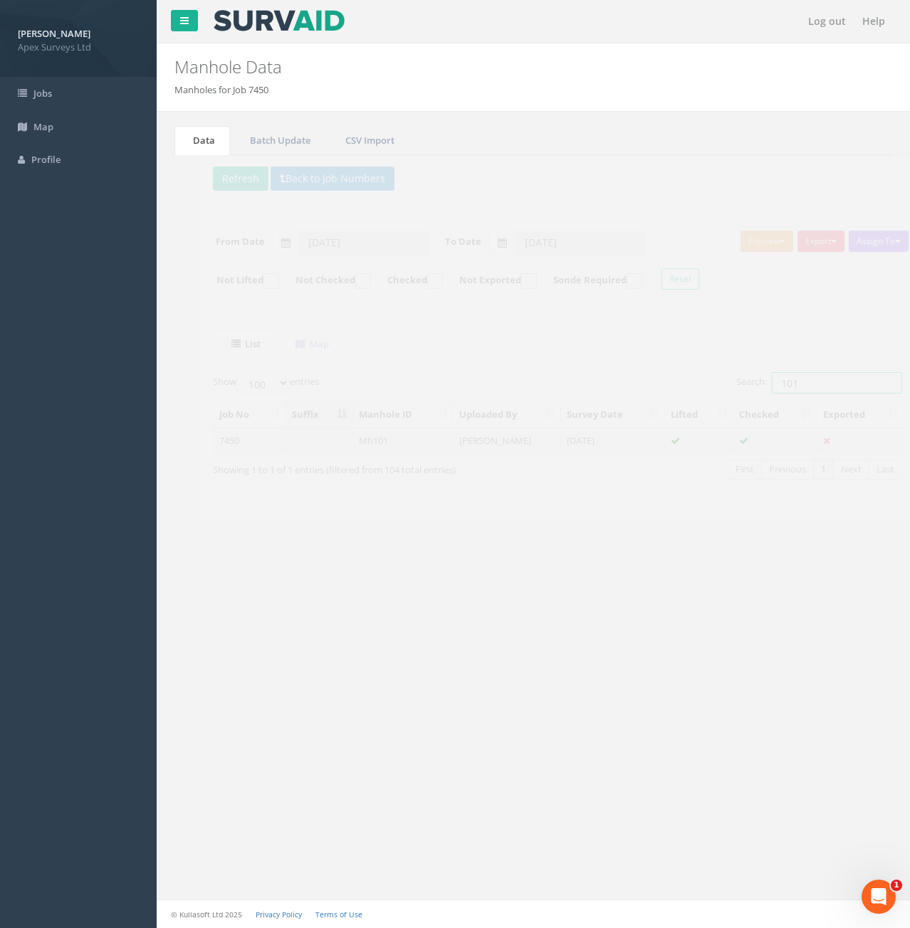
click at [792, 379] on input "101" at bounding box center [813, 382] width 130 height 21
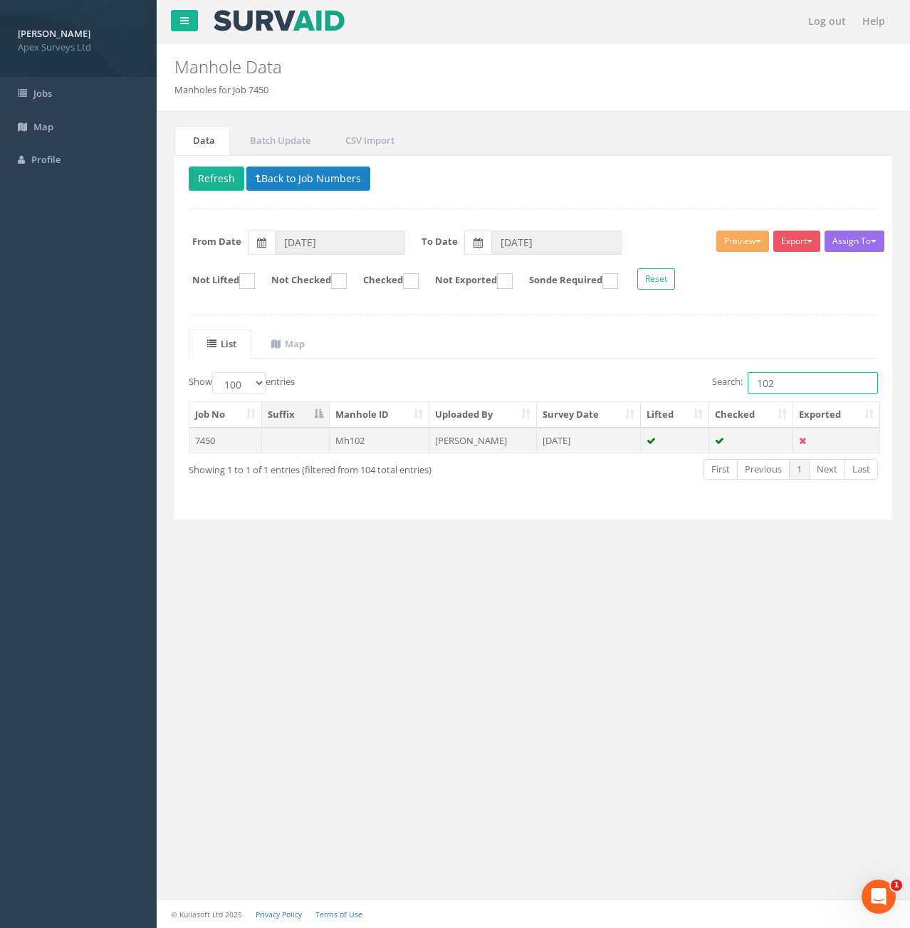
type input "102"
click at [287, 451] on td at bounding box center [296, 441] width 68 height 26
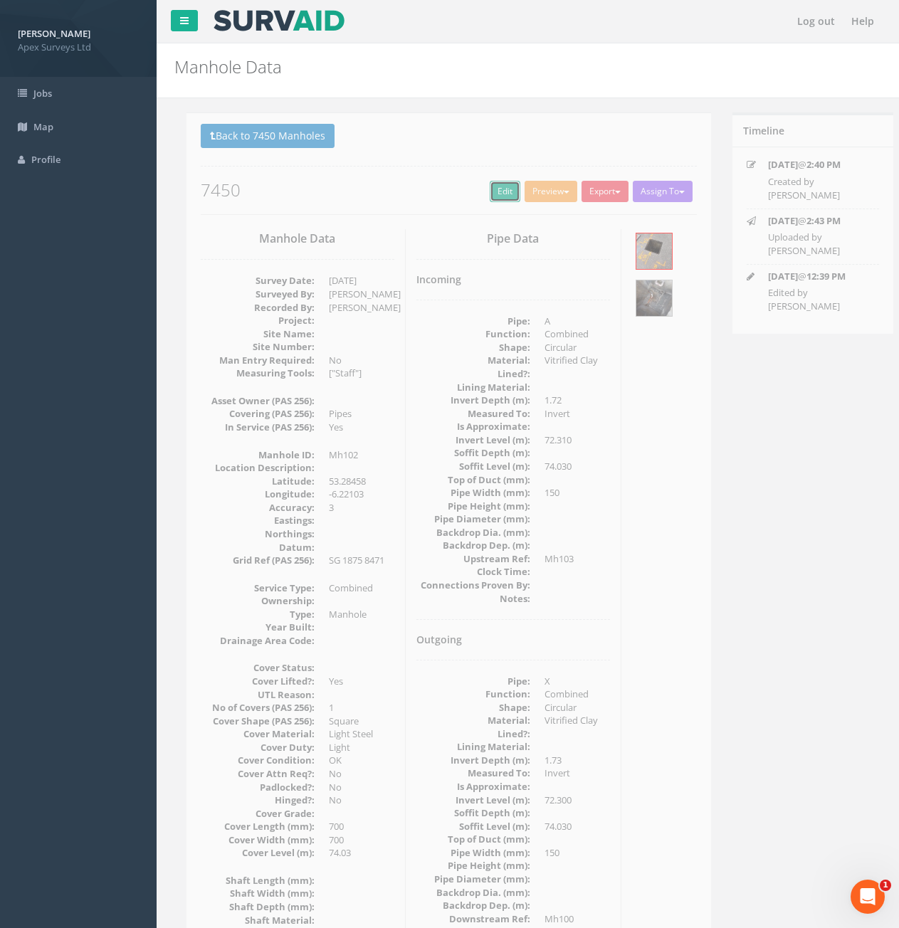
click at [483, 189] on link "Edit" at bounding box center [493, 191] width 31 height 21
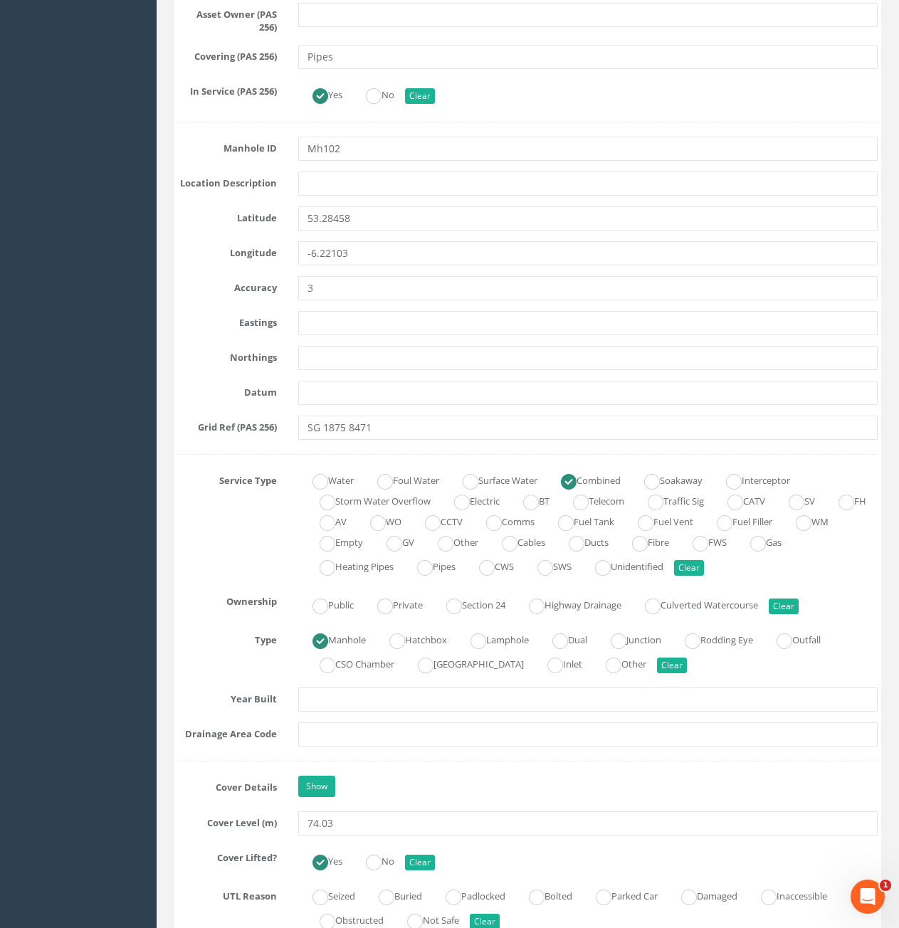
scroll to position [641, 0]
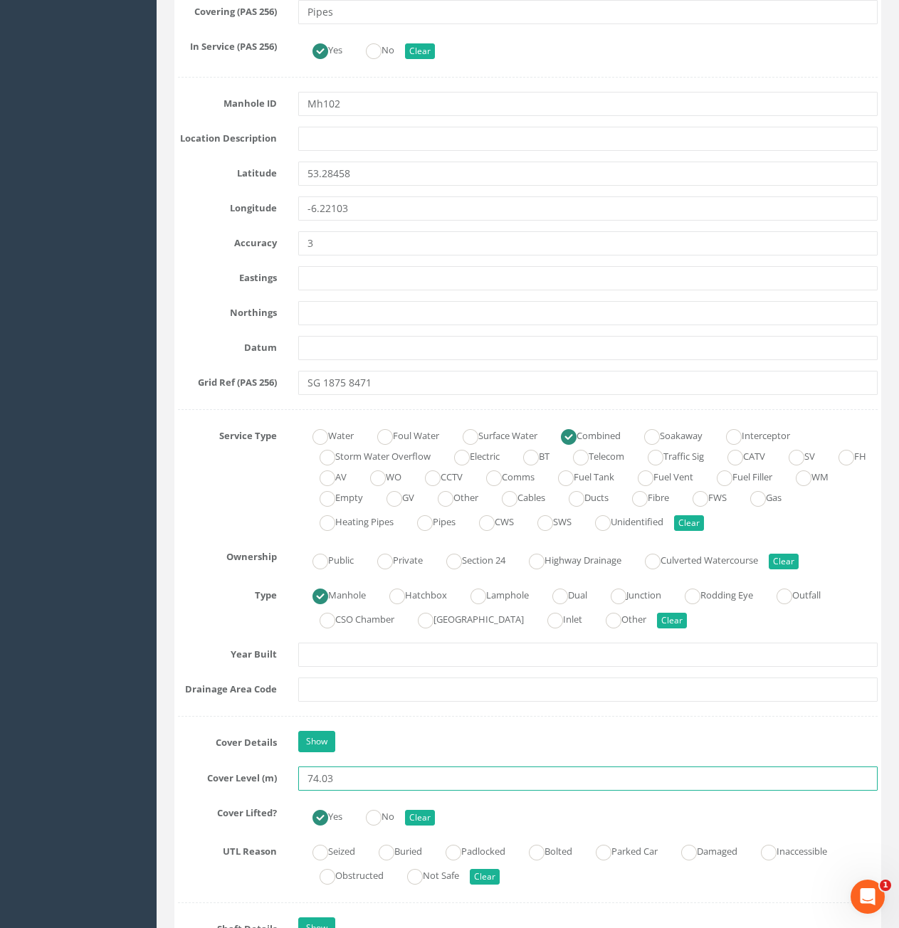
click at [362, 778] on input "74.03" at bounding box center [588, 779] width 580 height 24
type input "74.01"
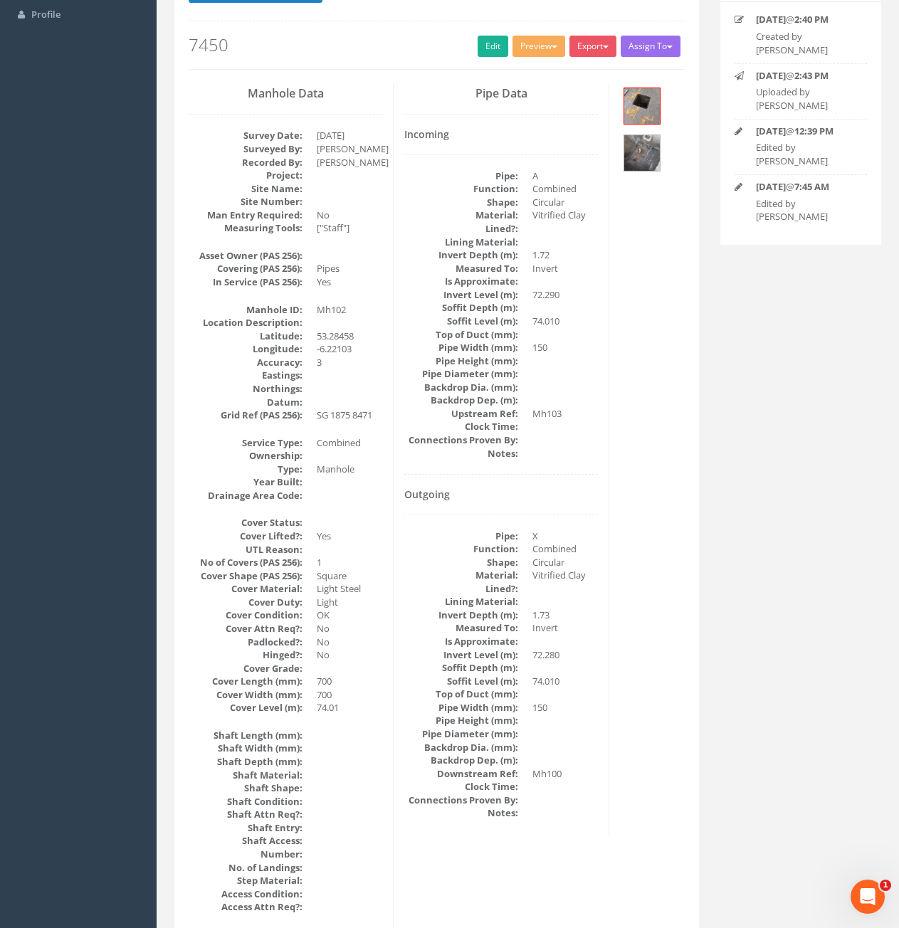
scroll to position [0, 0]
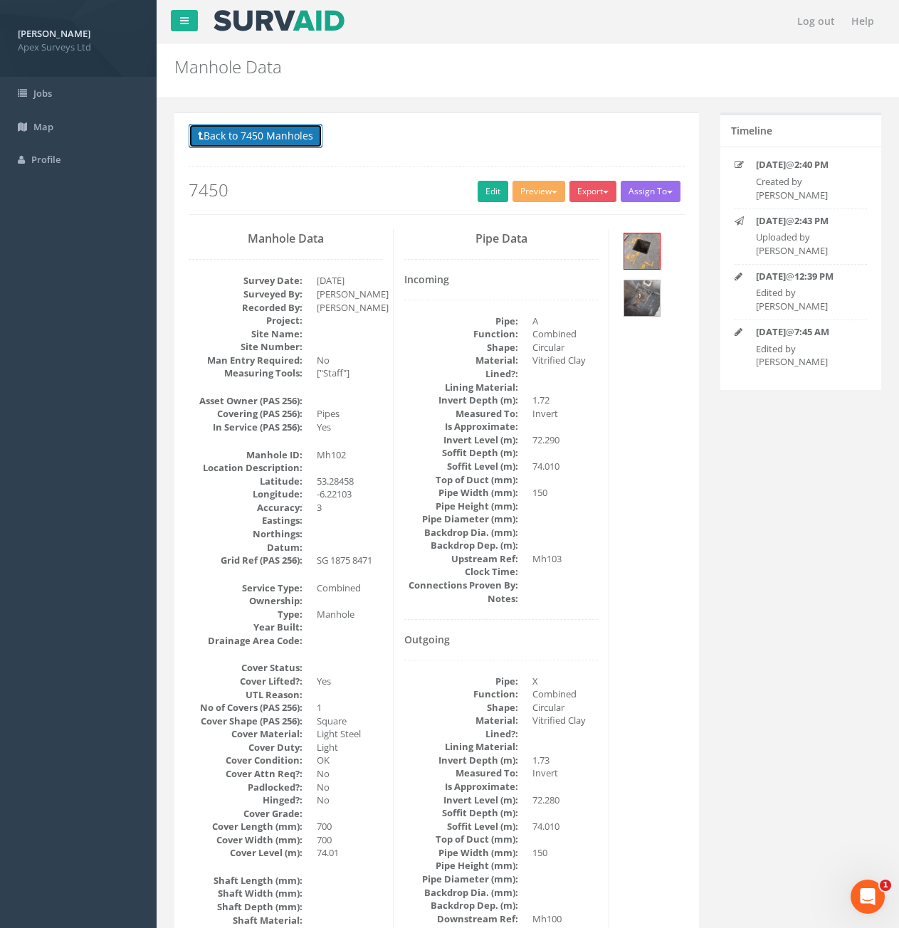
click at [265, 140] on button "Back to 7450 Manholes" at bounding box center [256, 136] width 134 height 24
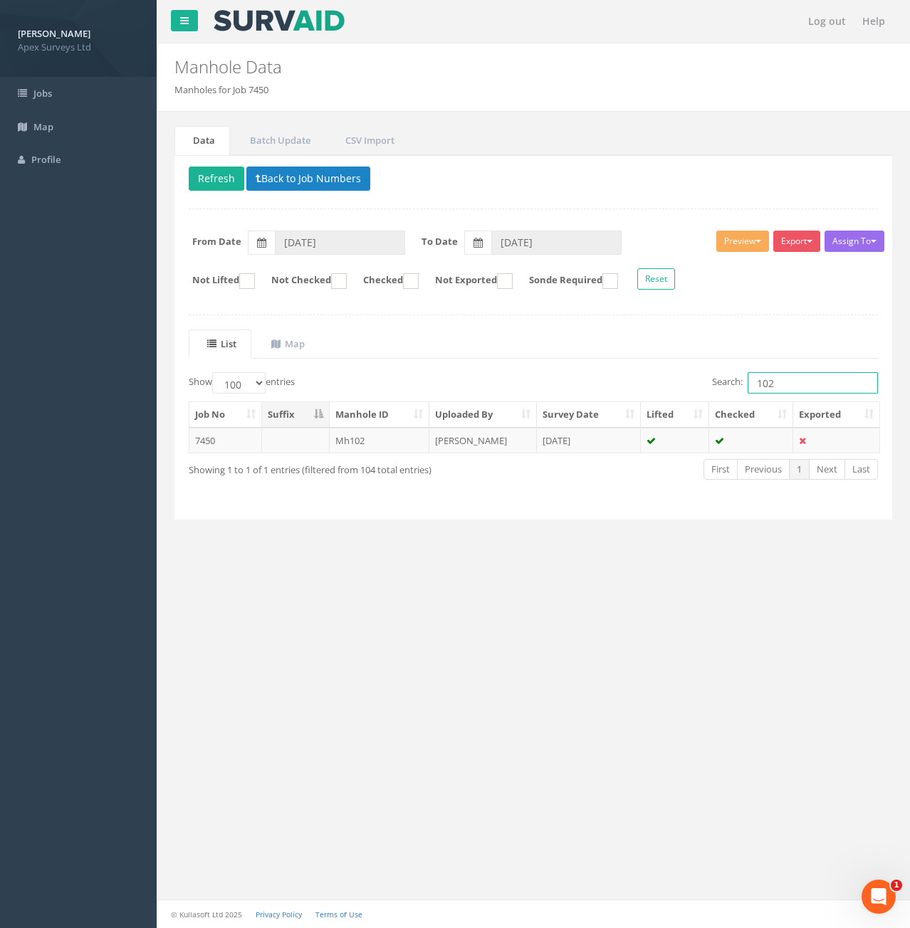
click at [805, 382] on input "102" at bounding box center [813, 382] width 130 height 21
click at [392, 450] on td "Mh103" at bounding box center [380, 441] width 100 height 26
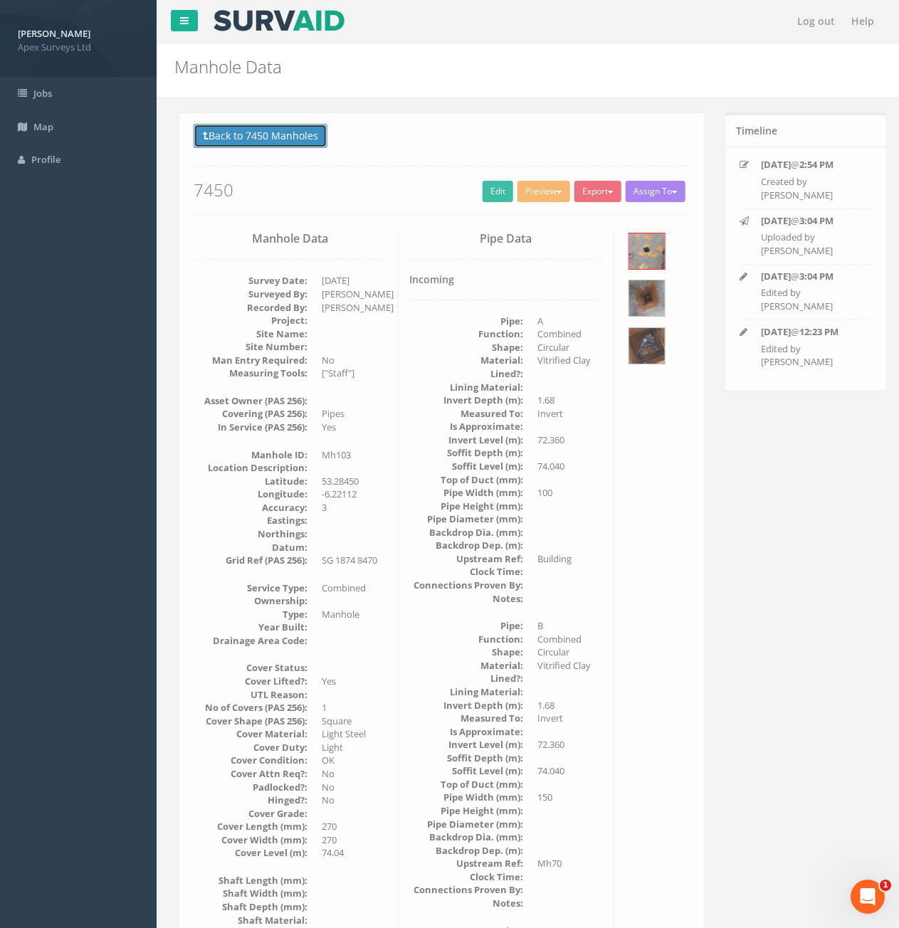
click at [275, 137] on button "Back to 7450 Manholes" at bounding box center [256, 136] width 134 height 24
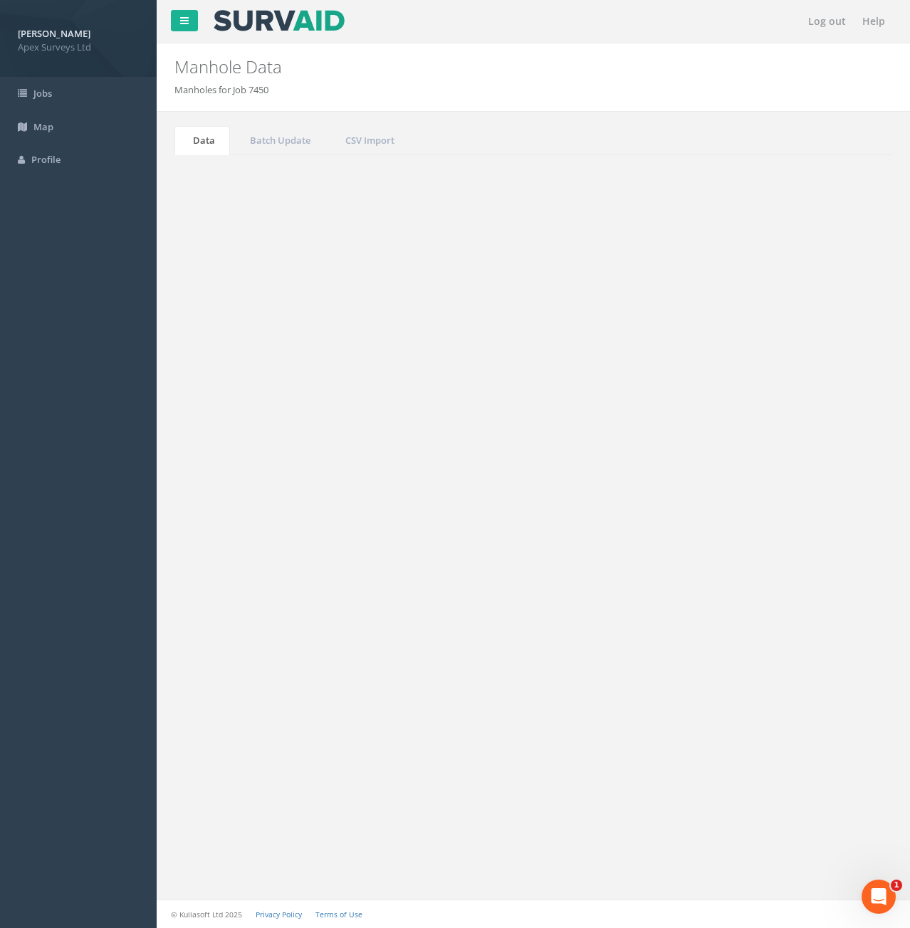
click at [807, 383] on input "103" at bounding box center [813, 382] width 130 height 21
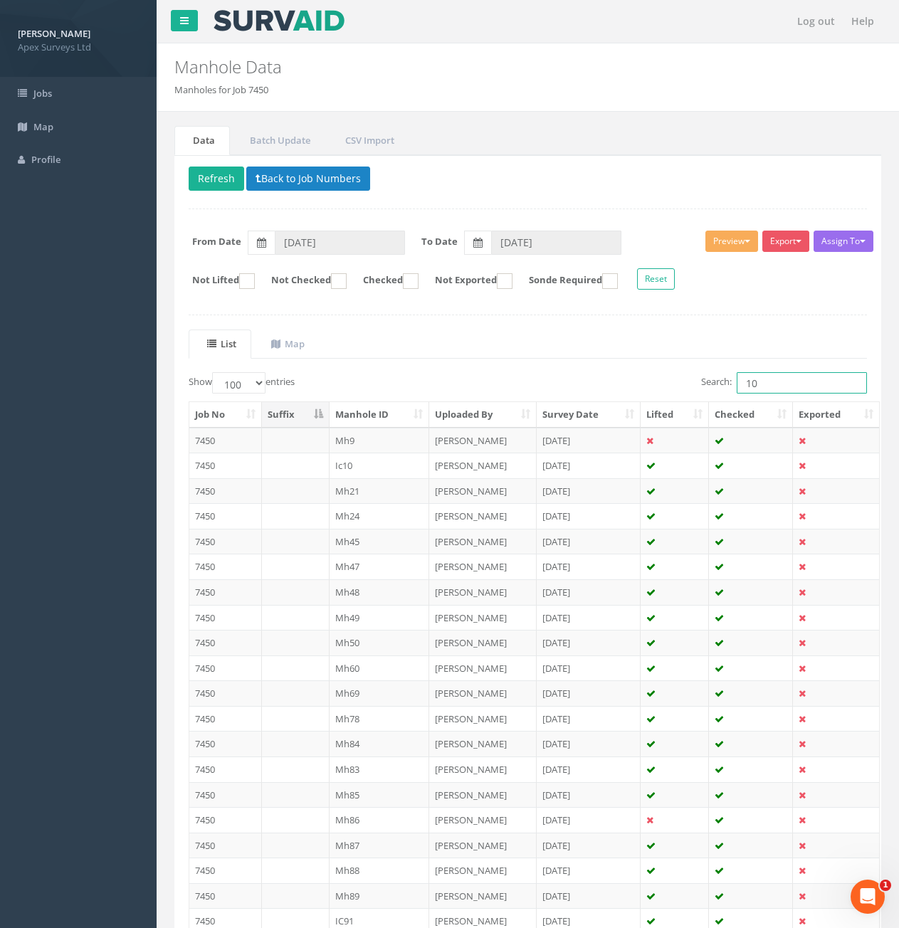
type input "1"
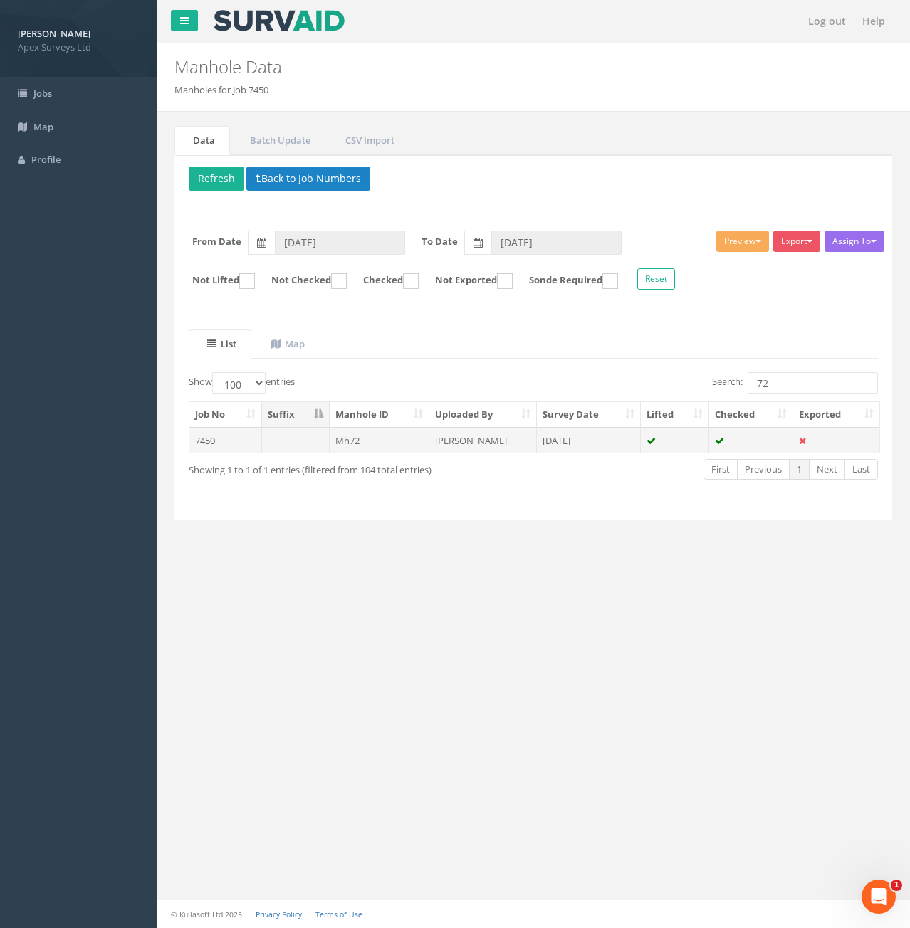
click at [374, 441] on td "Mh72" at bounding box center [380, 441] width 100 height 26
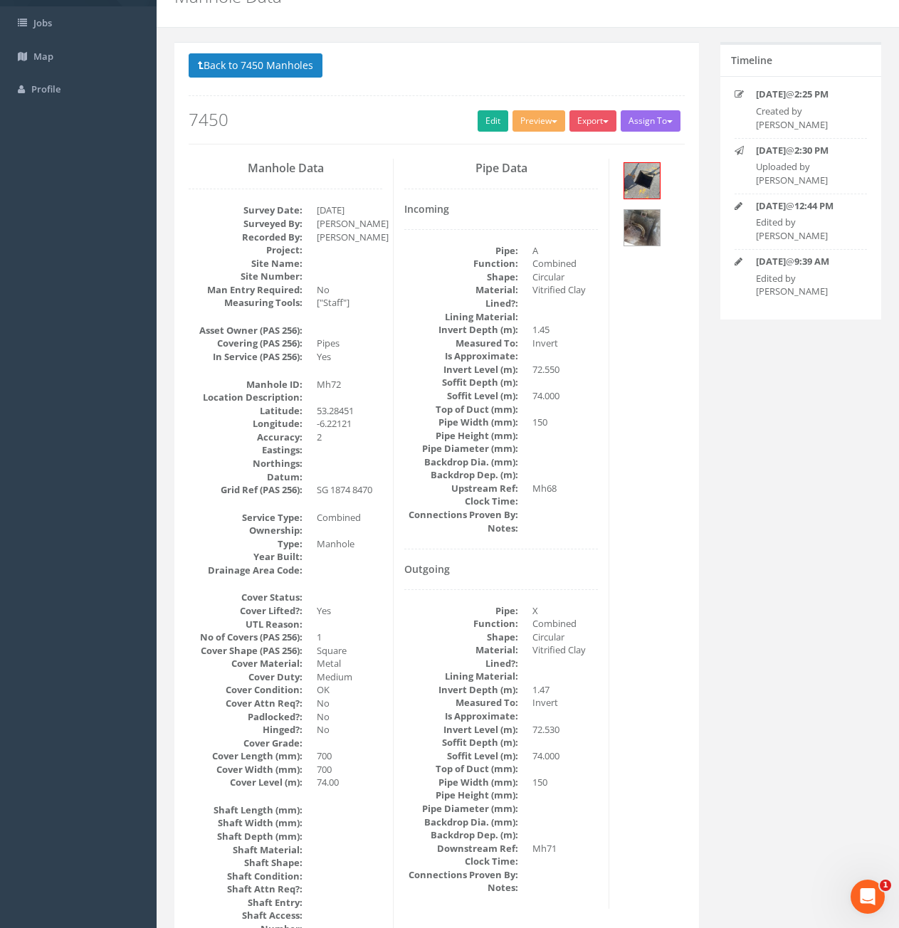
scroll to position [71, 0]
drag, startPoint x: 212, startPoint y: 60, endPoint x: 288, endPoint y: 67, distance: 76.5
click at [212, 60] on button "Back to 7450 Manholes" at bounding box center [256, 65] width 134 height 24
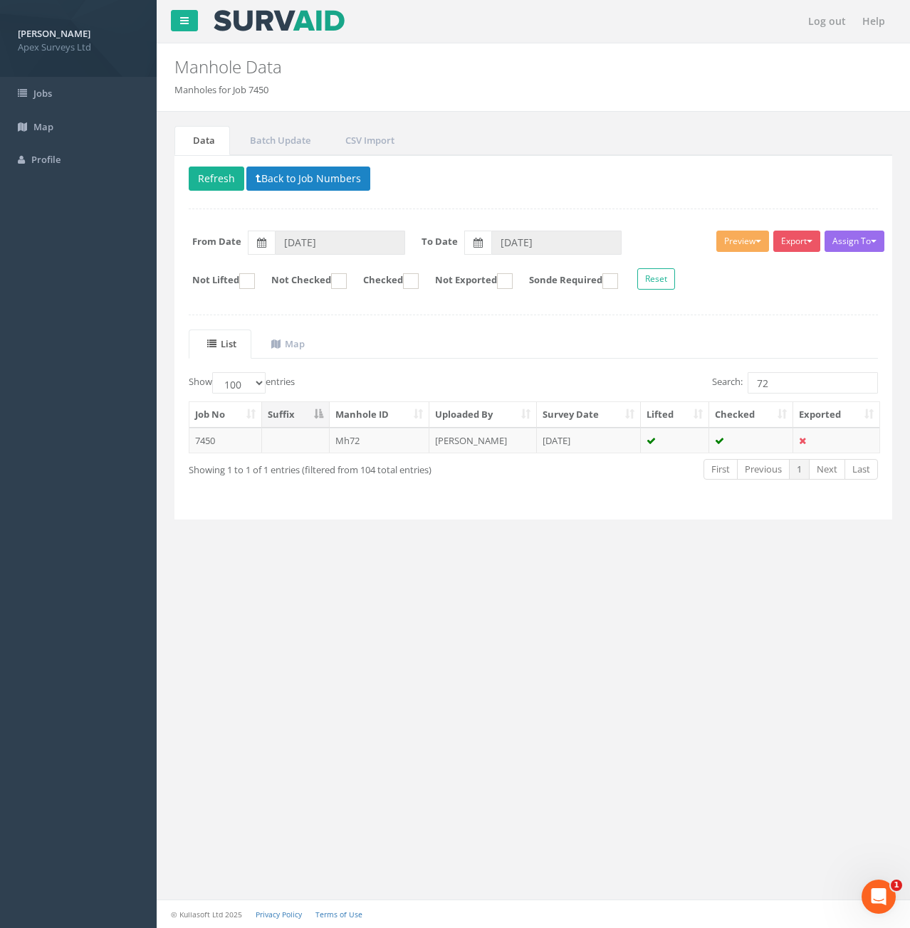
drag, startPoint x: 795, startPoint y: 394, endPoint x: 795, endPoint y: 387, distance: 7.2
click at [795, 393] on div "Search: 72" at bounding box center [711, 384] width 334 height 25
click at [795, 387] on input "72" at bounding box center [813, 382] width 130 height 21
type input "7"
click at [383, 442] on td "Mh102" at bounding box center [380, 441] width 100 height 26
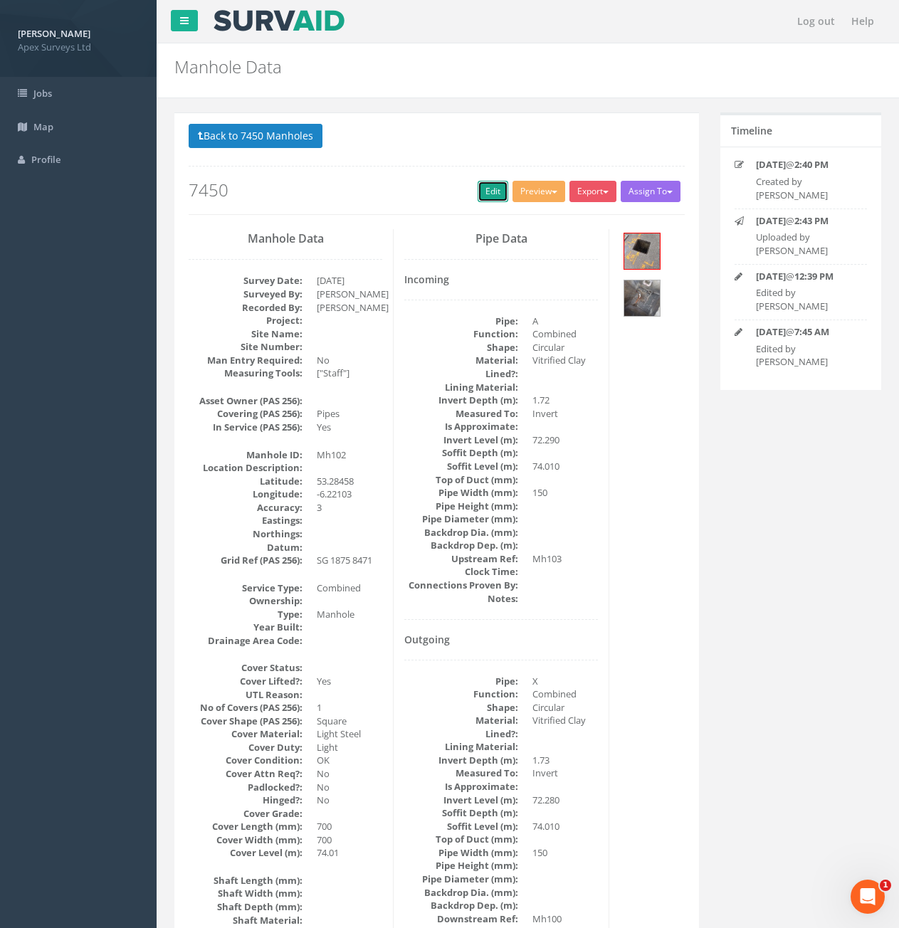
click at [498, 196] on link "Edit" at bounding box center [493, 191] width 31 height 21
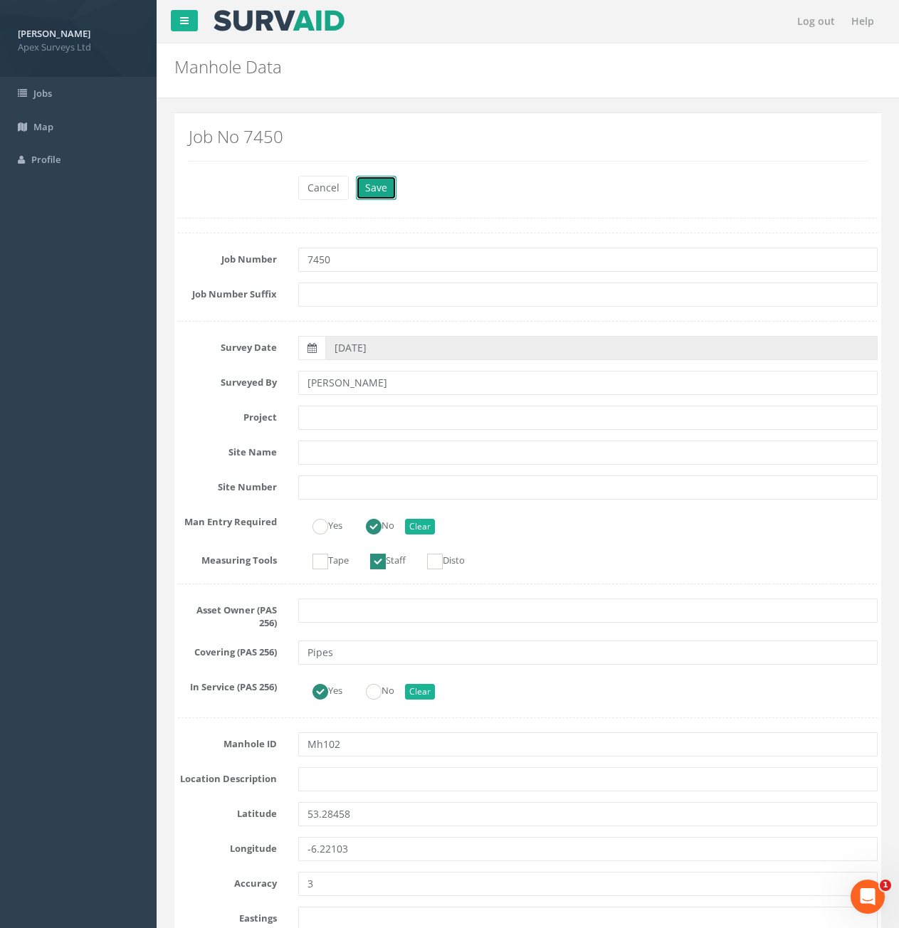
click at [372, 191] on button "Save" at bounding box center [376, 188] width 41 height 24
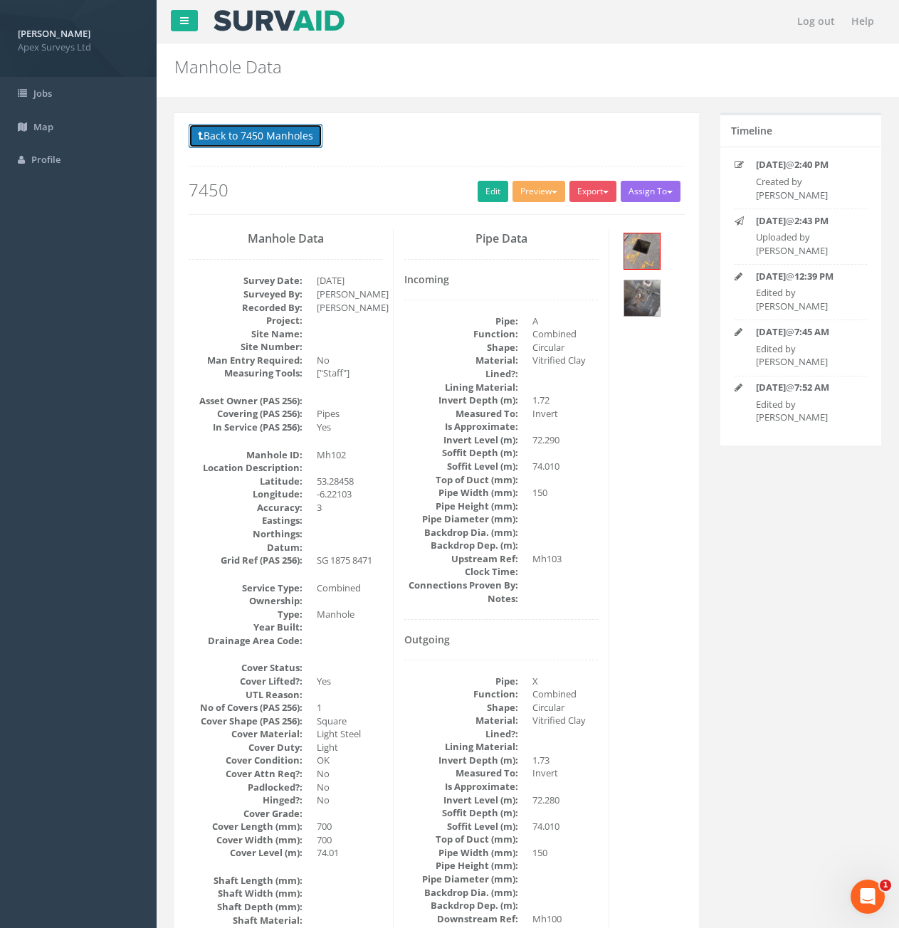
click at [237, 135] on button "Back to 7450 Manholes" at bounding box center [256, 136] width 134 height 24
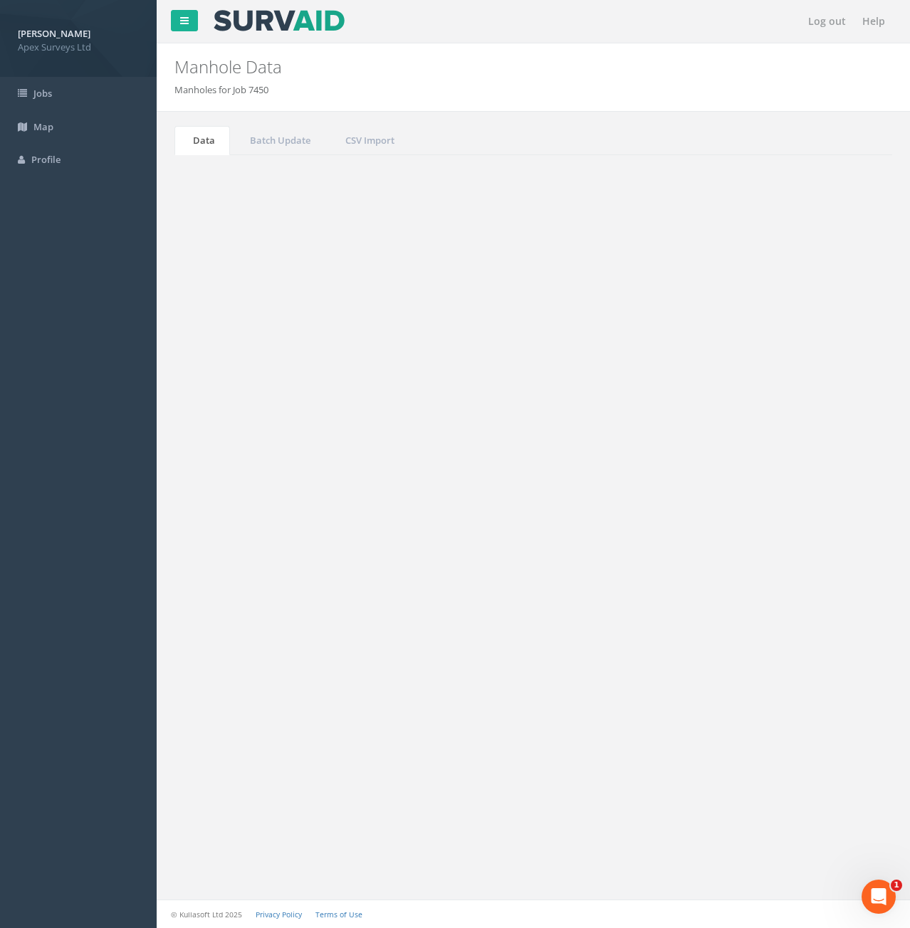
click at [800, 382] on input "102" at bounding box center [813, 382] width 130 height 21
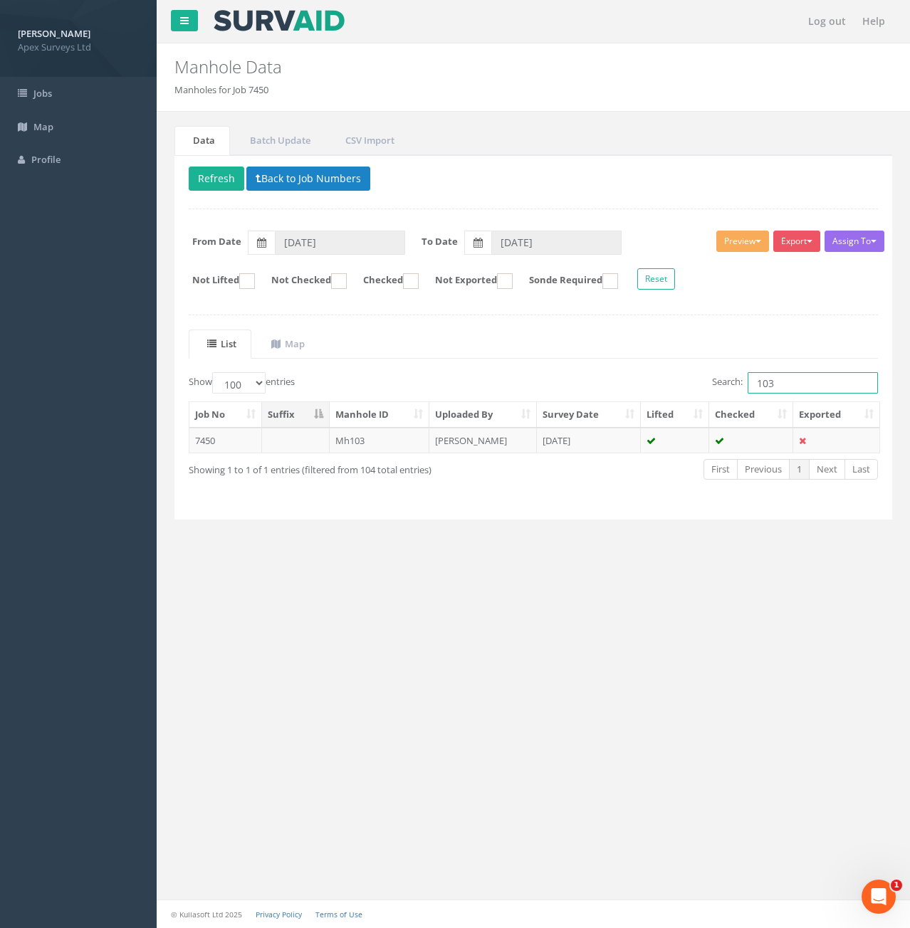
type input "103"
click at [593, 436] on td "[DATE]" at bounding box center [589, 441] width 105 height 26
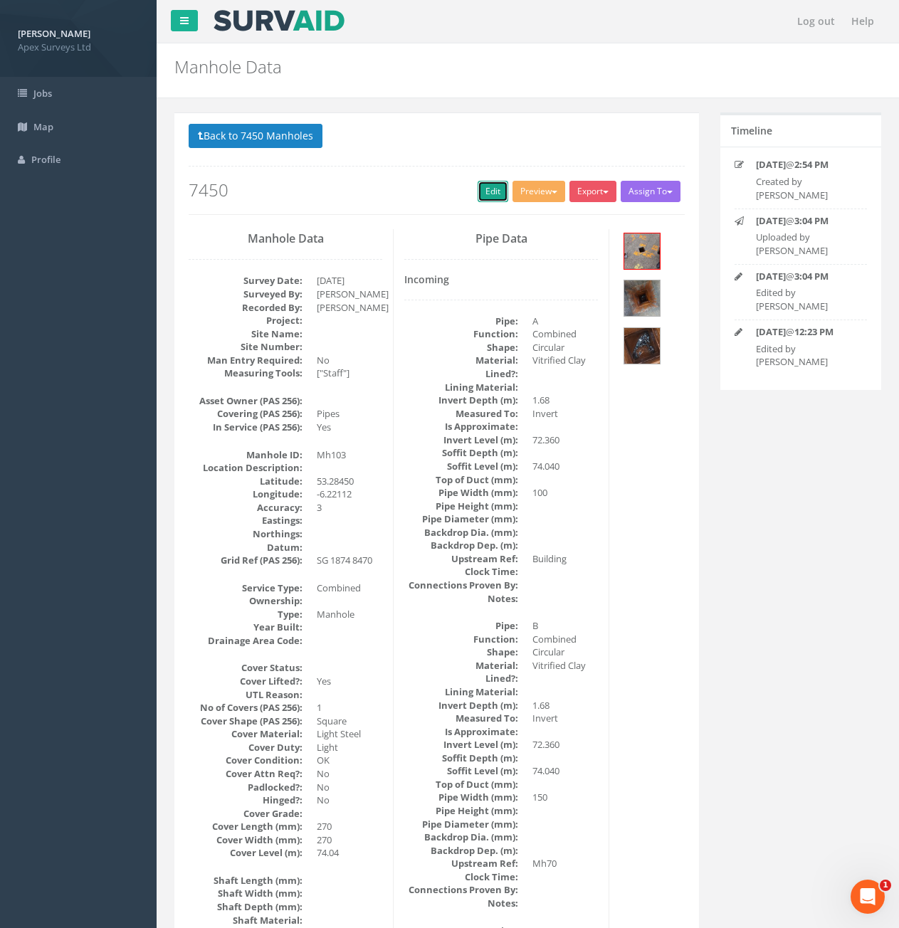
click at [489, 199] on link "Edit" at bounding box center [493, 191] width 31 height 21
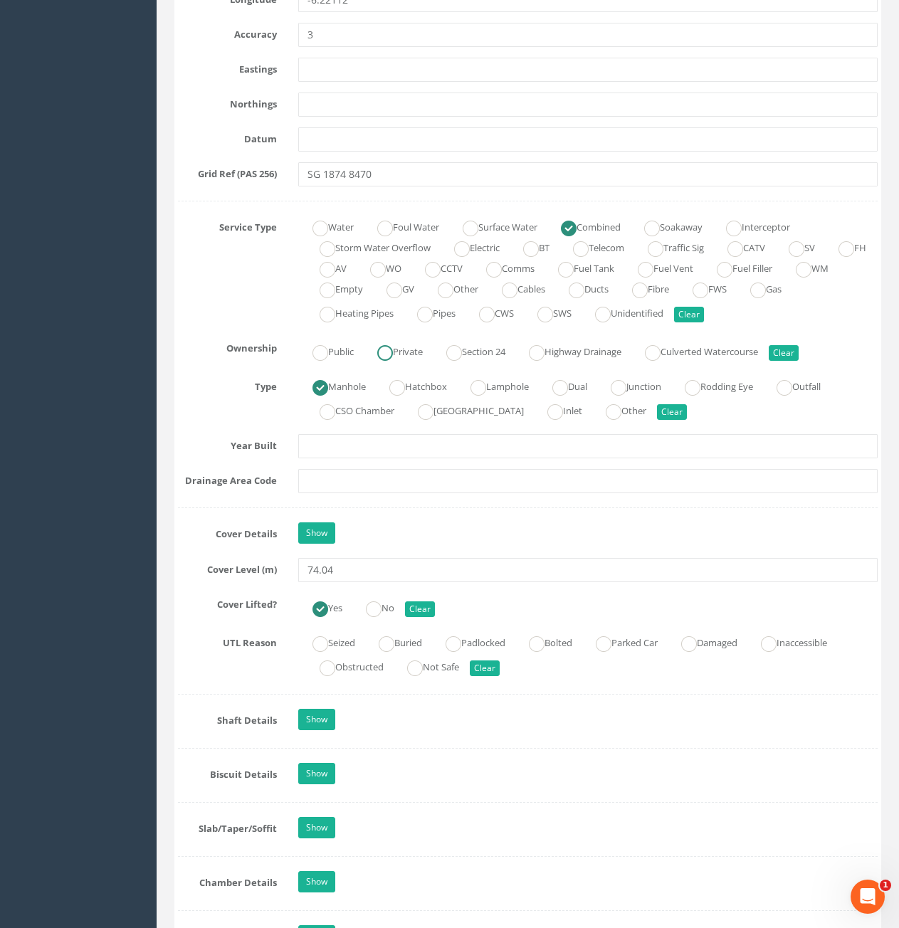
scroll to position [854, 0]
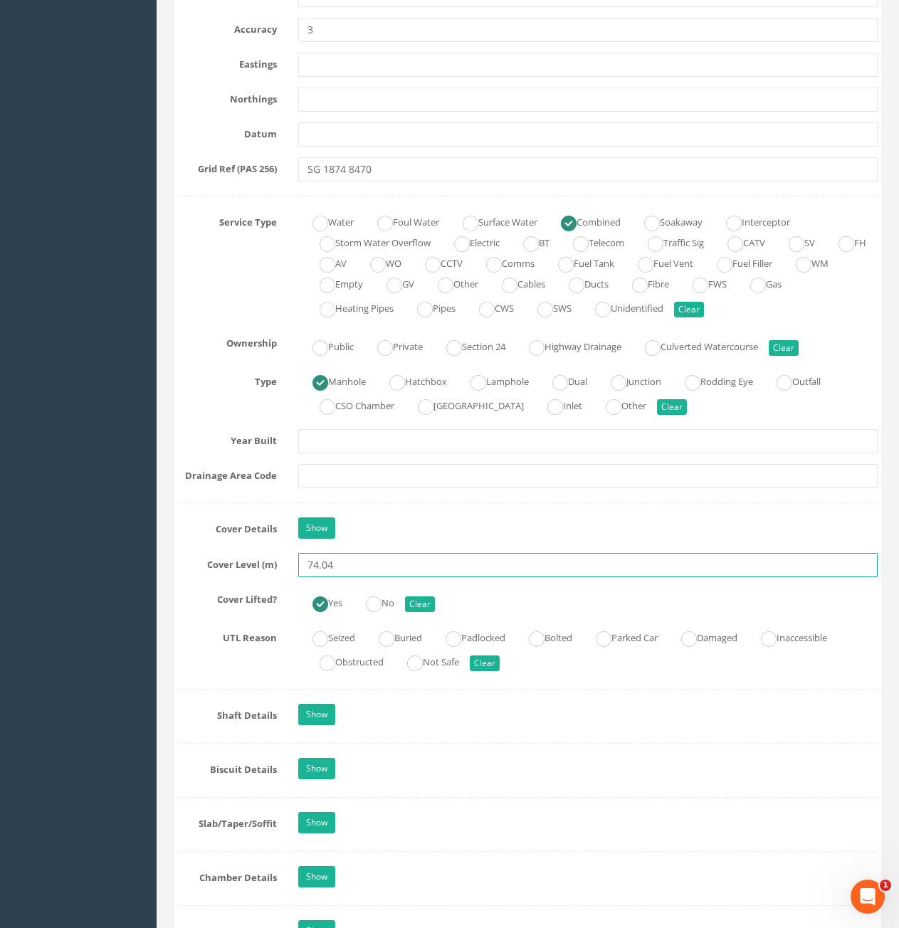
click at [376, 569] on input "74.04" at bounding box center [588, 565] width 580 height 24
type input "74.00"
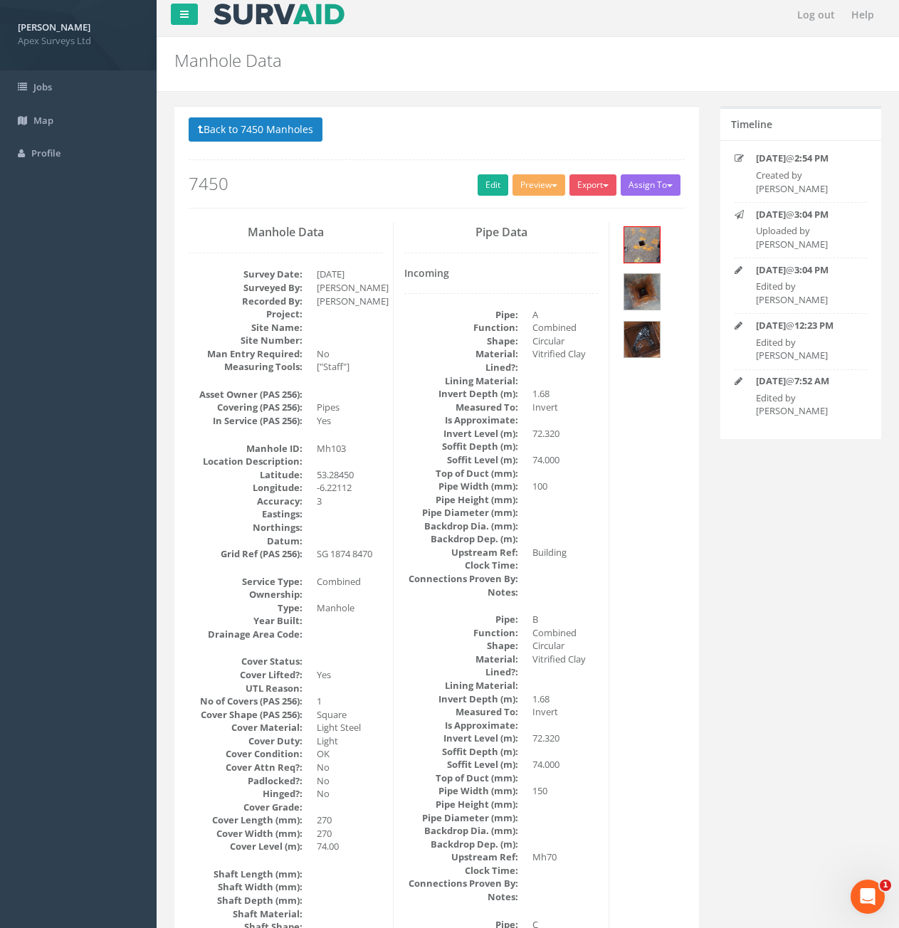
scroll to position [0, 0]
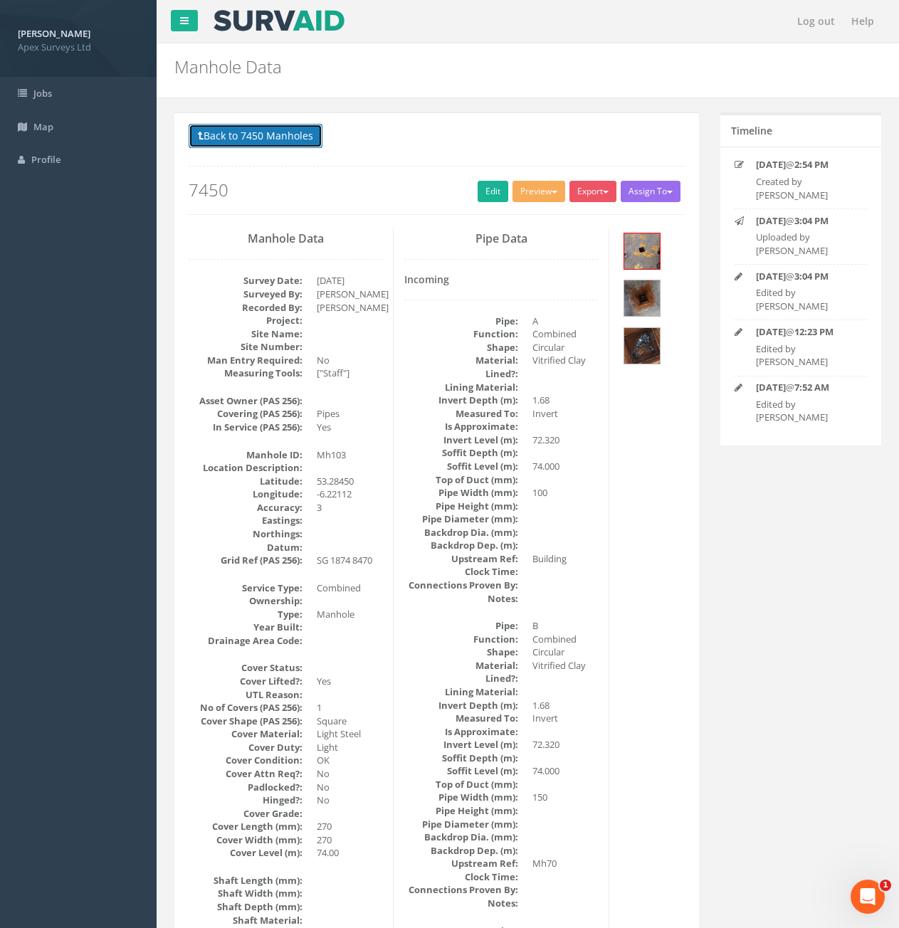
click at [266, 128] on button "Back to 7450 Manholes" at bounding box center [256, 136] width 134 height 24
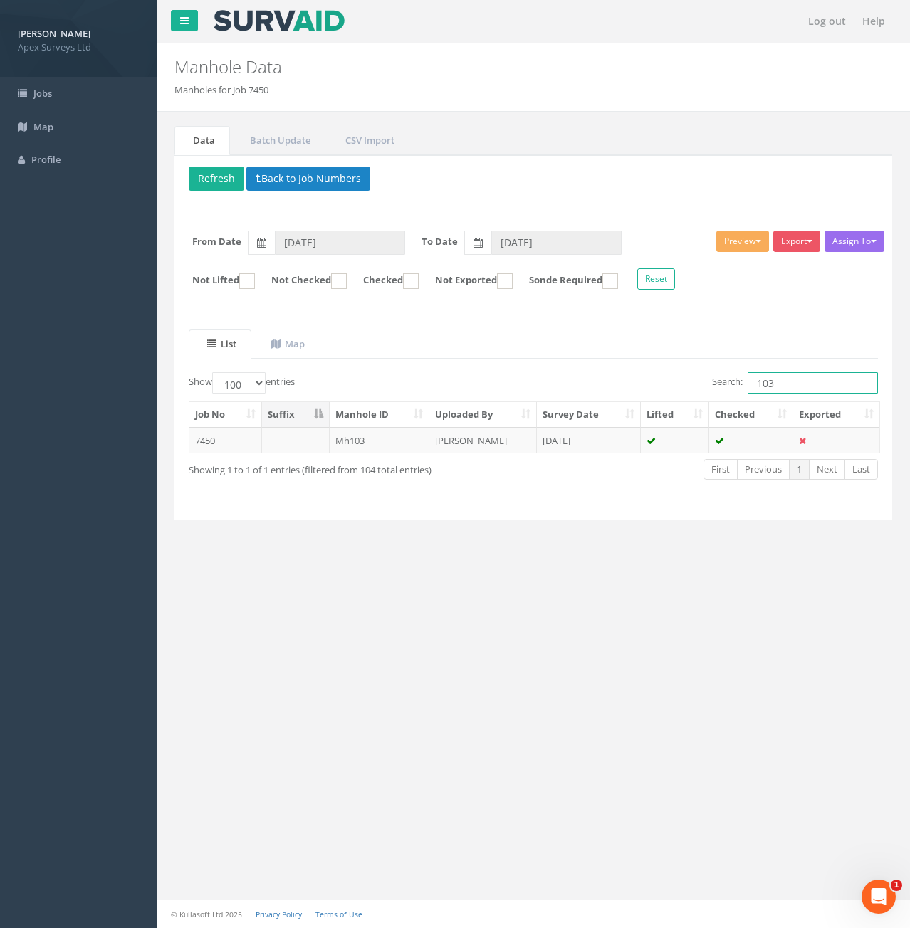
click at [779, 381] on input "103" at bounding box center [813, 382] width 130 height 21
type input "104"
click at [281, 429] on td at bounding box center [296, 441] width 68 height 26
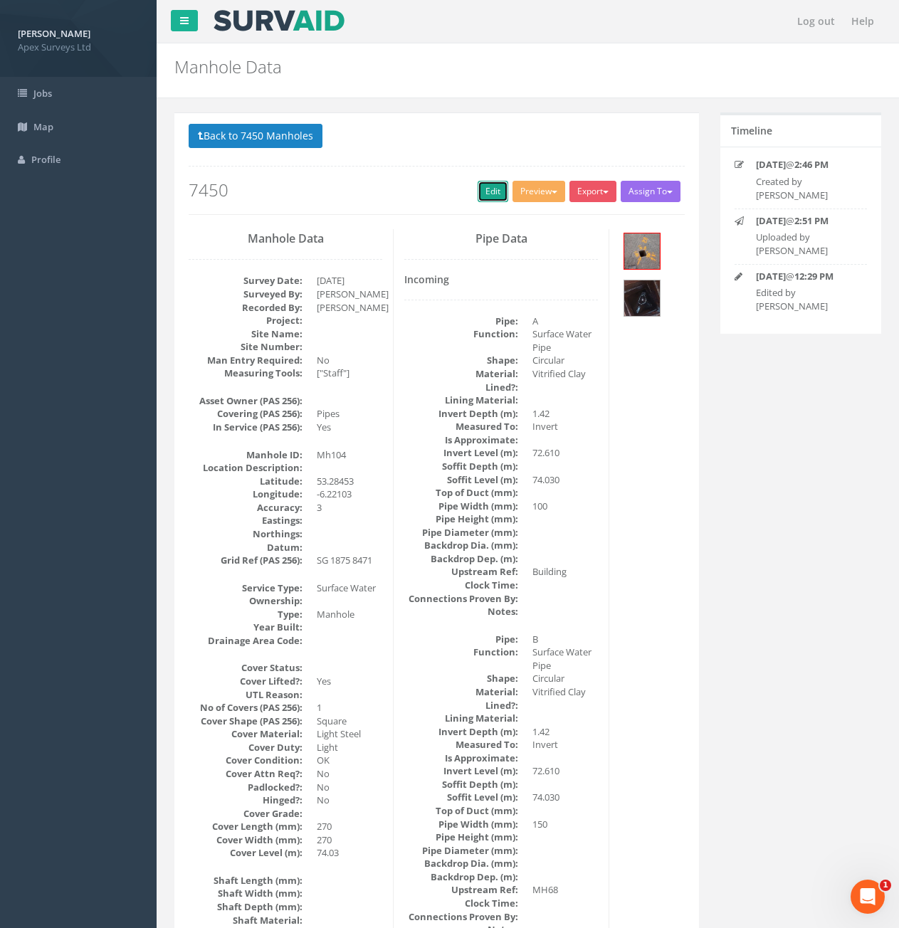
click at [486, 195] on link "Edit" at bounding box center [493, 191] width 31 height 21
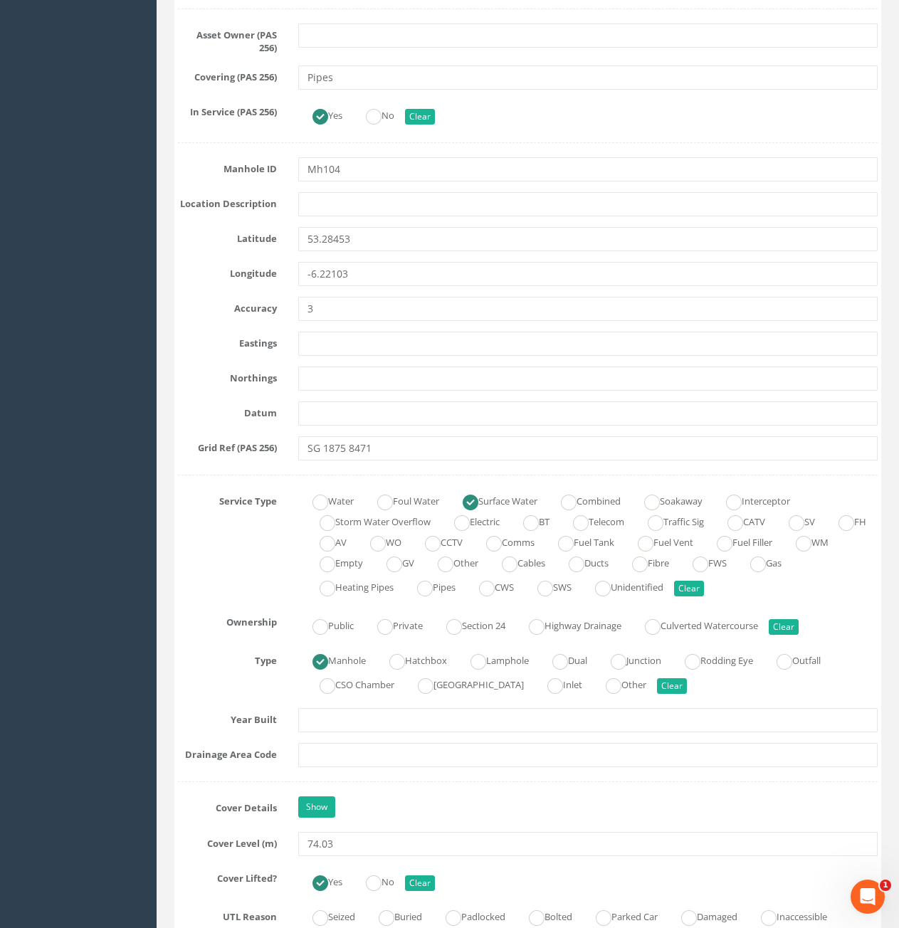
scroll to position [641, 0]
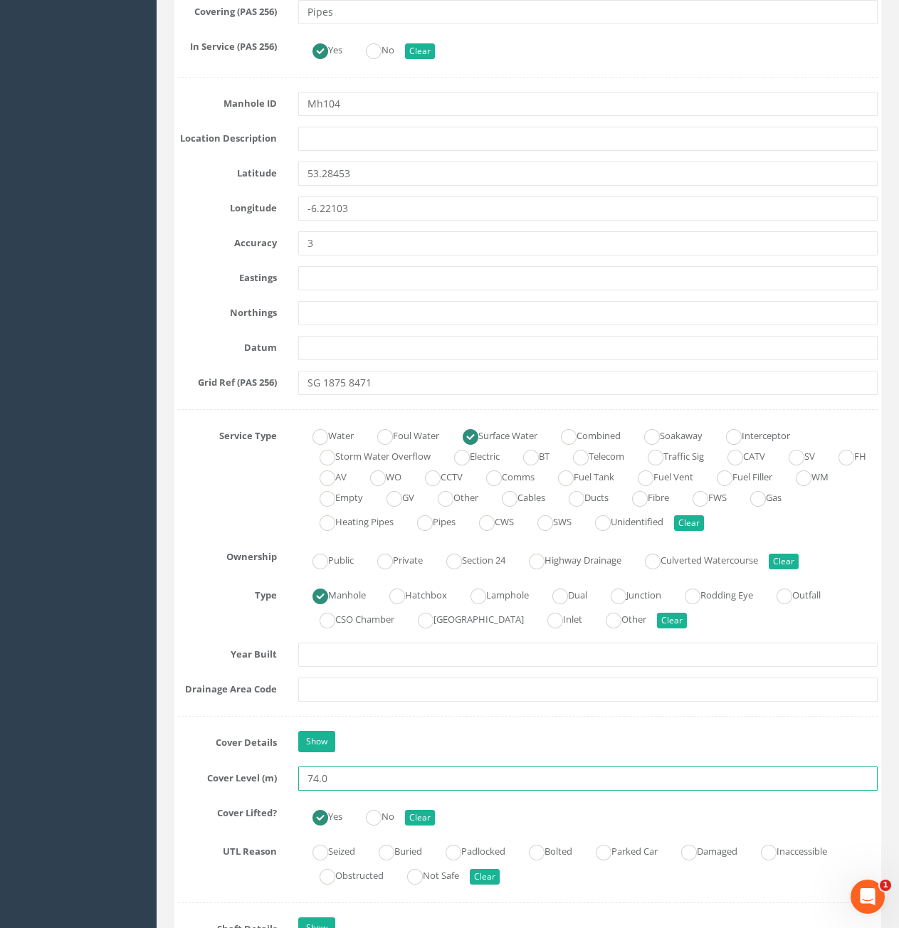
click at [357, 775] on input "74.0" at bounding box center [588, 779] width 580 height 24
type input "74.01"
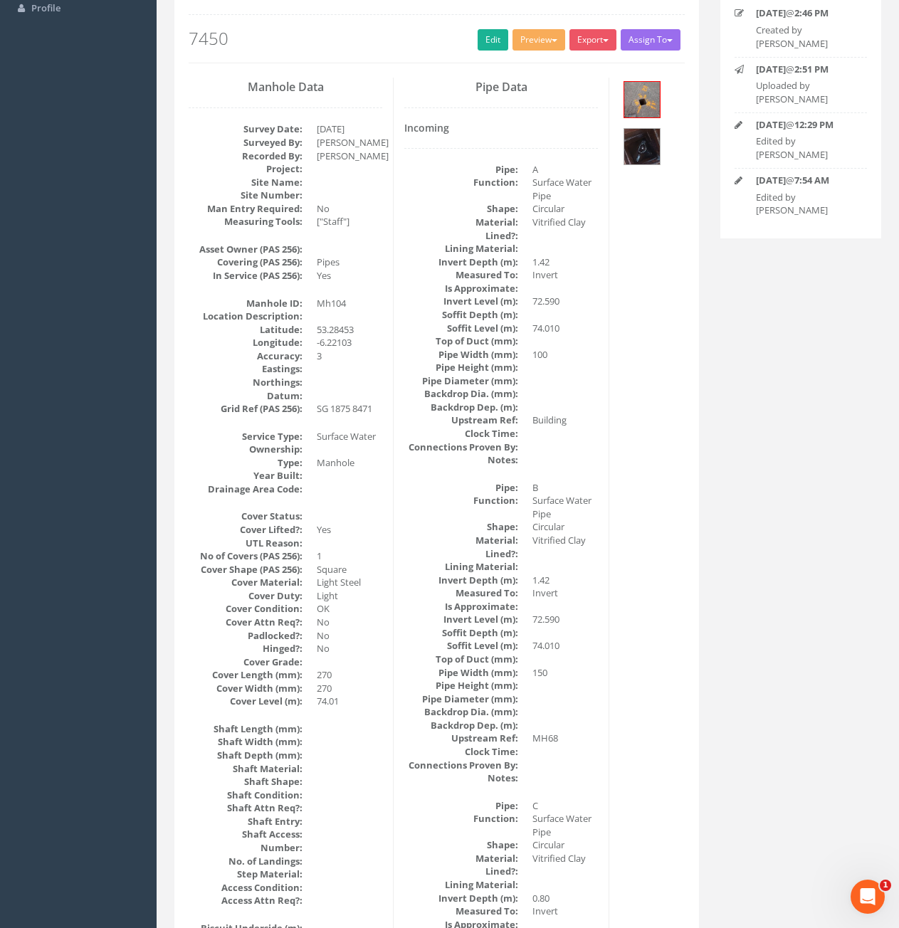
scroll to position [128, 0]
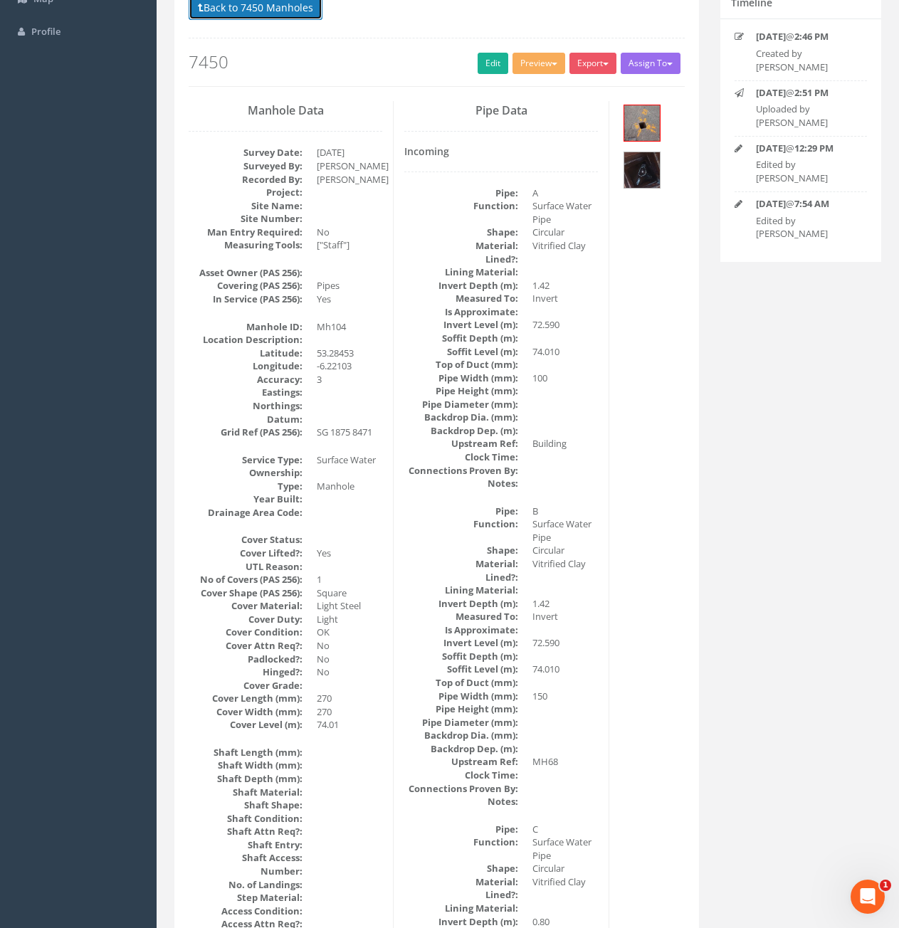
click at [236, 15] on button "Back to 7450 Manholes" at bounding box center [256, 8] width 134 height 24
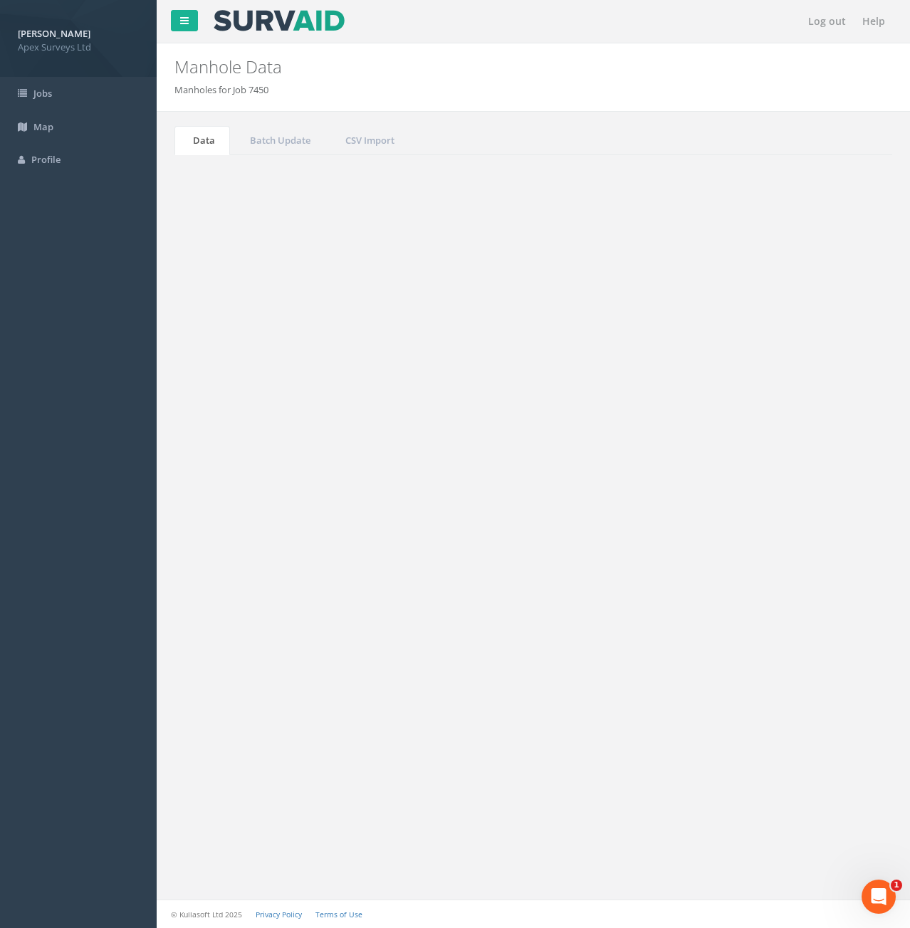
click at [809, 381] on input "104" at bounding box center [813, 382] width 130 height 21
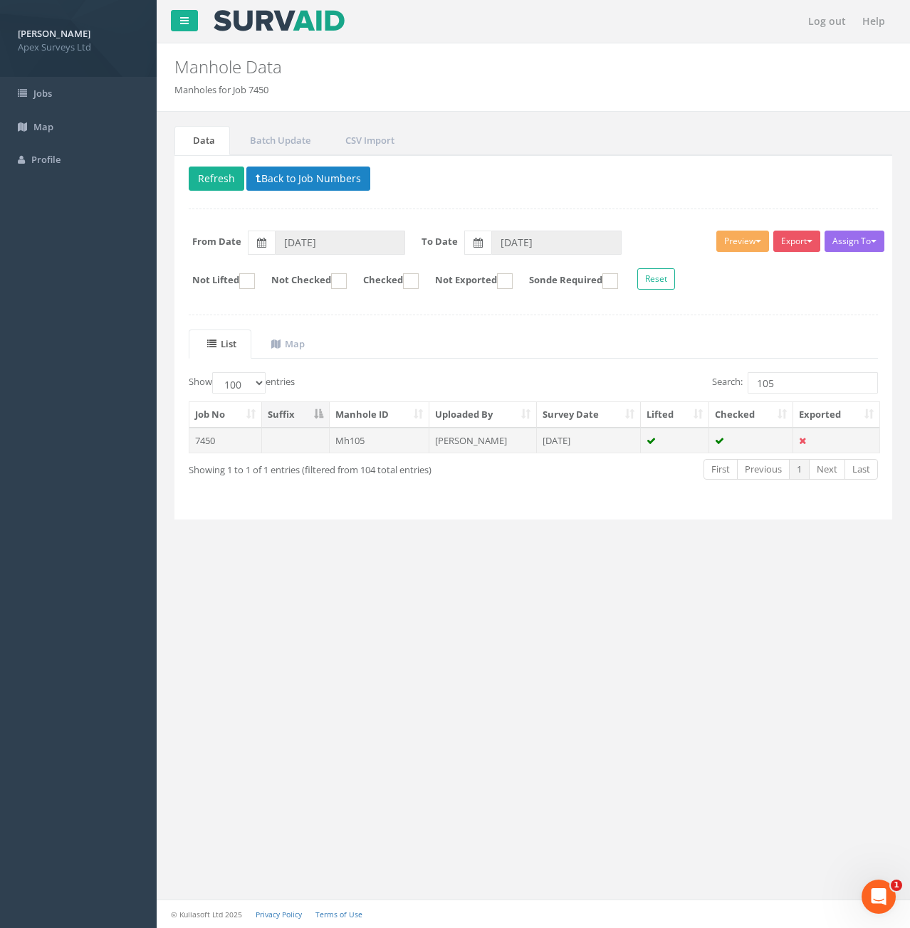
click at [415, 443] on td "Mh105" at bounding box center [380, 441] width 100 height 26
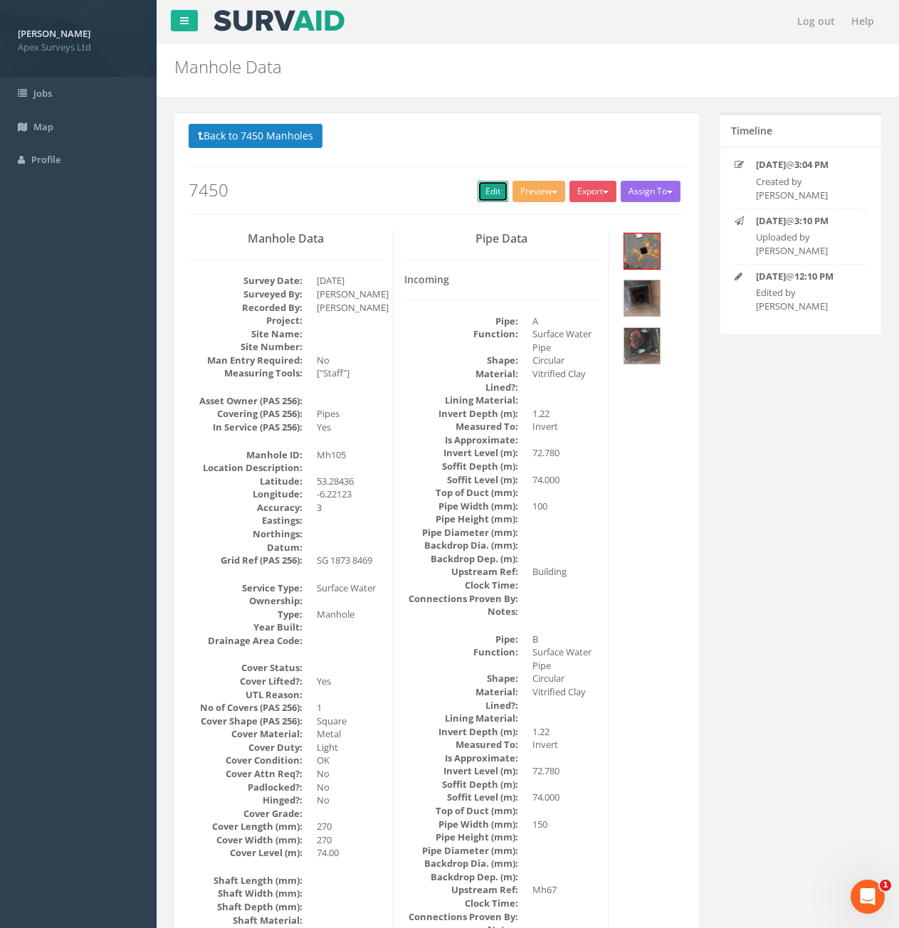
click at [478, 187] on link "Edit" at bounding box center [493, 191] width 31 height 21
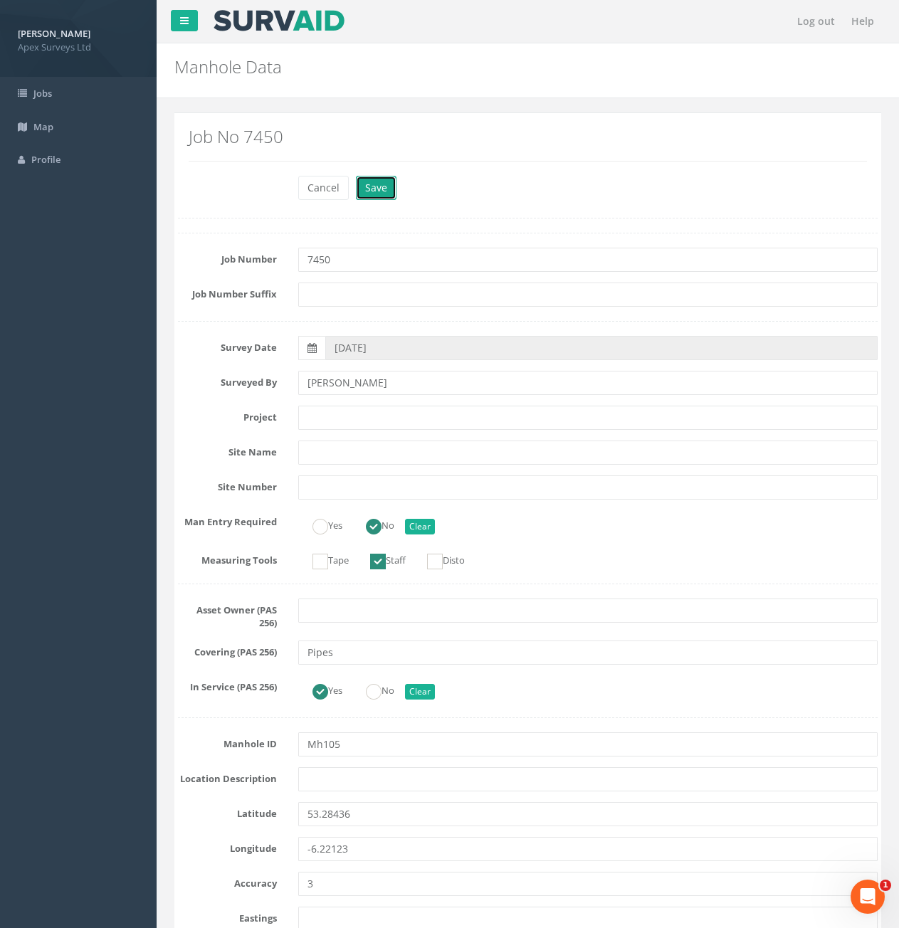
click at [377, 188] on button "Save" at bounding box center [376, 188] width 41 height 24
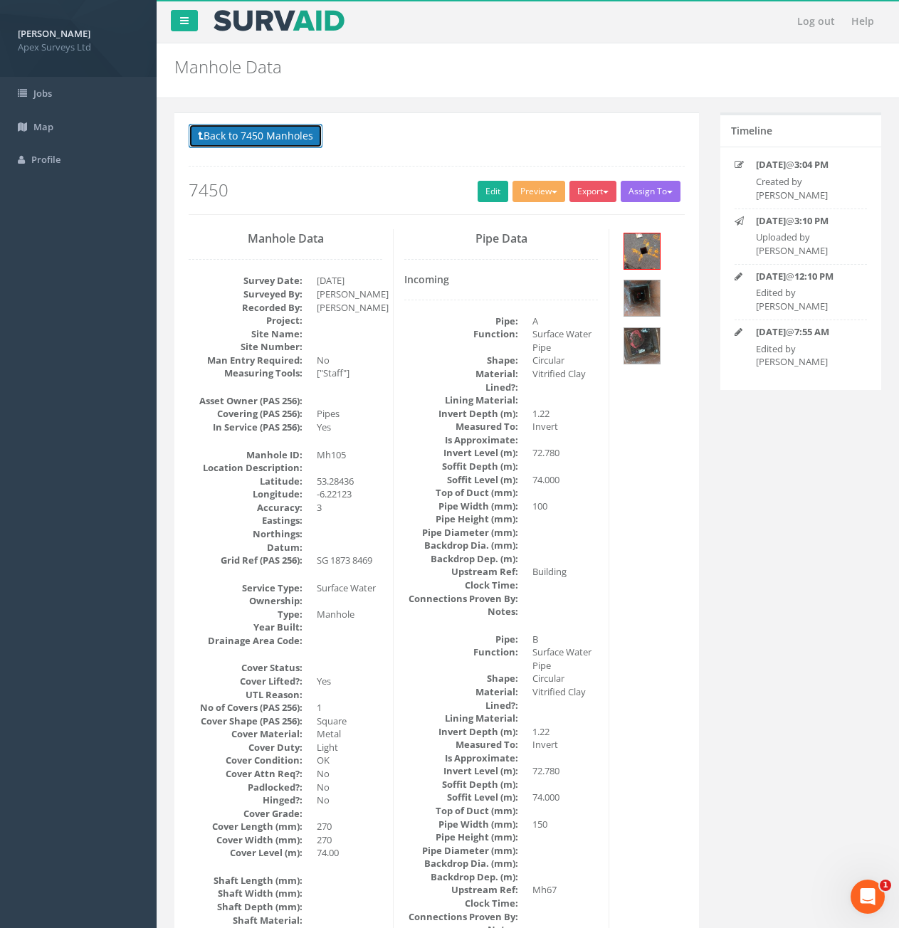
click at [309, 140] on button "Back to 7450 Manholes" at bounding box center [256, 136] width 134 height 24
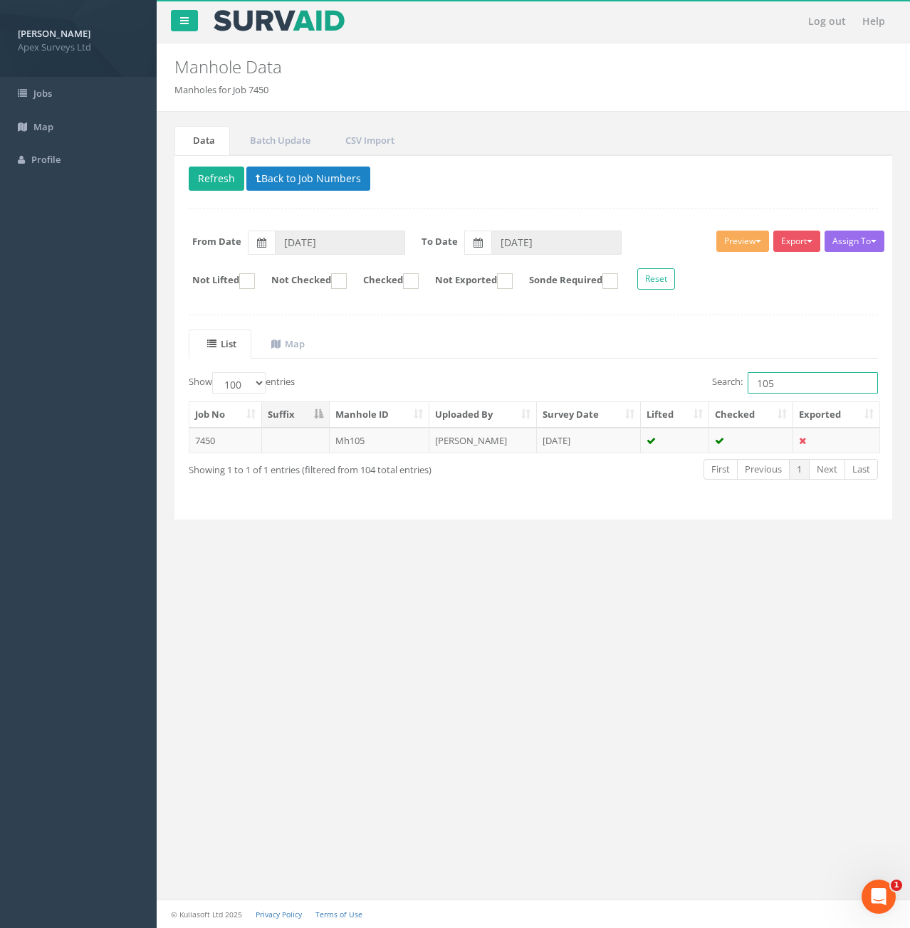
click at [805, 381] on input "105" at bounding box center [813, 382] width 130 height 21
type input "106"
click at [412, 444] on td "Mh106" at bounding box center [380, 441] width 100 height 26
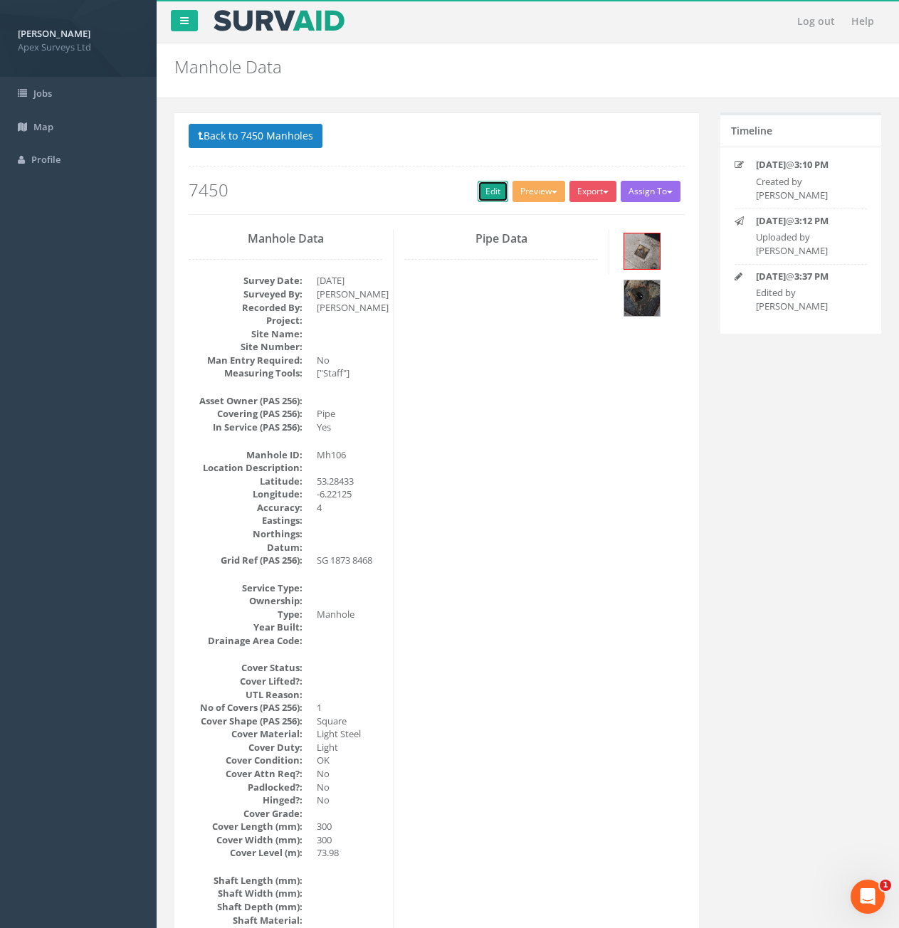
click at [496, 192] on link "Edit" at bounding box center [493, 191] width 31 height 21
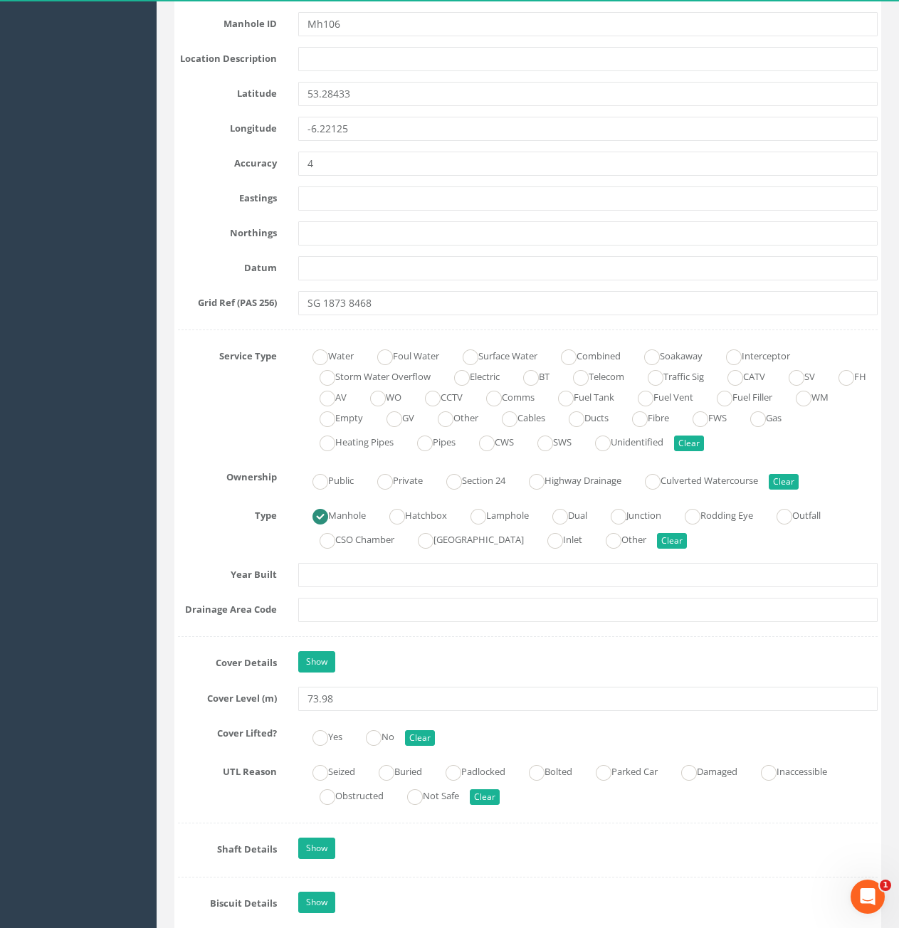
scroll to position [854, 0]
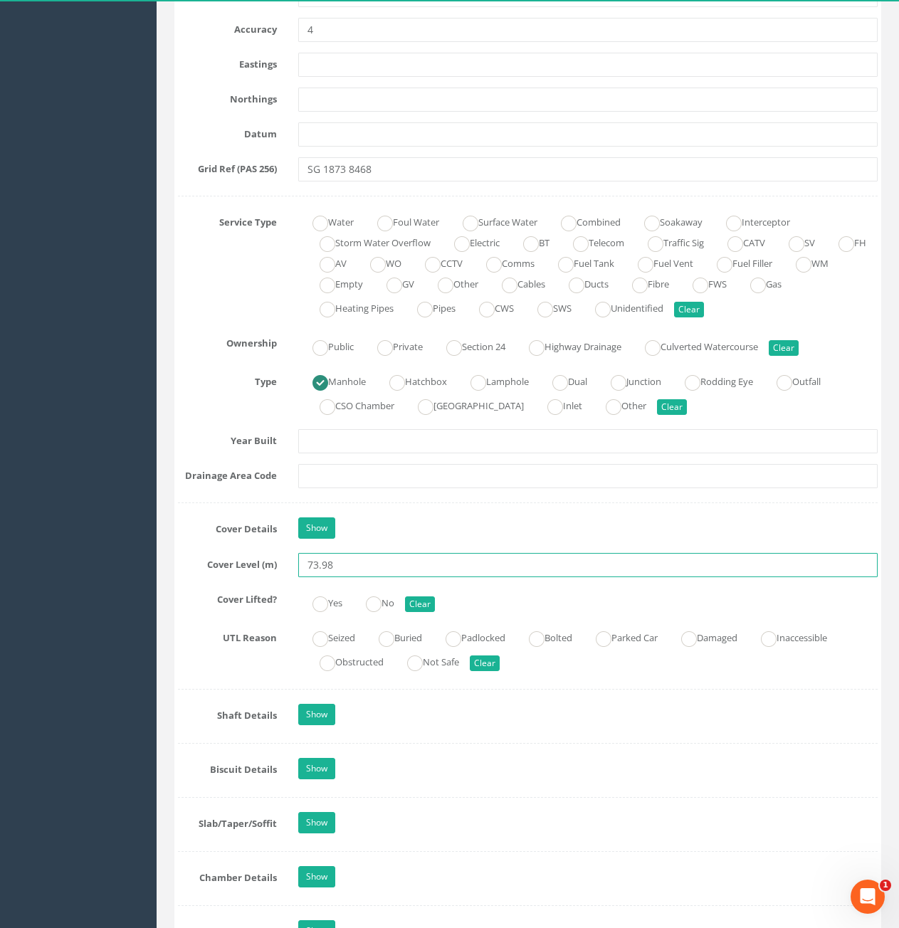
click at [388, 569] on input "73.98" at bounding box center [588, 565] width 580 height 24
type input "74.00"
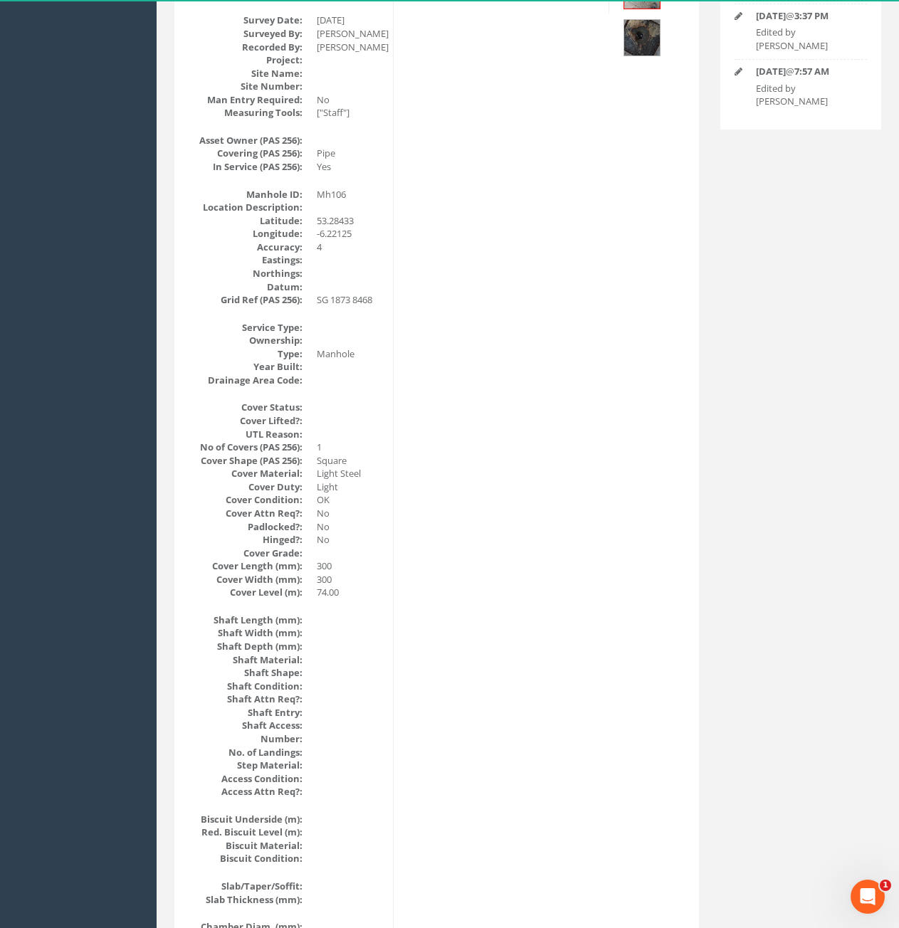
scroll to position [0, 0]
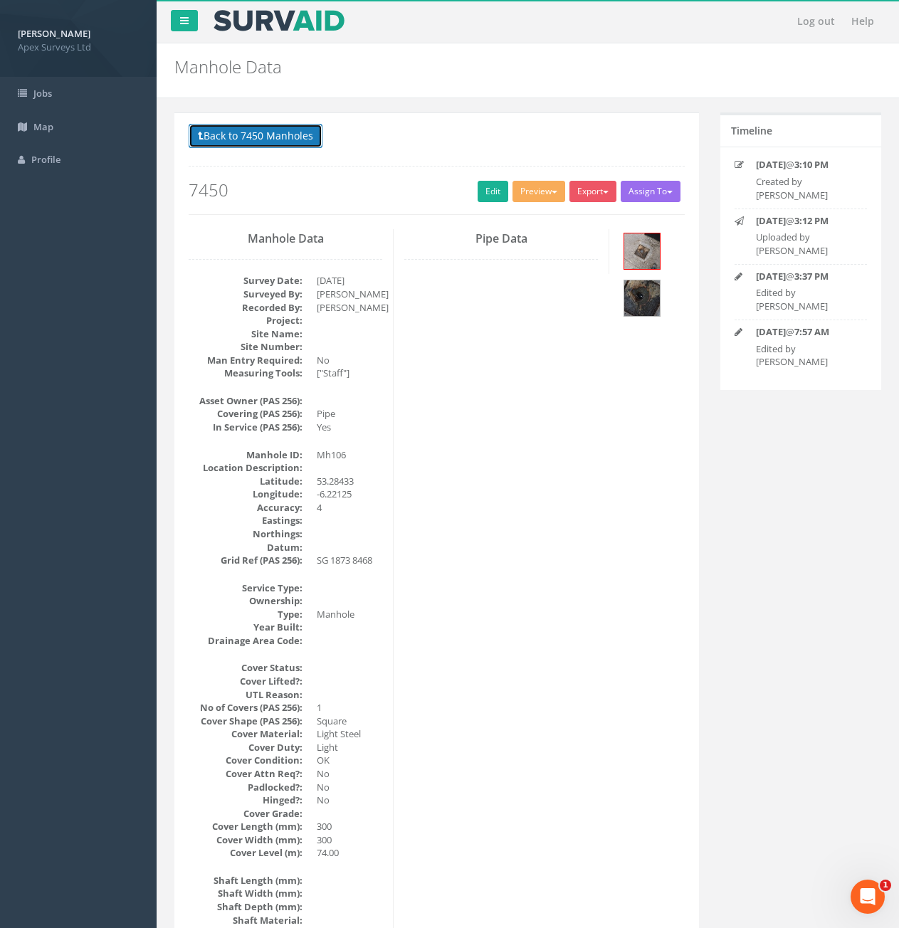
click at [288, 142] on button "Back to 7450 Manholes" at bounding box center [256, 136] width 134 height 24
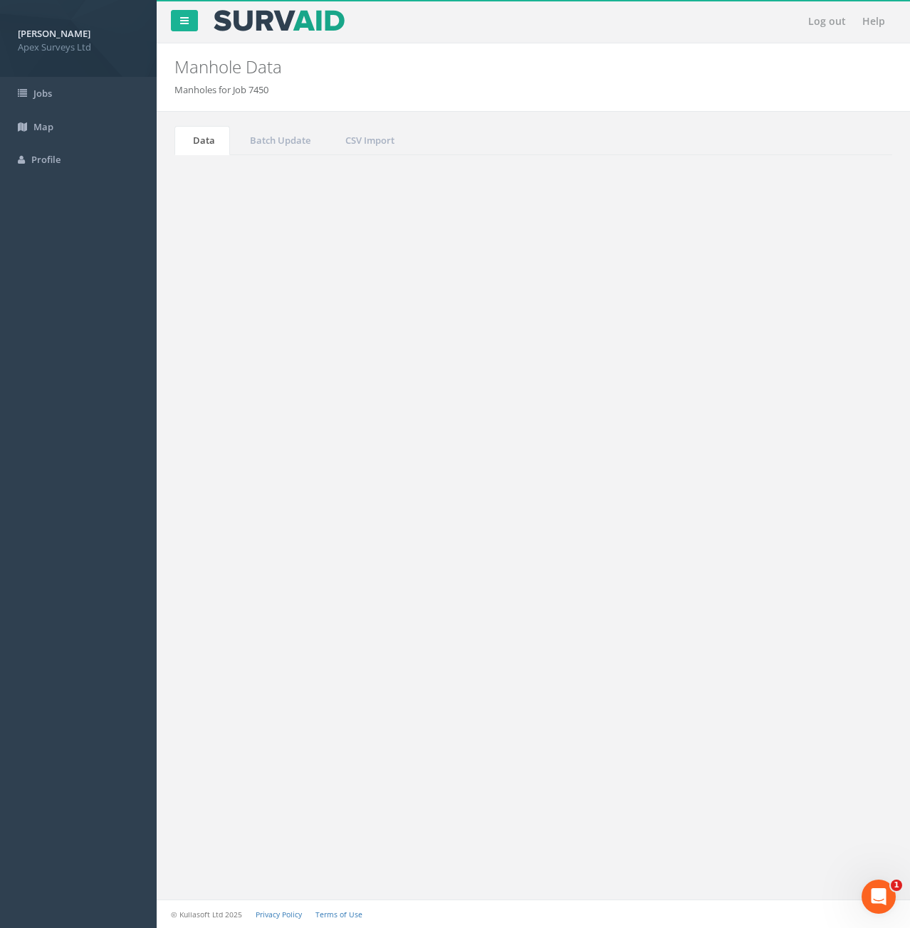
click at [821, 390] on input "106" at bounding box center [813, 382] width 130 height 21
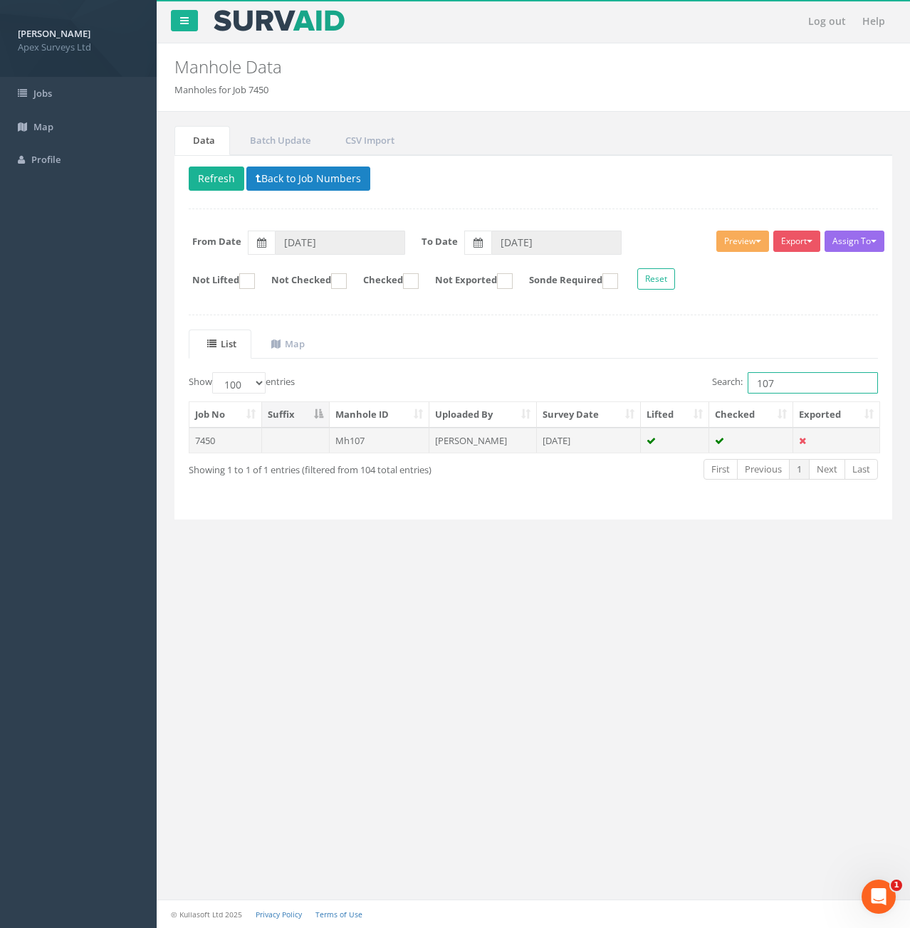
type input "107"
click at [403, 439] on td "Mh107" at bounding box center [380, 441] width 100 height 26
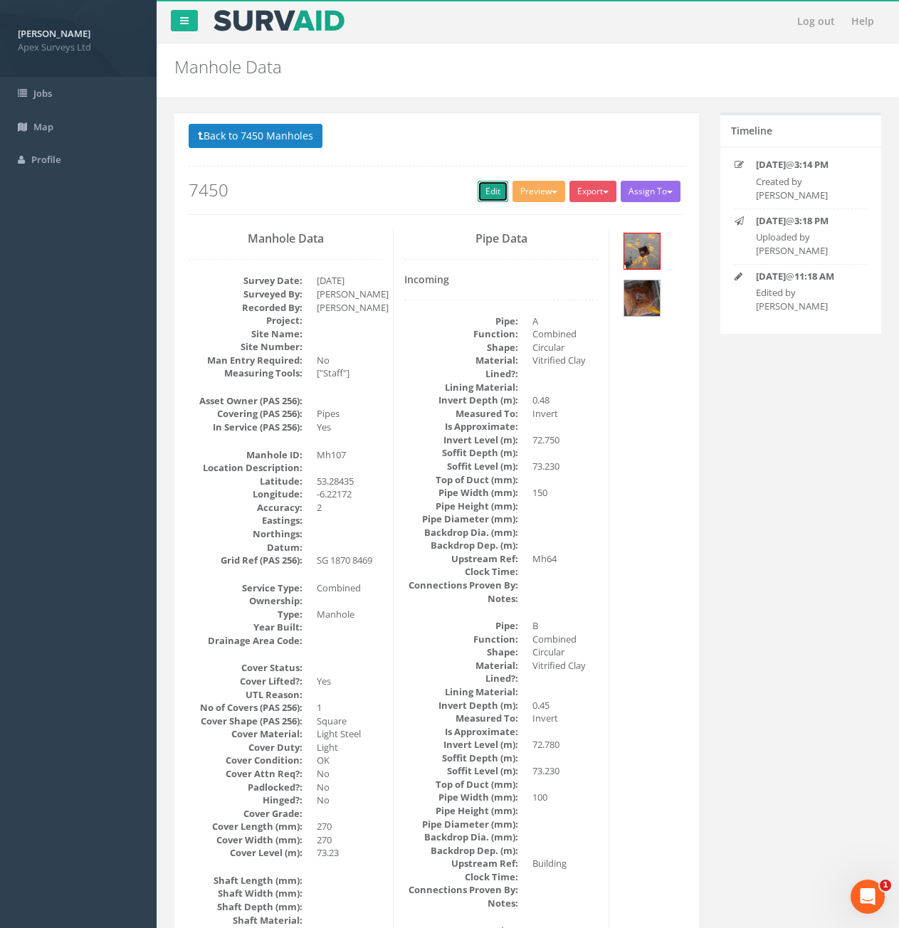
click at [483, 192] on link "Edit" at bounding box center [493, 191] width 31 height 21
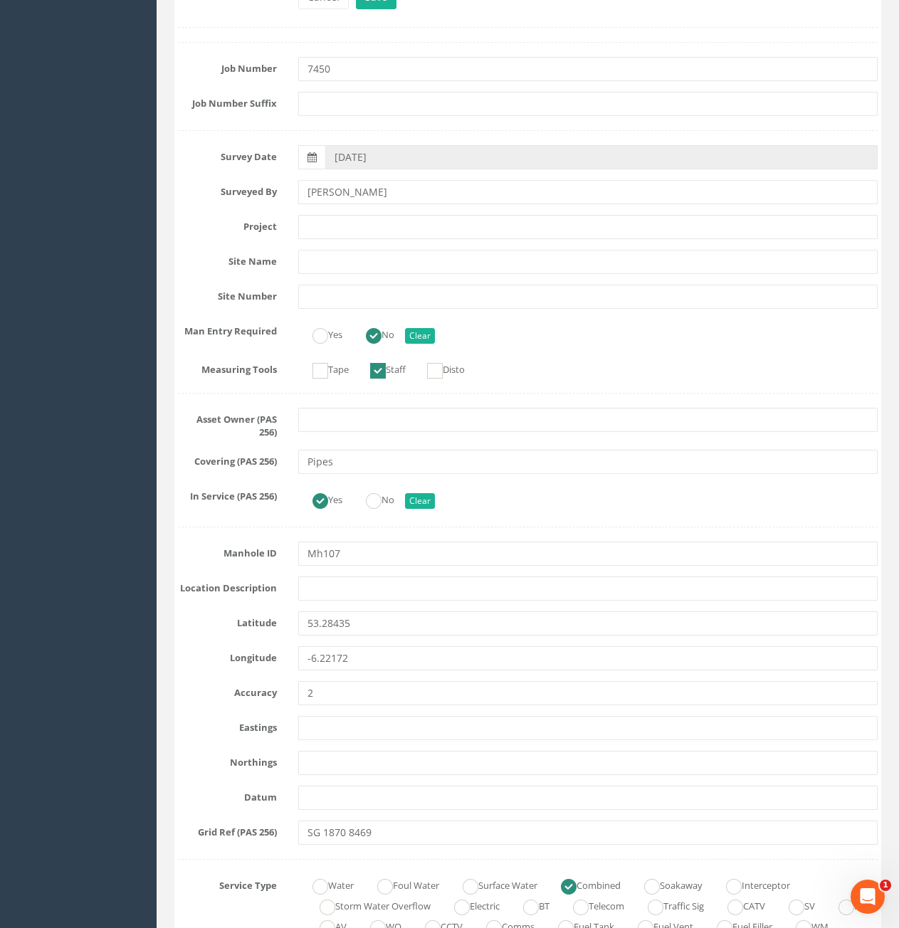
scroll to position [641, 0]
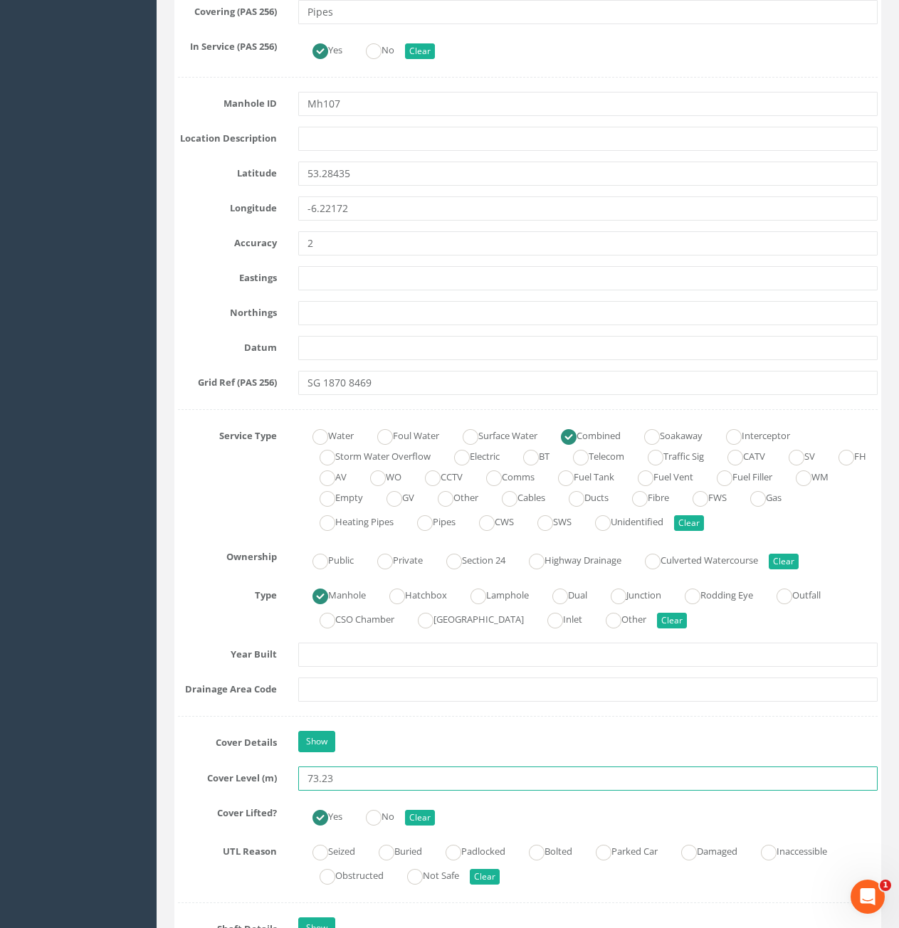
click at [365, 781] on input "73.23" at bounding box center [588, 779] width 580 height 24
type input "73.26"
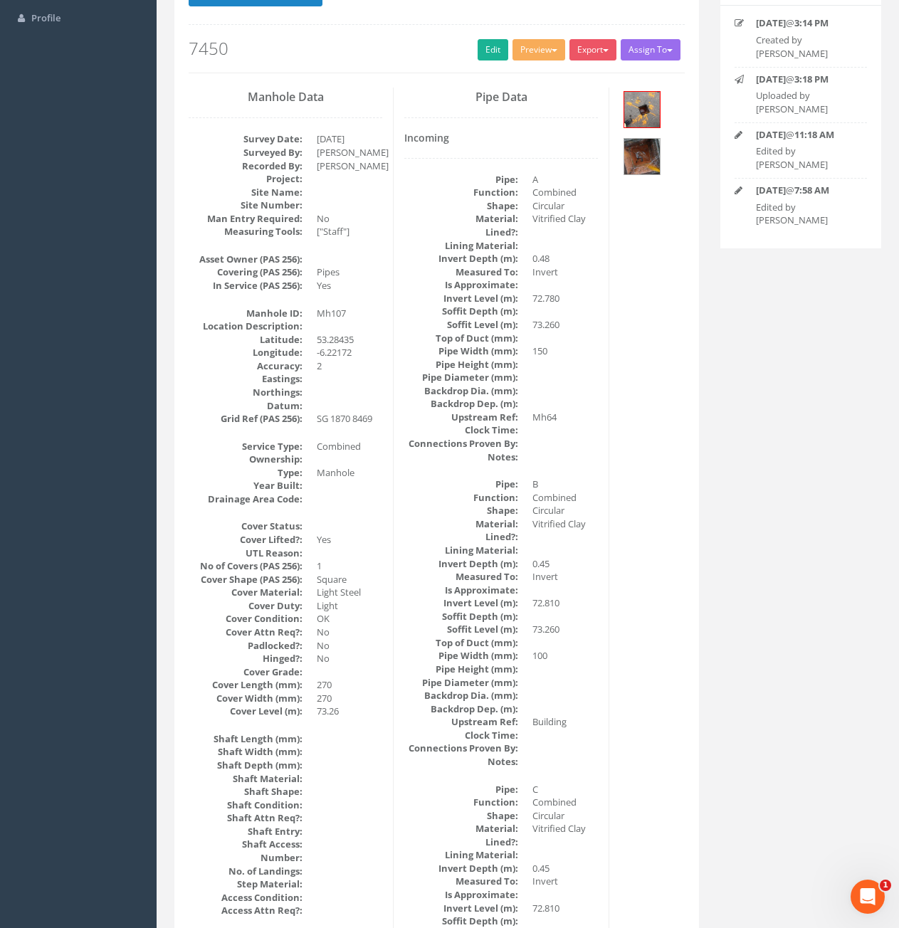
scroll to position [0, 0]
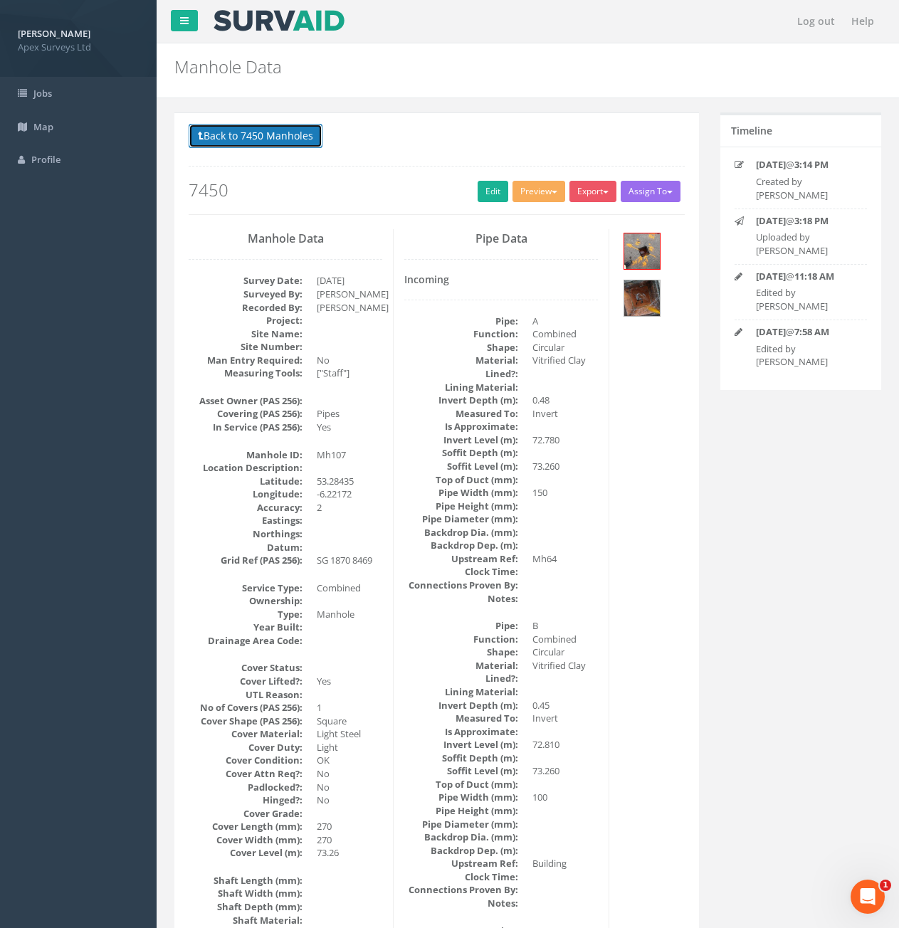
click at [269, 129] on button "Back to 7450 Manholes" at bounding box center [256, 136] width 134 height 24
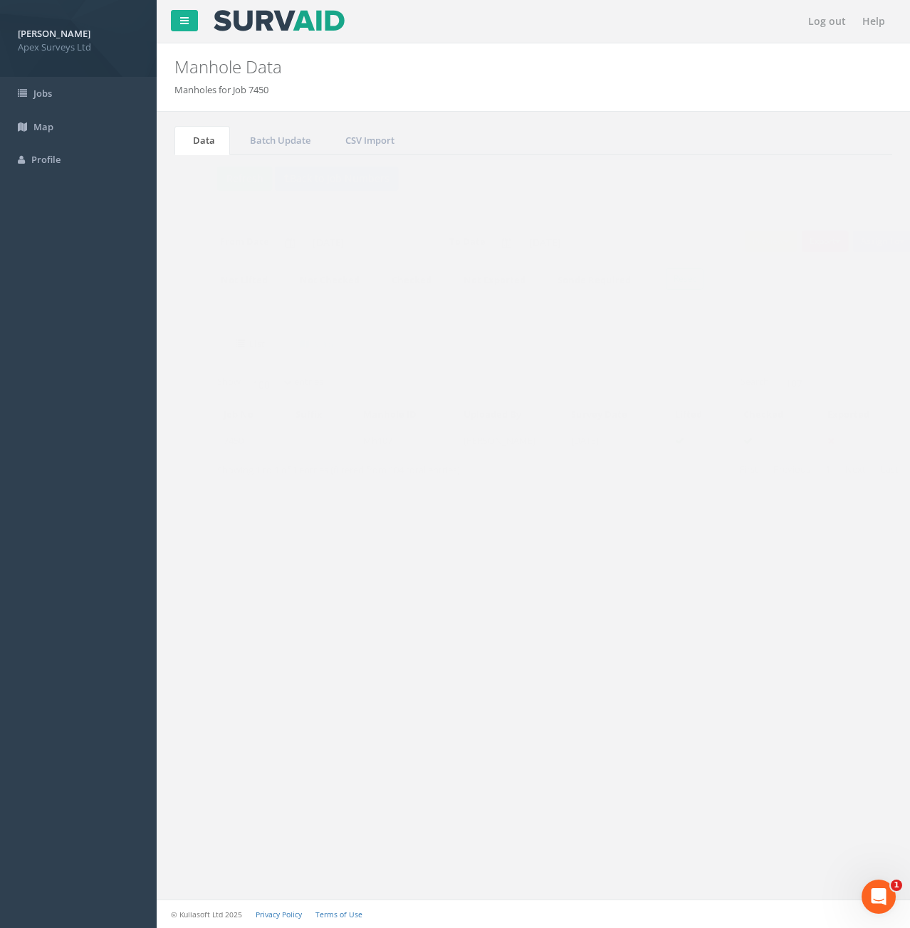
click at [453, 450] on td "[PERSON_NAME]" at bounding box center [483, 441] width 108 height 26
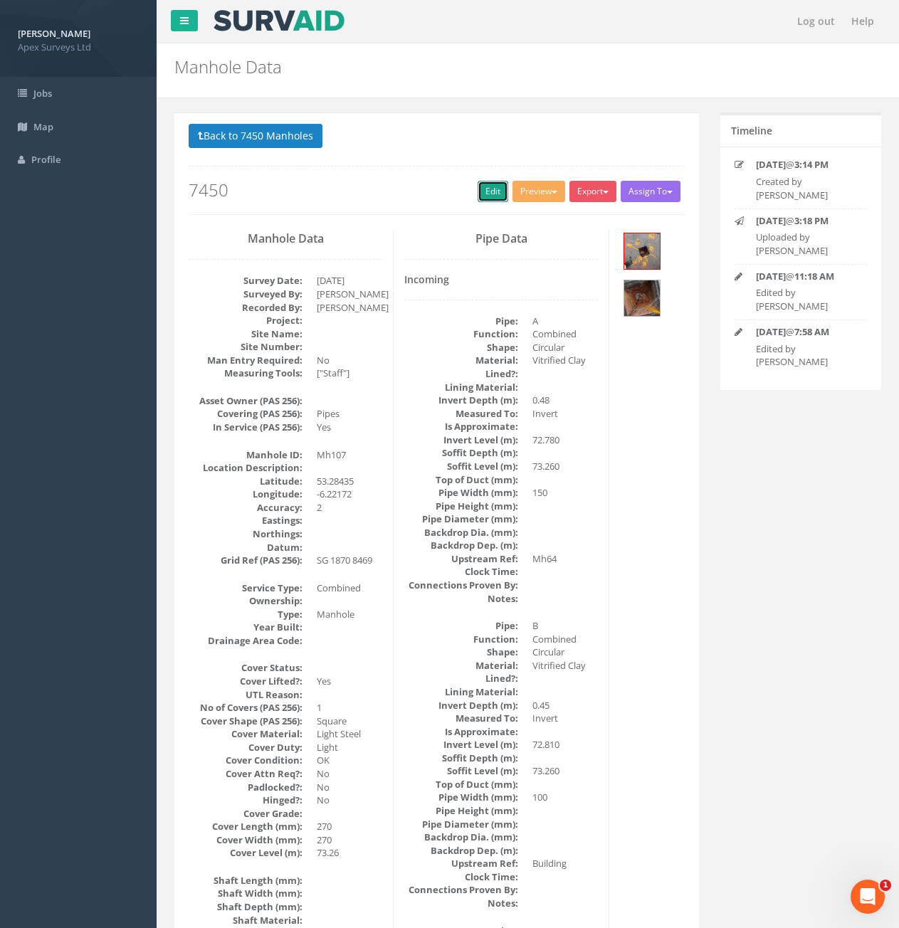
click at [488, 187] on link "Edit" at bounding box center [493, 191] width 31 height 21
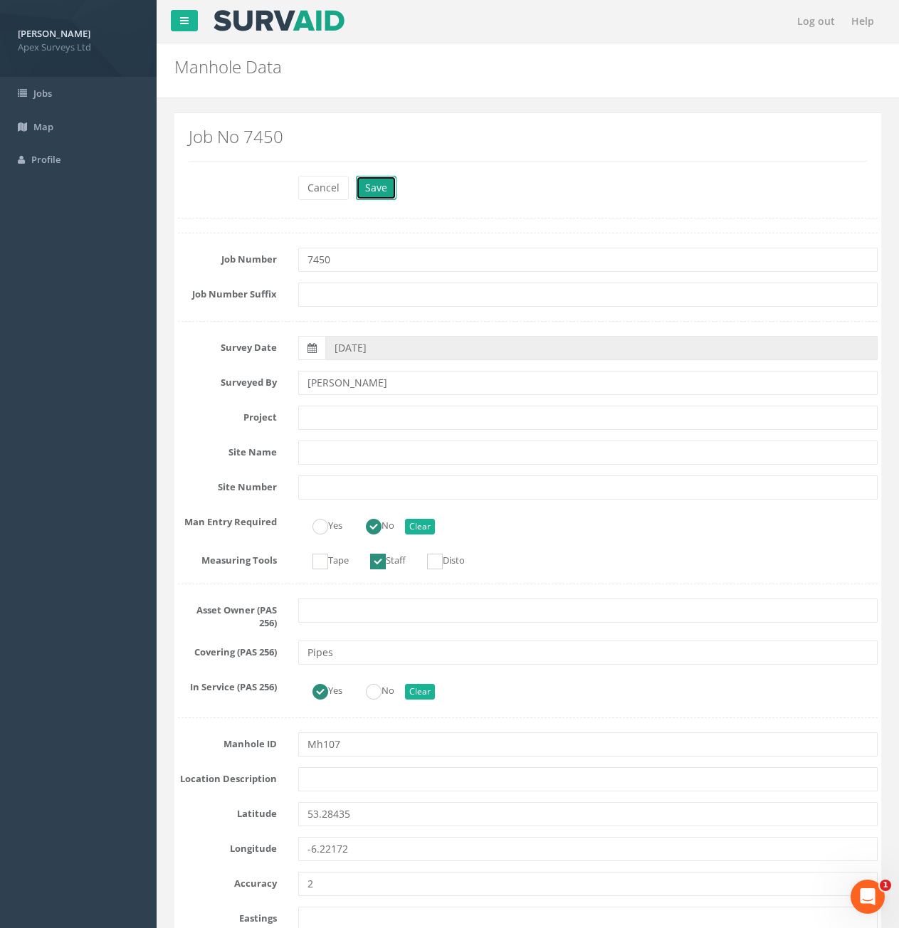
click at [379, 185] on button "Save" at bounding box center [376, 188] width 41 height 24
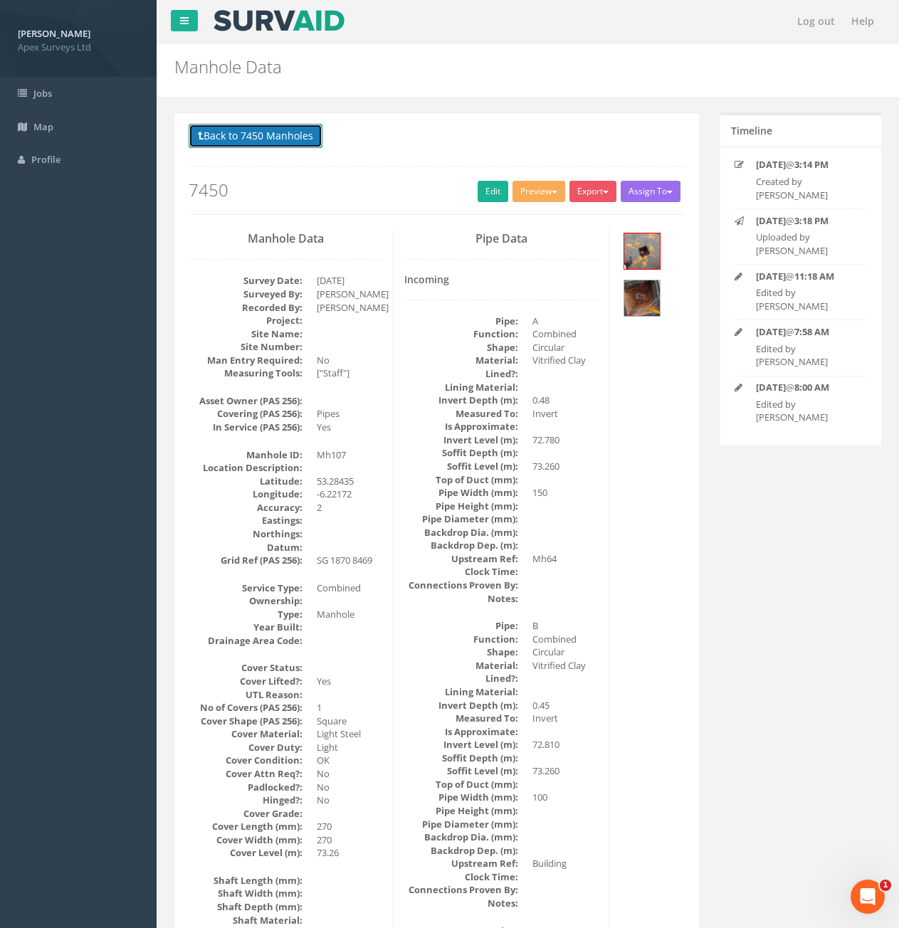
click at [279, 142] on button "Back to 7450 Manholes" at bounding box center [256, 136] width 134 height 24
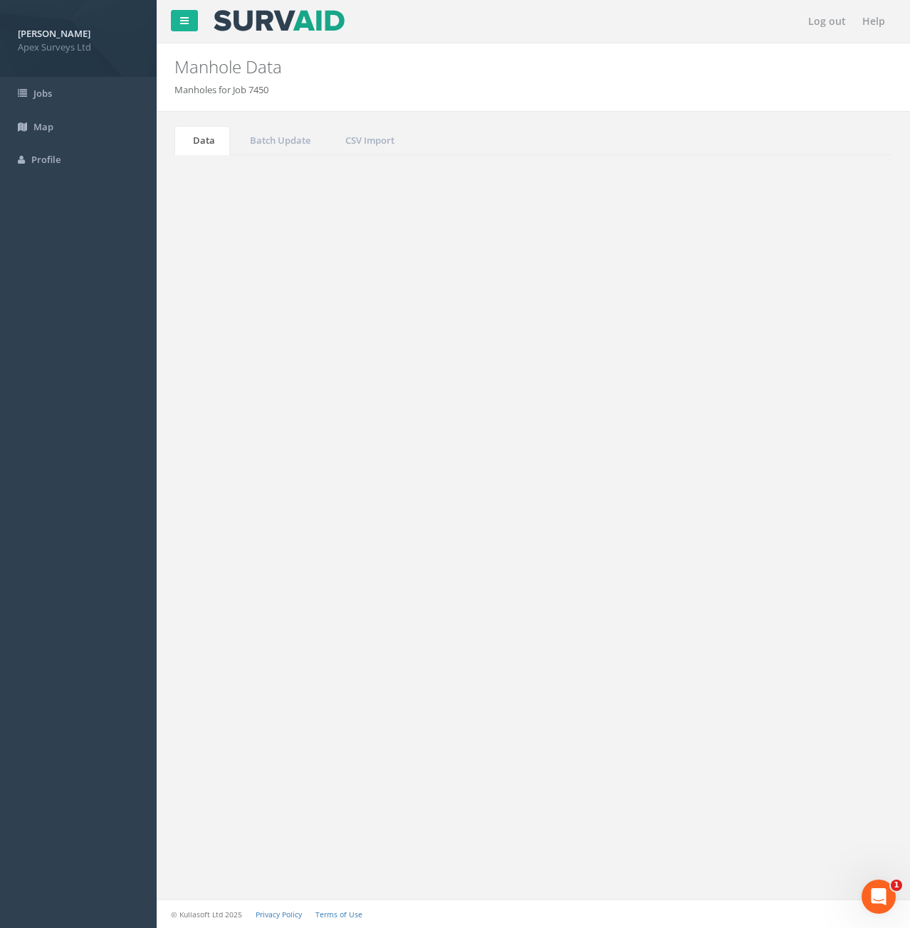
click at [782, 383] on input "107" at bounding box center [813, 382] width 130 height 21
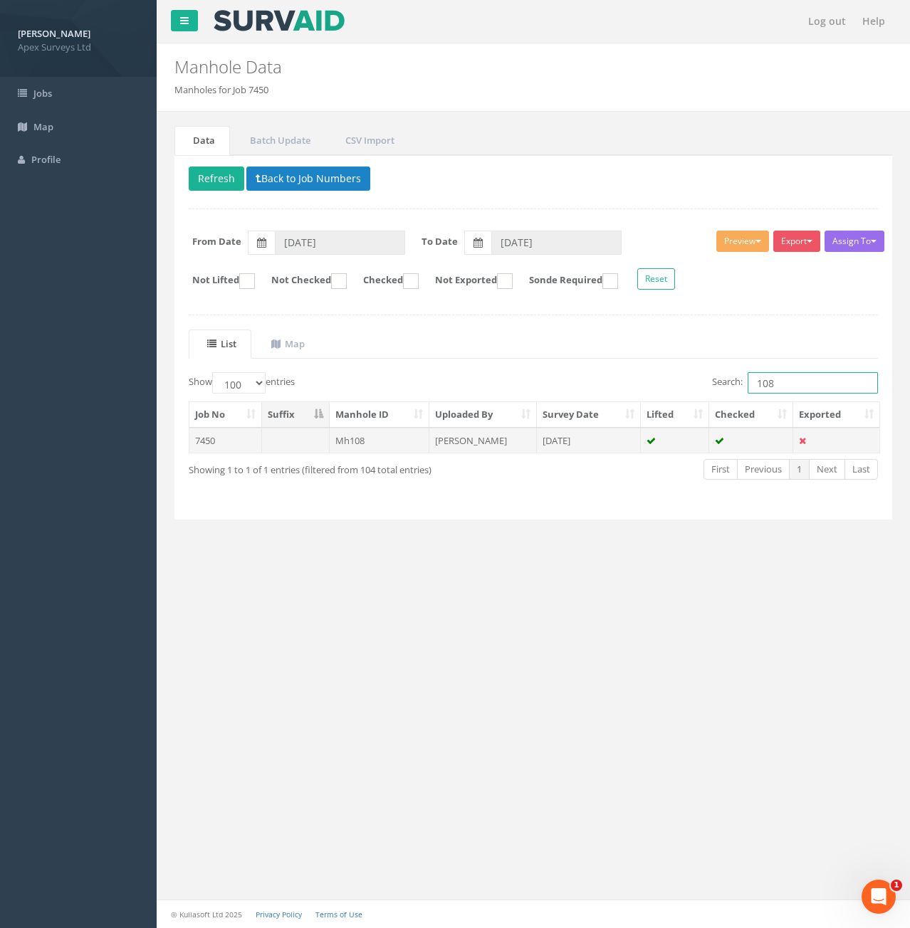
type input "108"
click at [358, 436] on td "Mh108" at bounding box center [380, 441] width 100 height 26
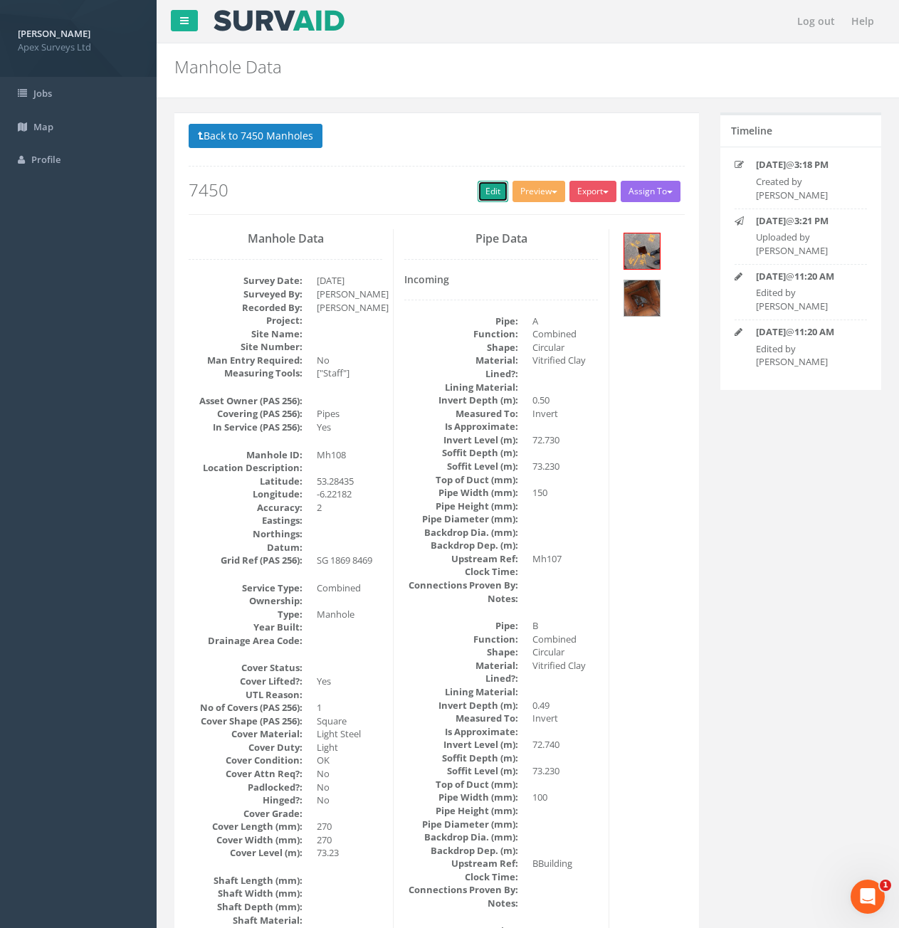
click at [491, 187] on link "Edit" at bounding box center [493, 191] width 31 height 21
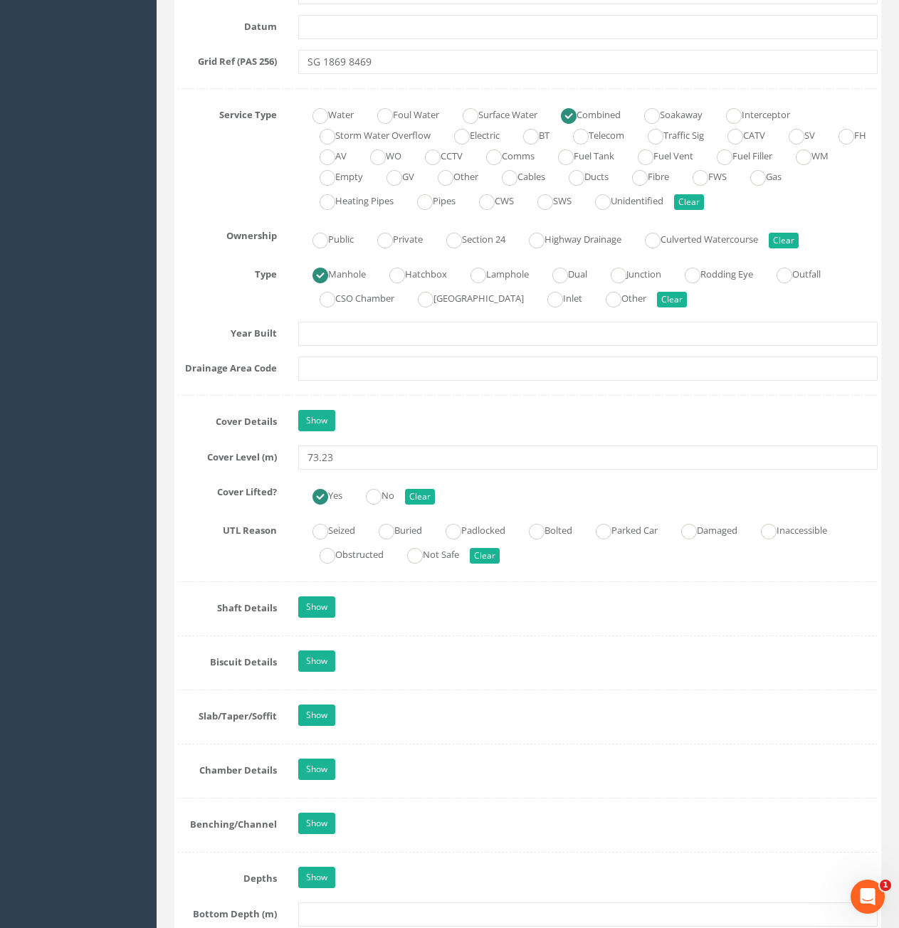
scroll to position [1068, 0]
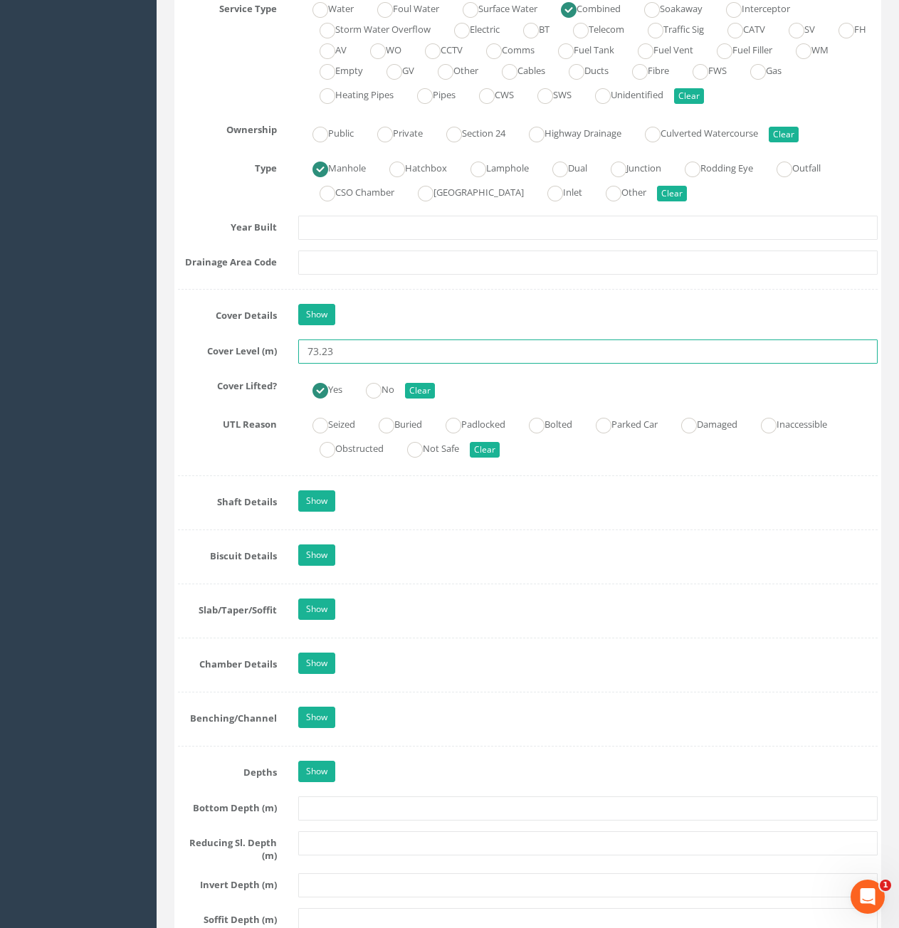
click at [360, 352] on input "73.23" at bounding box center [588, 352] width 580 height 24
click at [439, 356] on input "73.23" at bounding box center [588, 352] width 580 height 24
type input "73.29"
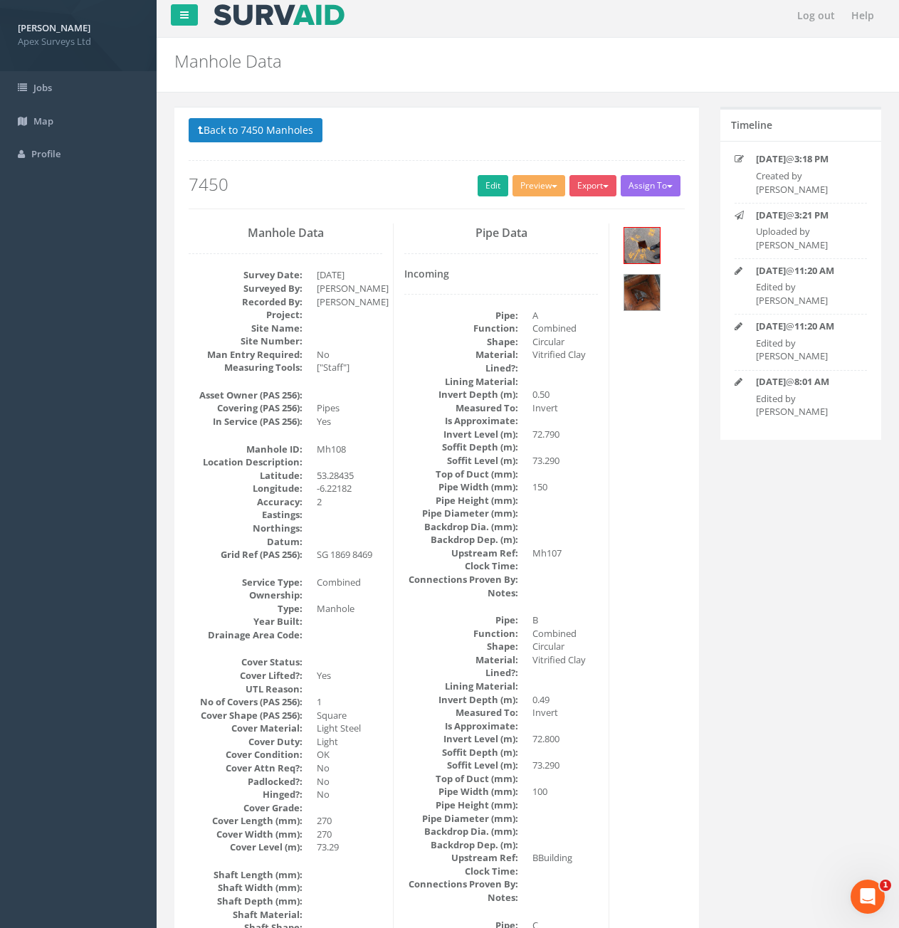
scroll to position [0, 0]
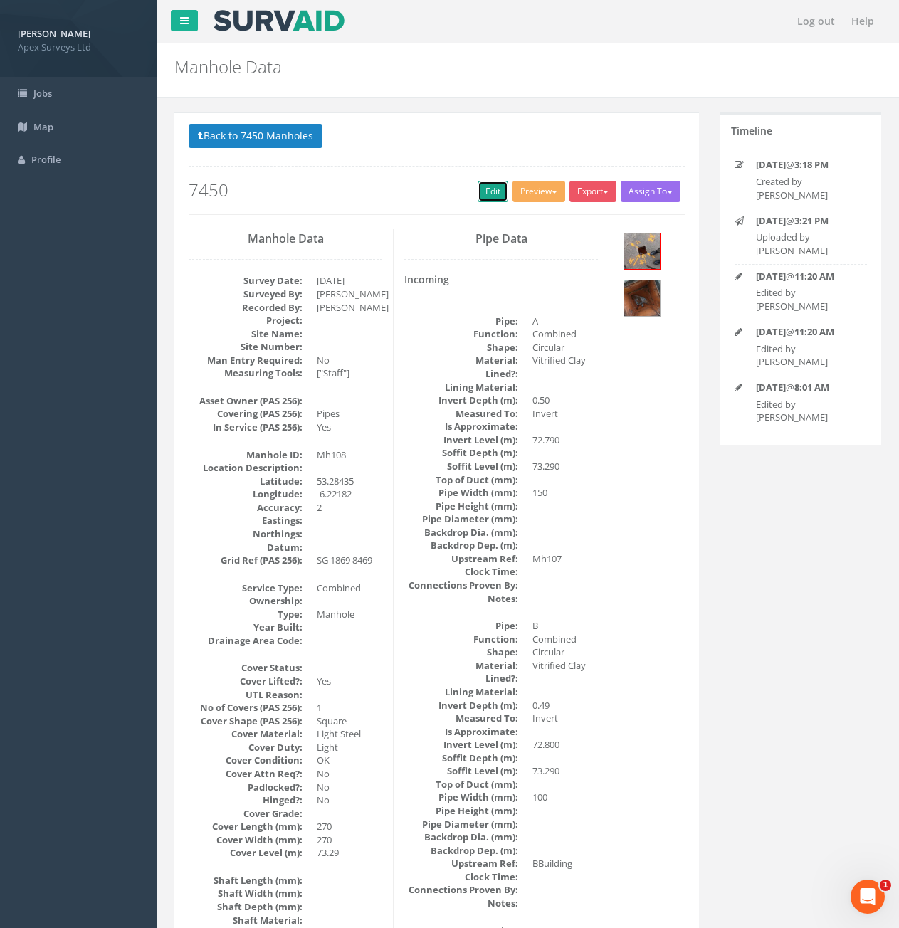
click at [481, 197] on link "Edit" at bounding box center [493, 191] width 31 height 21
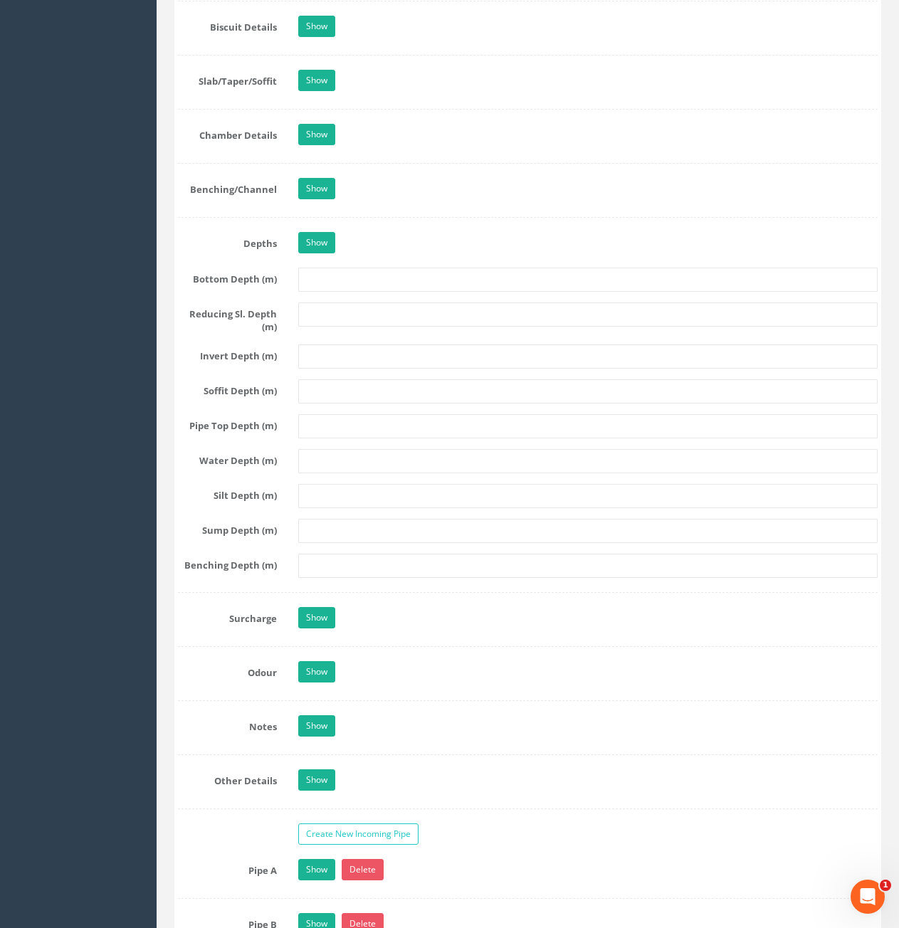
scroll to position [1780, 0]
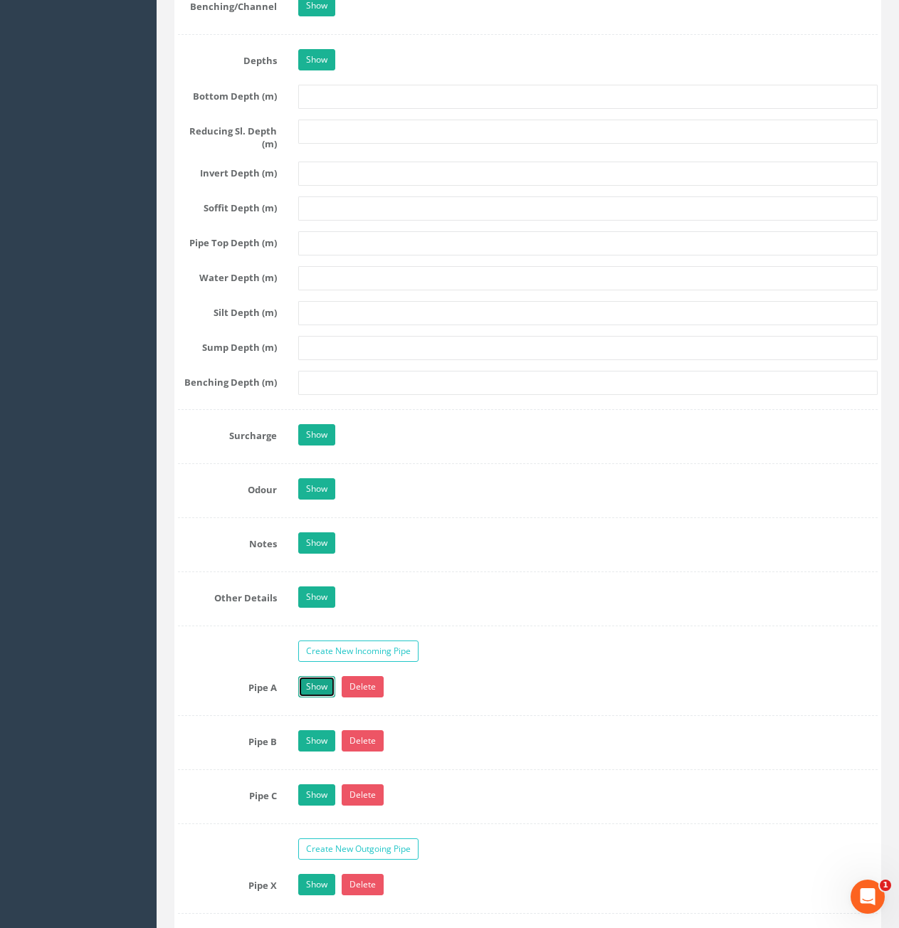
click at [331, 685] on link "Show" at bounding box center [316, 686] width 37 height 21
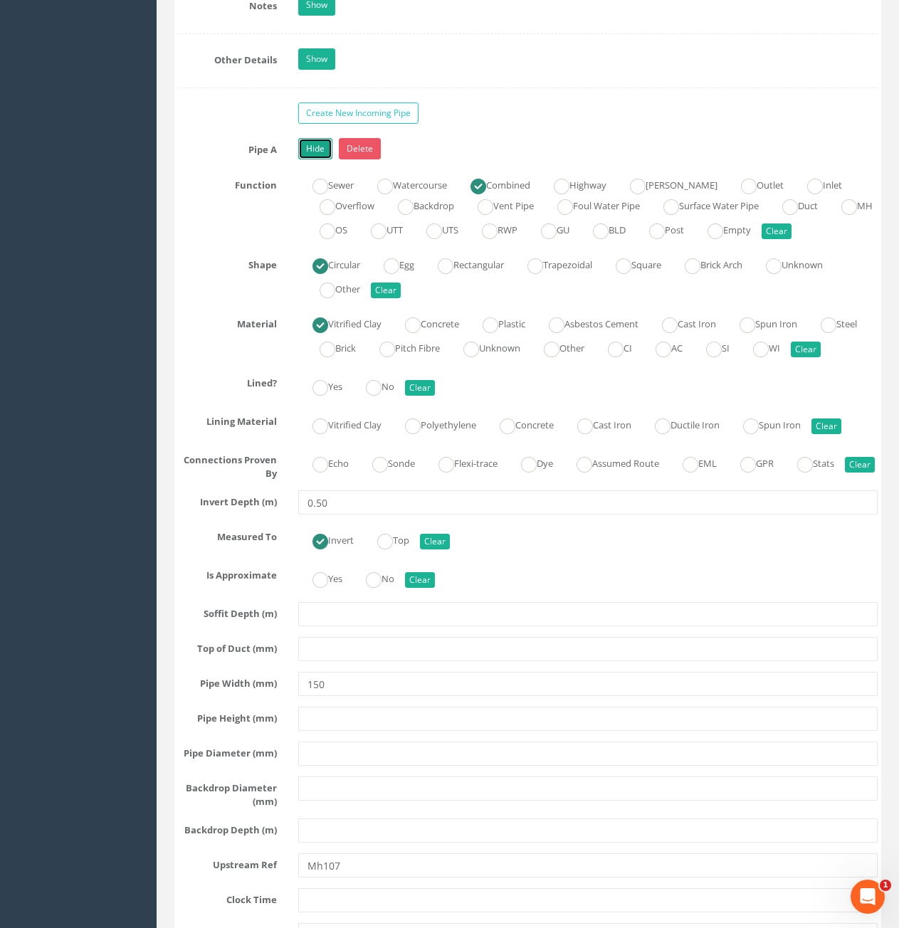
scroll to position [2350, 0]
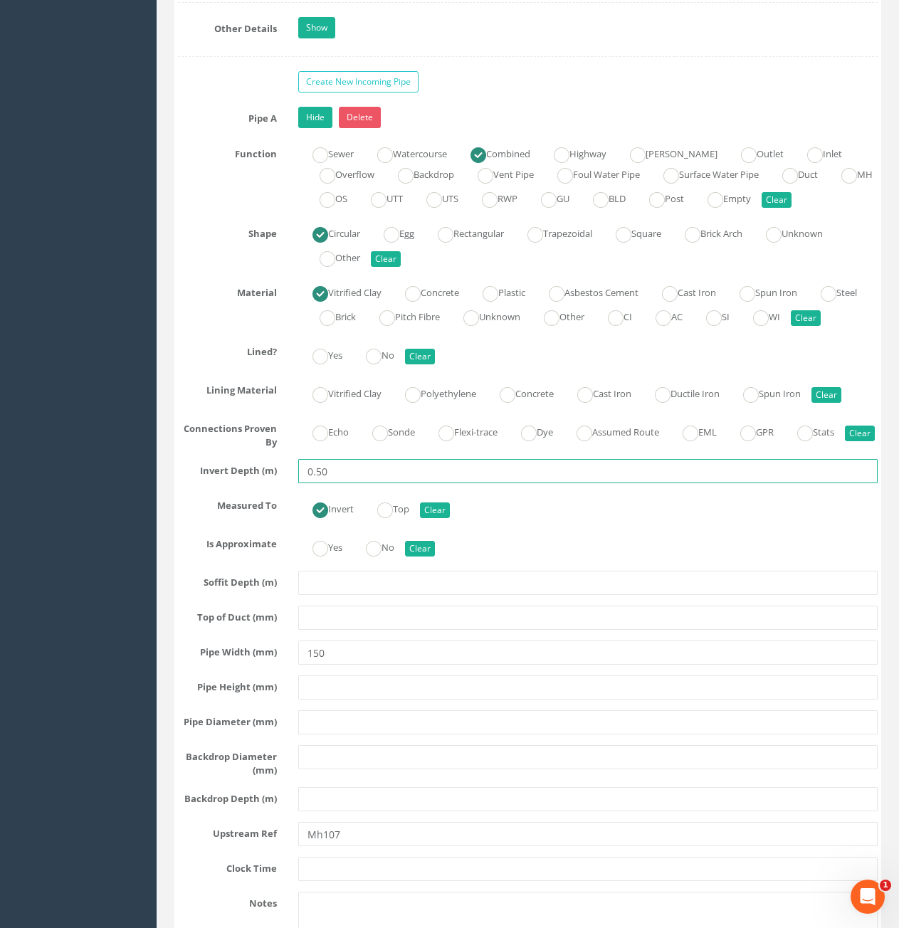
drag, startPoint x: 317, startPoint y: 508, endPoint x: 353, endPoint y: 512, distance: 36.6
click at [353, 483] on input "0.50" at bounding box center [588, 471] width 580 height 24
type input "0.48"
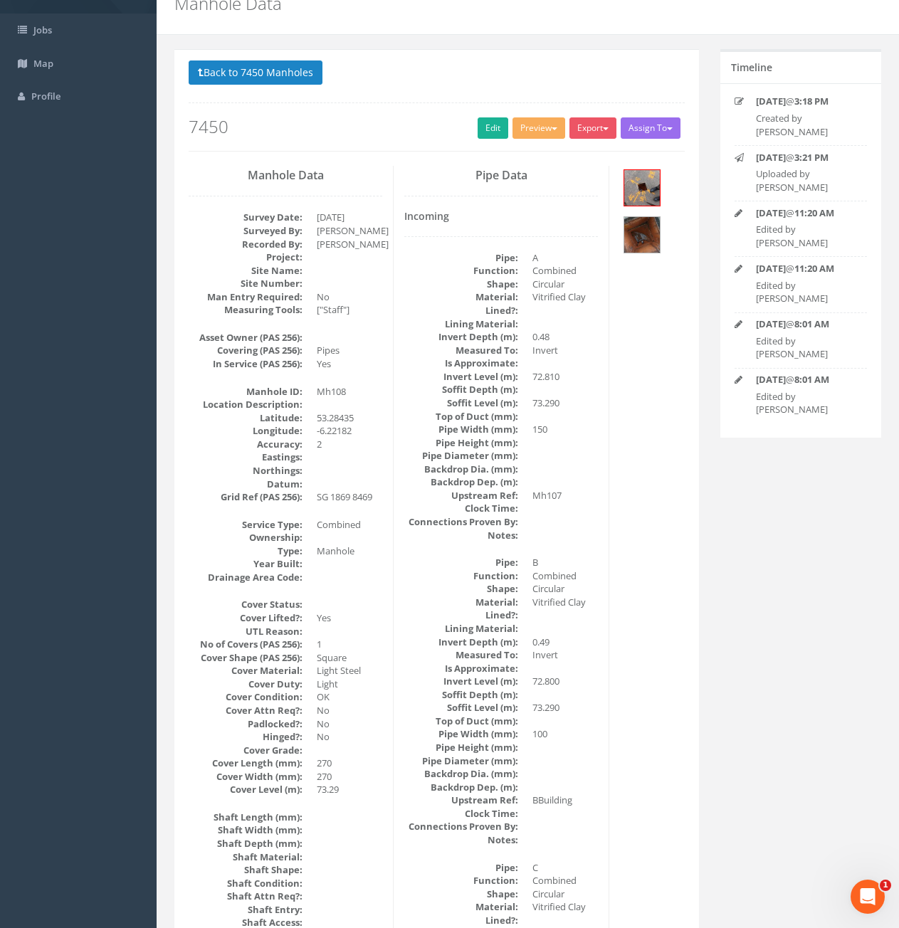
scroll to position [57, 0]
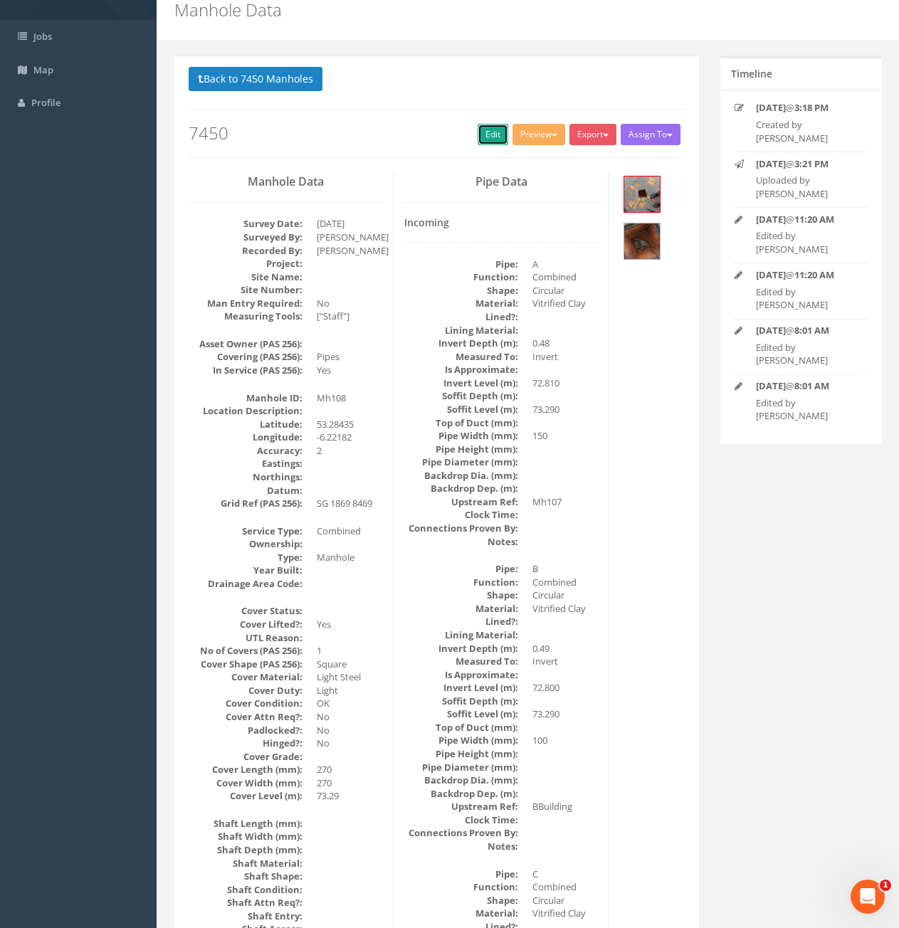
click at [489, 142] on link "Edit" at bounding box center [493, 134] width 31 height 21
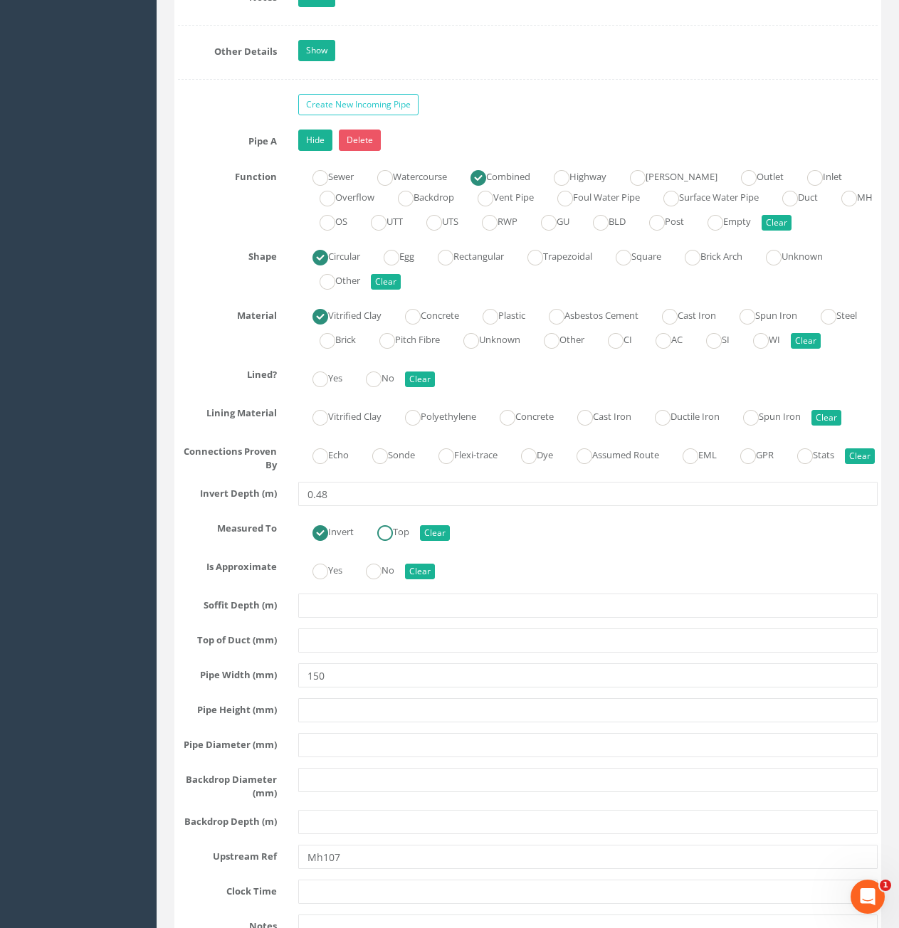
scroll to position [2407, 0]
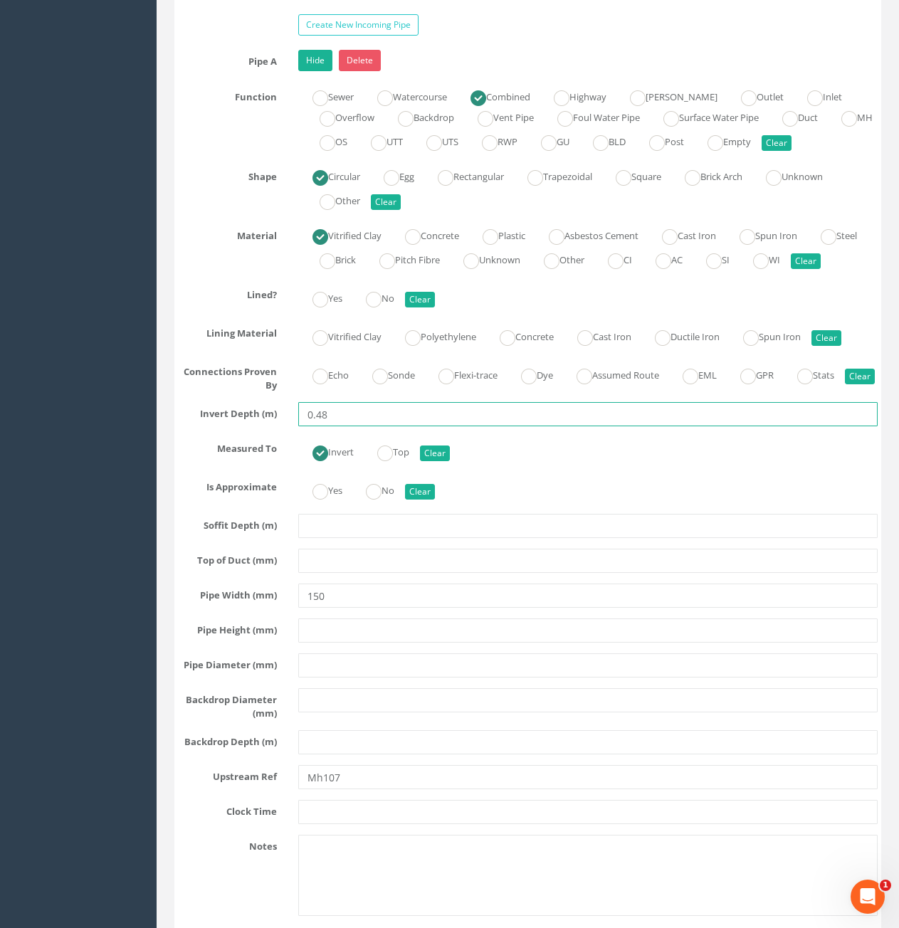
drag, startPoint x: 318, startPoint y: 455, endPoint x: 344, endPoint y: 454, distance: 26.4
click at [344, 426] on input "0.48" at bounding box center [588, 414] width 580 height 24
type input "0.52"
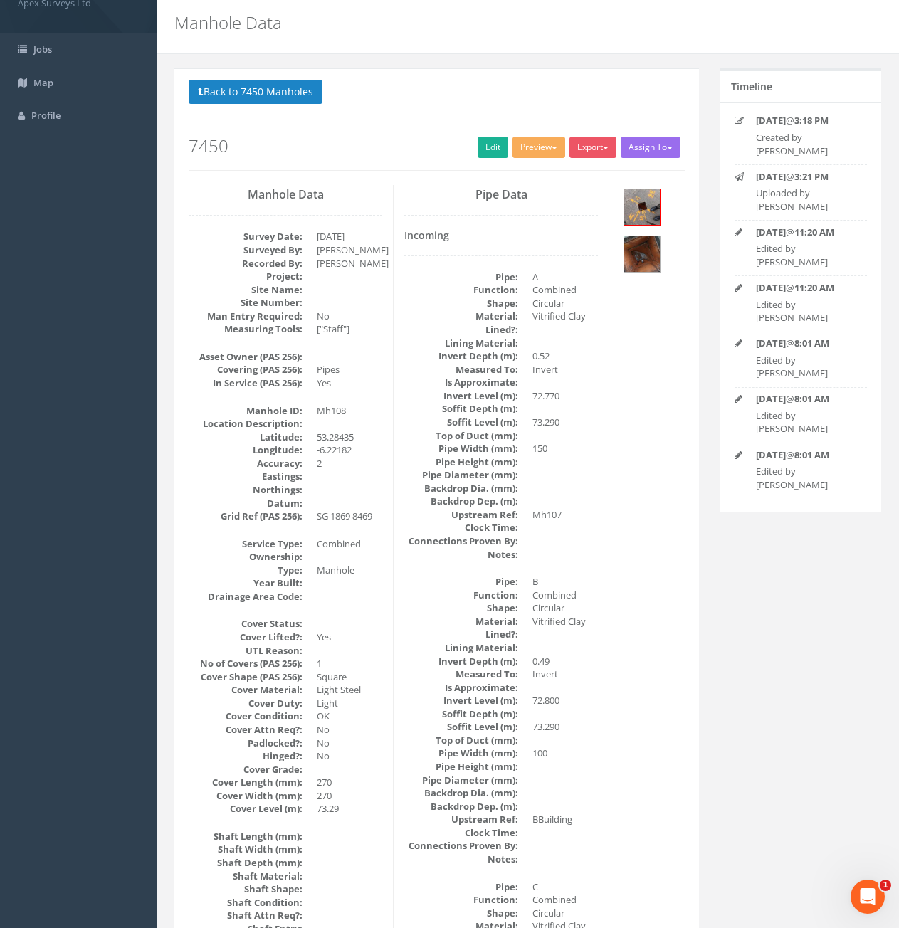
scroll to position [0, 0]
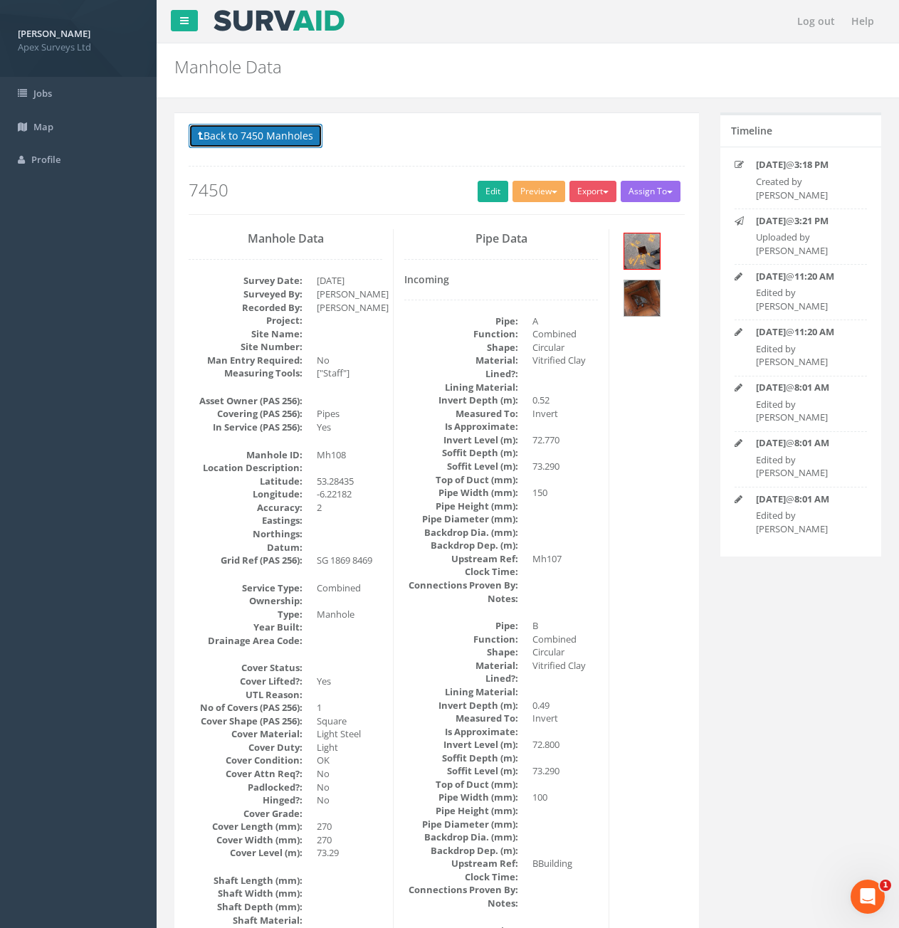
click at [243, 142] on button "Back to 7450 Manholes" at bounding box center [256, 136] width 134 height 24
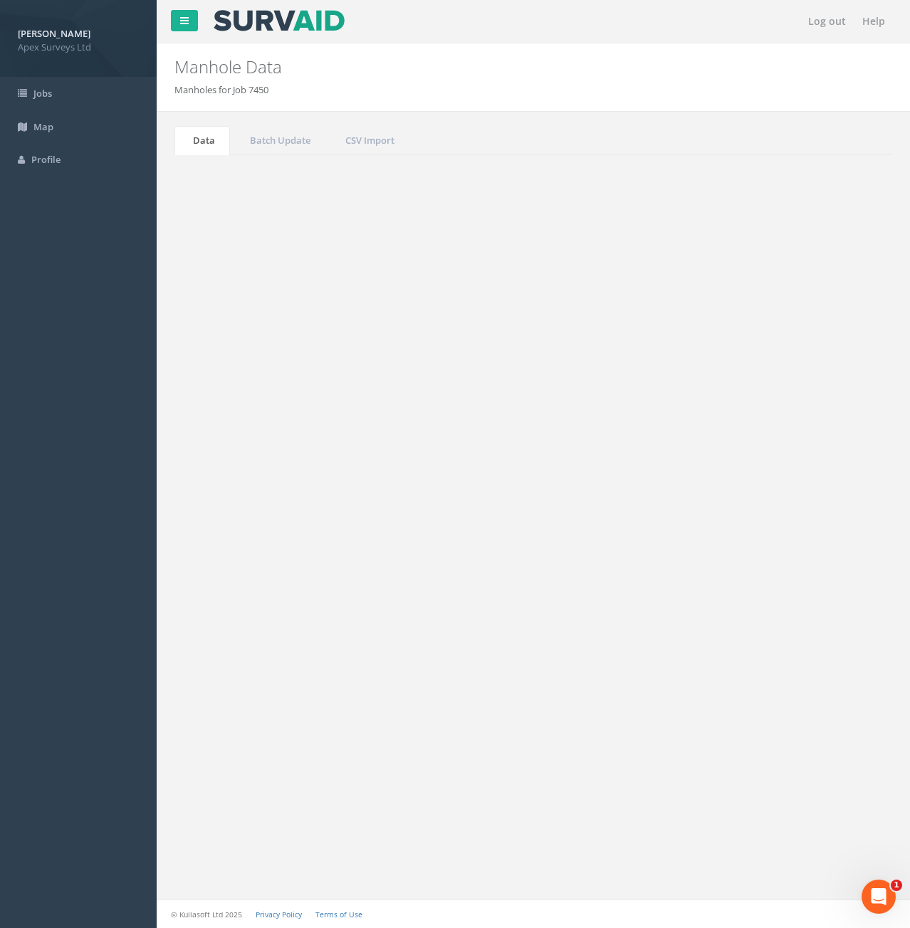
click at [781, 382] on input "108" at bounding box center [813, 382] width 130 height 21
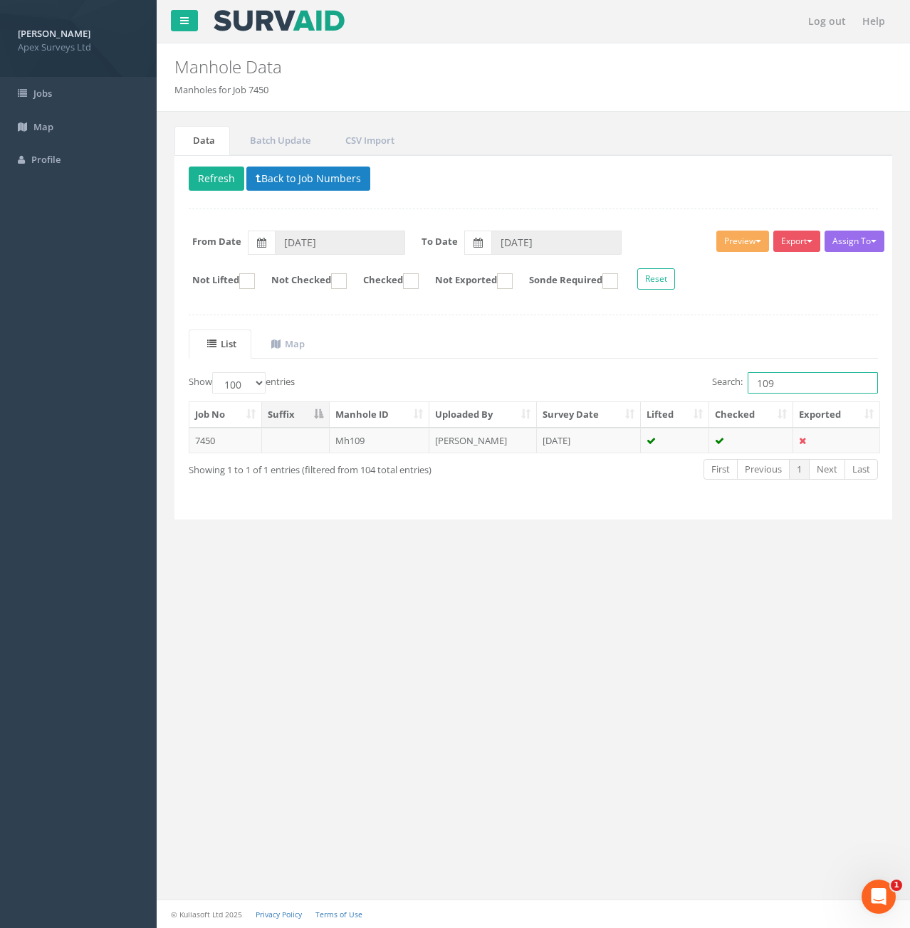
click at [813, 387] on input "109" at bounding box center [813, 382] width 130 height 21
type input "111"
click at [402, 447] on td "Mh111" at bounding box center [380, 441] width 100 height 26
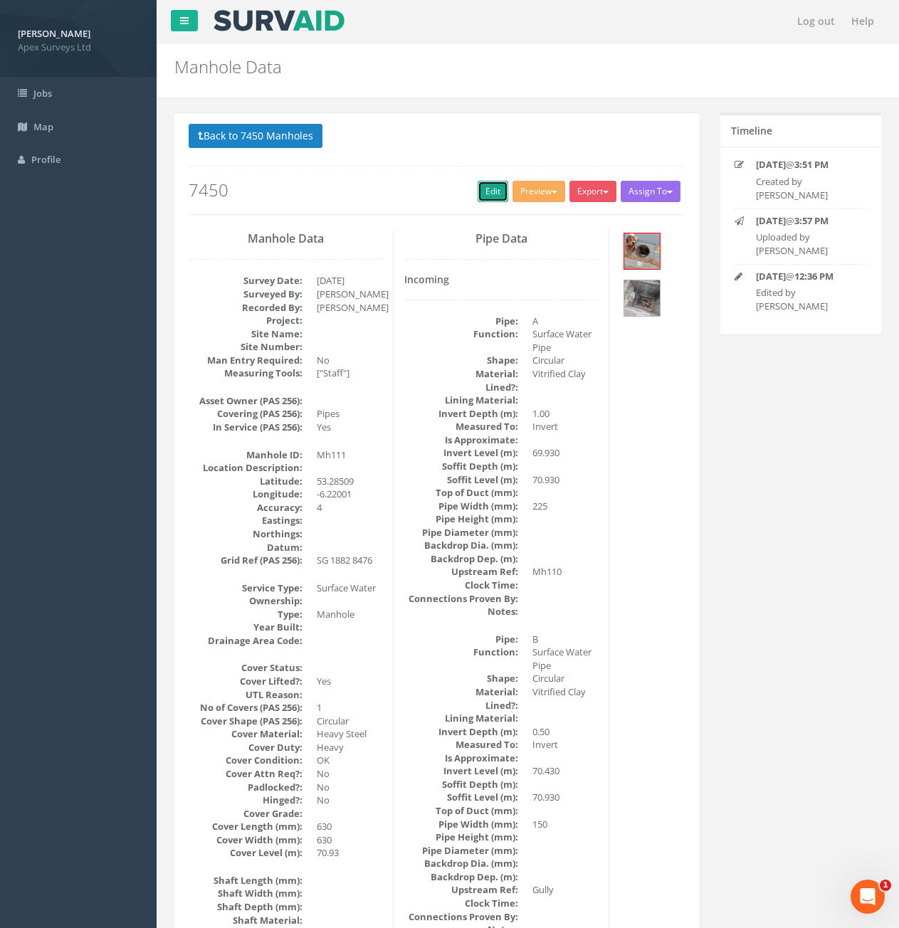
click at [484, 195] on link "Edit" at bounding box center [493, 191] width 31 height 21
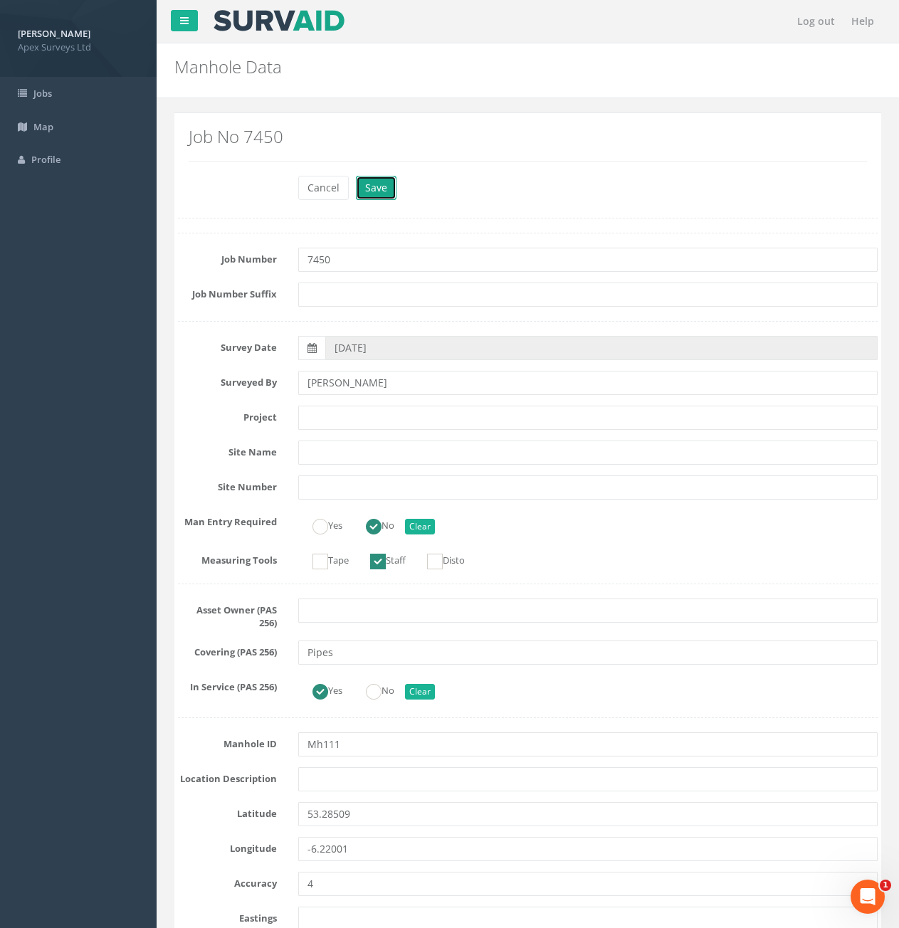
click at [365, 192] on button "Save" at bounding box center [376, 188] width 41 height 24
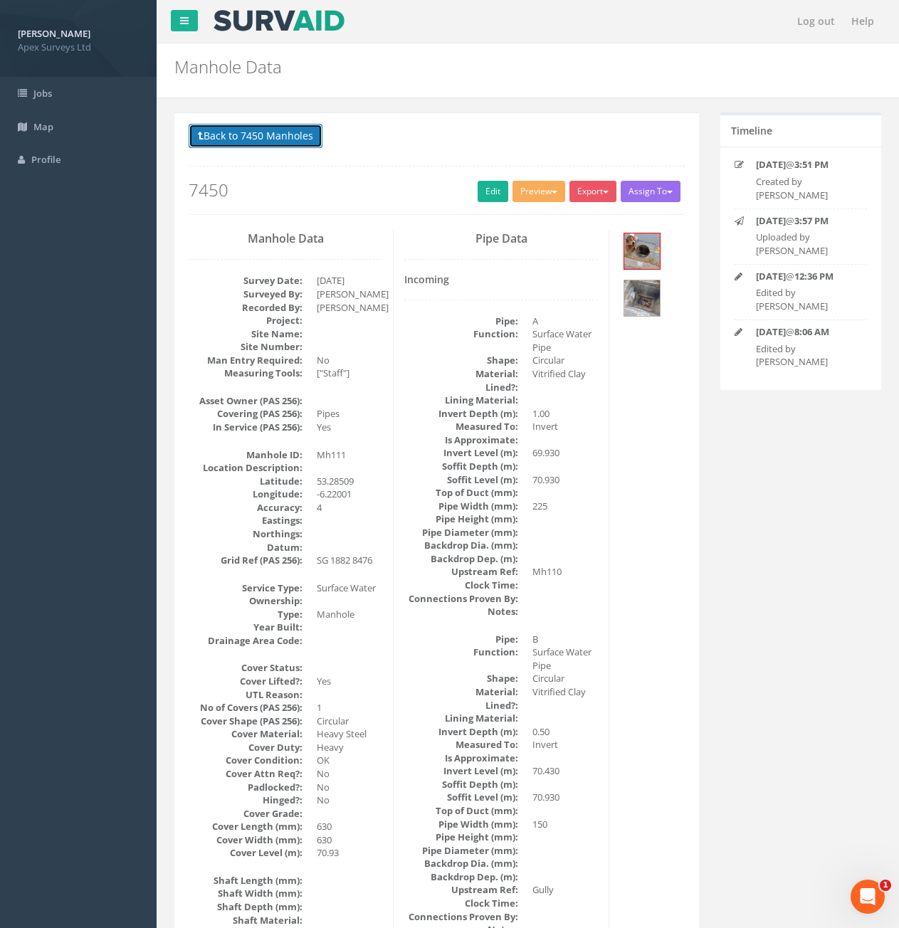
click at [295, 147] on button "Back to 7450 Manholes" at bounding box center [256, 136] width 134 height 24
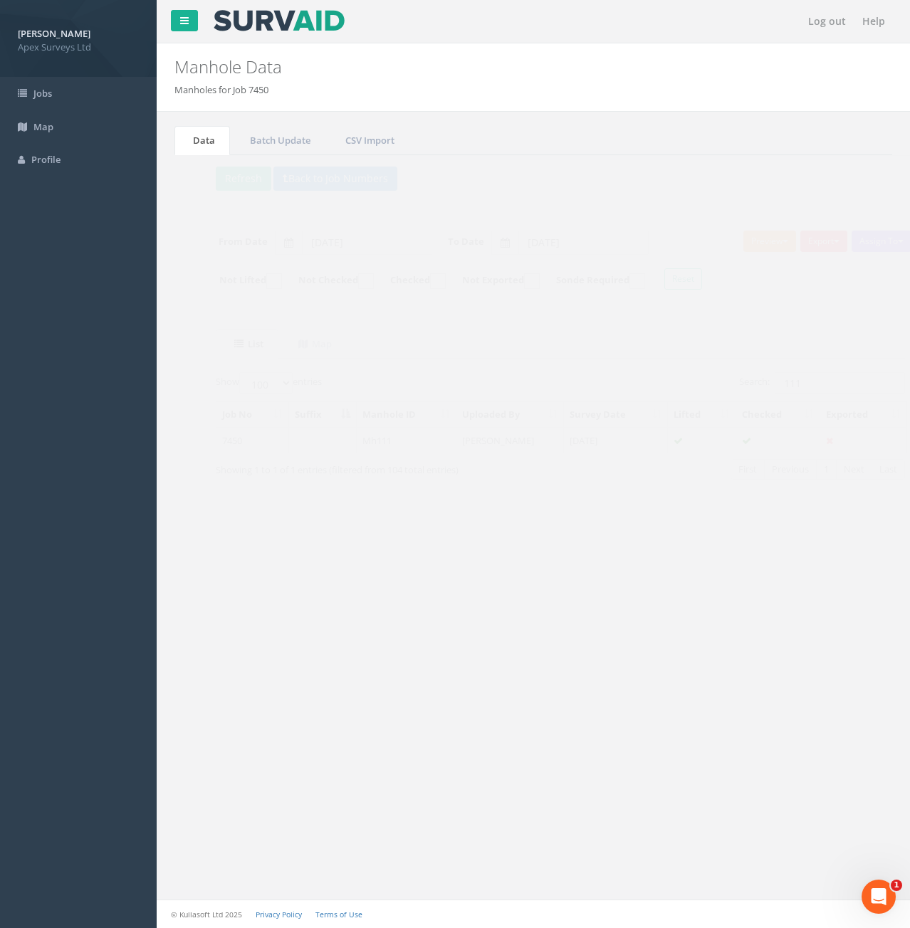
click at [397, 446] on td "Mh111" at bounding box center [380, 441] width 100 height 26
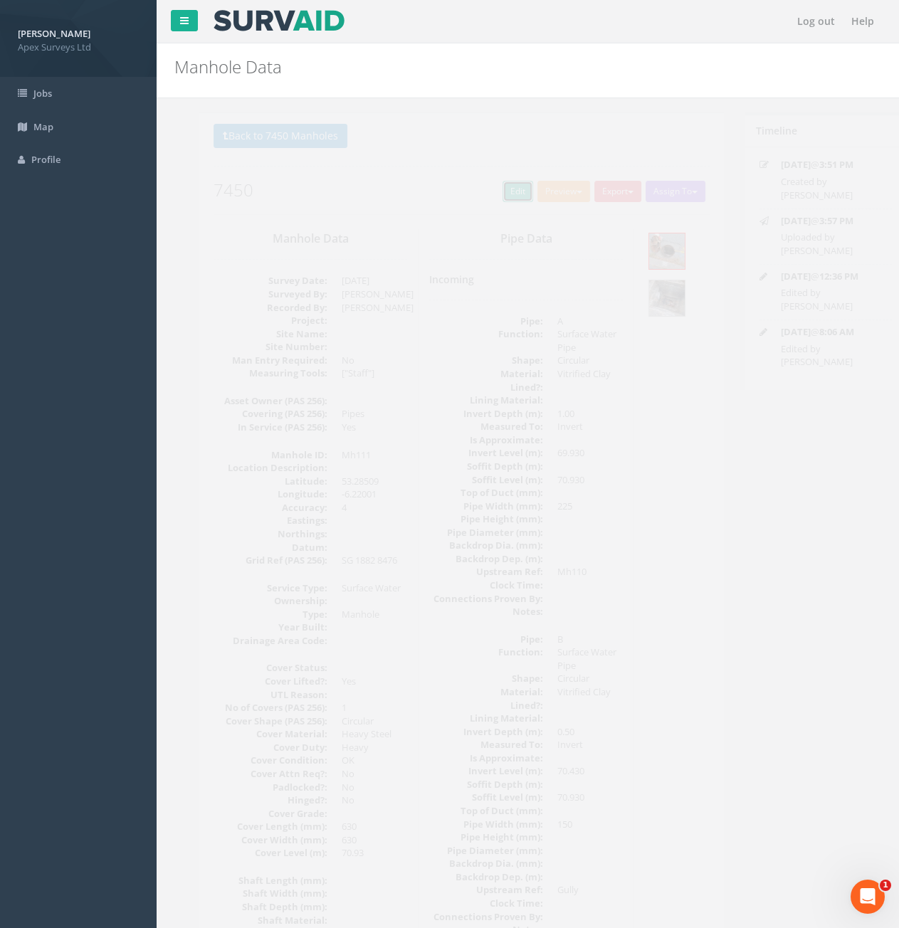
click at [491, 189] on link "Edit" at bounding box center [493, 191] width 31 height 21
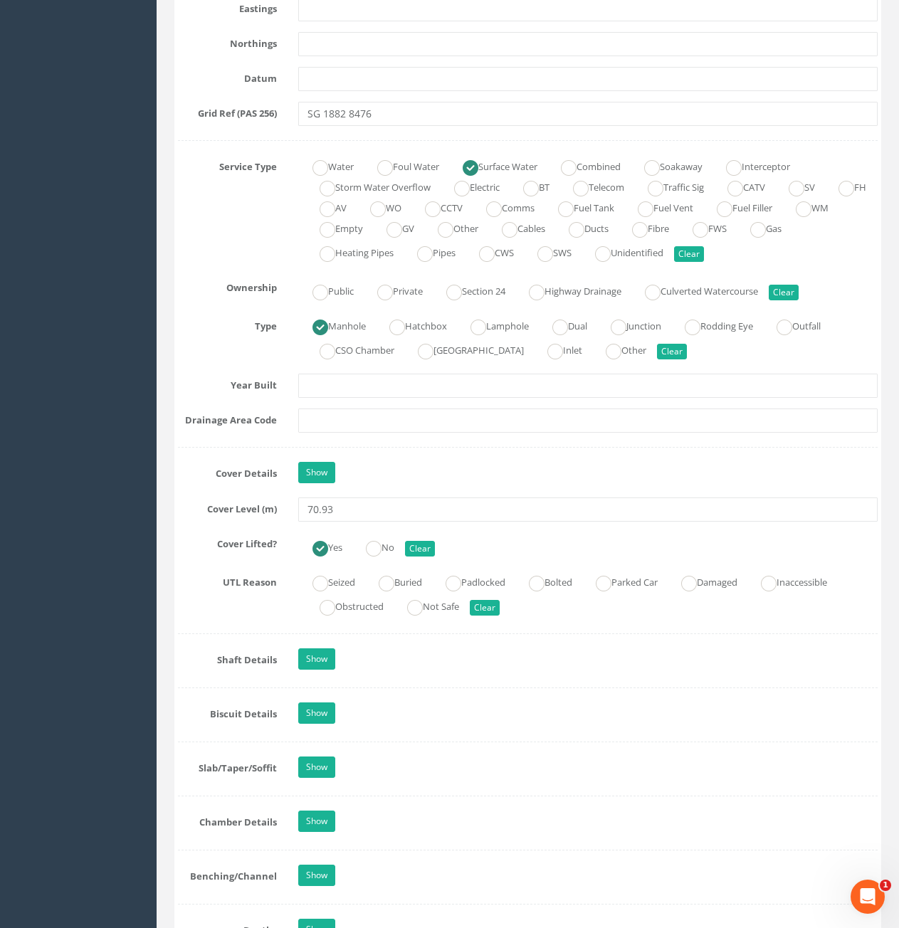
scroll to position [997, 0]
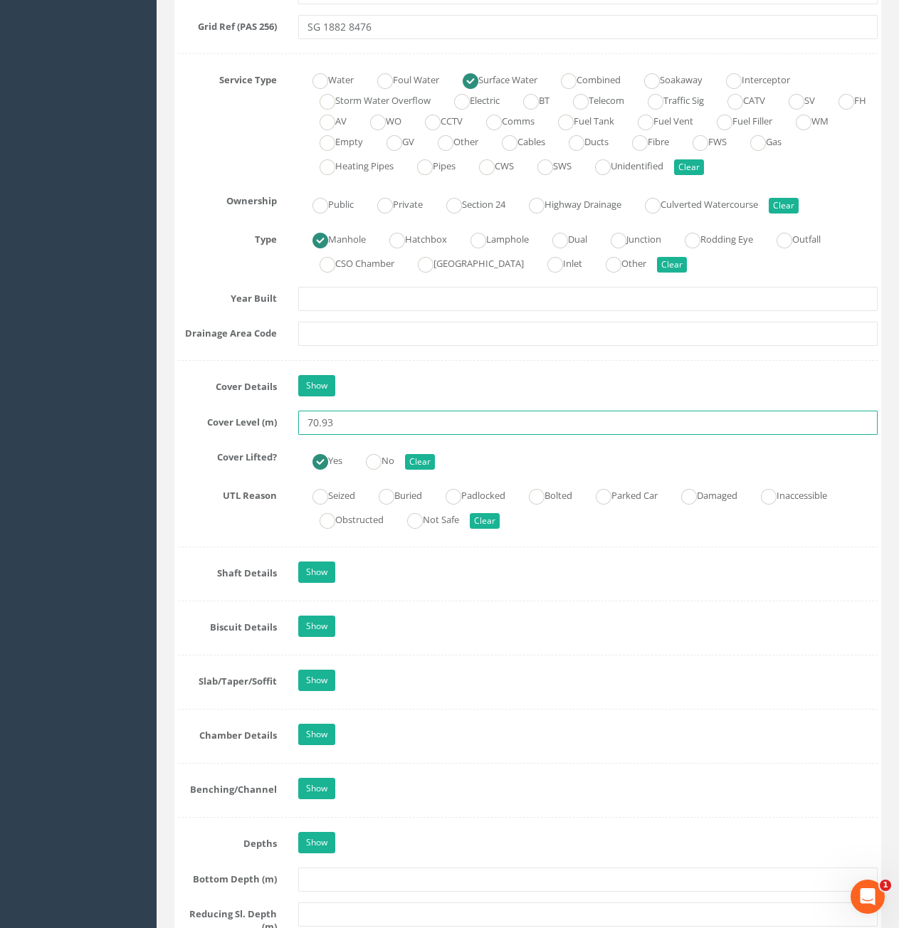
click at [346, 419] on input "70.93" at bounding box center [588, 423] width 580 height 24
type input "70.97"
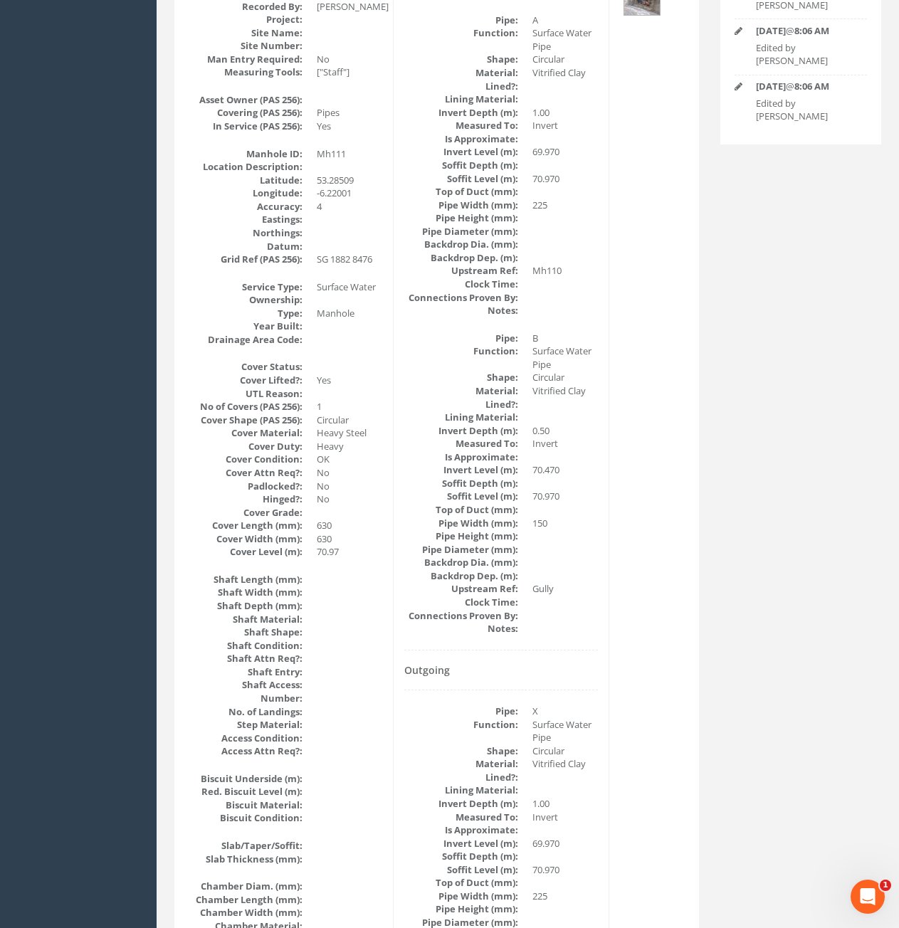
scroll to position [57, 0]
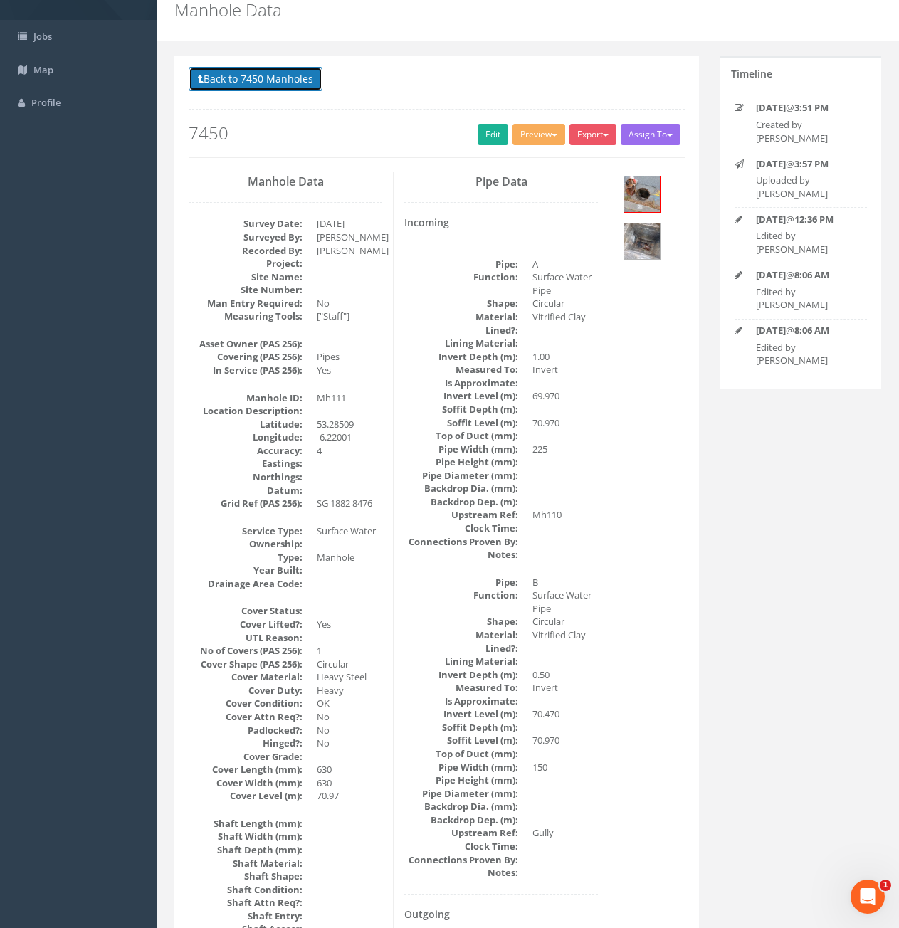
click at [244, 83] on button "Back to 7450 Manholes" at bounding box center [256, 79] width 134 height 24
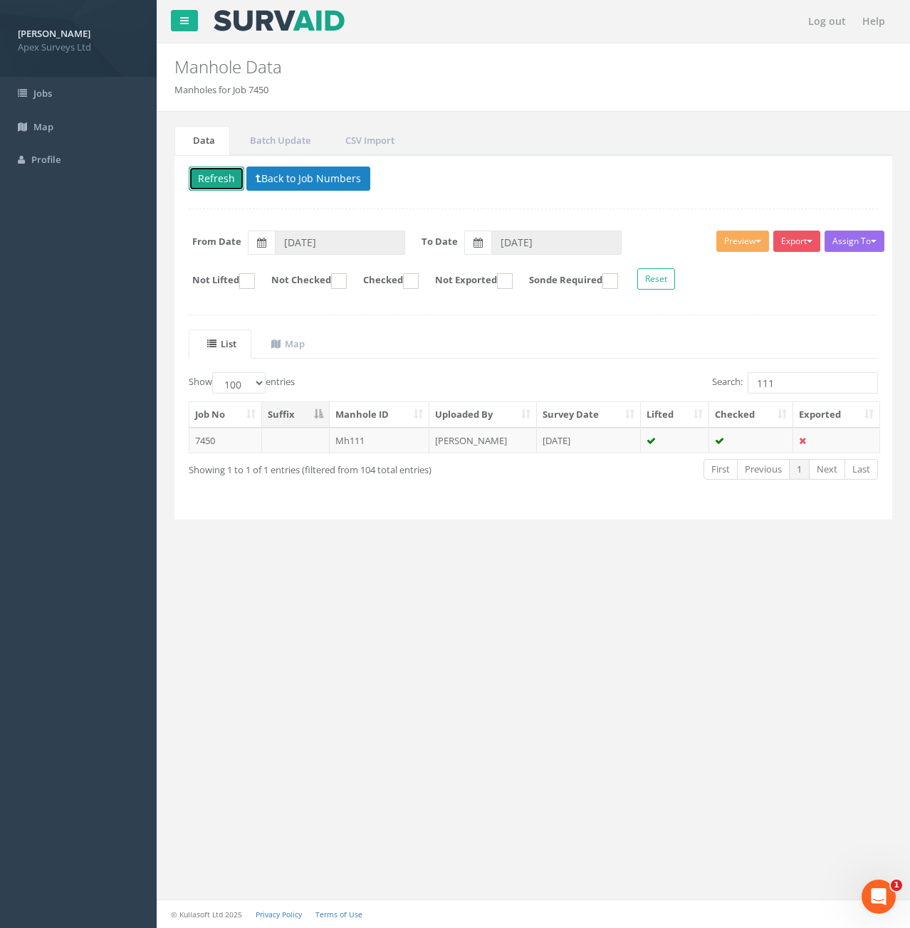
click at [210, 181] on button "Refresh" at bounding box center [217, 179] width 56 height 24
click at [792, 382] on input "111" at bounding box center [813, 382] width 130 height 21
type input "112"
click at [374, 441] on td "Mh112" at bounding box center [380, 441] width 100 height 26
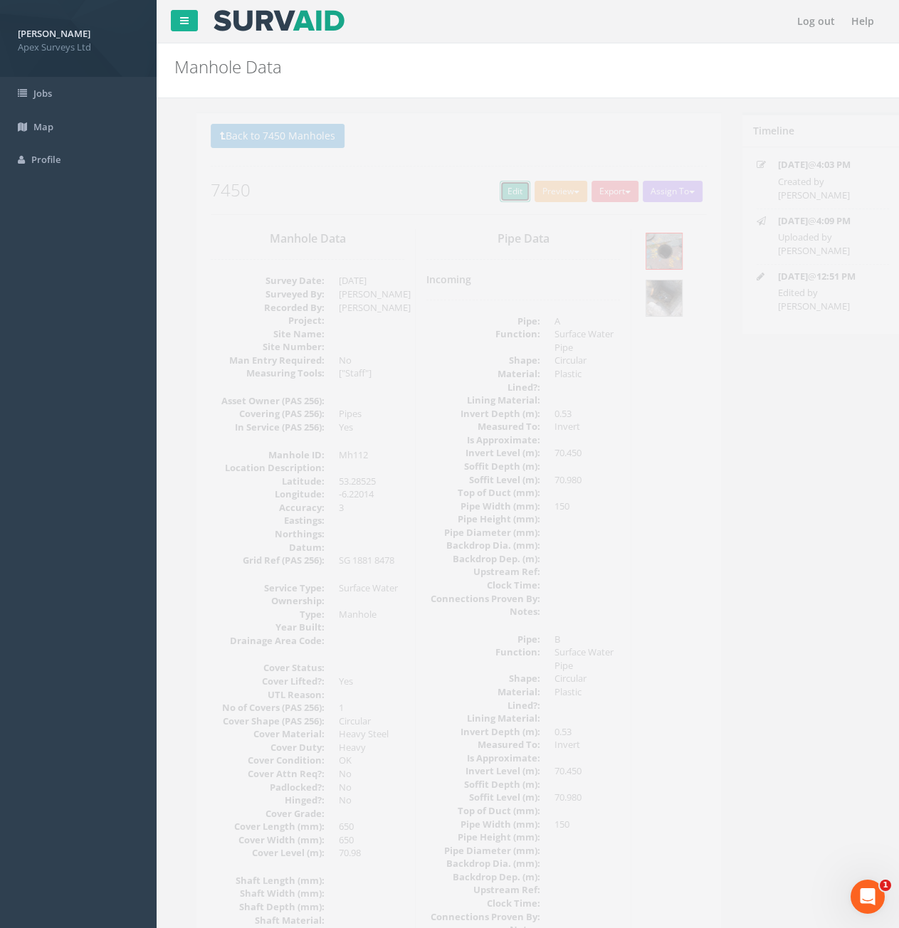
click at [482, 187] on link "Edit" at bounding box center [493, 191] width 31 height 21
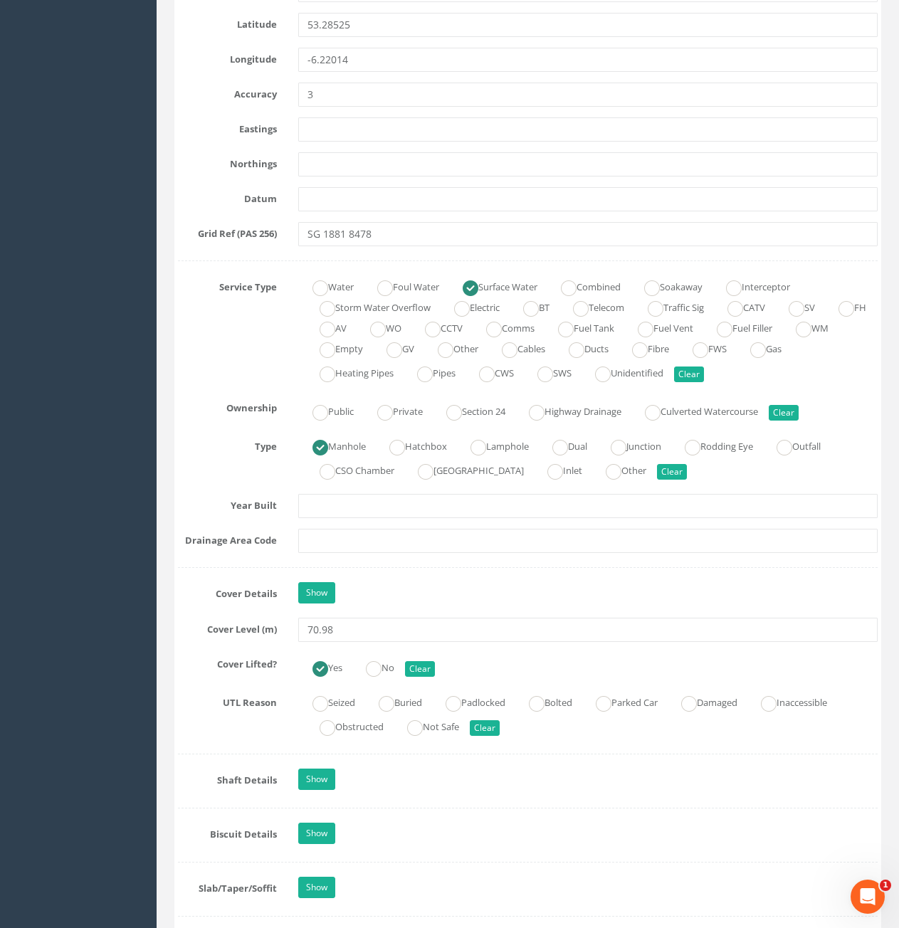
scroll to position [926, 0]
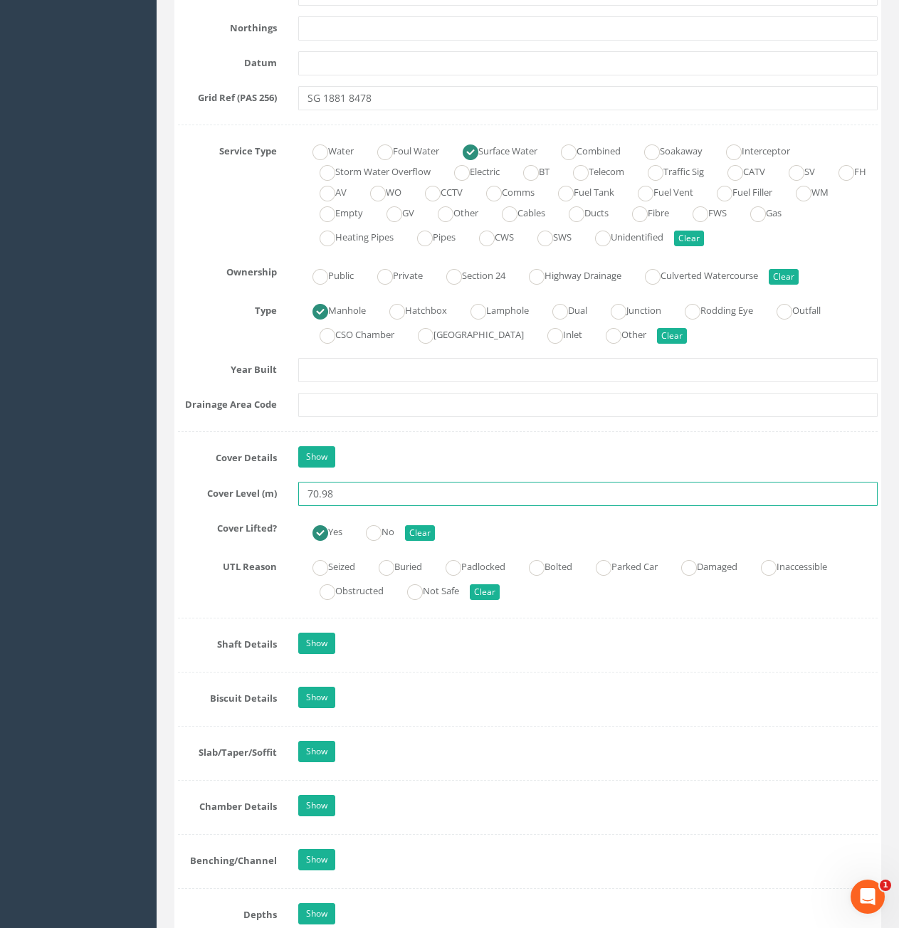
click at [364, 496] on input "70.98" at bounding box center [588, 494] width 580 height 24
type input "70.94"
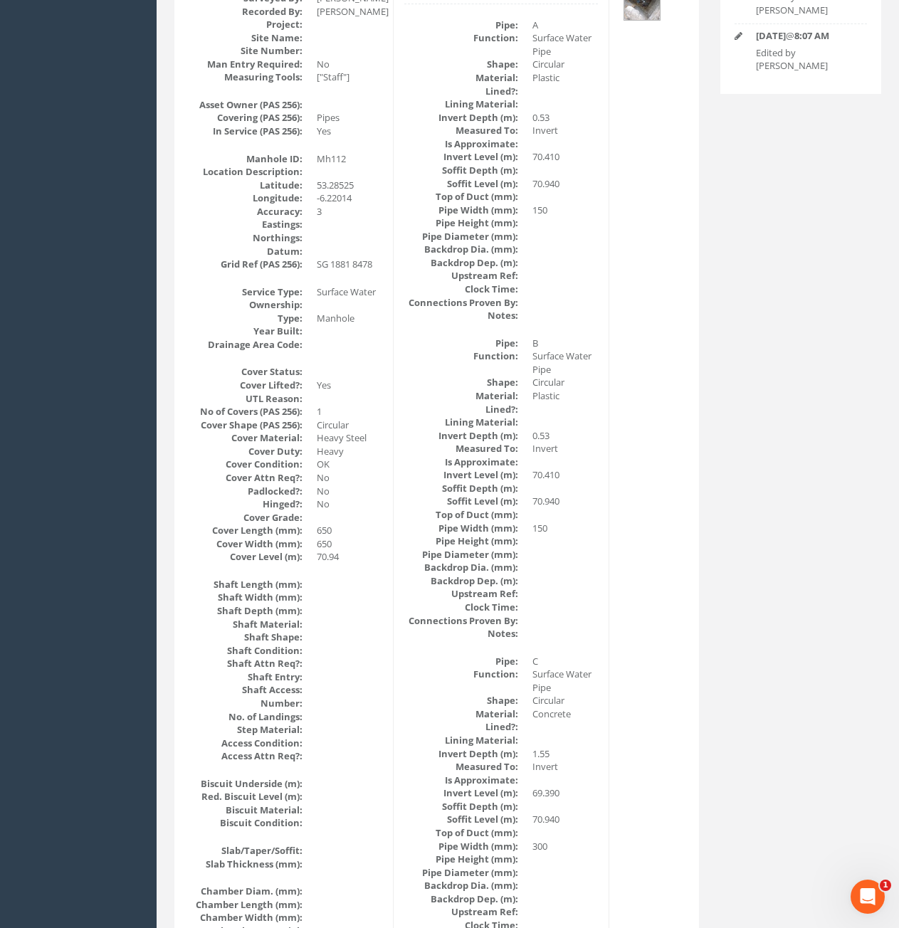
scroll to position [0, 0]
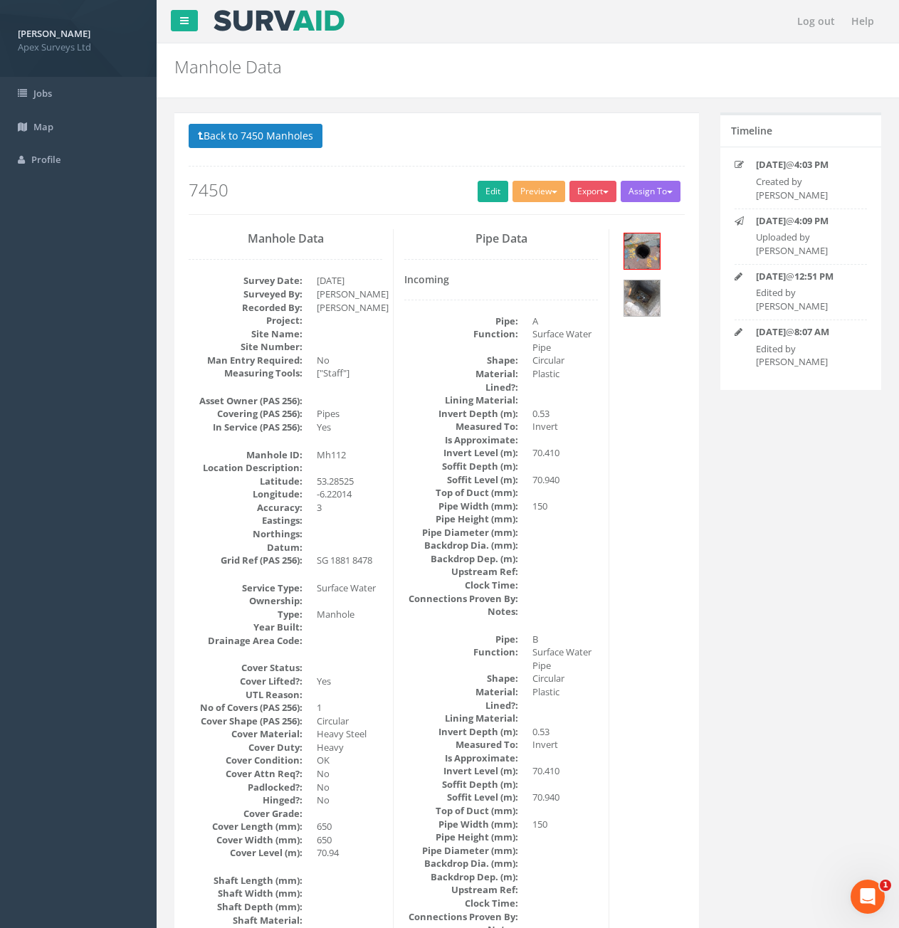
click at [278, 135] on button "Back to 7450 Manholes" at bounding box center [256, 136] width 134 height 24
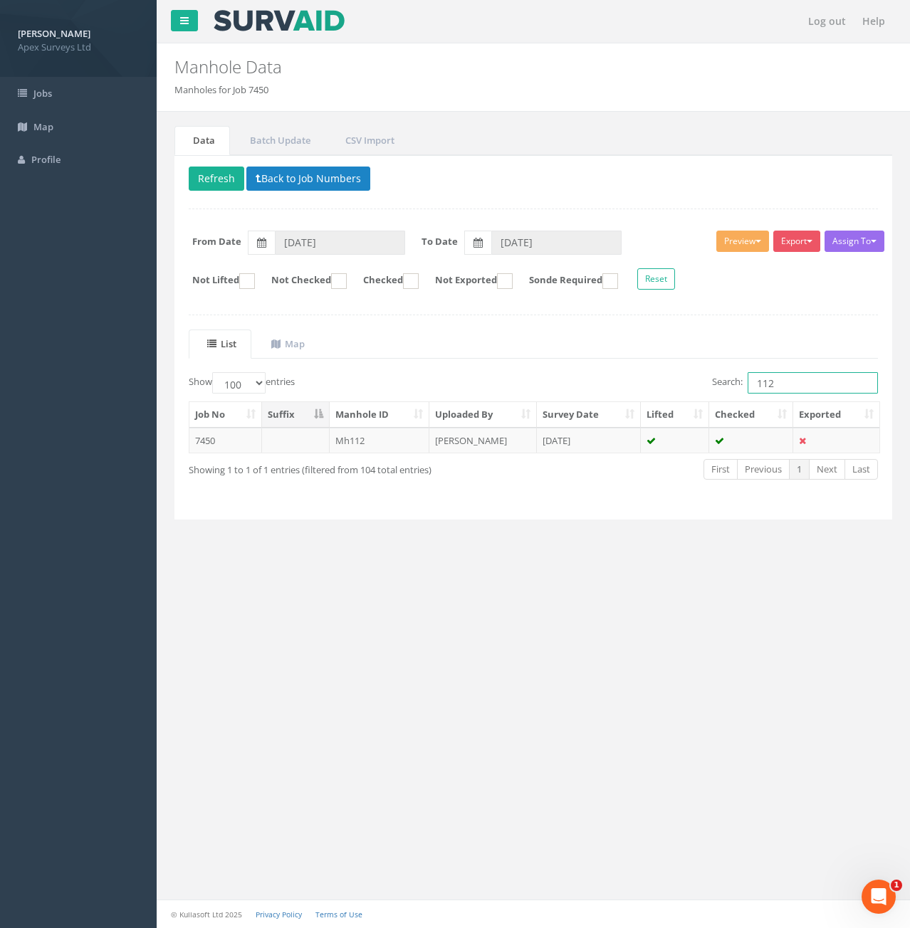
click at [798, 383] on input "112" at bounding box center [813, 382] width 130 height 21
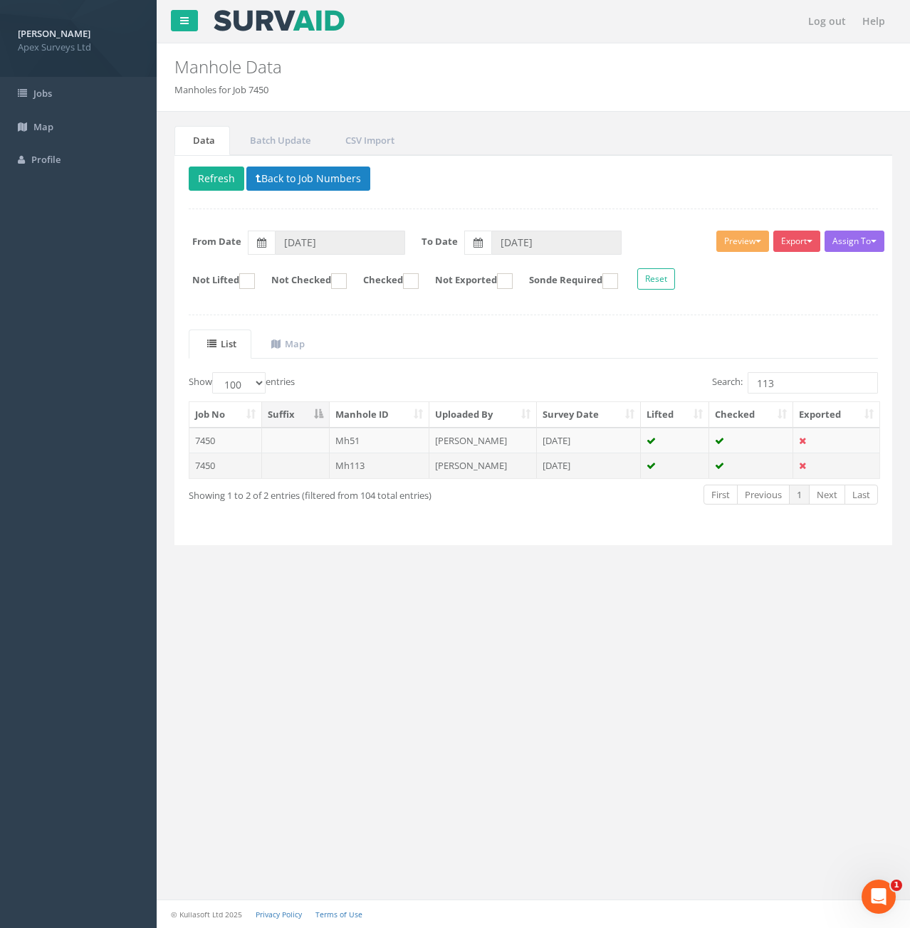
click at [290, 465] on td at bounding box center [296, 466] width 68 height 26
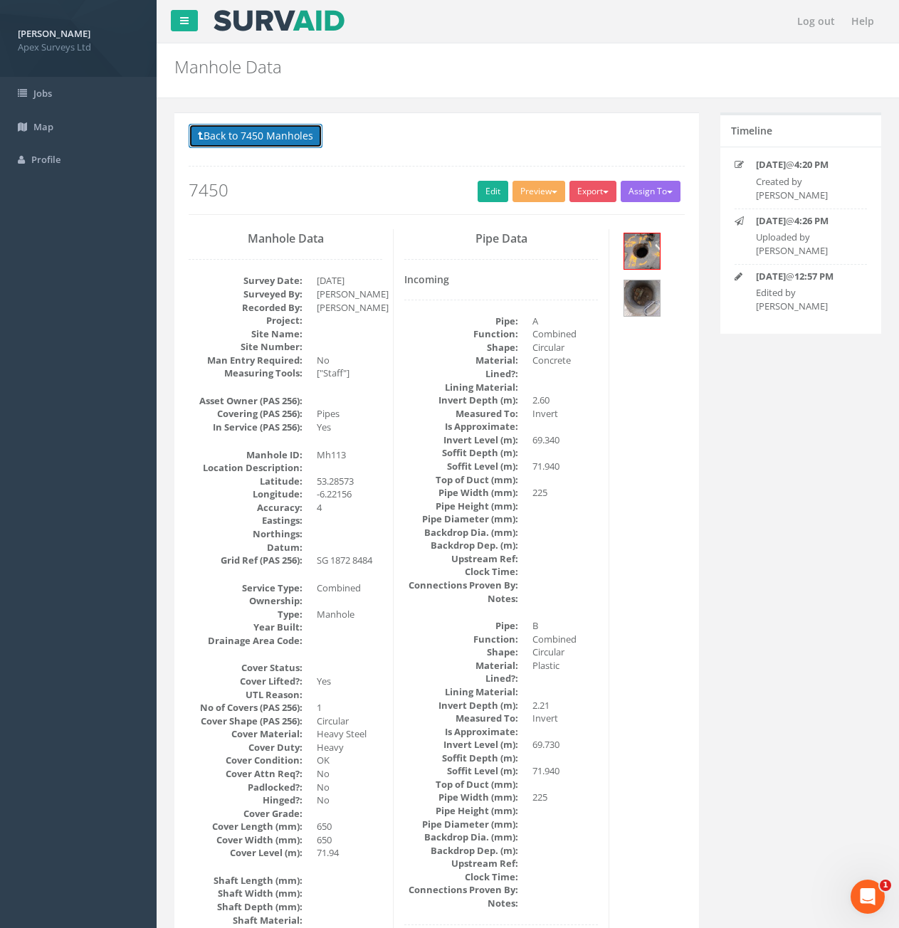
click at [282, 136] on button "Back to 7450 Manholes" at bounding box center [256, 136] width 134 height 24
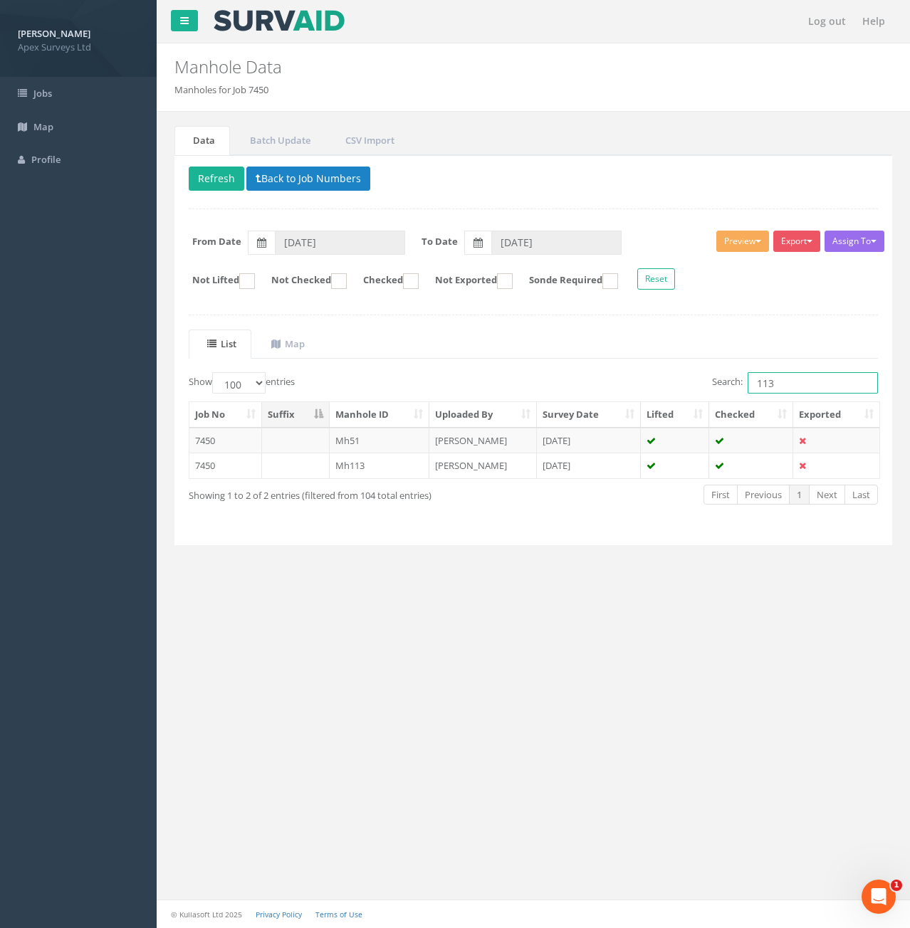
click at [811, 380] on input "113" at bounding box center [813, 382] width 130 height 21
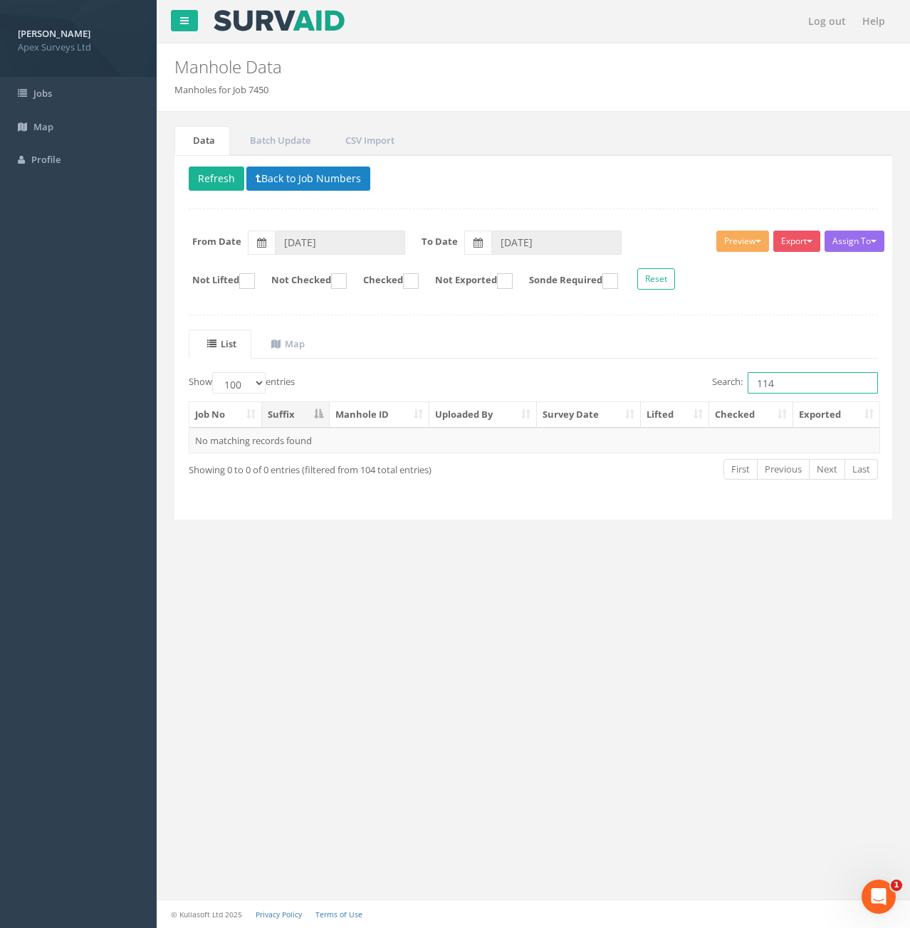
click at [812, 382] on input "114" at bounding box center [813, 382] width 130 height 21
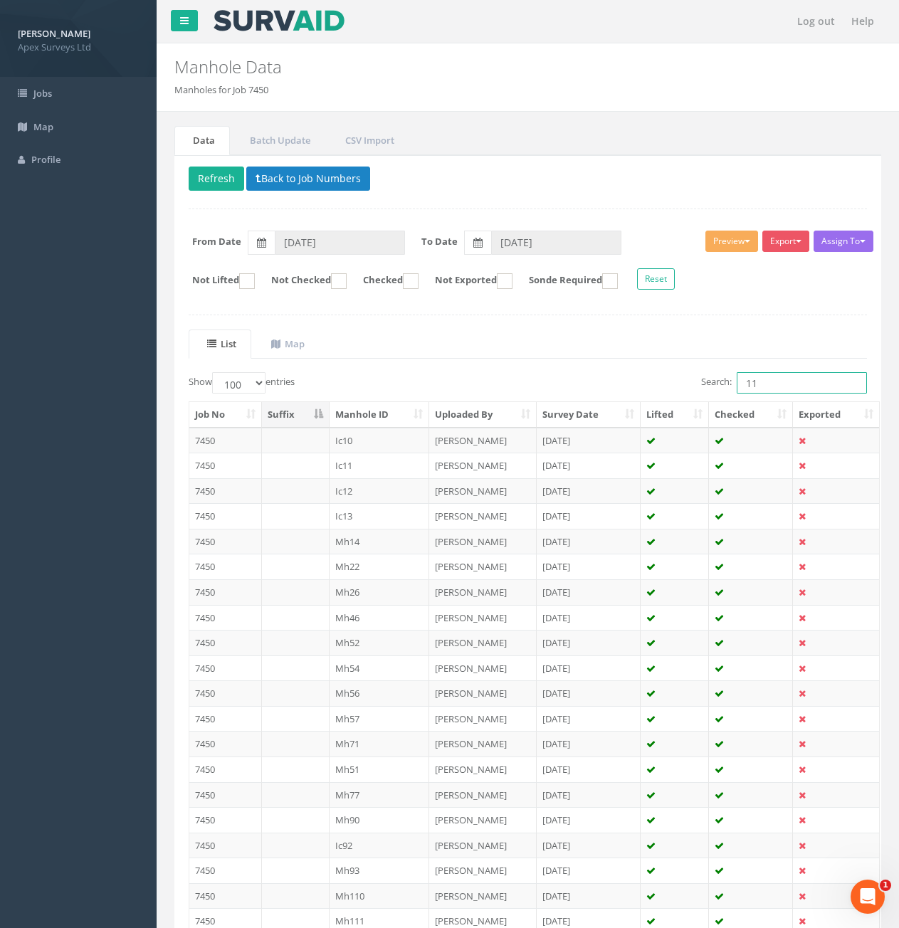
type input "1"
click at [793, 385] on input "Search:" at bounding box center [802, 382] width 130 height 21
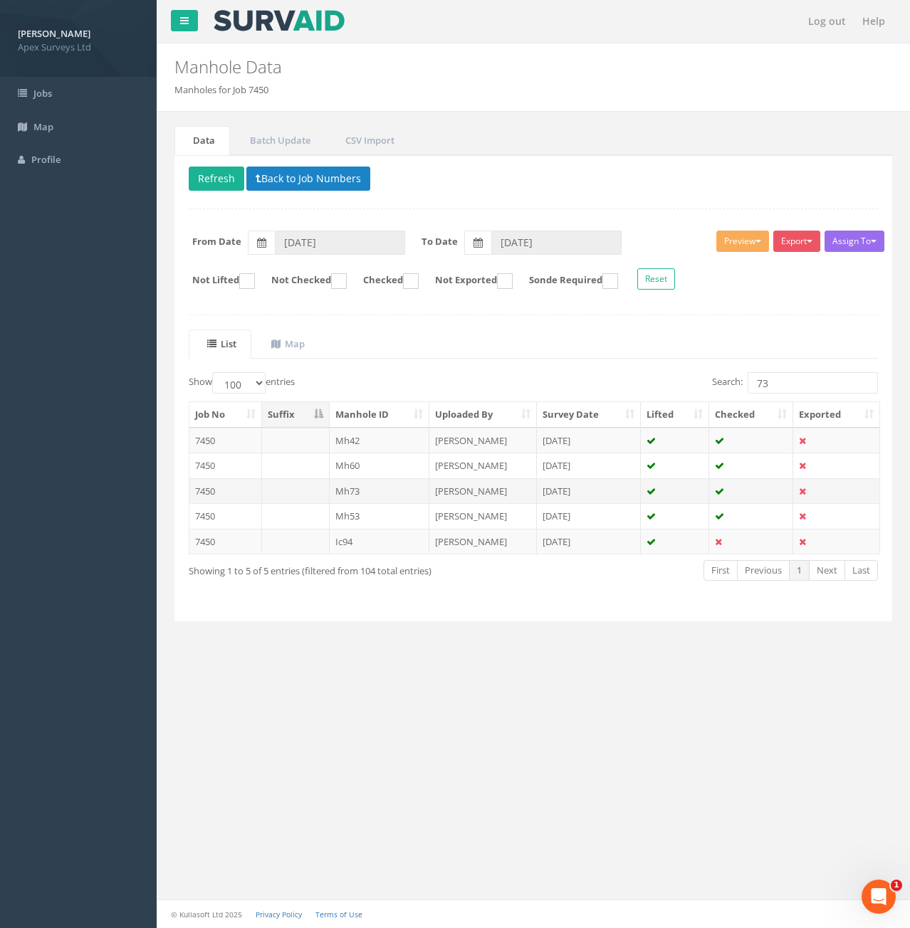
click at [305, 496] on td at bounding box center [296, 491] width 68 height 26
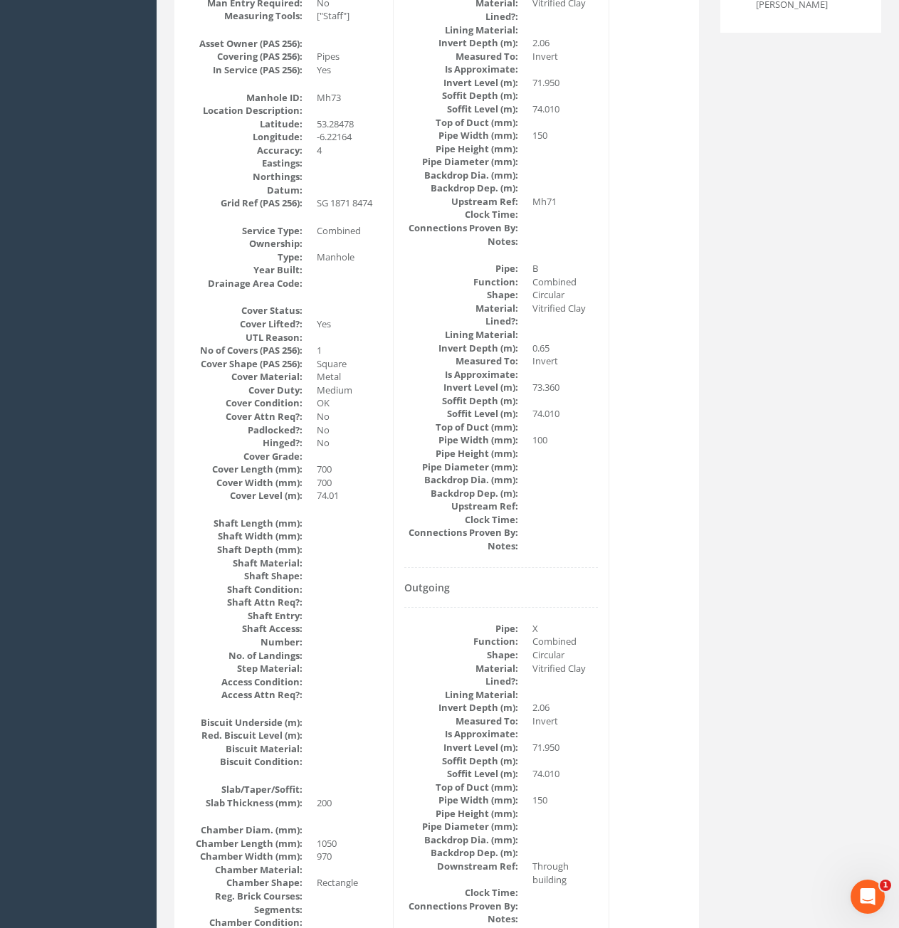
scroll to position [128, 0]
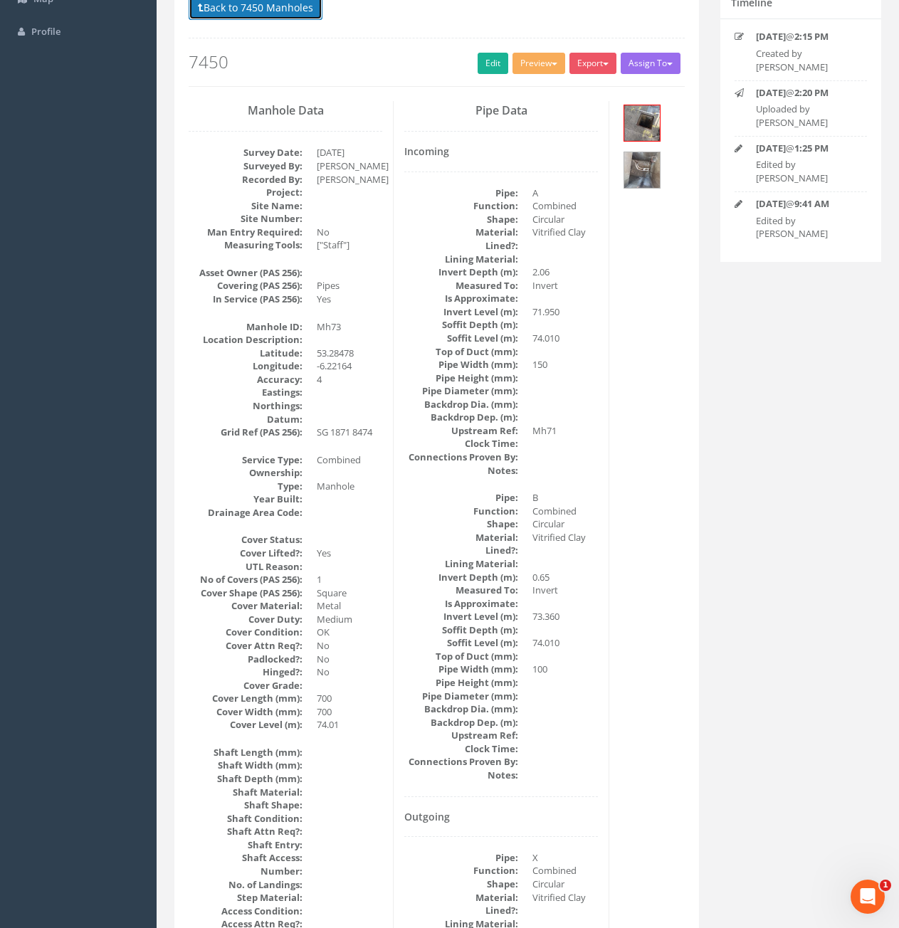
click at [275, 12] on button "Back to 7450 Manholes" at bounding box center [256, 8] width 134 height 24
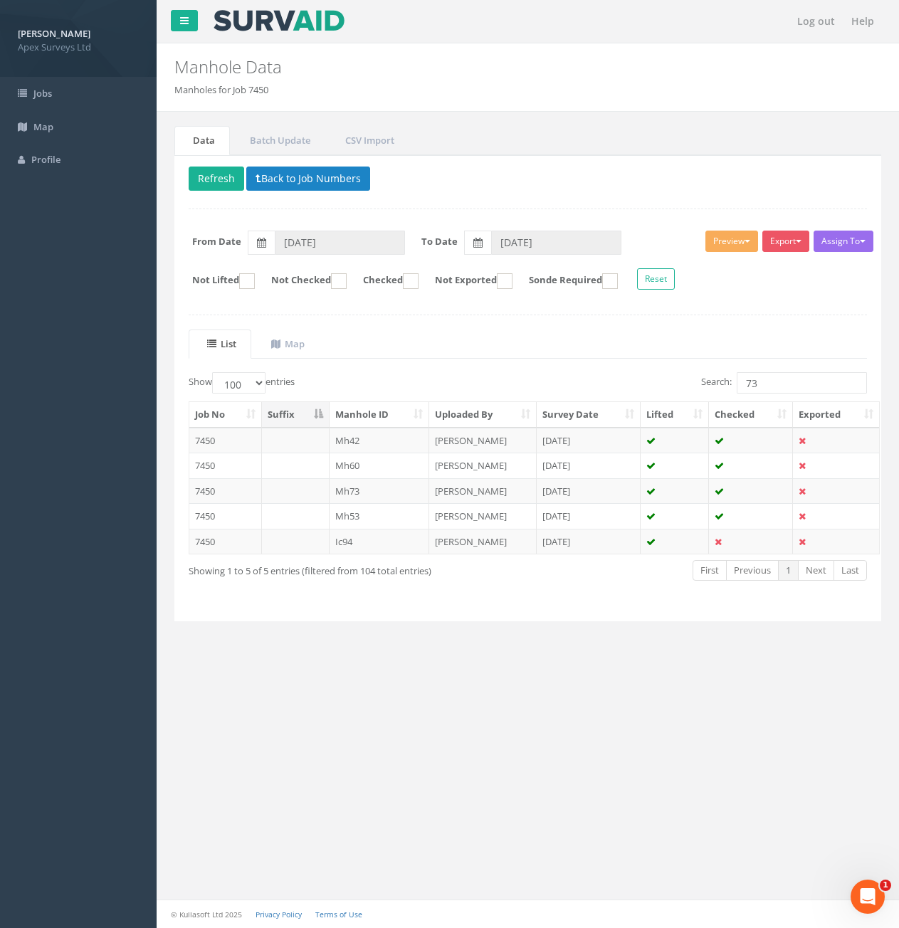
scroll to position [0, 0]
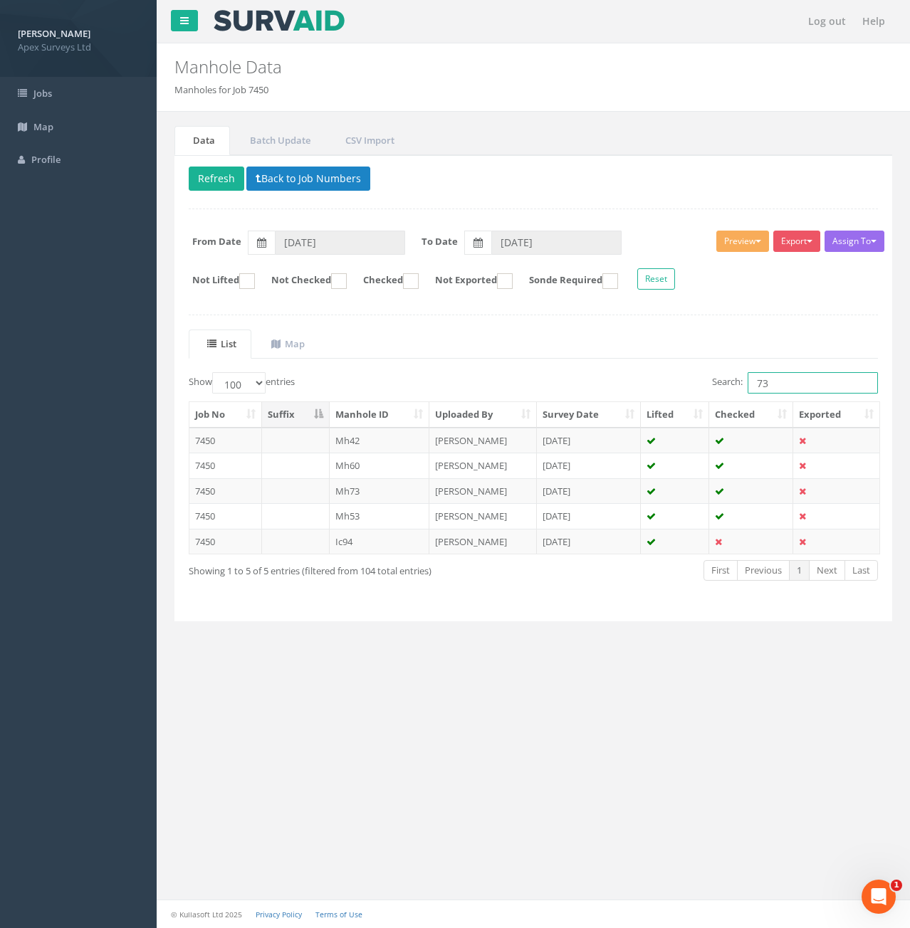
click at [793, 384] on input "73" at bounding box center [813, 382] width 130 height 21
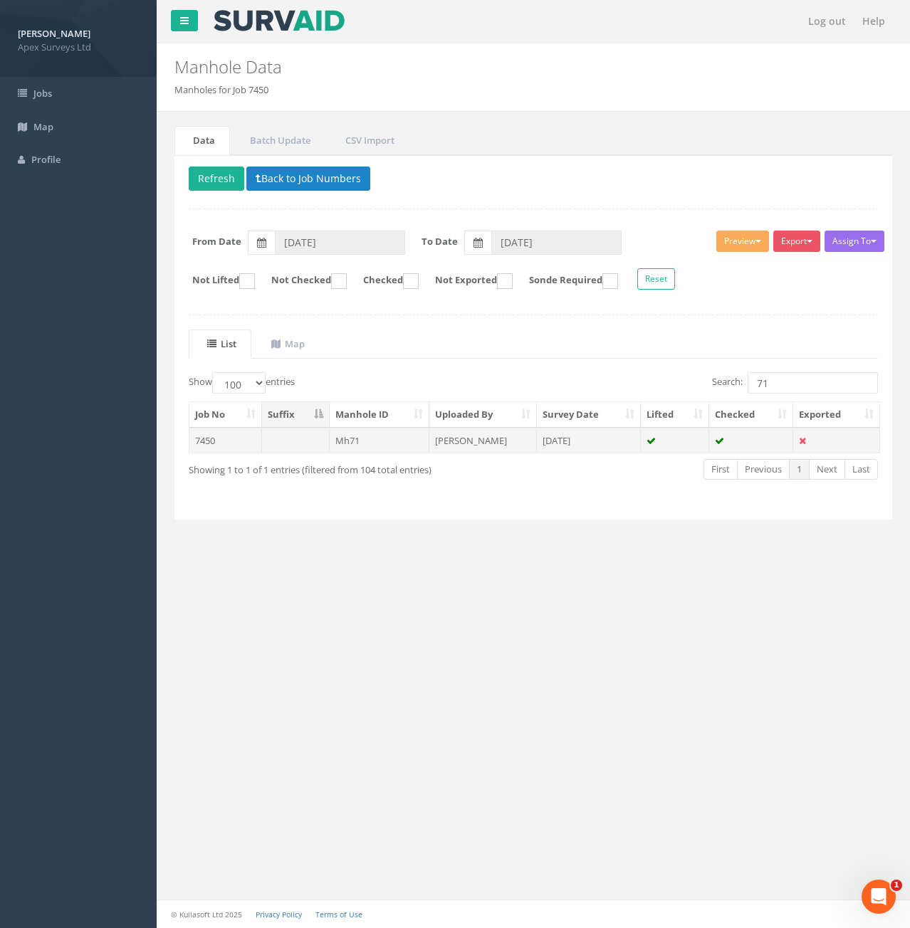
click at [381, 446] on td "Mh71" at bounding box center [380, 441] width 100 height 26
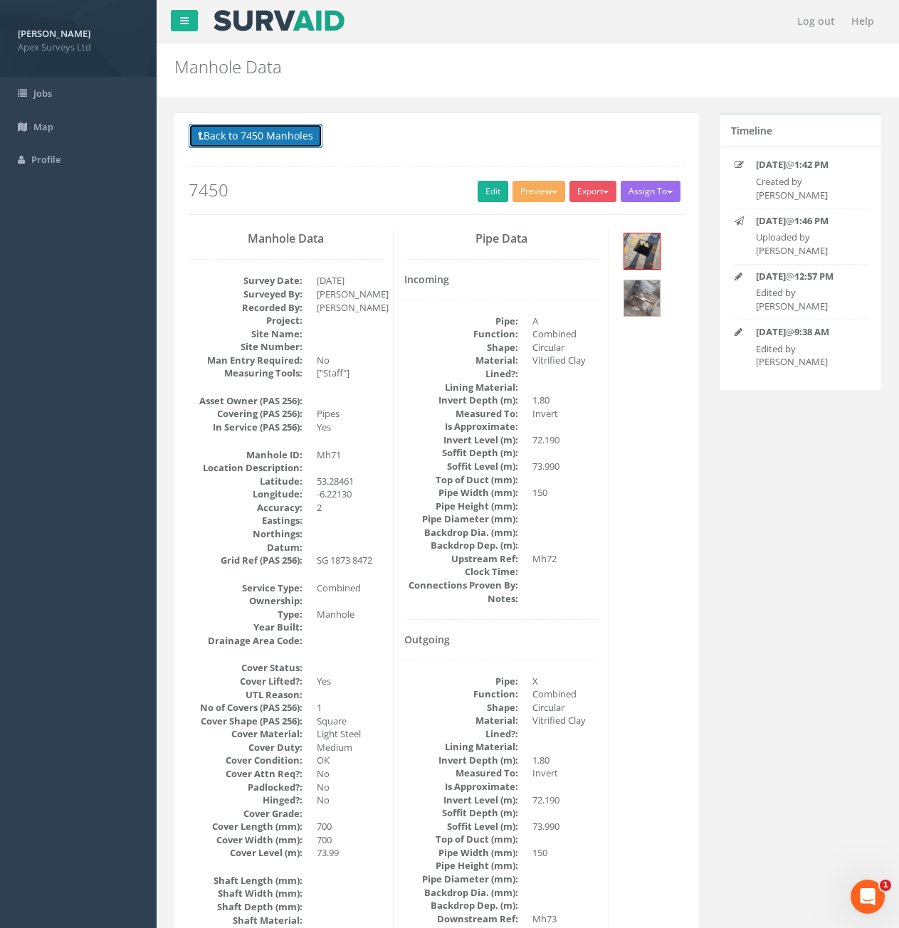
click at [273, 135] on button "Back to 7450 Manholes" at bounding box center [256, 136] width 134 height 24
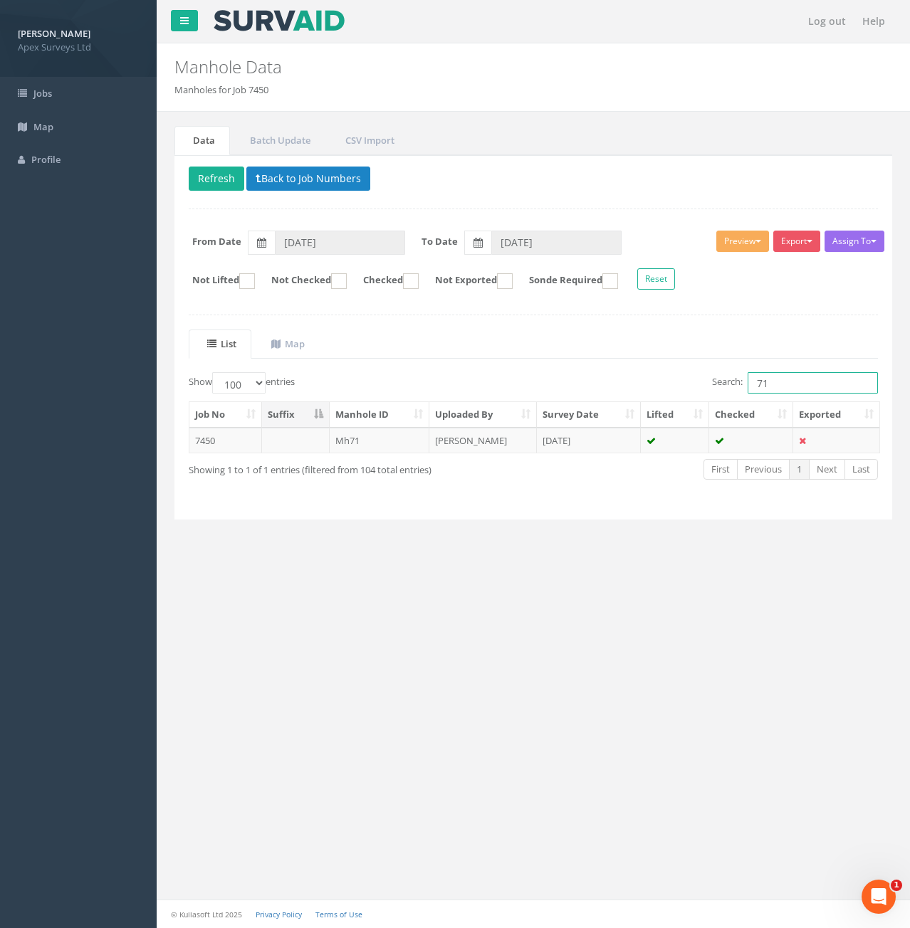
click at [775, 382] on input "71" at bounding box center [813, 382] width 130 height 21
click at [456, 447] on td "[PERSON_NAME]" at bounding box center [483, 441] width 108 height 26
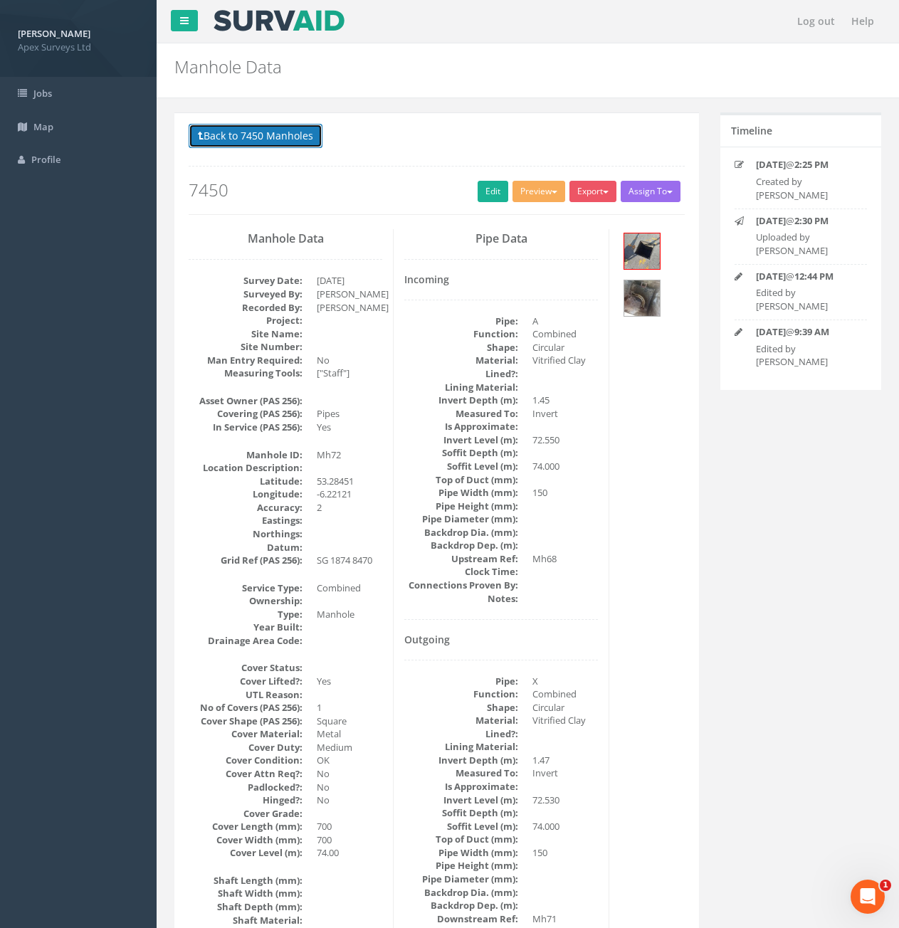
click at [269, 134] on button "Back to 7450 Manholes" at bounding box center [256, 136] width 134 height 24
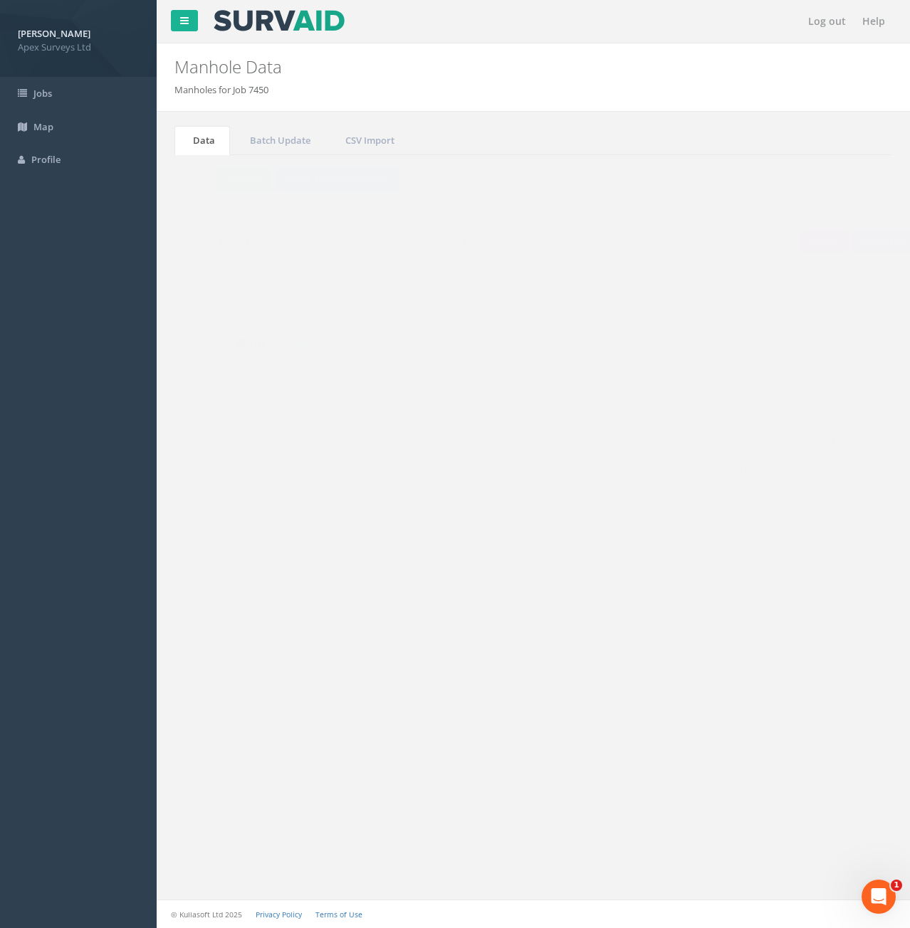
click at [790, 385] on input "72" at bounding box center [813, 382] width 130 height 21
type input "7"
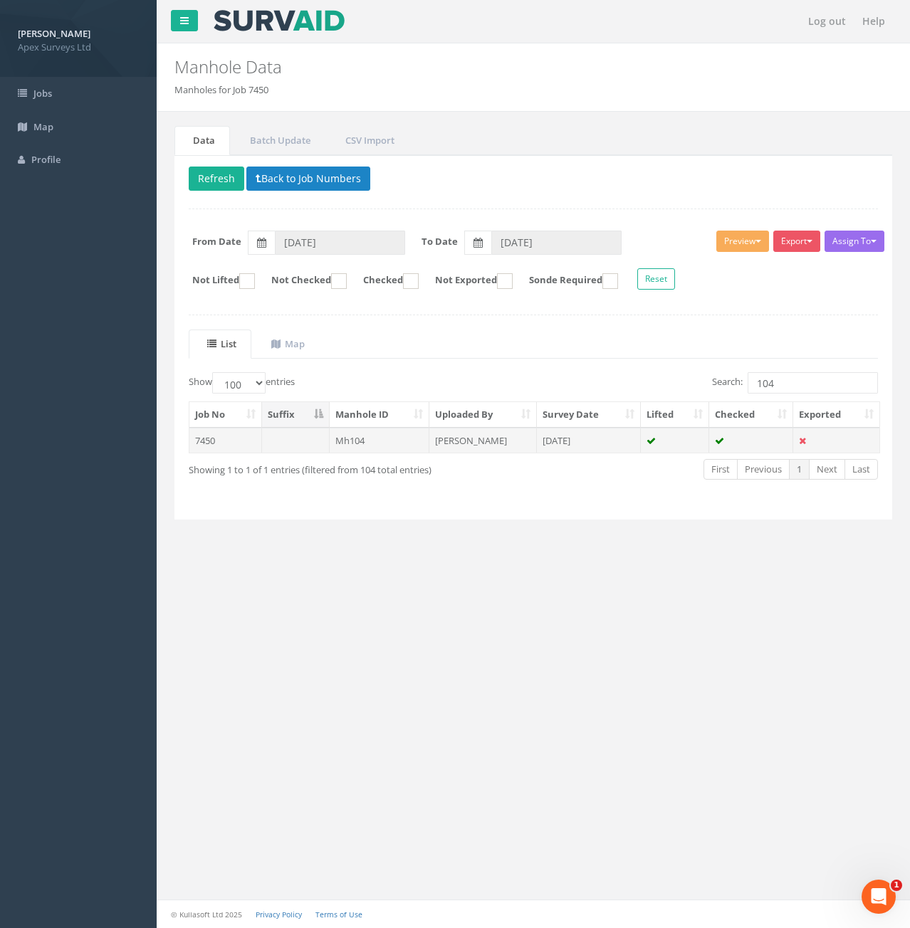
click at [375, 442] on td "Mh104" at bounding box center [380, 441] width 100 height 26
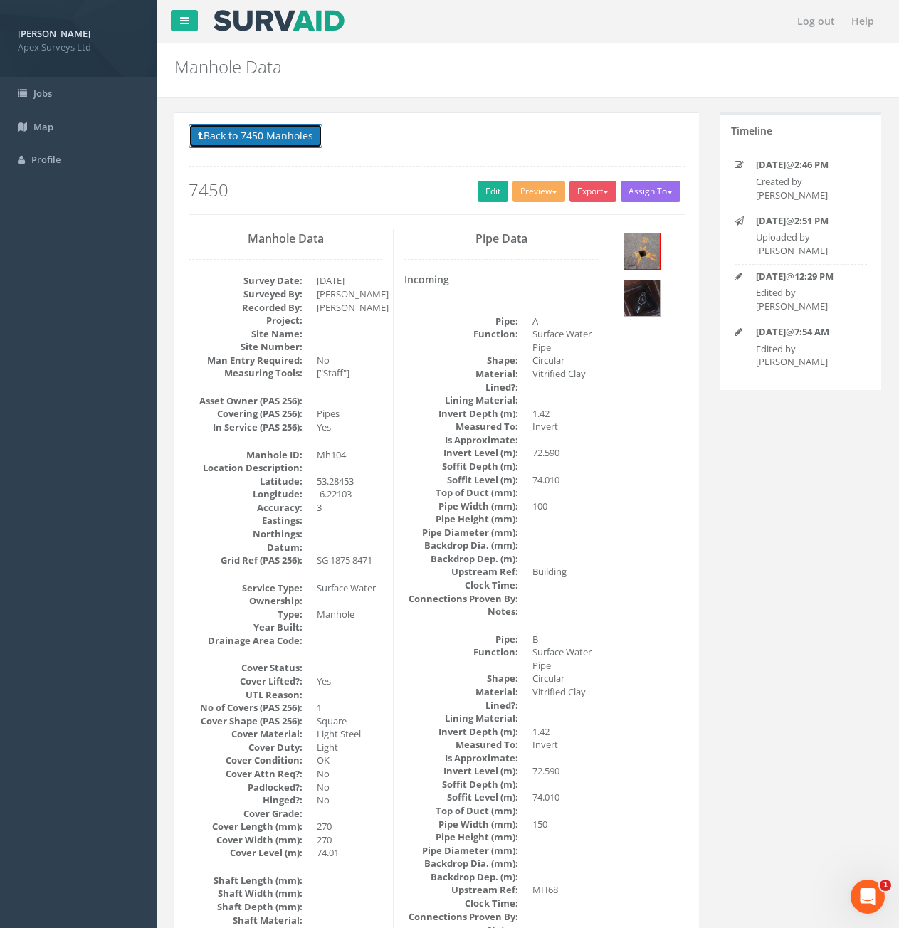
click at [246, 142] on button "Back to 7450 Manholes" at bounding box center [256, 136] width 134 height 24
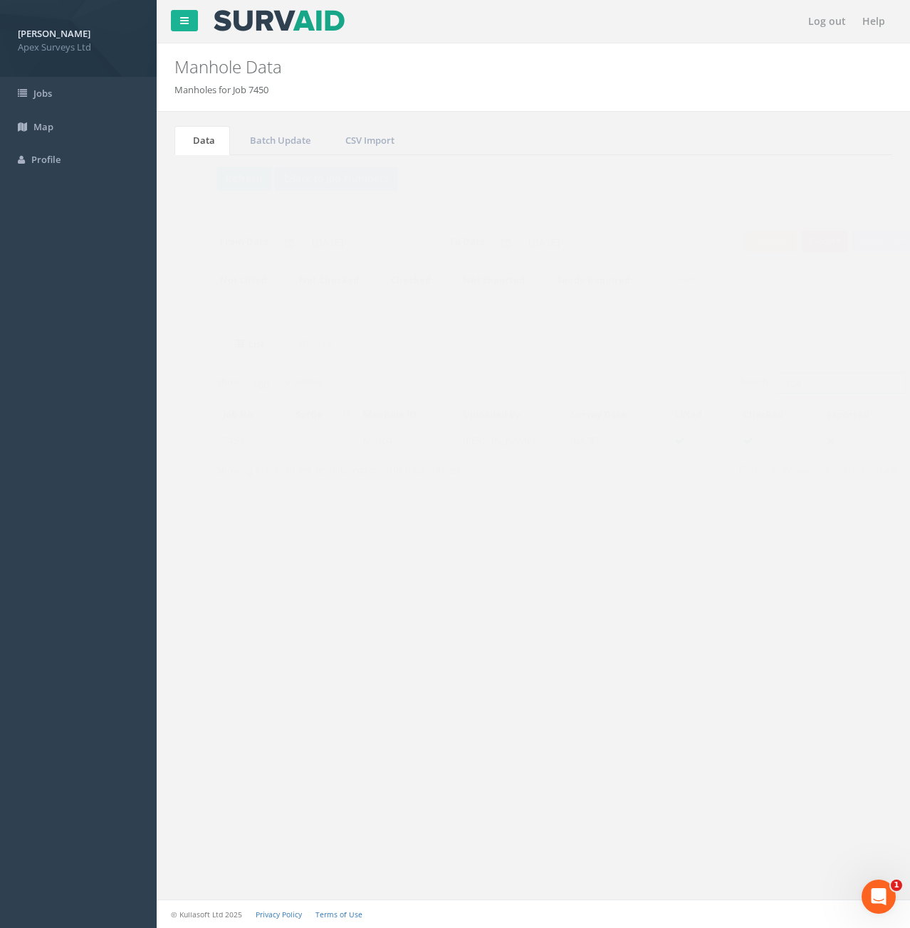
click at [784, 379] on input "104" at bounding box center [813, 382] width 130 height 21
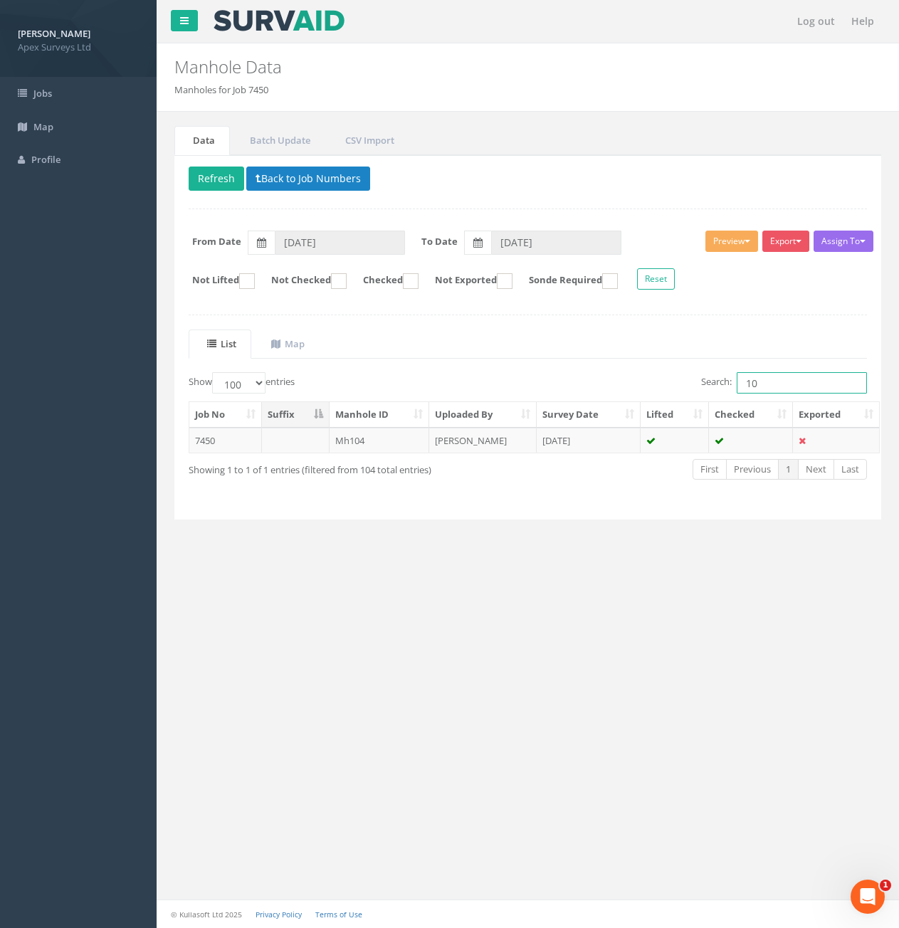
type input "1"
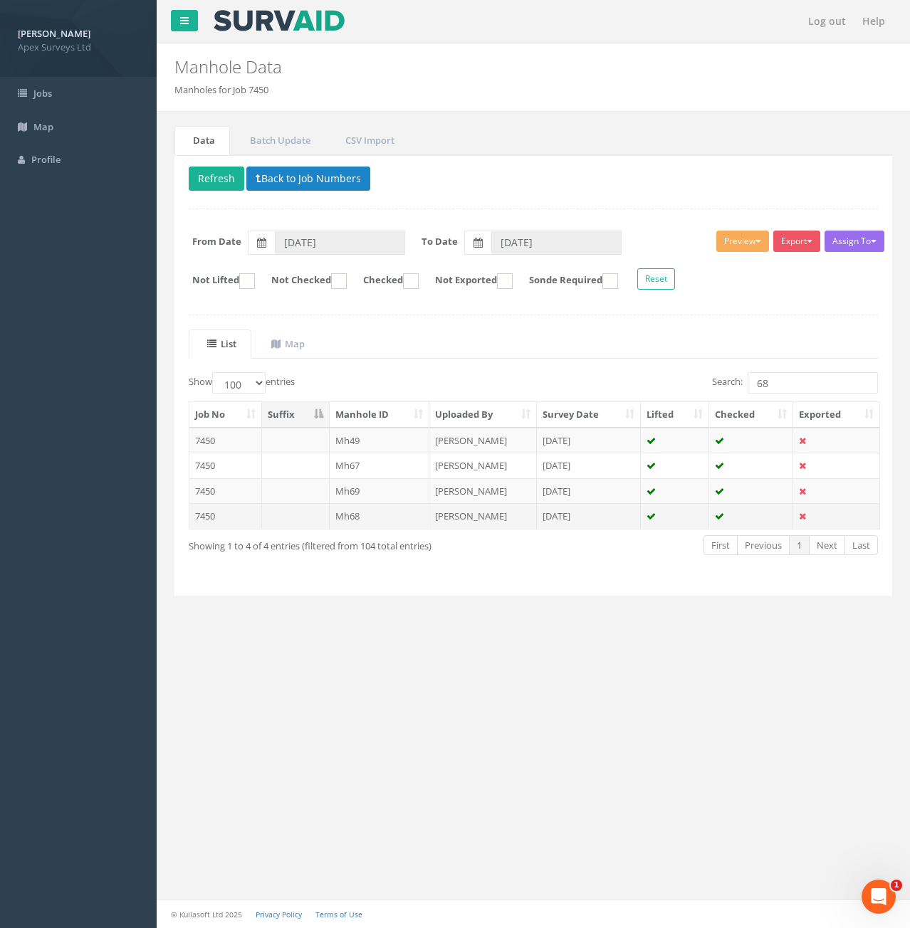
click at [381, 518] on td "Mh68" at bounding box center [380, 516] width 100 height 26
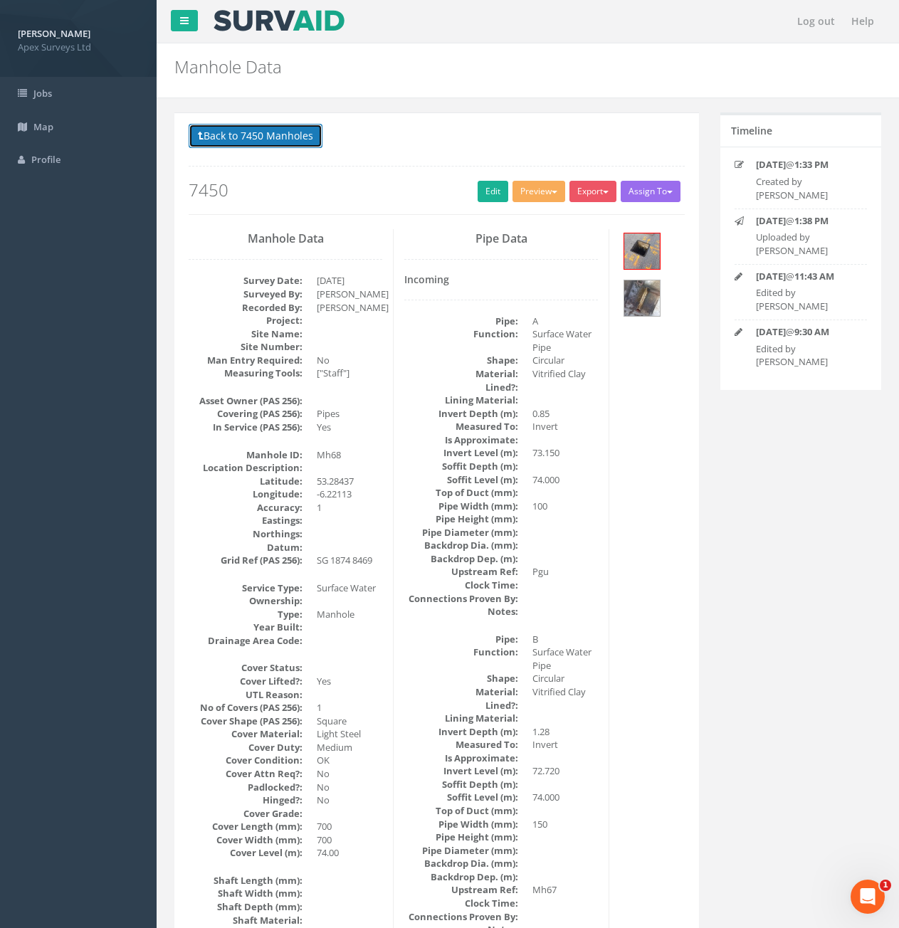
click at [256, 127] on button "Back to 7450 Manholes" at bounding box center [256, 136] width 134 height 24
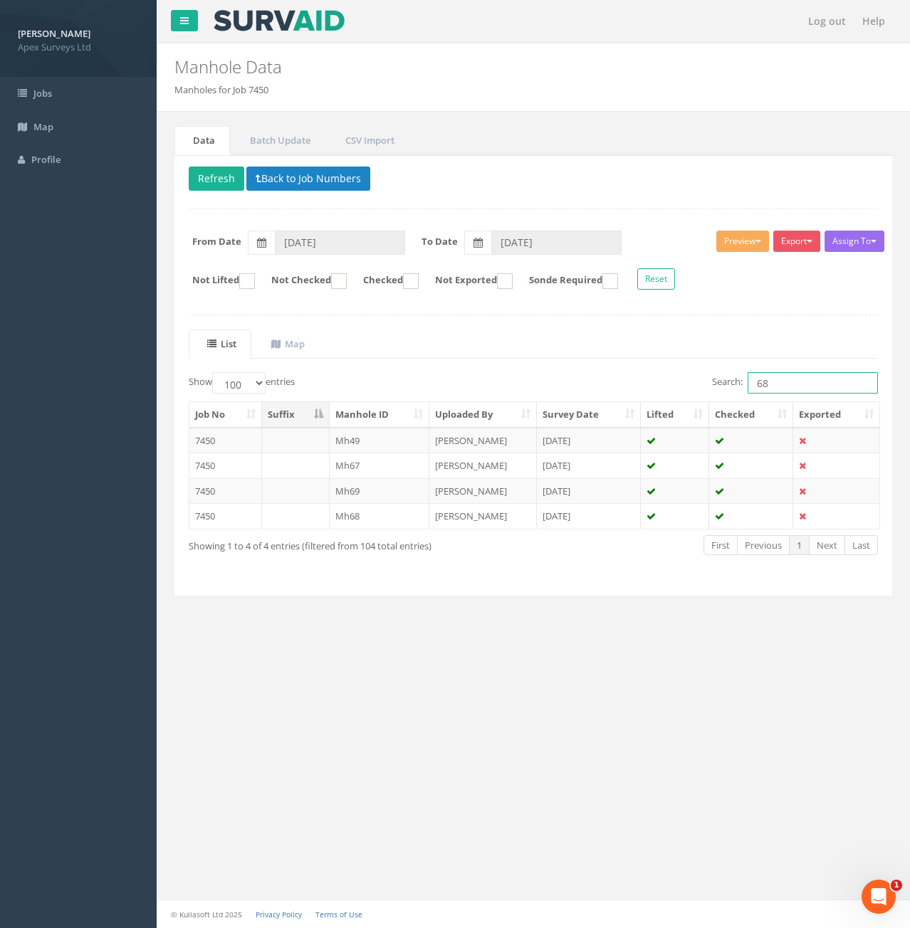
click at [784, 386] on input "68" at bounding box center [813, 382] width 130 height 21
type input "6"
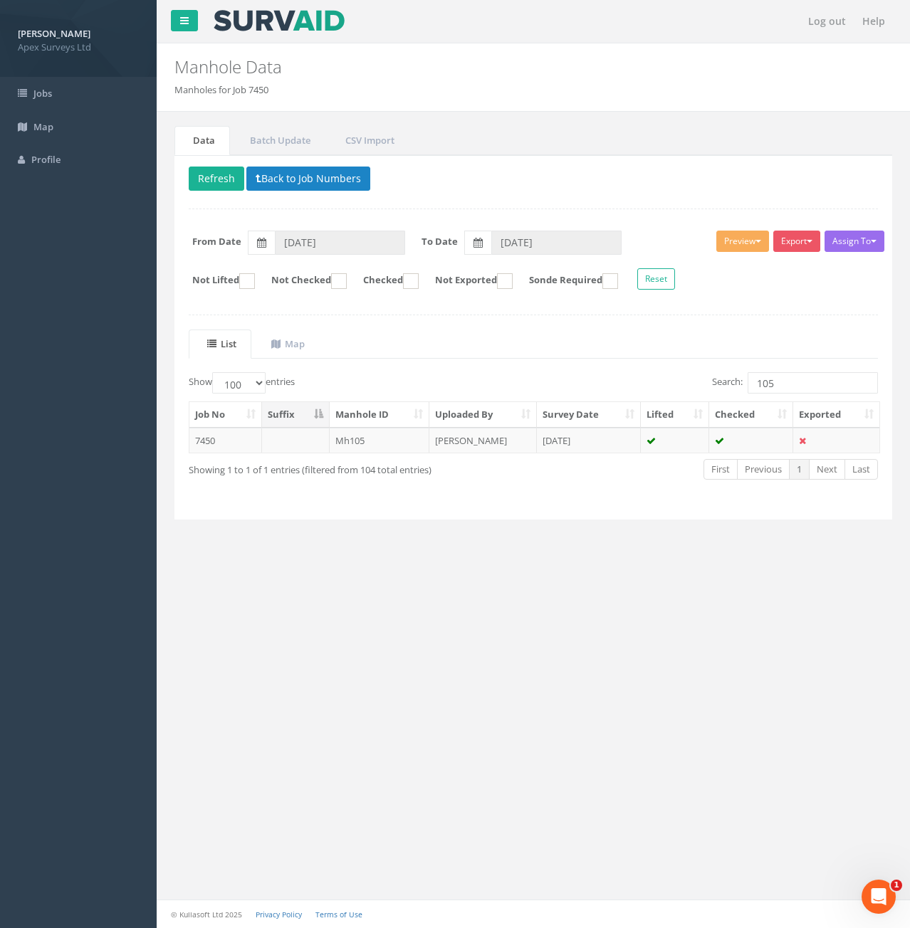
click at [395, 446] on td "Mh105" at bounding box center [380, 441] width 100 height 26
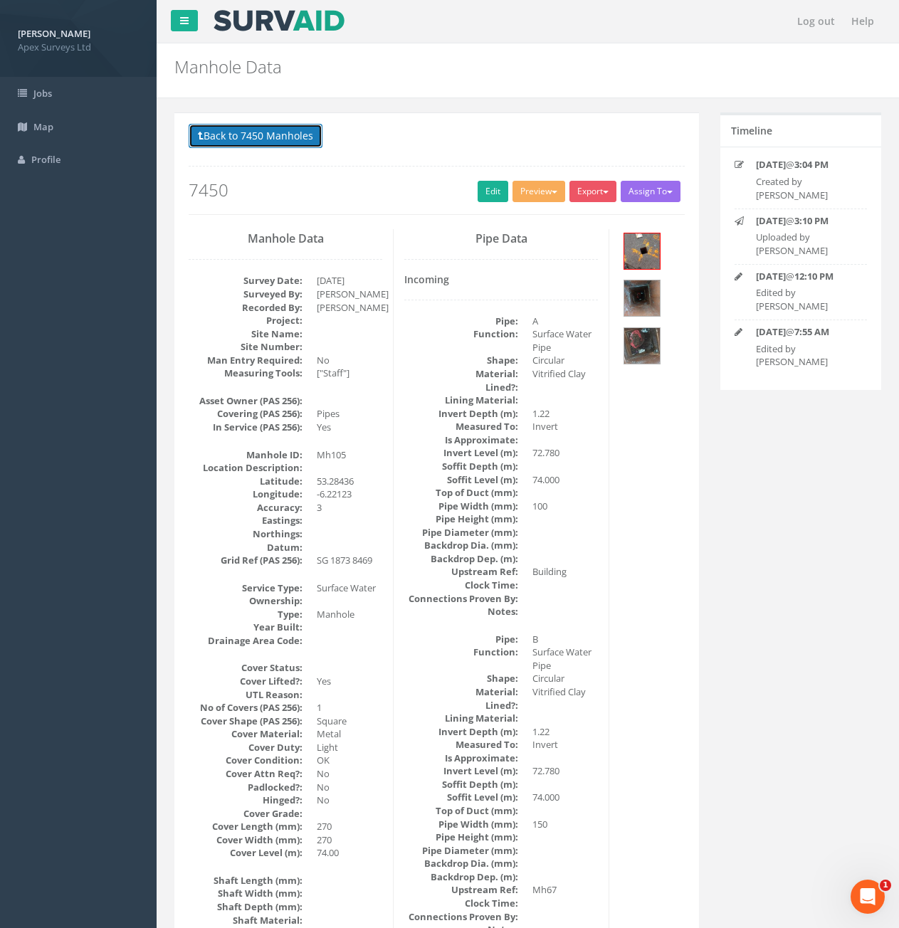
click at [286, 137] on button "Back to 7450 Manholes" at bounding box center [256, 136] width 134 height 24
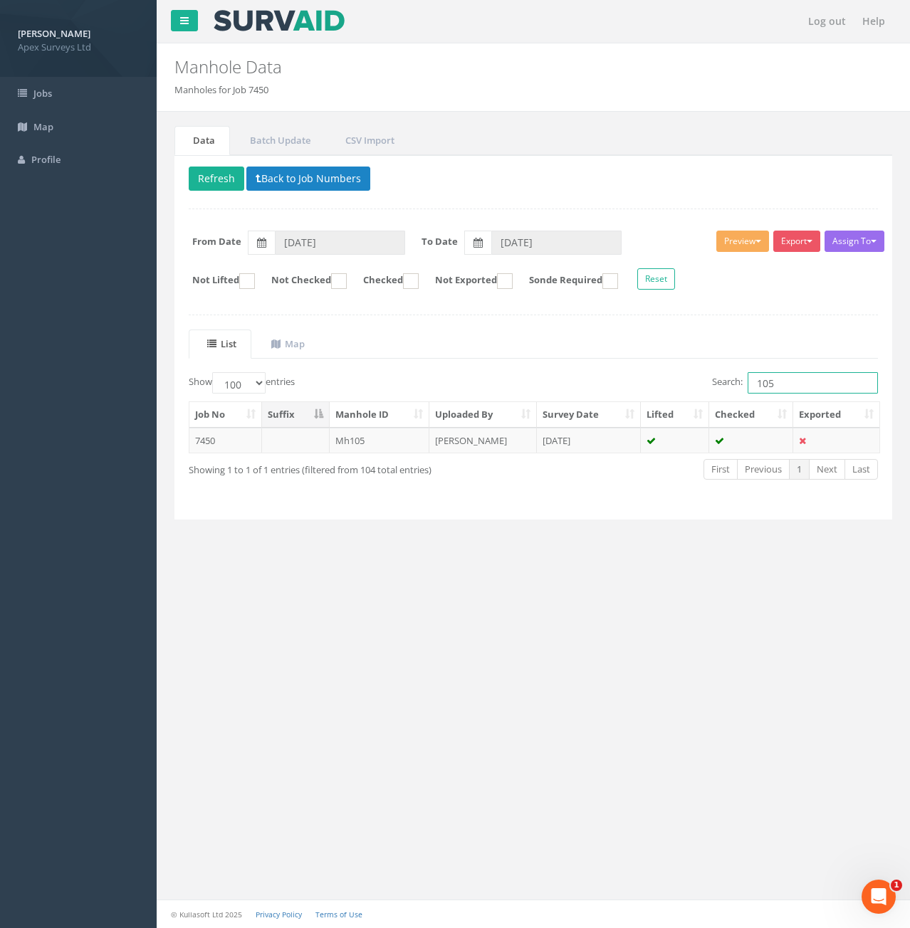
click at [792, 386] on input "105" at bounding box center [813, 382] width 130 height 21
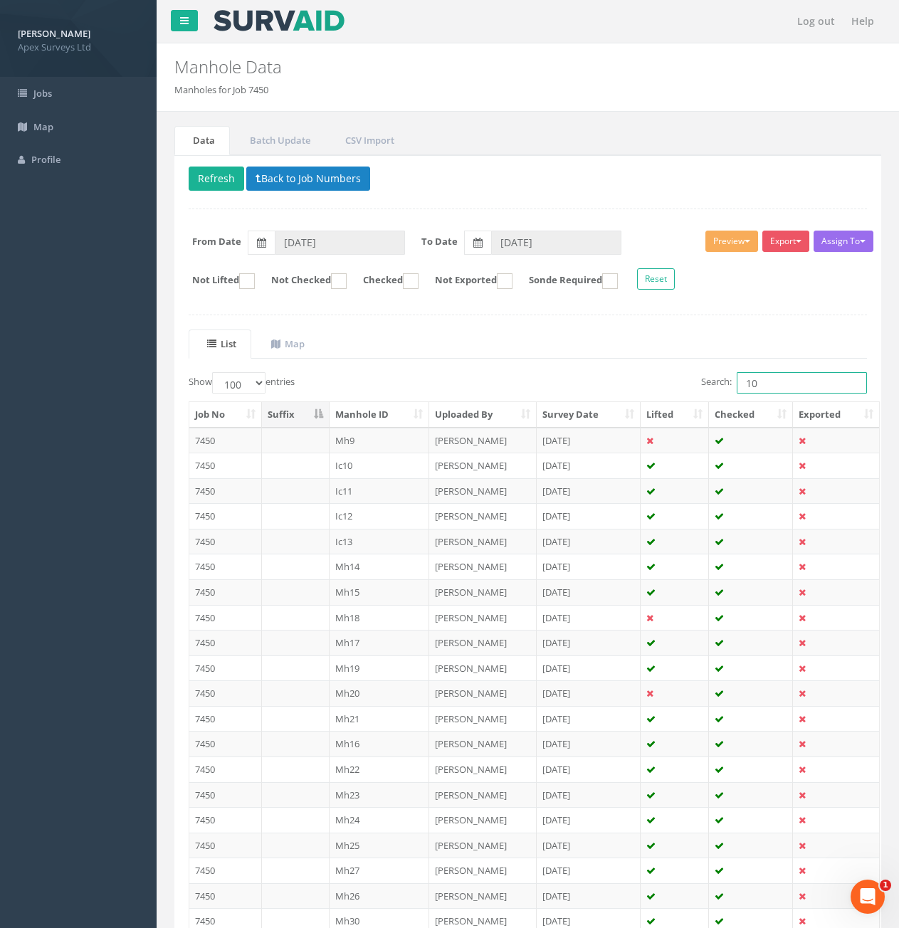
type input "1"
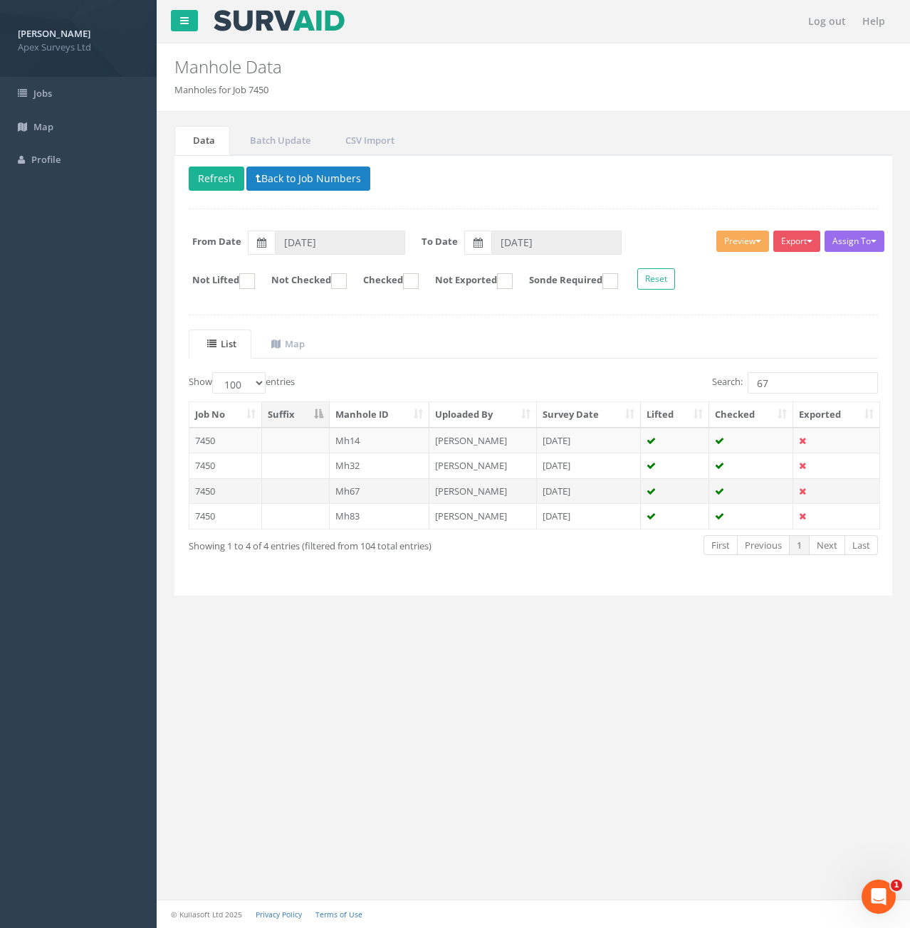
click at [391, 486] on td "Mh67" at bounding box center [380, 491] width 100 height 26
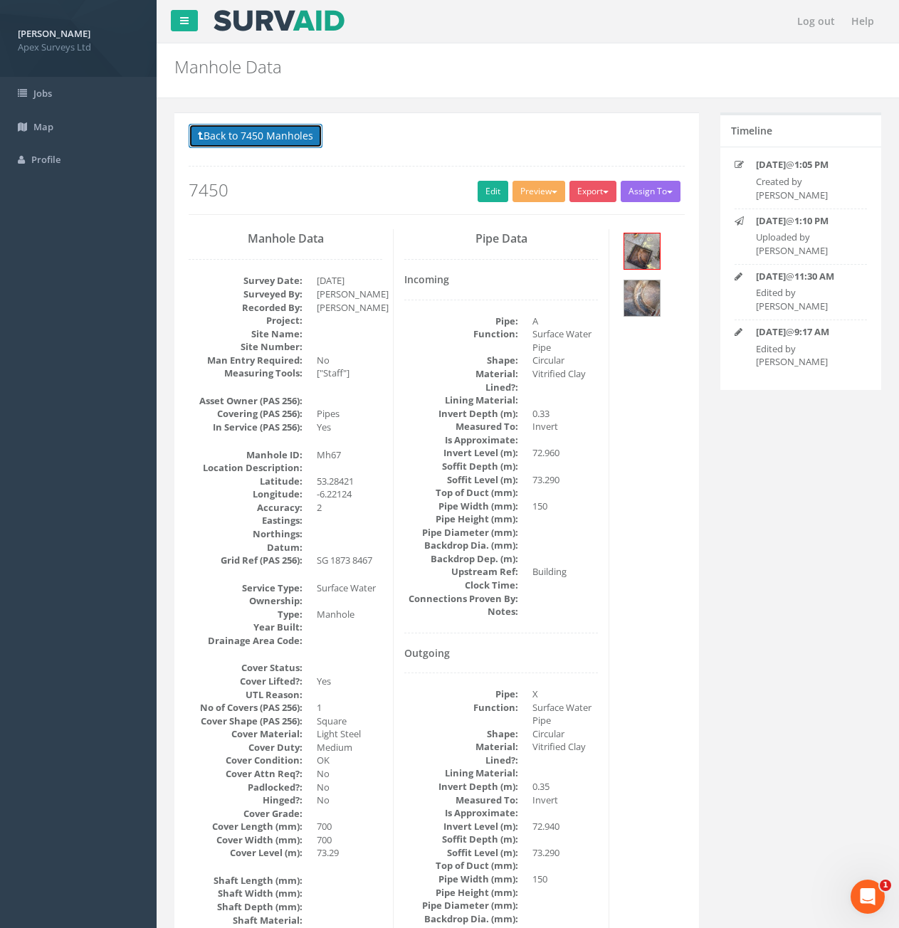
click at [241, 139] on button "Back to 7450 Manholes" at bounding box center [256, 136] width 134 height 24
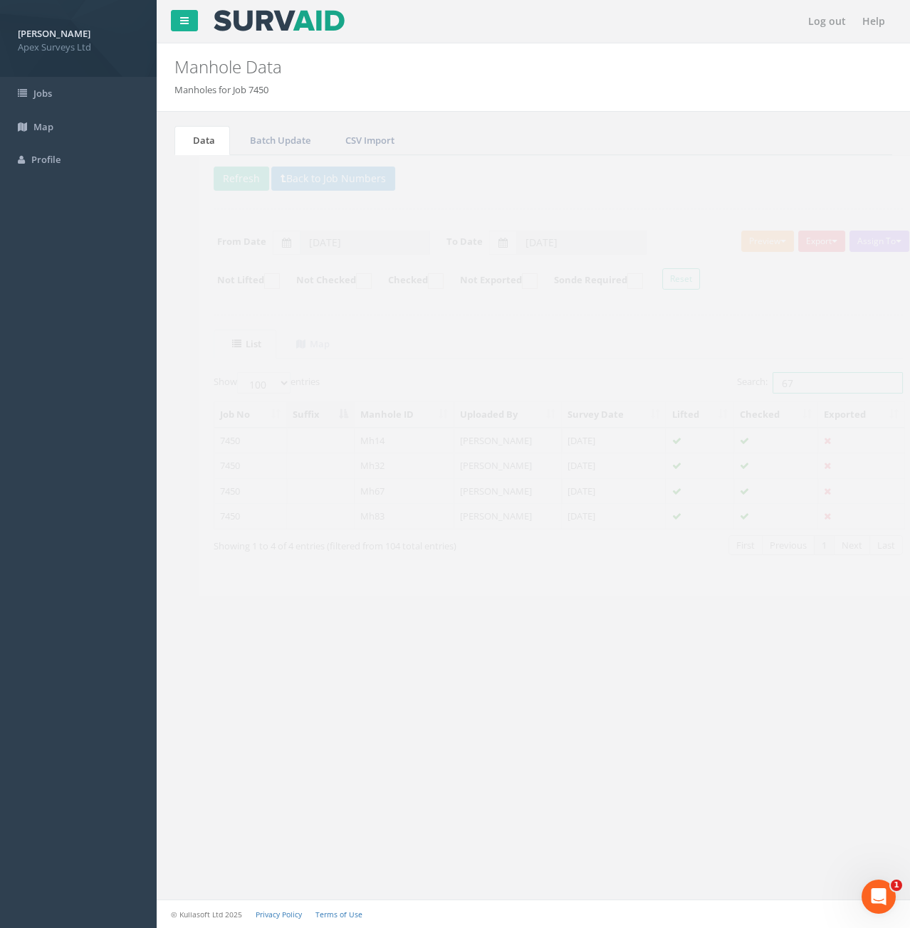
click at [793, 385] on input "67" at bounding box center [813, 382] width 130 height 21
type input "6"
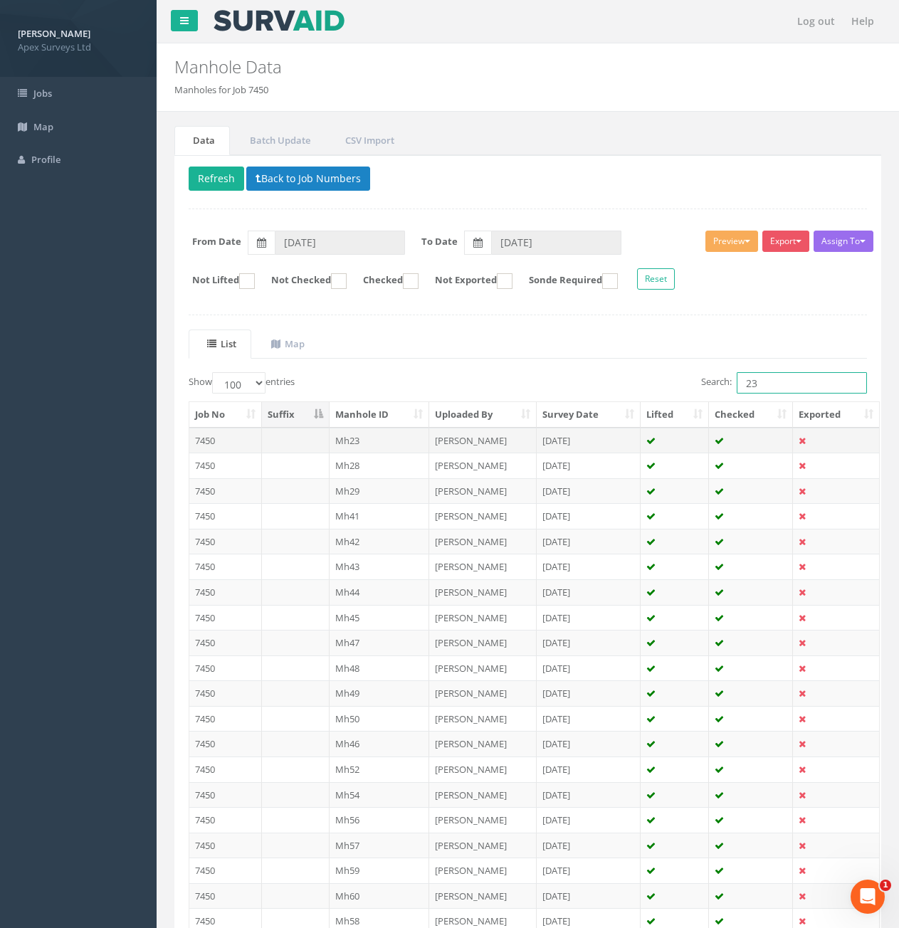
type input "23"
click at [293, 446] on td at bounding box center [296, 441] width 68 height 26
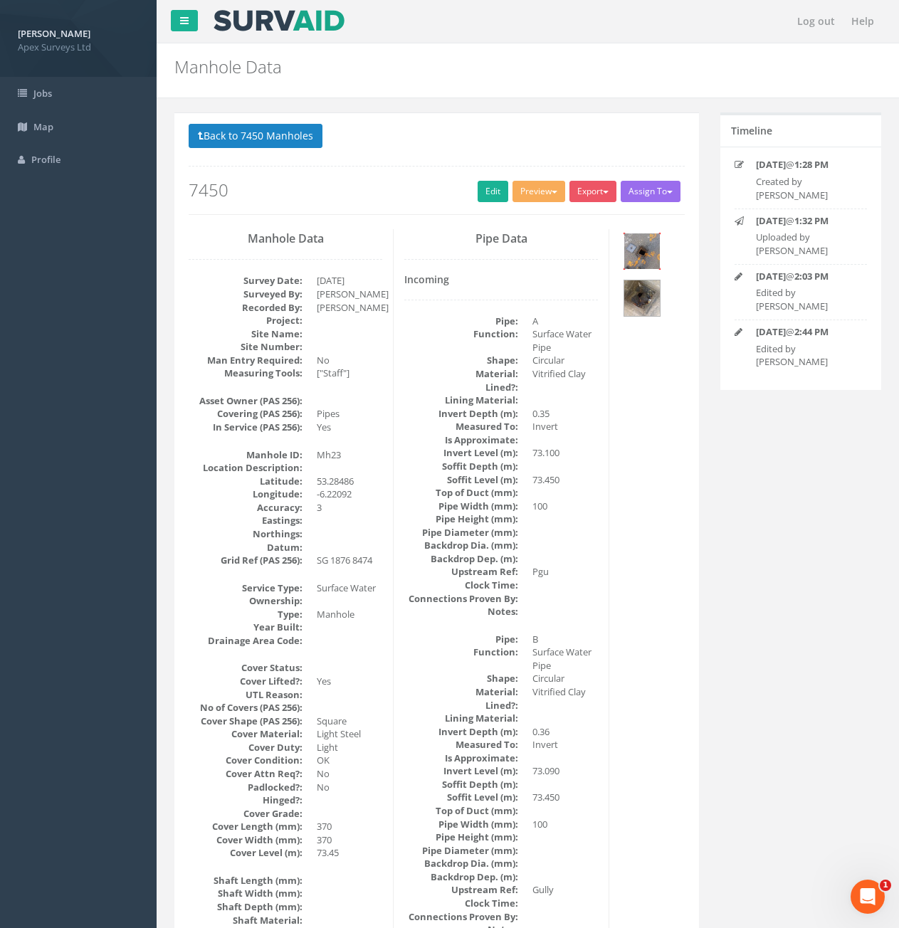
click at [632, 263] on img at bounding box center [642, 252] width 36 height 36
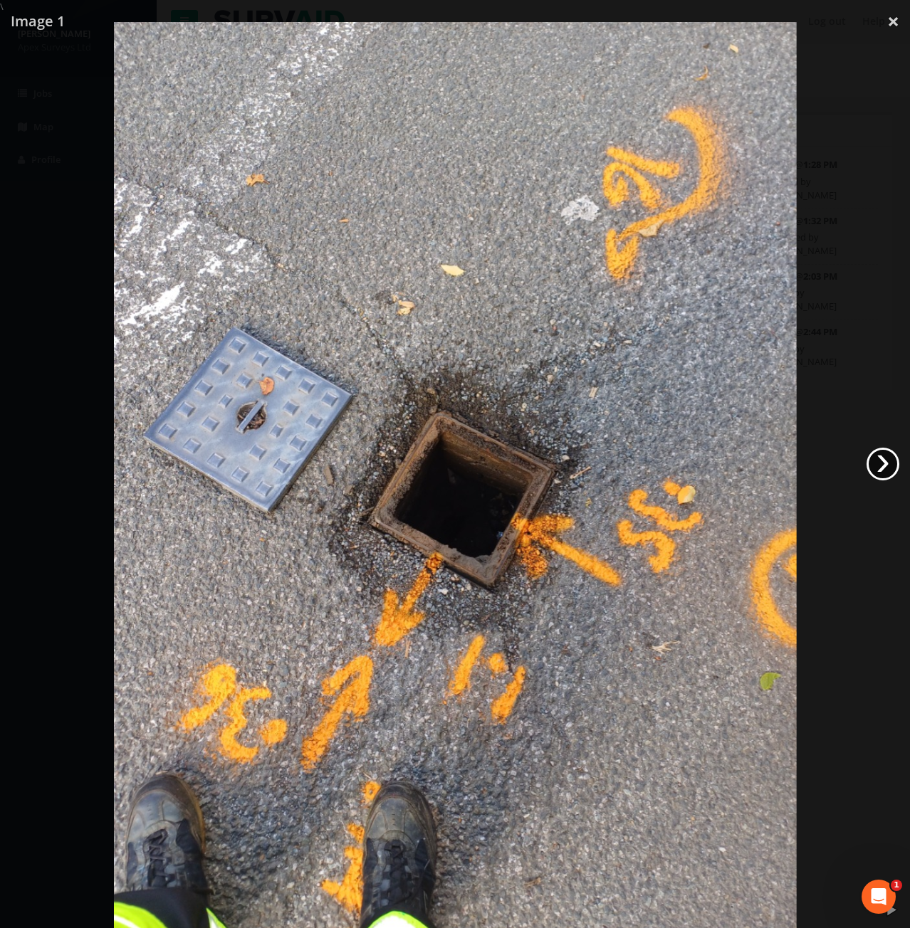
click at [878, 468] on link "›" at bounding box center [882, 464] width 33 height 33
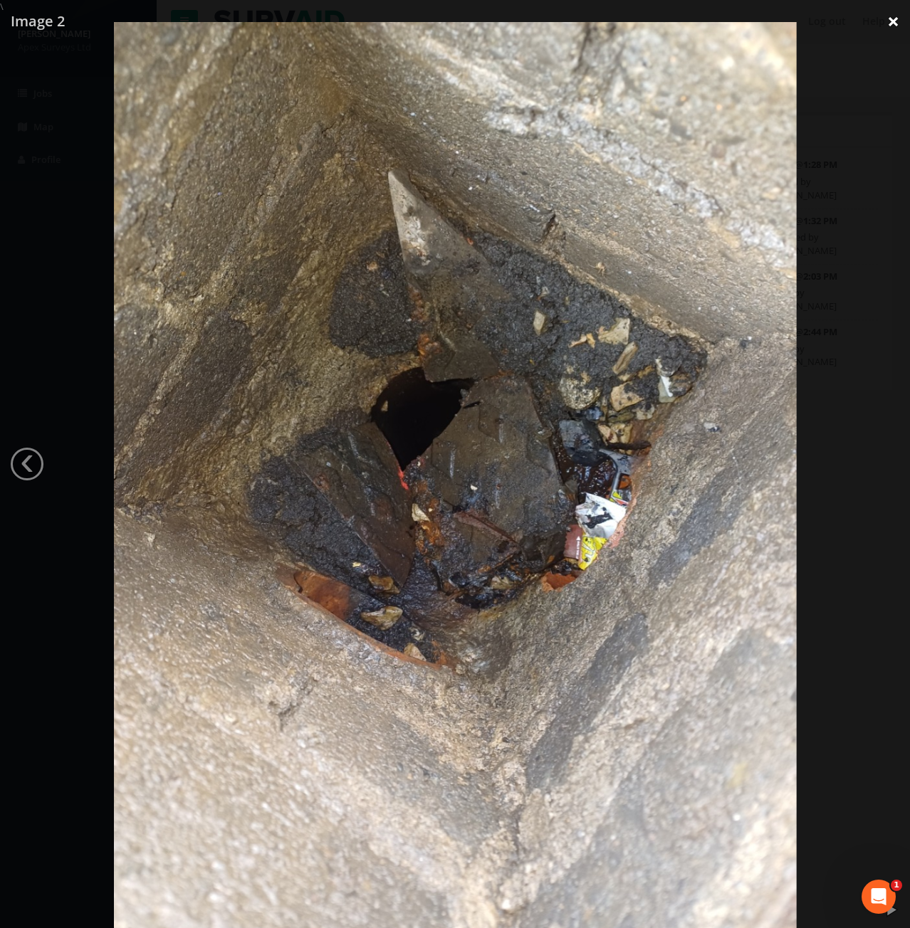
click at [894, 22] on link "×" at bounding box center [892, 21] width 33 height 43
